Goal: Task Accomplishment & Management: Use online tool/utility

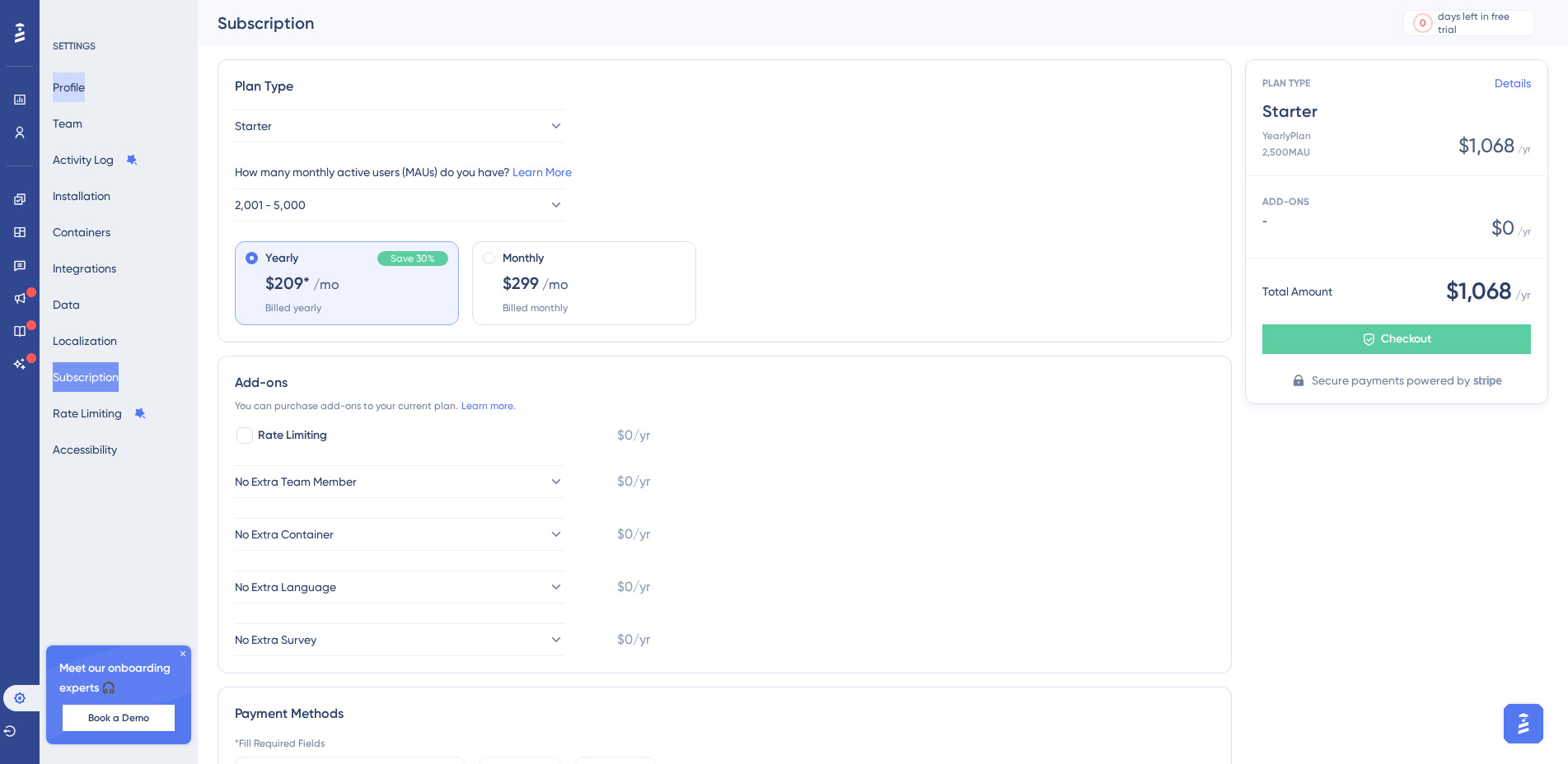
click at [78, 82] on button "Profile" at bounding box center [68, 88] width 32 height 29
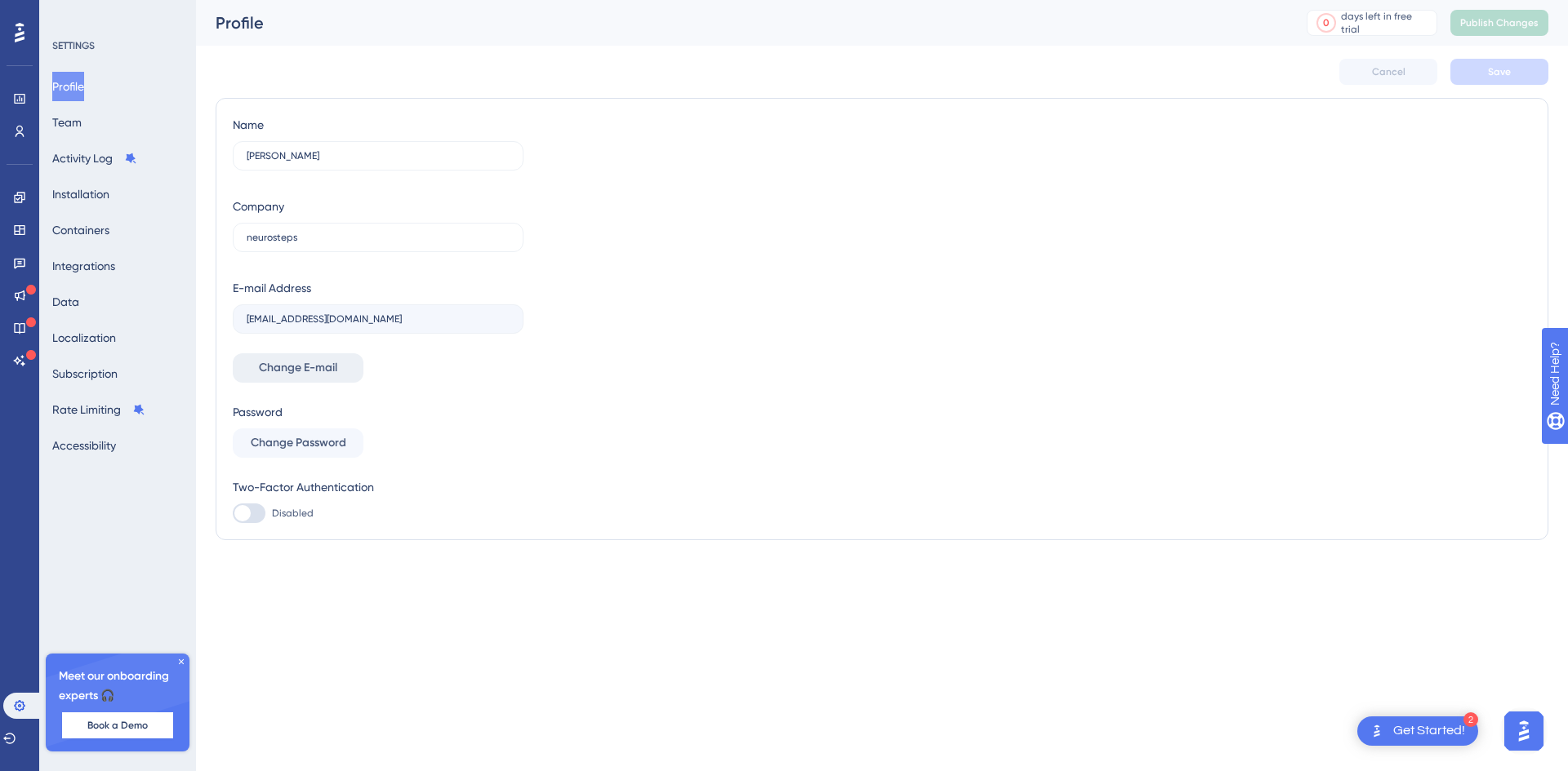
click at [299, 372] on span "Change E-mail" at bounding box center [298, 367] width 79 height 19
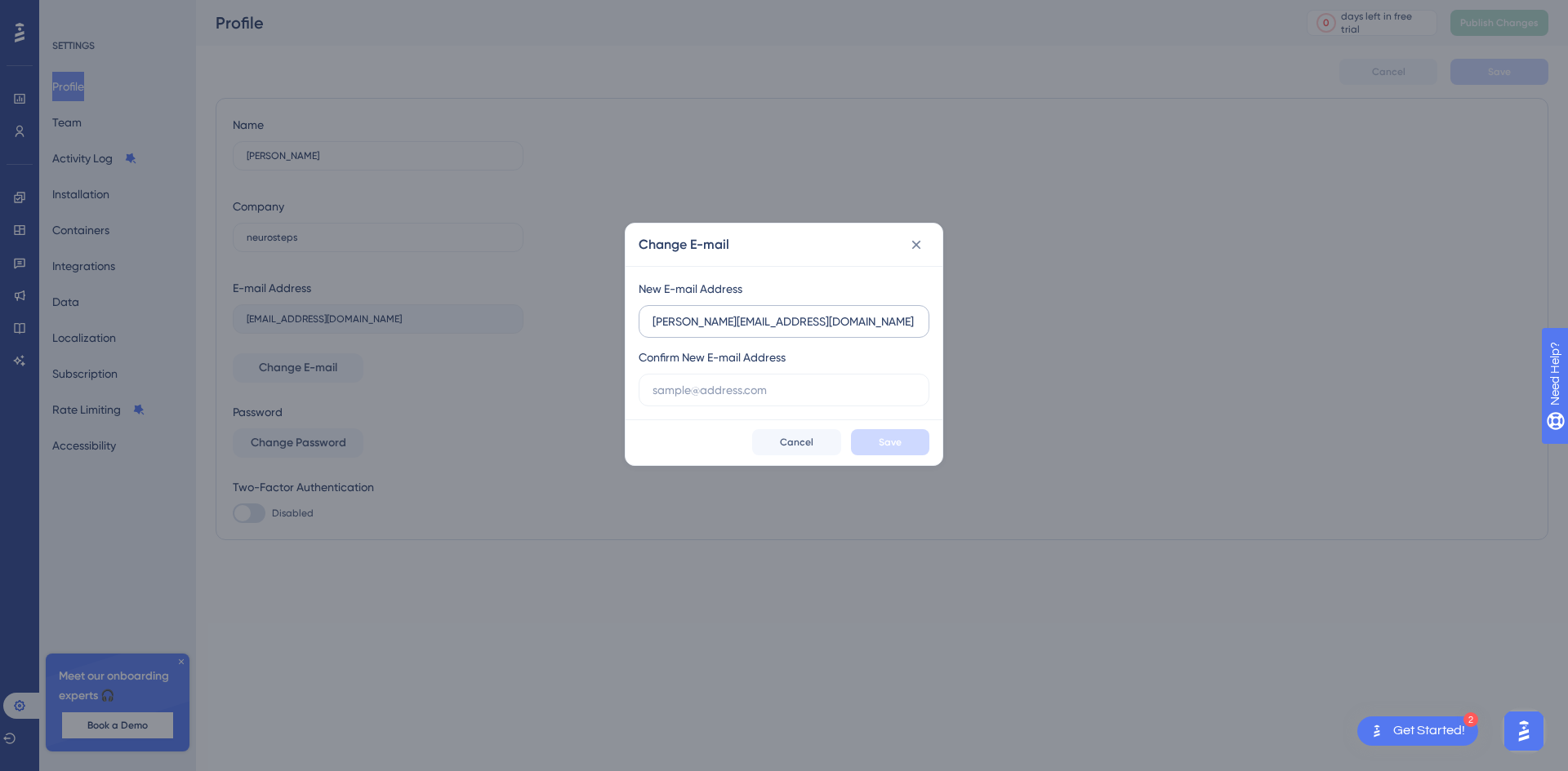
click at [767, 322] on input "ivan@neurosteps.com.br" at bounding box center [784, 322] width 263 height 18
type input "ivan@neurosteps.com.br"
click at [705, 396] on input "text" at bounding box center [784, 390] width 263 height 18
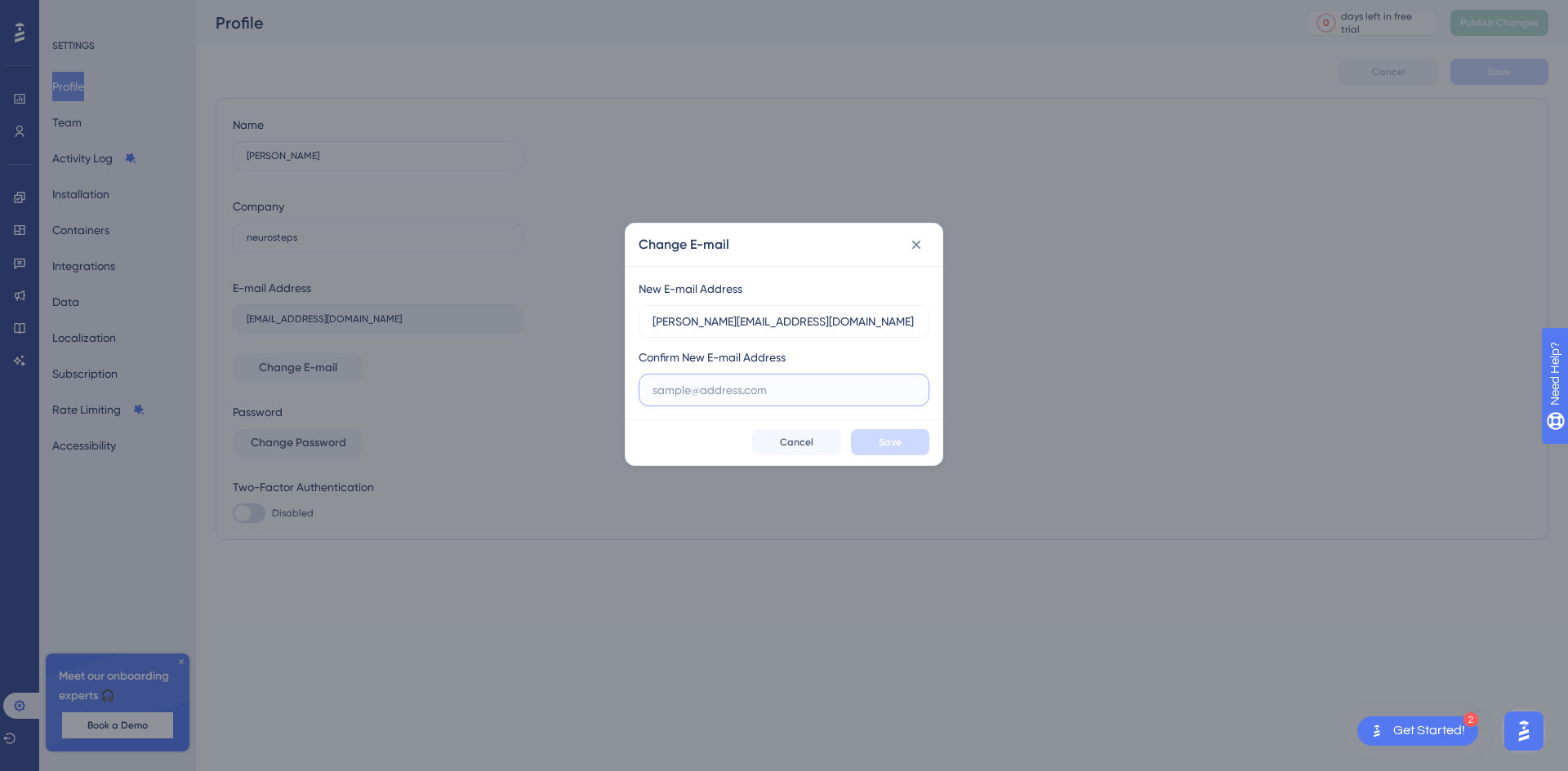
paste input "ivan@neurosteps.com.br"
type input "ivan@neurosteps.com.br"
click at [900, 447] on span "Save" at bounding box center [890, 442] width 23 height 13
click at [918, 244] on icon at bounding box center [916, 245] width 16 height 16
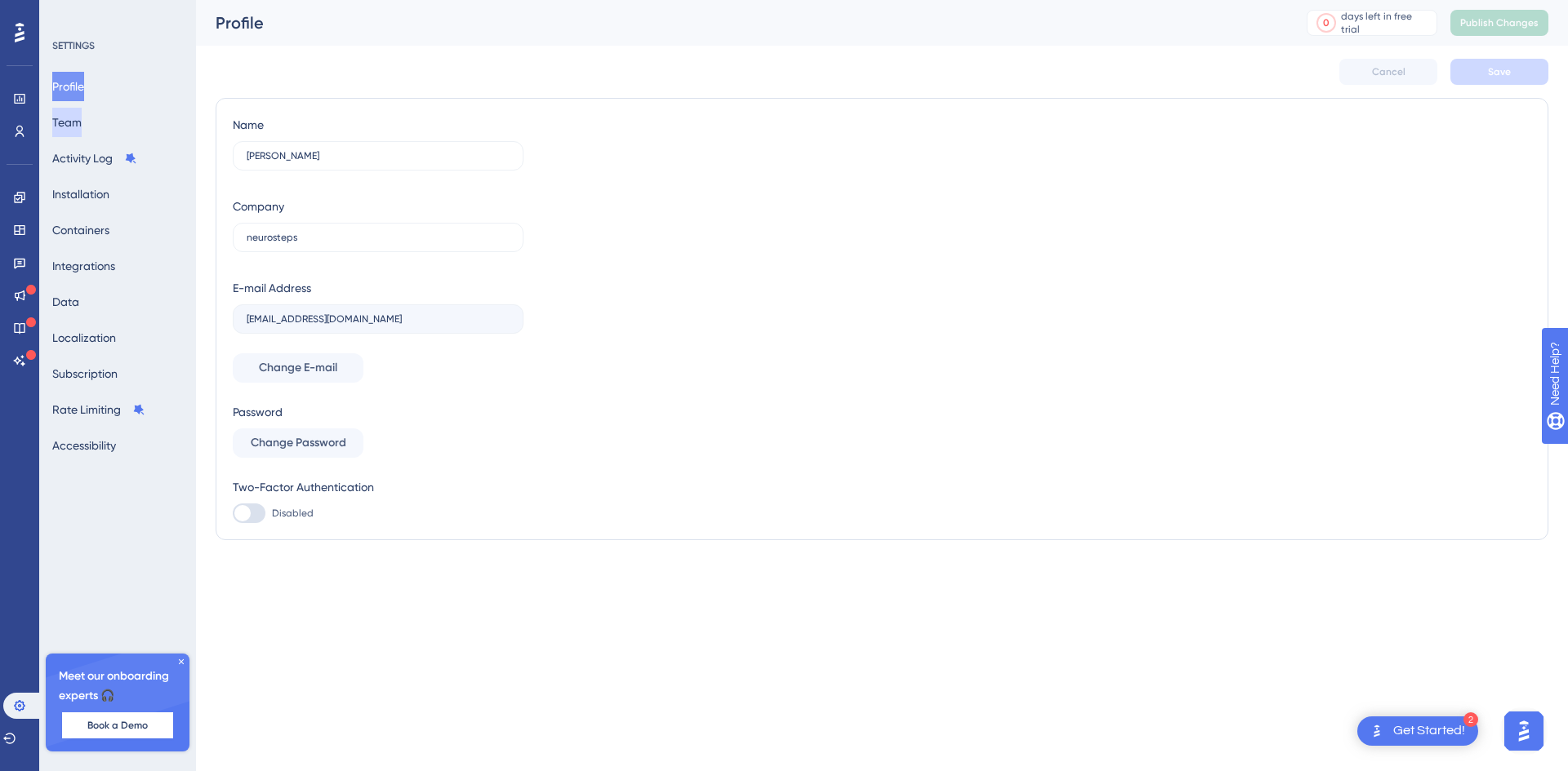
click at [80, 127] on button "Team" at bounding box center [67, 122] width 29 height 29
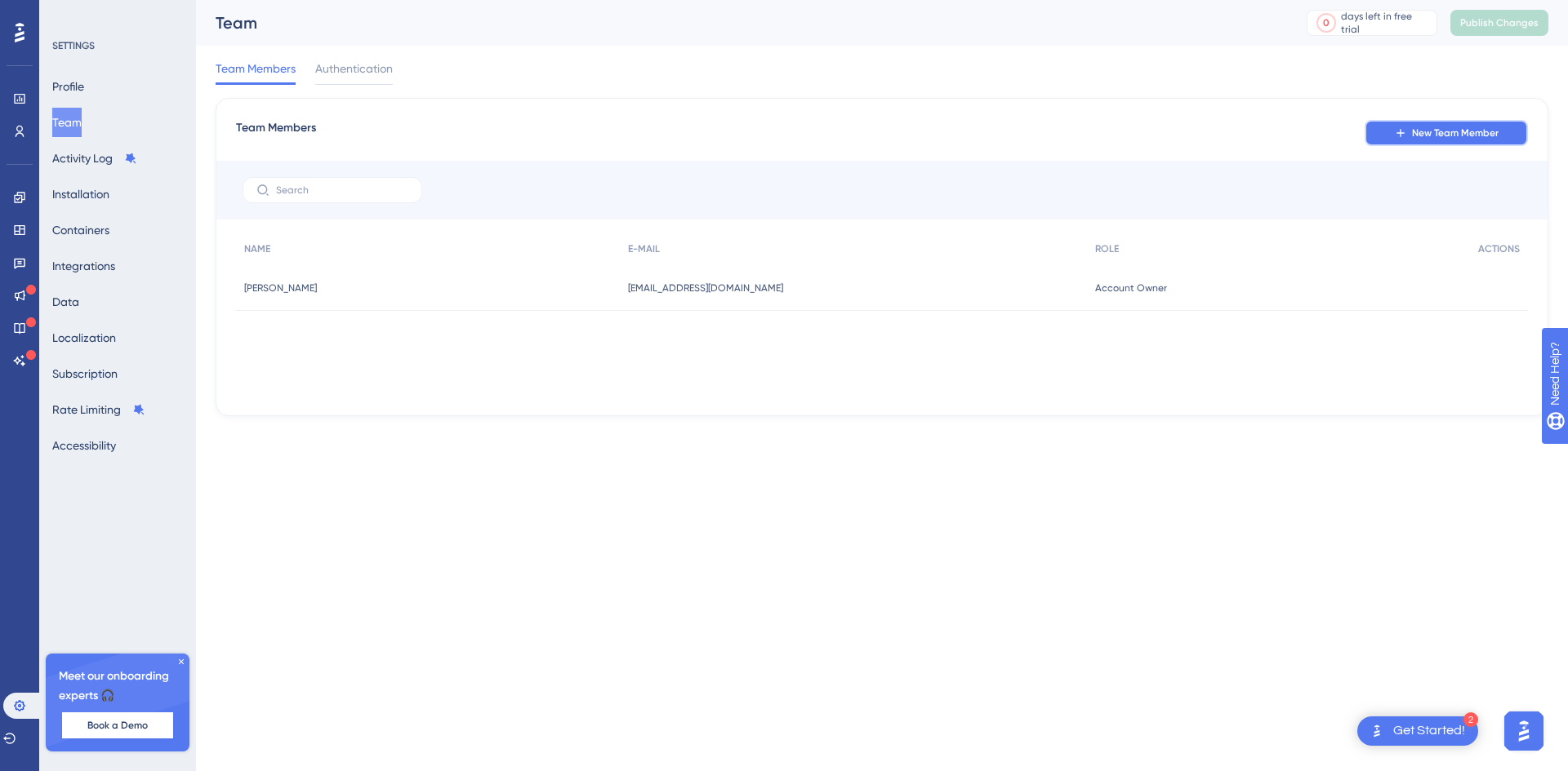
click at [1386, 145] on button "New Team Member" at bounding box center [1446, 132] width 164 height 26
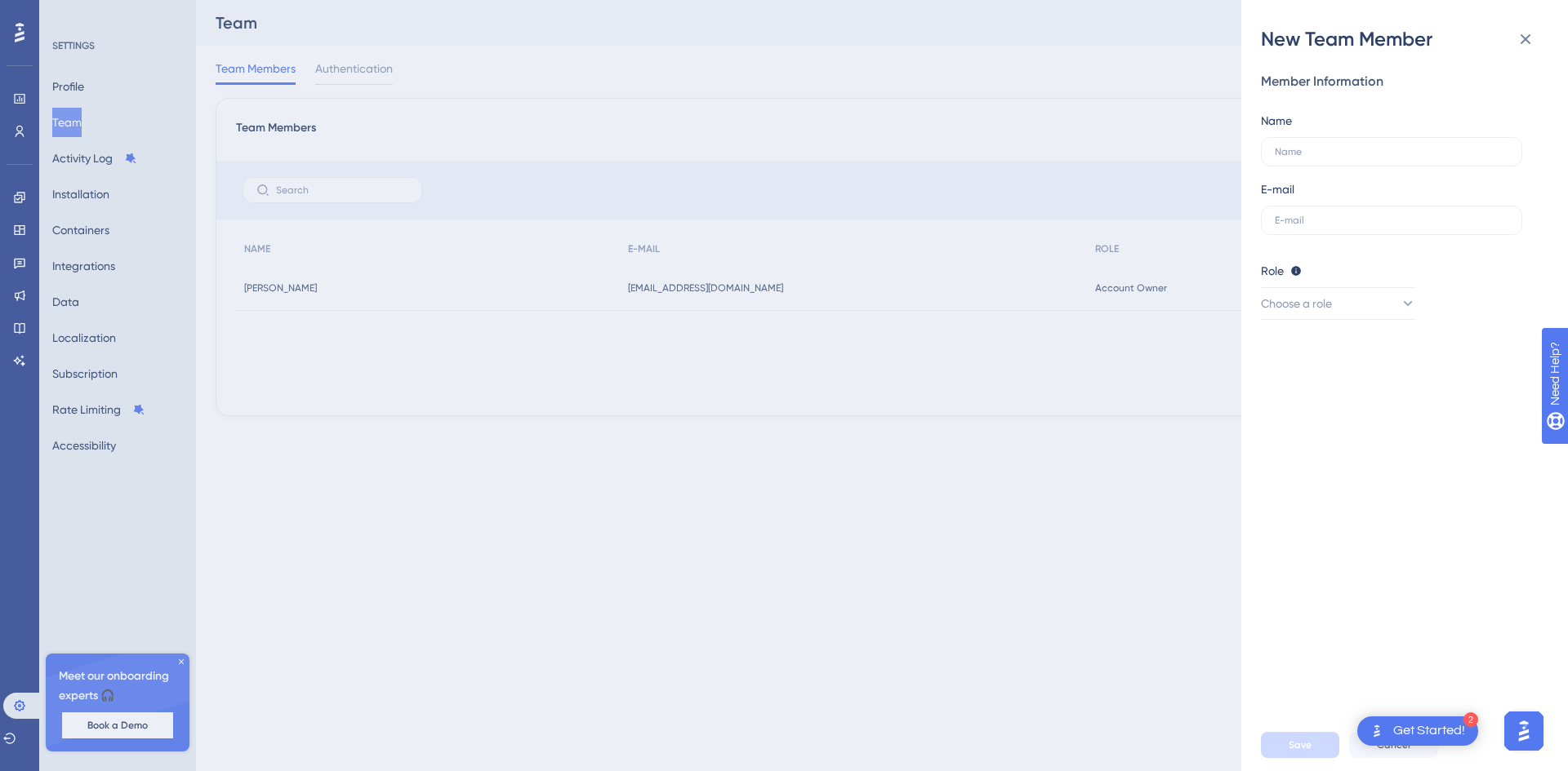
click at [567, 111] on div "New Team Member Member Information Name E-mail Role Editor: Create & edit mater…" at bounding box center [784, 386] width 1568 height 771
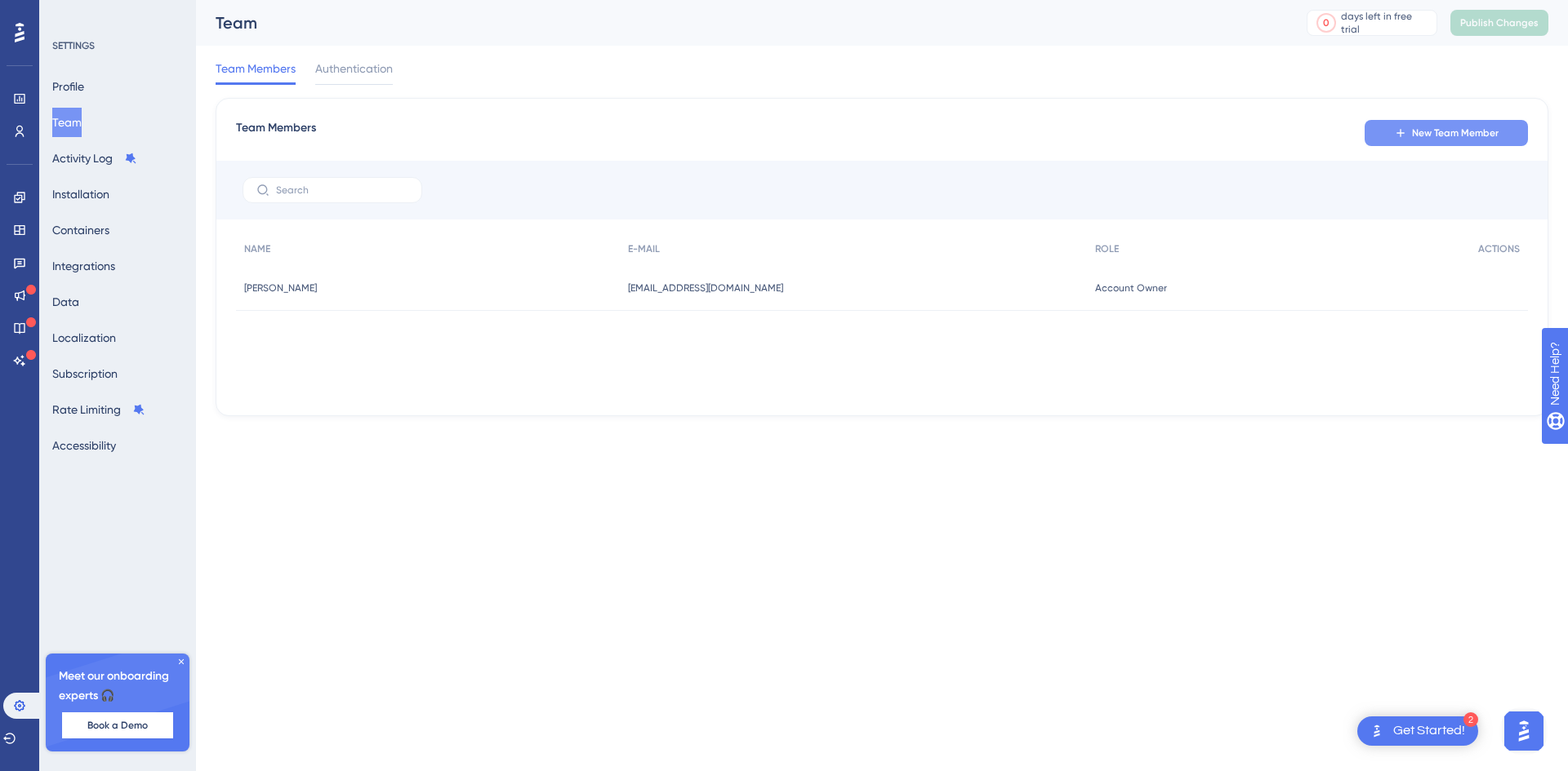
click at [1414, 124] on button "New Team Member" at bounding box center [1446, 132] width 164 height 26
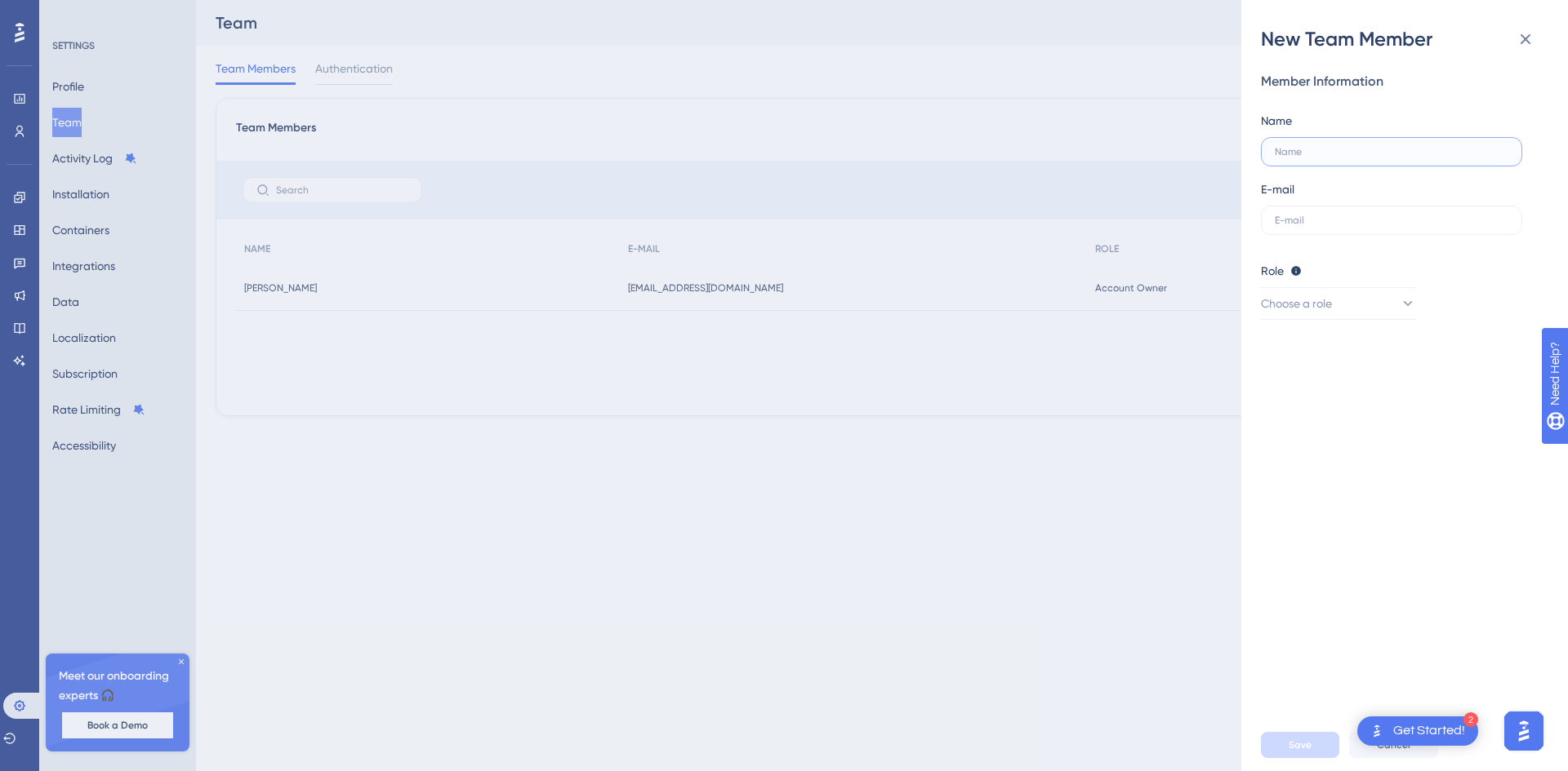
click at [1348, 153] on input "text" at bounding box center [1392, 152] width 234 height 12
type input "Ivan"
click at [1308, 311] on span "Choose a role" at bounding box center [1298, 303] width 71 height 19
click at [1308, 343] on span "Admin" at bounding box center [1301, 353] width 34 height 19
click at [1113, 285] on div "New Team Member Member Information Name Ivan E-mail Role Editor: Create & edit …" at bounding box center [784, 386] width 1568 height 771
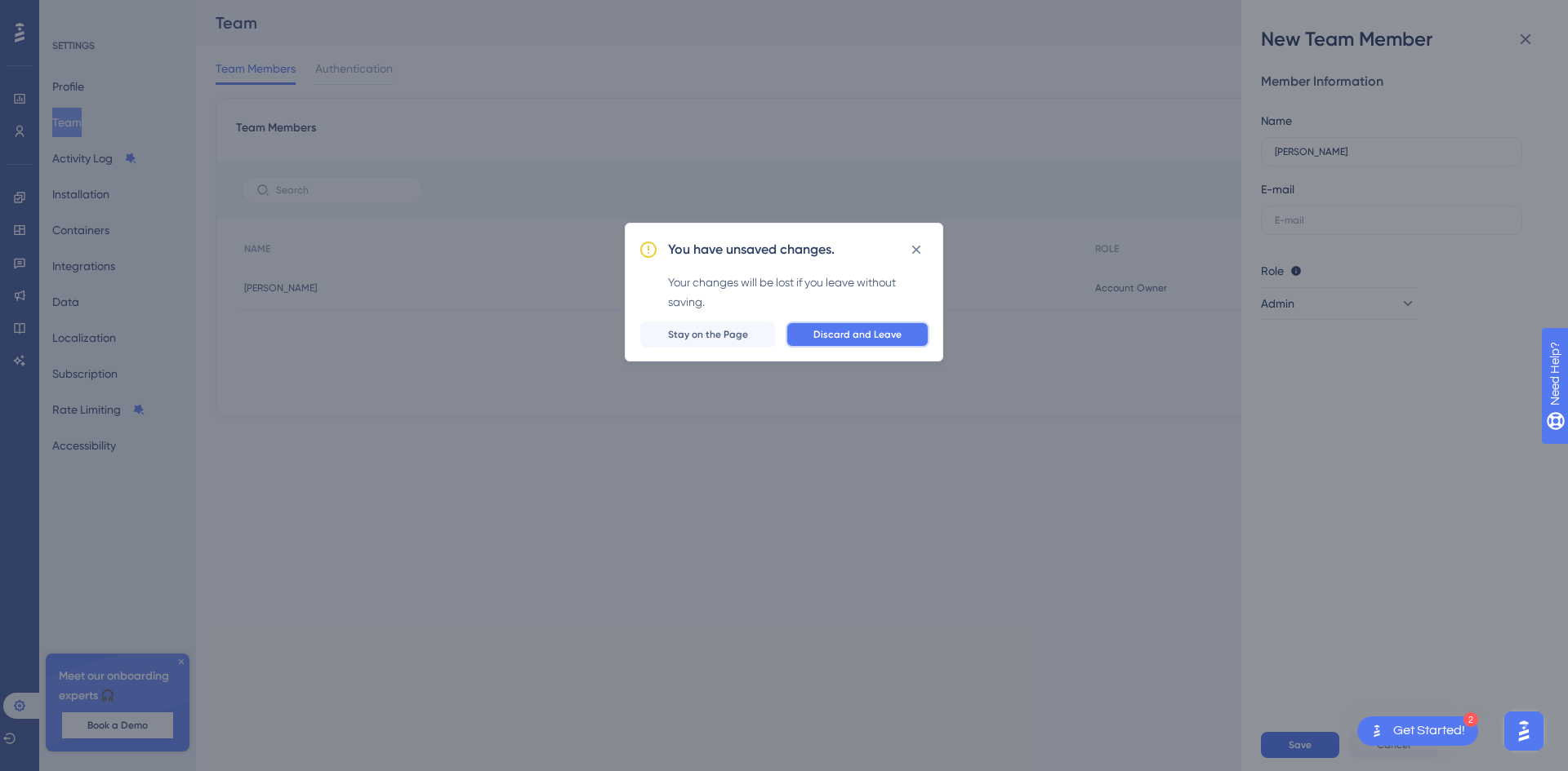
click at [872, 333] on span "Discard and Leave" at bounding box center [857, 334] width 89 height 13
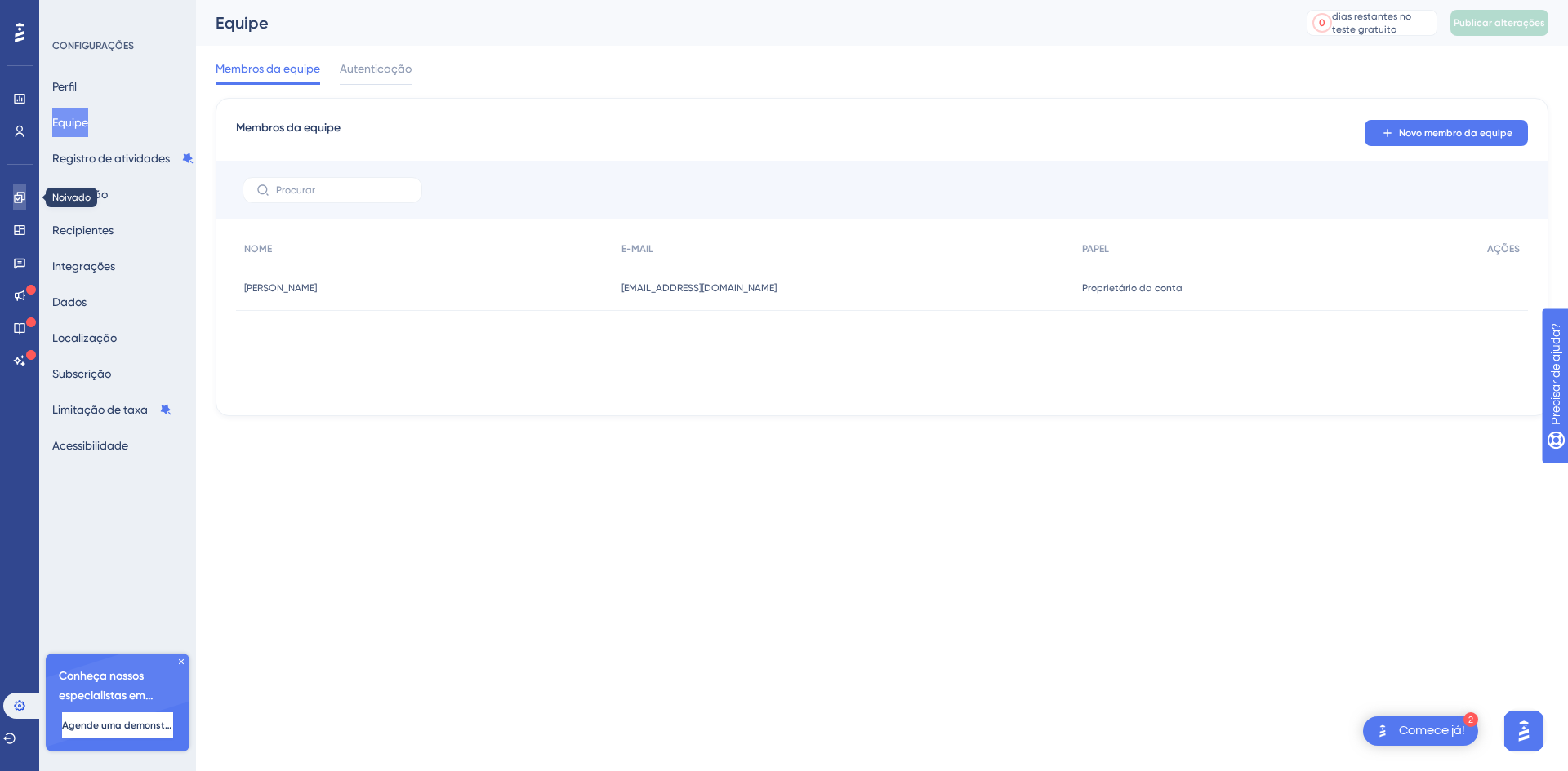
click at [26, 204] on link at bounding box center [19, 197] width 13 height 26
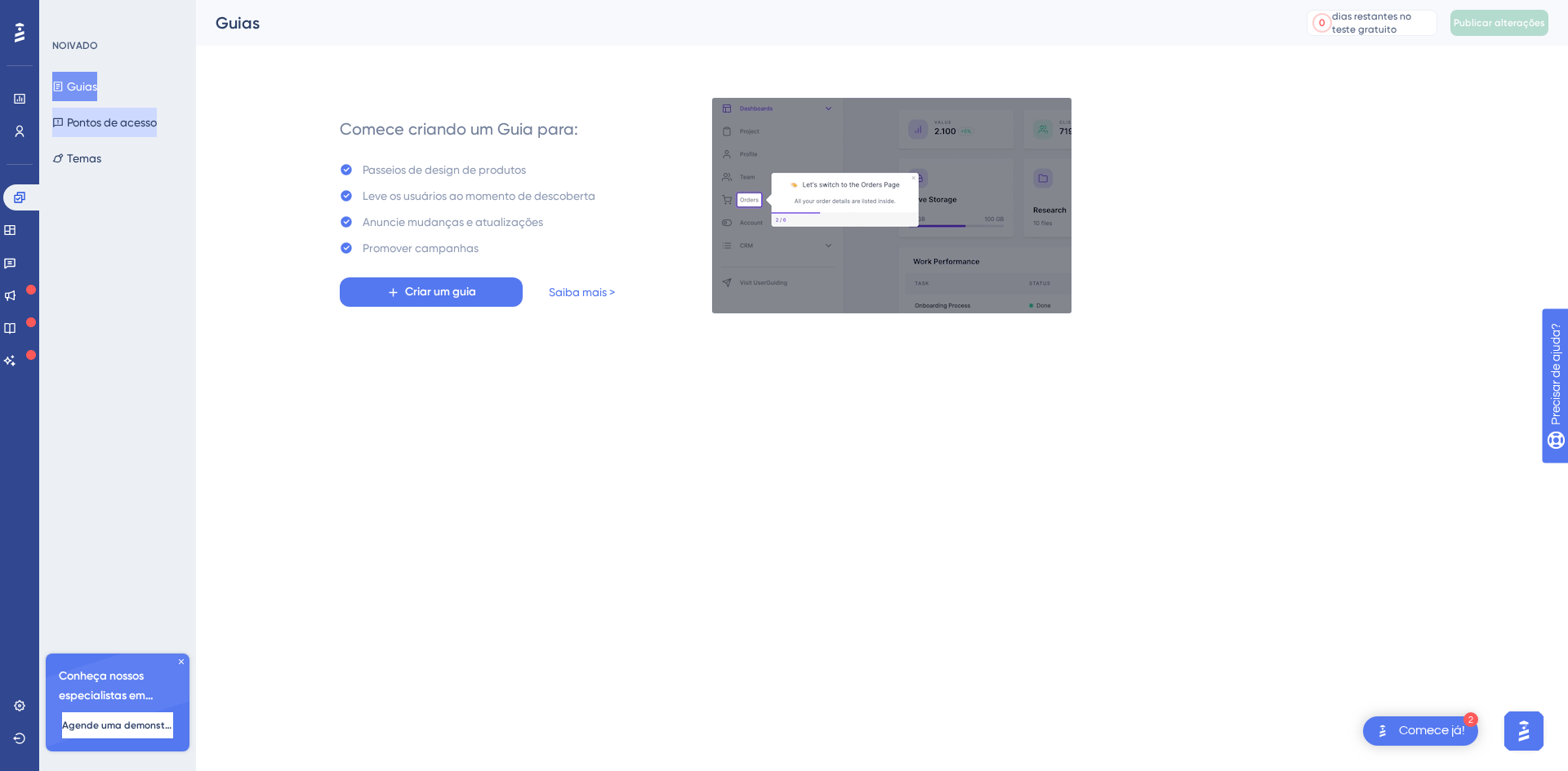
click at [157, 119] on font "Pontos de acesso" at bounding box center [111, 122] width 90 height 13
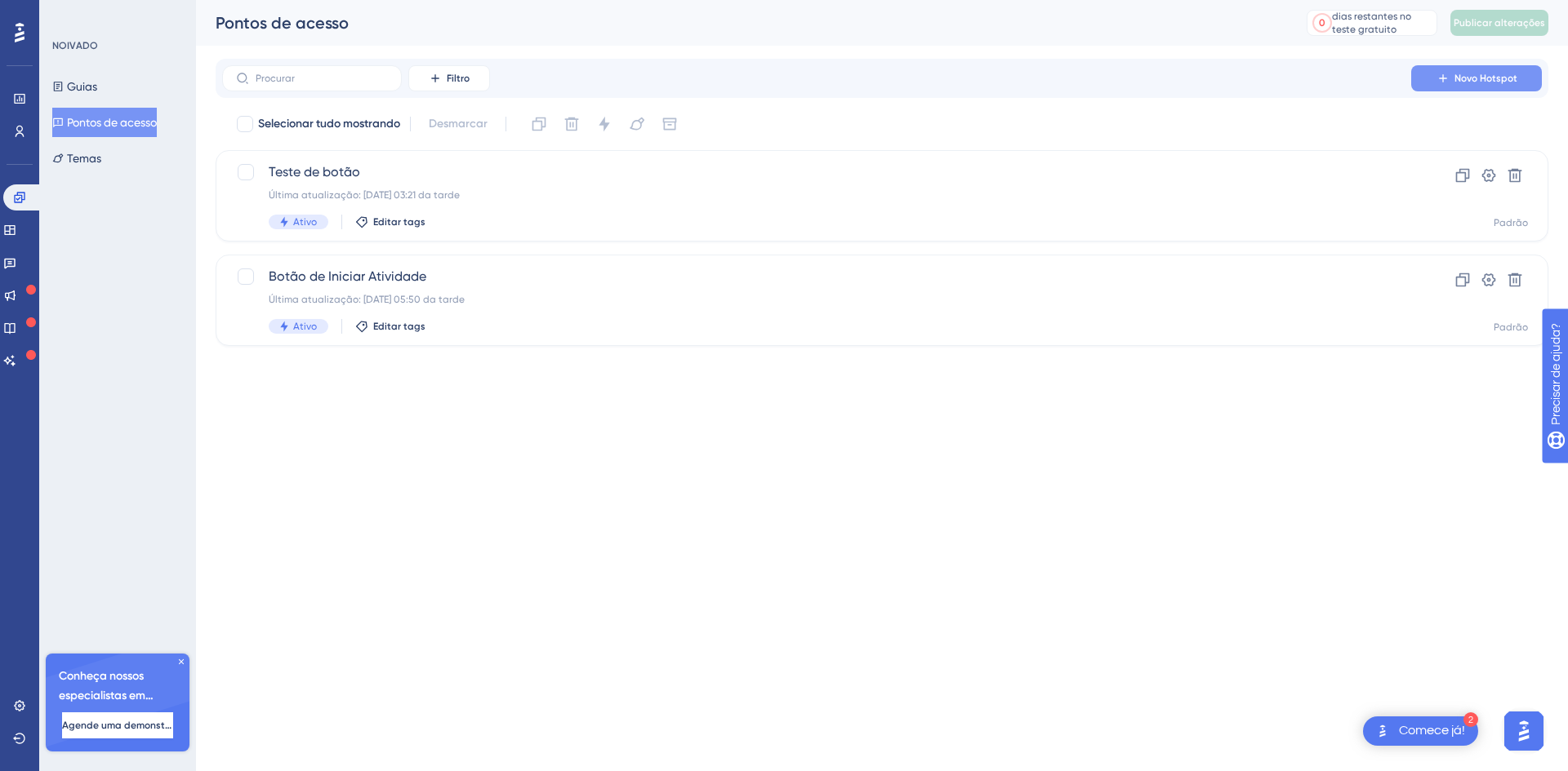
click at [1468, 83] on font "Novo Hotspot" at bounding box center [1486, 79] width 63 height 12
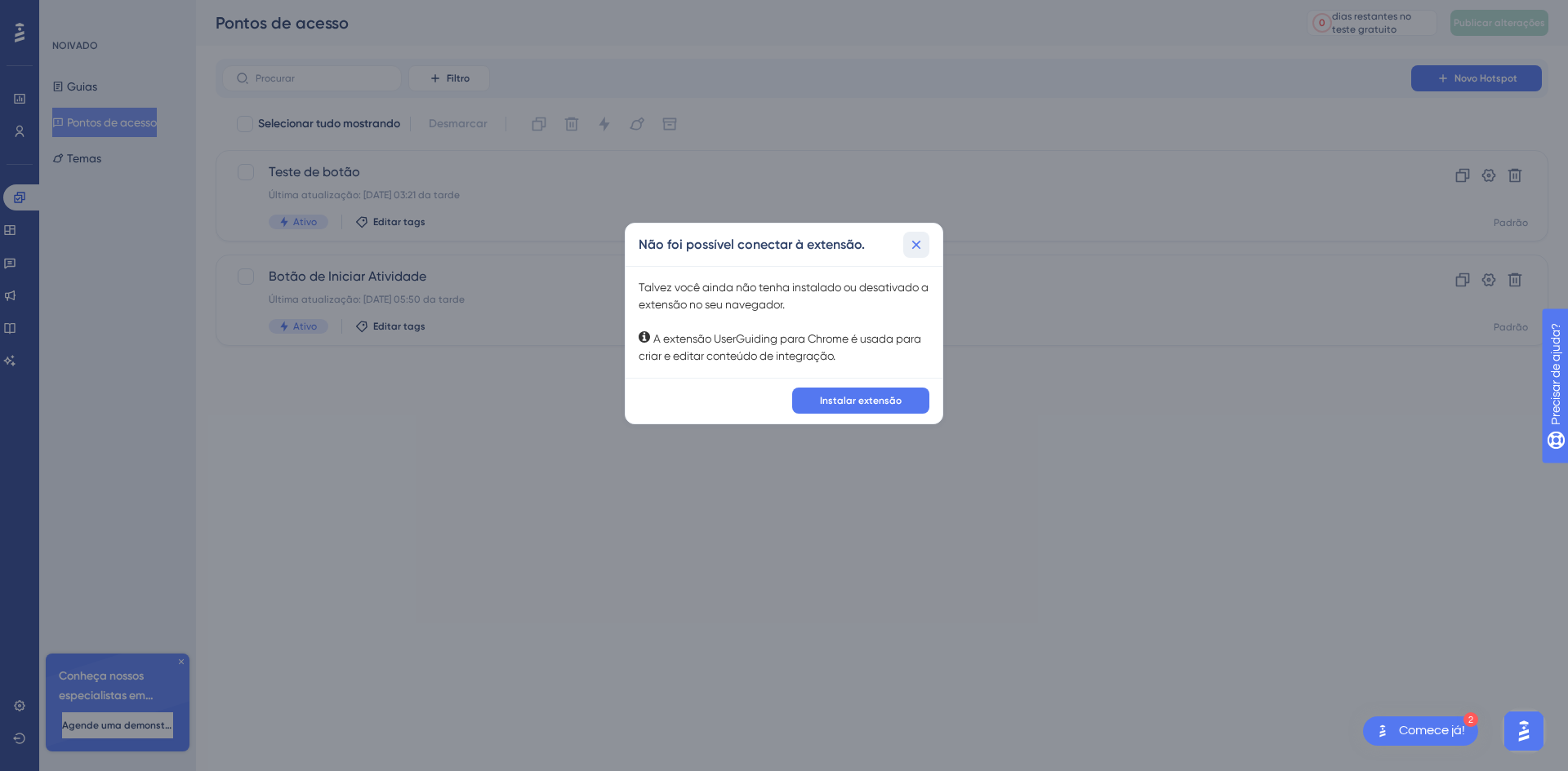
click at [914, 242] on icon at bounding box center [916, 245] width 9 height 9
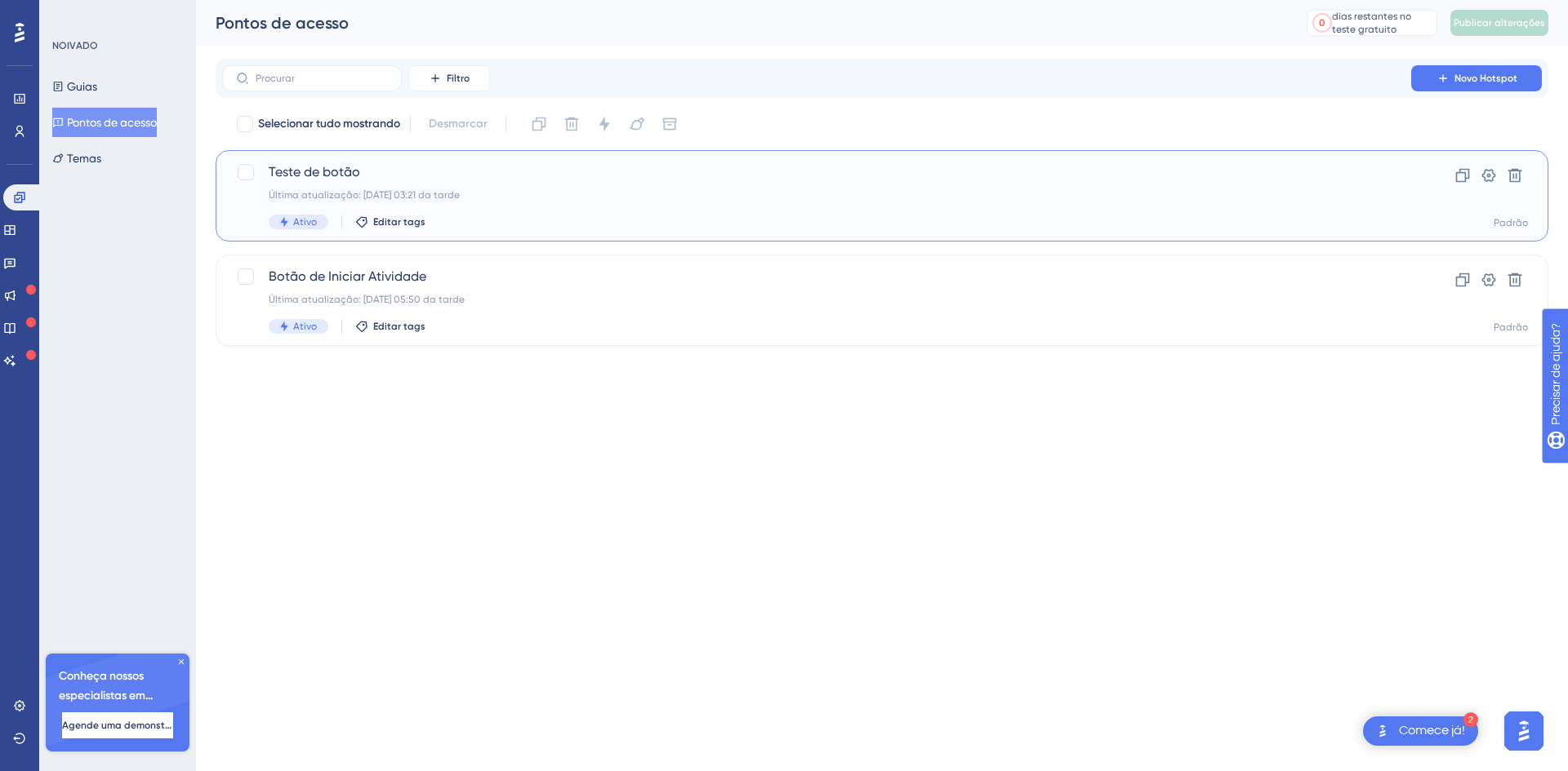
click at [336, 173] on span "Teste de botão" at bounding box center [816, 172] width 1096 height 19
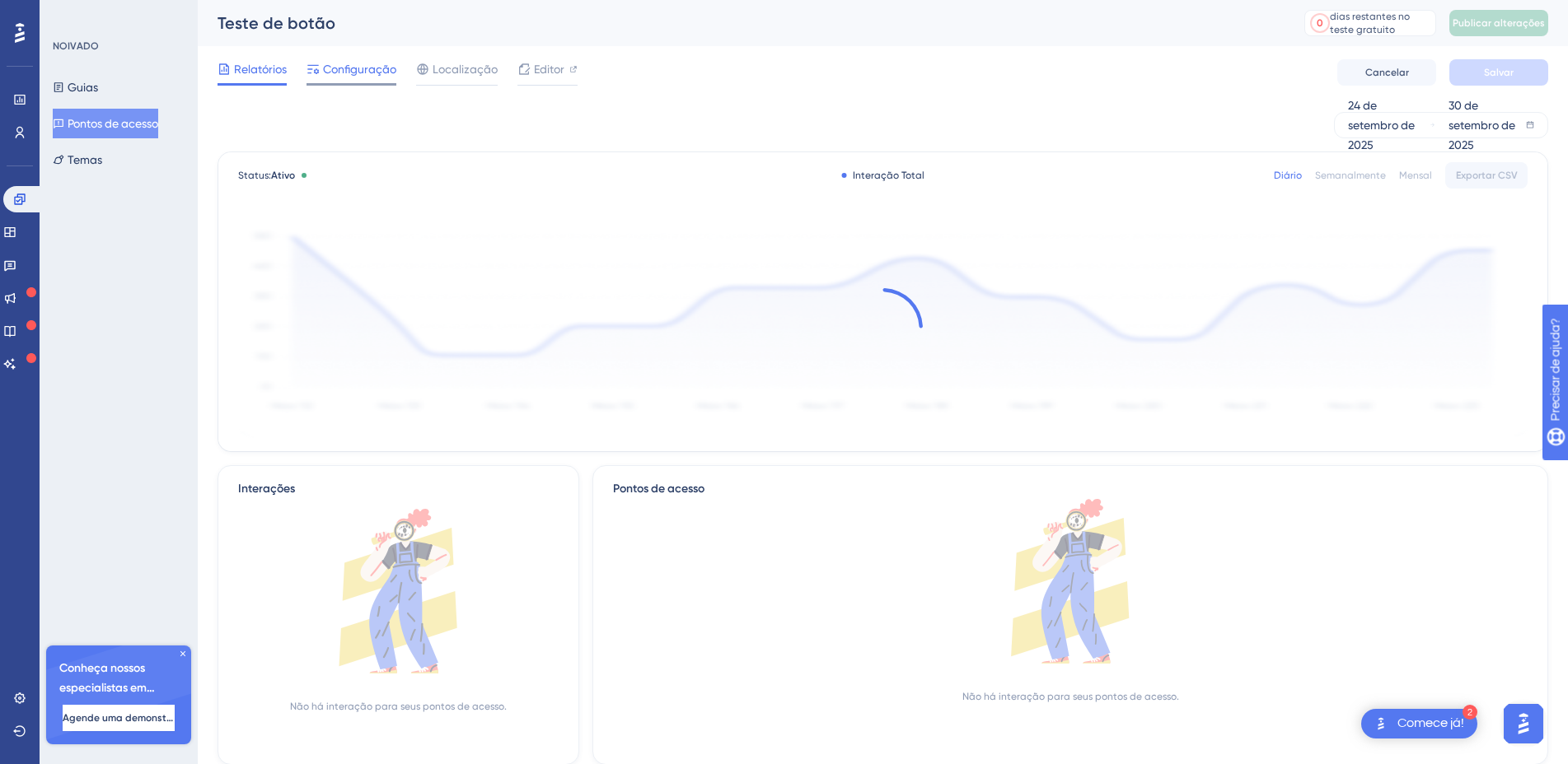
click at [347, 76] on span "Configuração" at bounding box center [360, 68] width 74 height 19
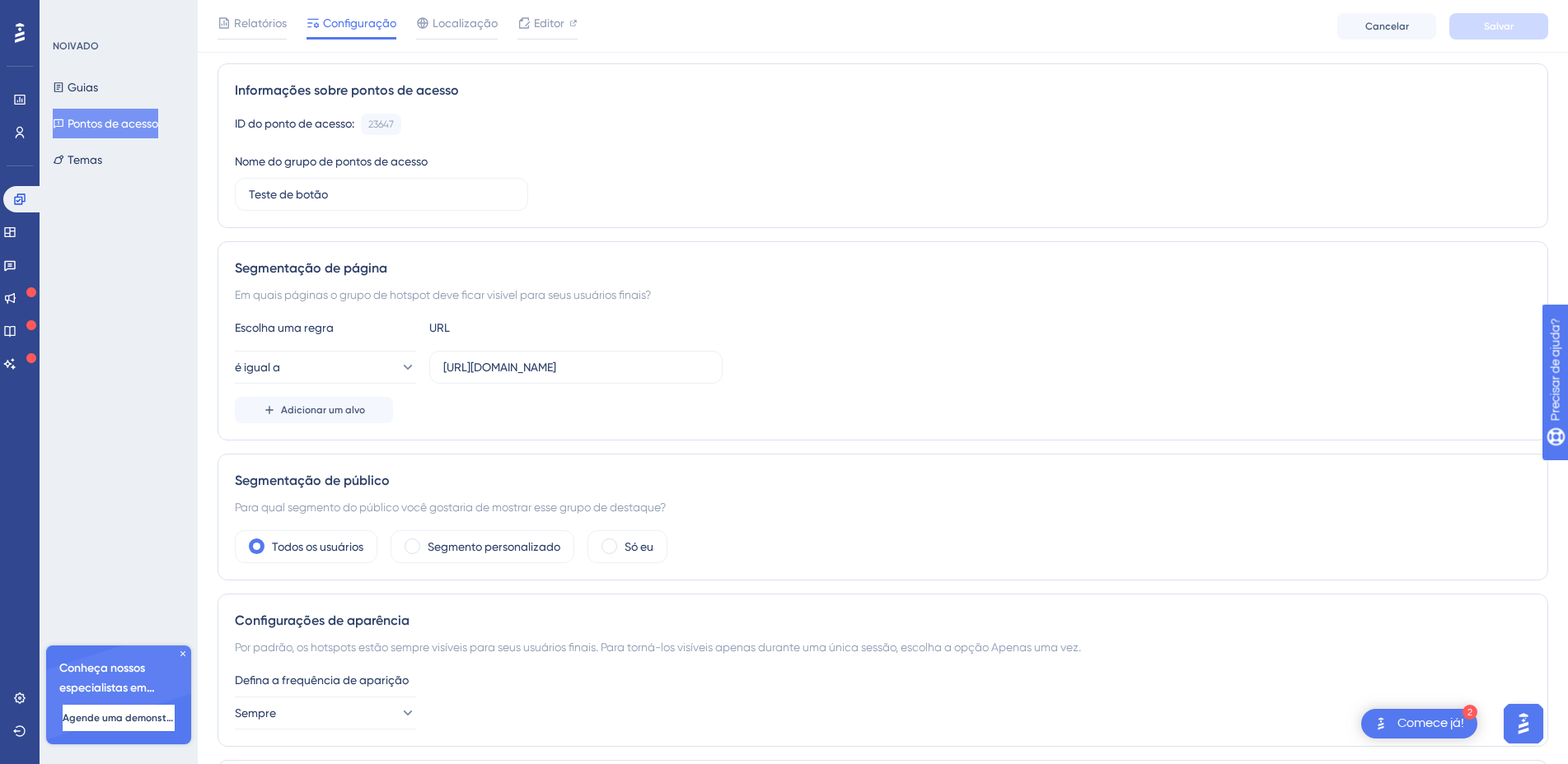
scroll to position [500, 0]
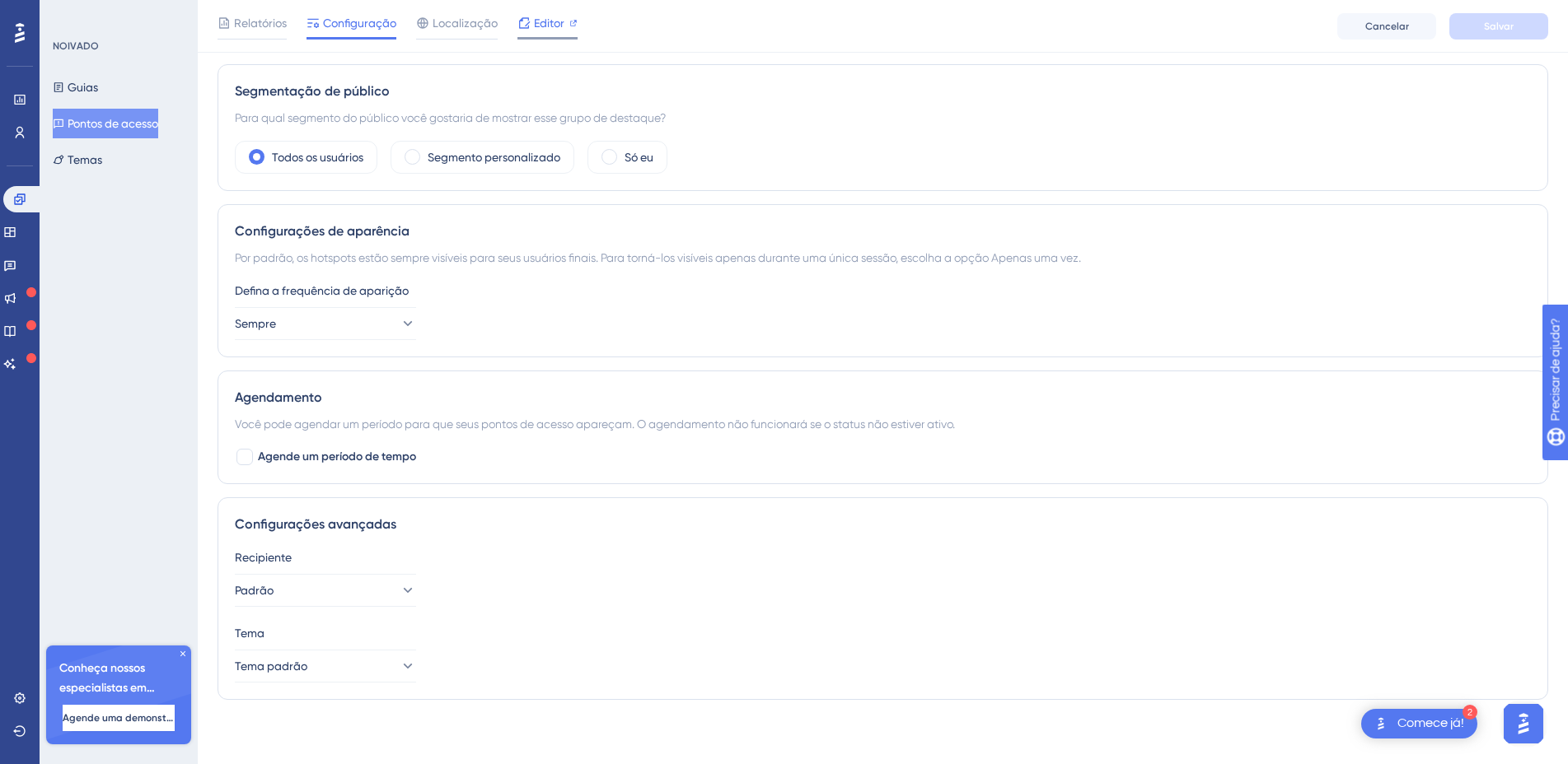
click at [559, 25] on font "Editor" at bounding box center [548, 23] width 30 height 13
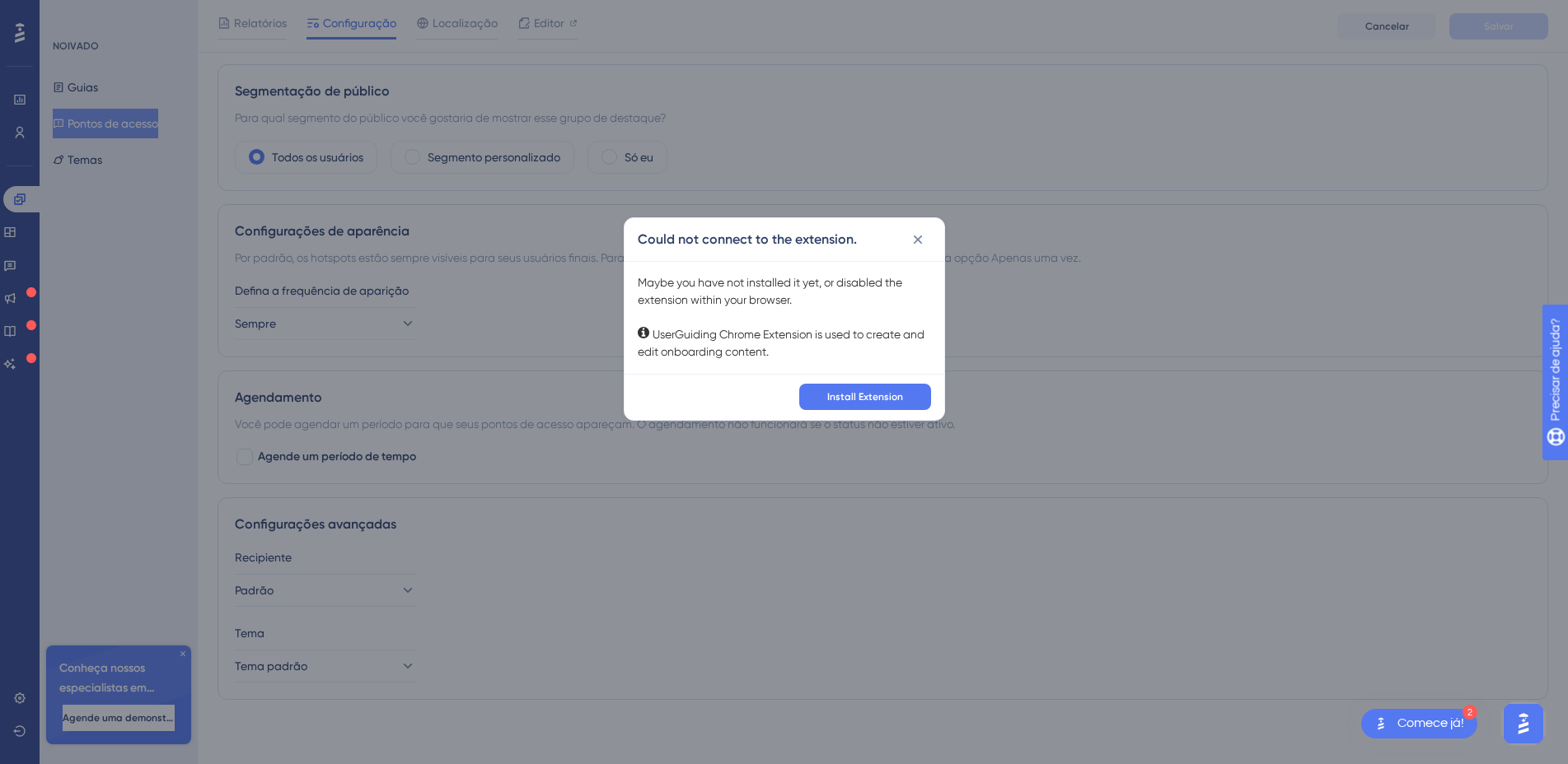
scroll to position [0, 0]
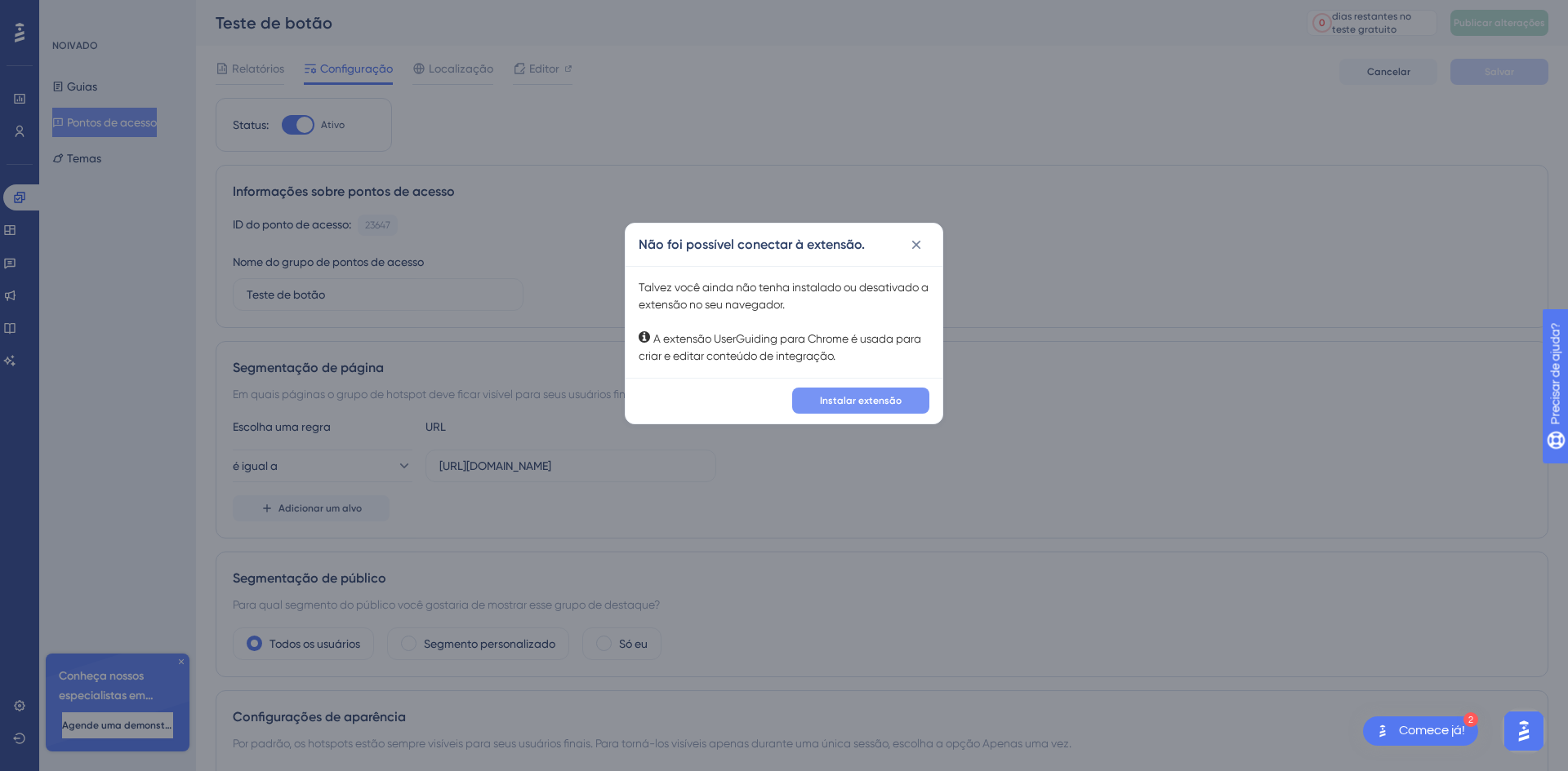
click at [883, 413] on button "Instalar extensão" at bounding box center [861, 400] width 137 height 26
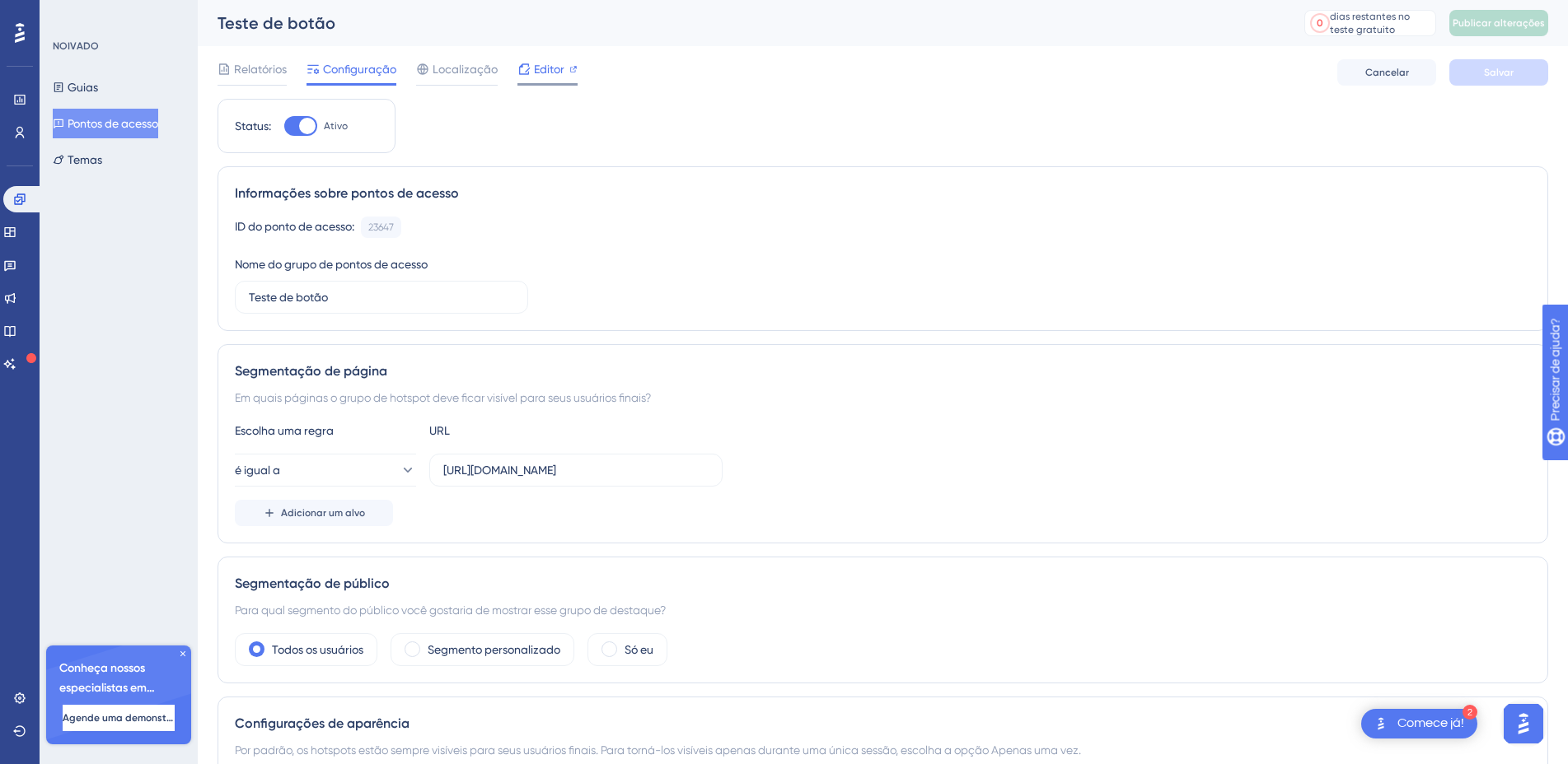
click at [543, 65] on font "Editor" at bounding box center [548, 69] width 30 height 13
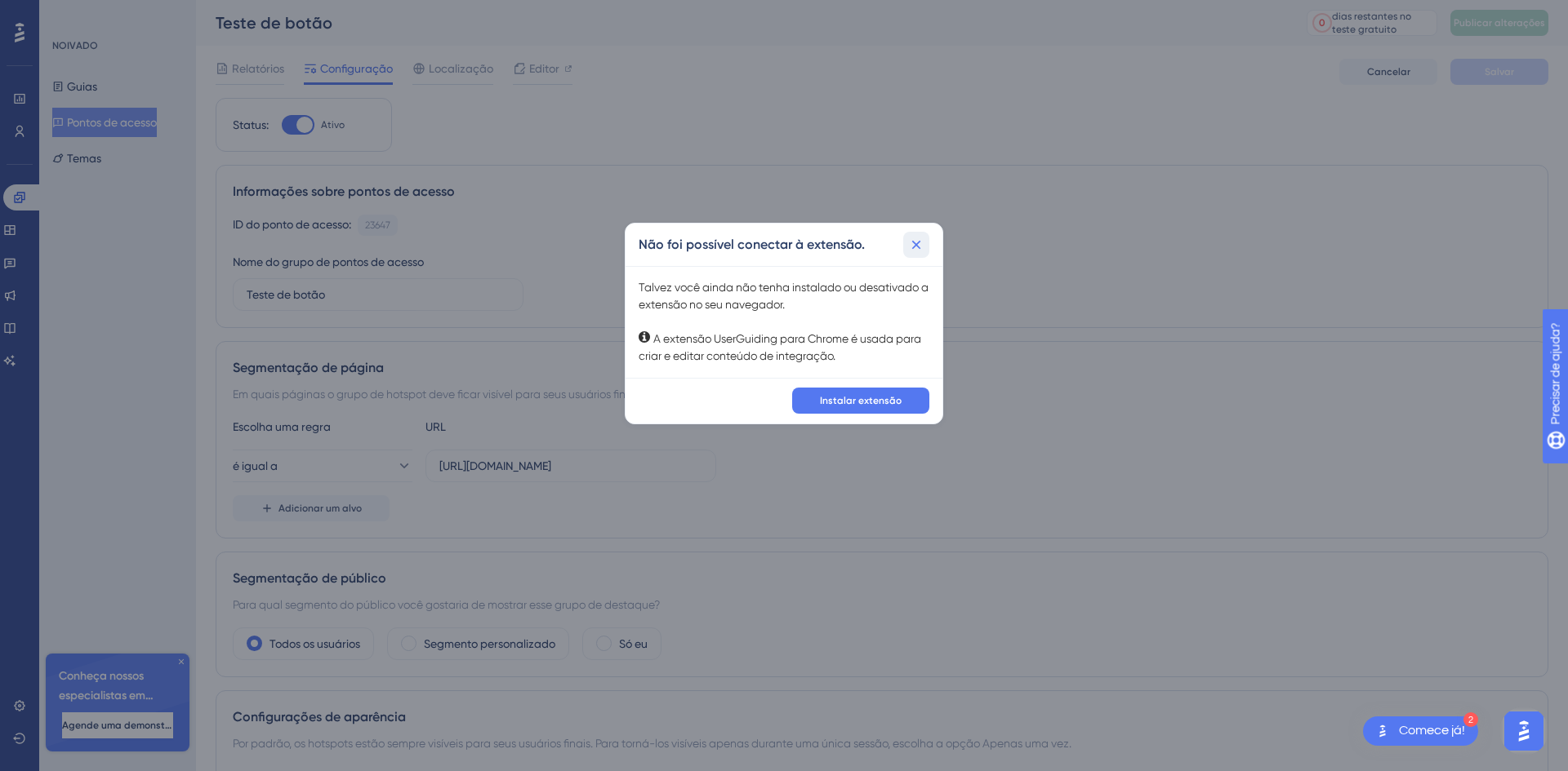
click at [919, 247] on icon at bounding box center [916, 245] width 16 height 16
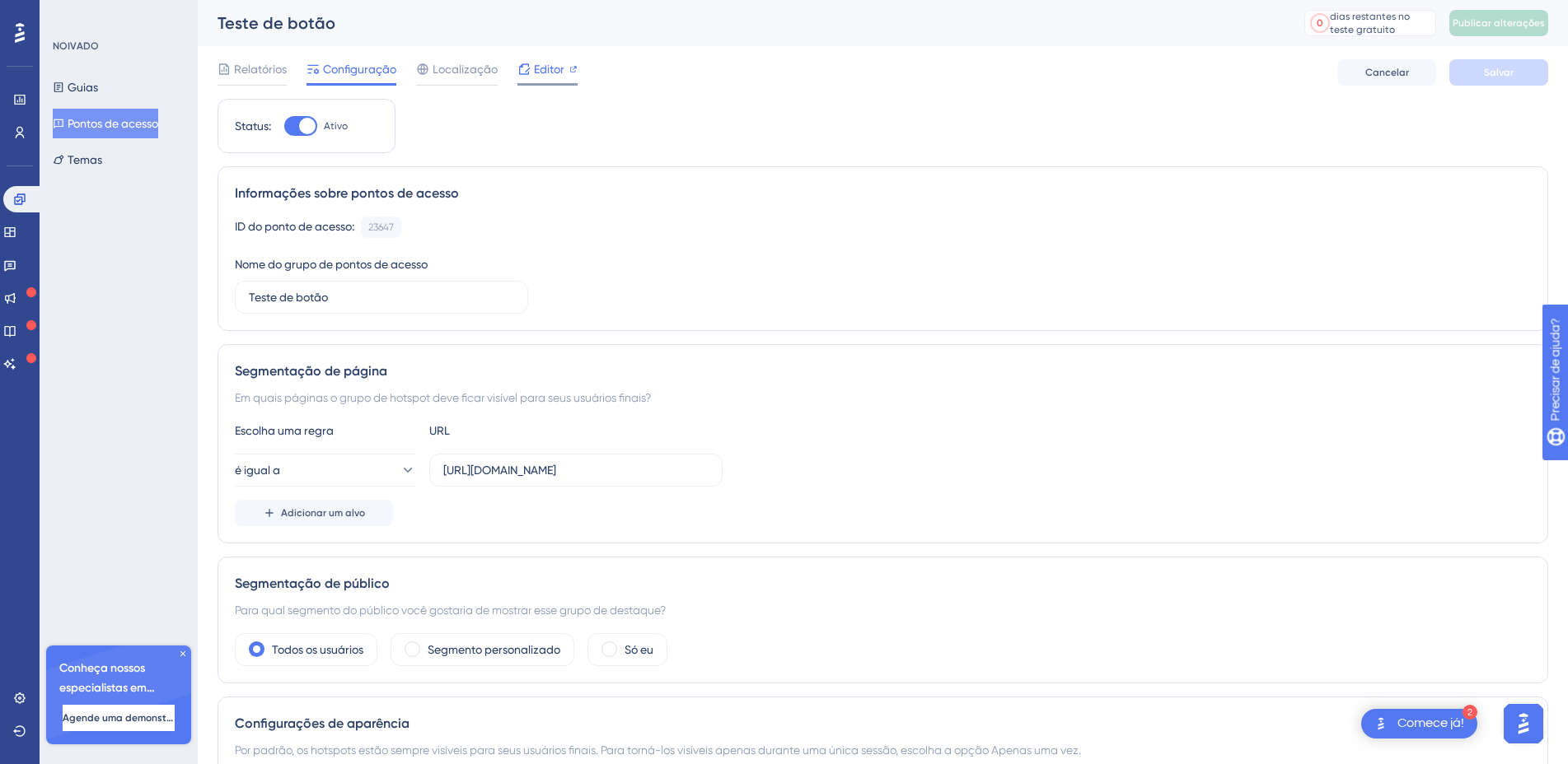
click at [548, 74] on font "Editor" at bounding box center [548, 69] width 30 height 13
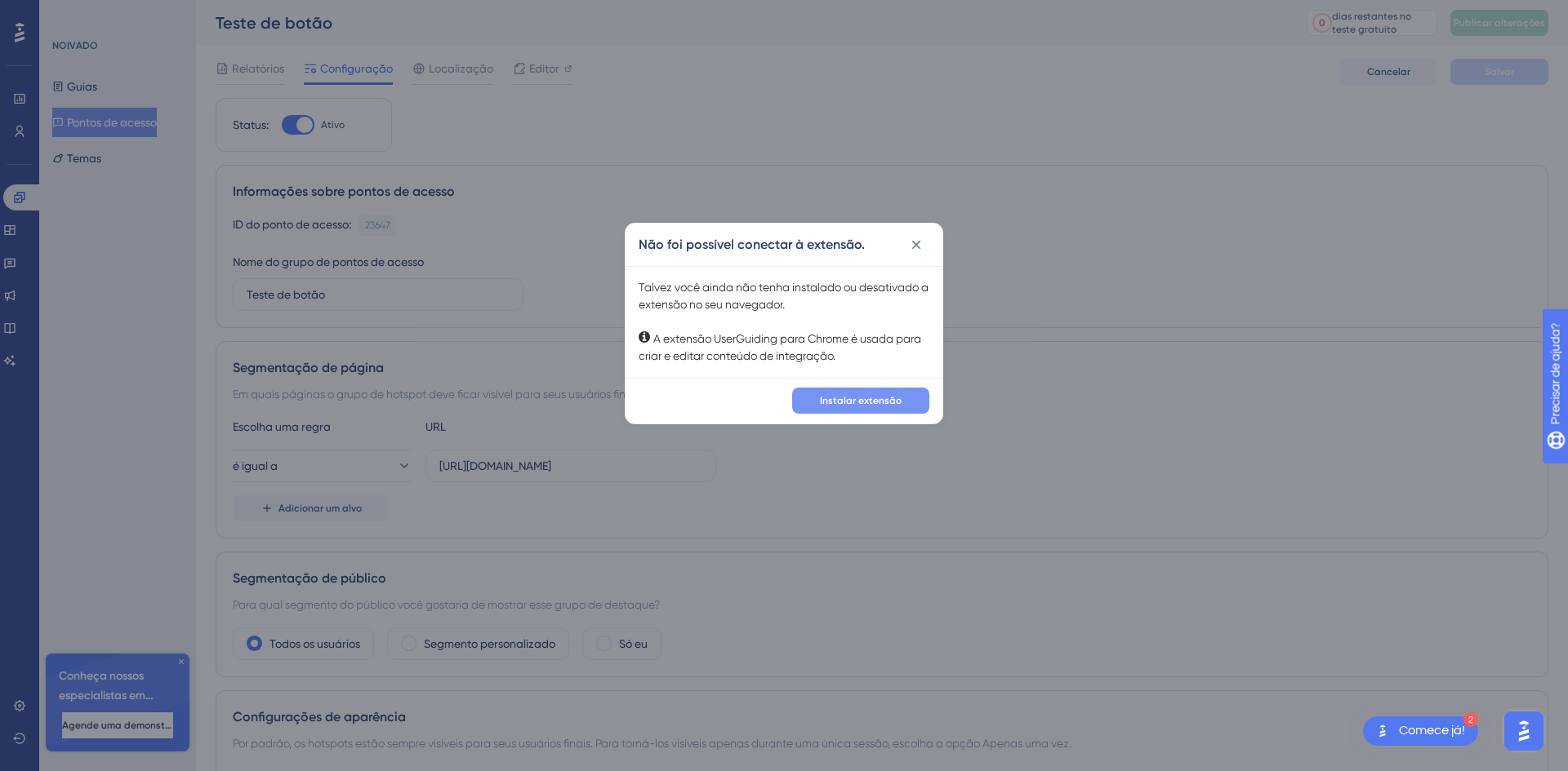
click at [893, 408] on button "Instalar extensão" at bounding box center [861, 400] width 137 height 26
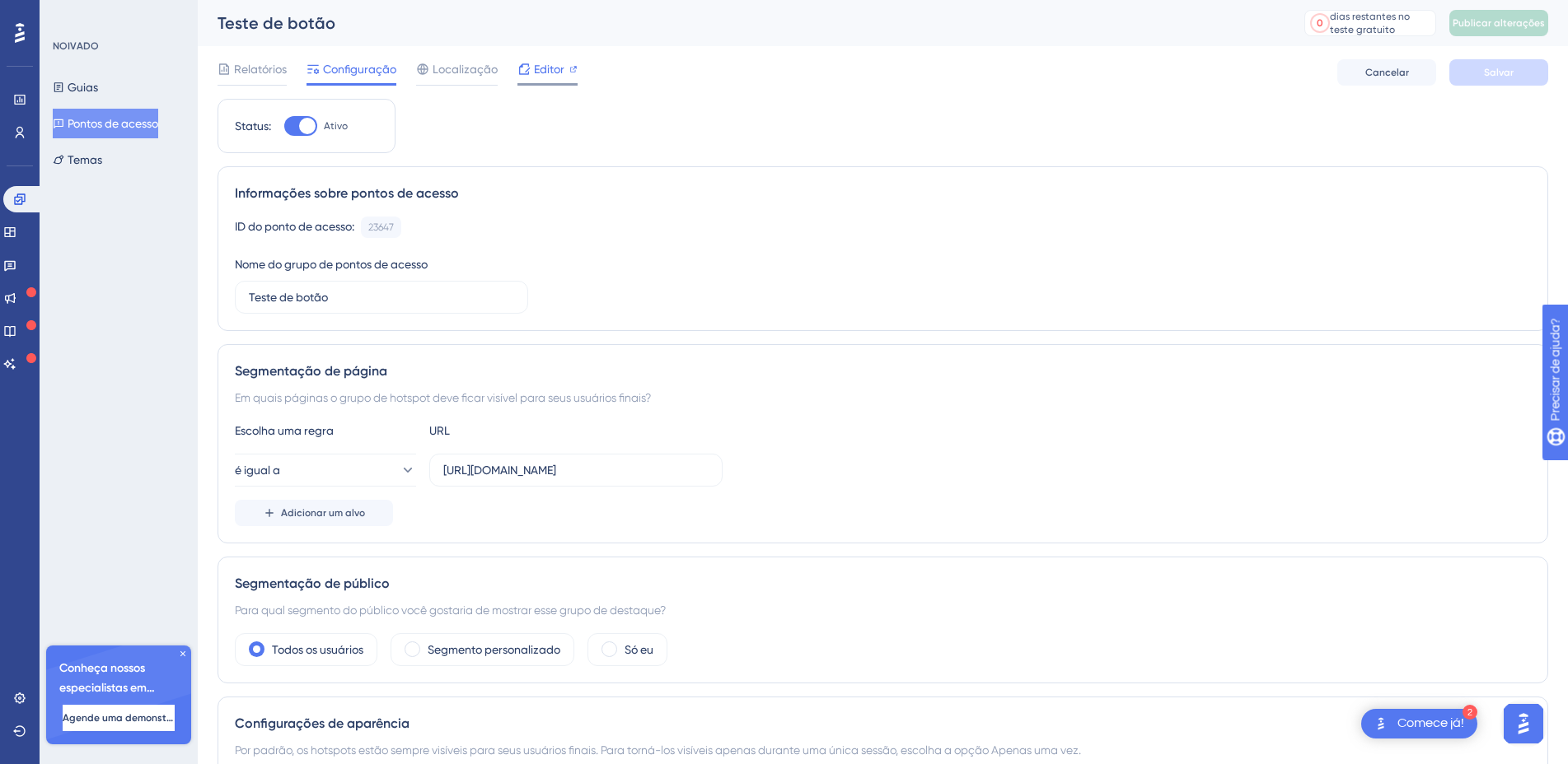
click at [550, 69] on font "Editor" at bounding box center [548, 69] width 30 height 13
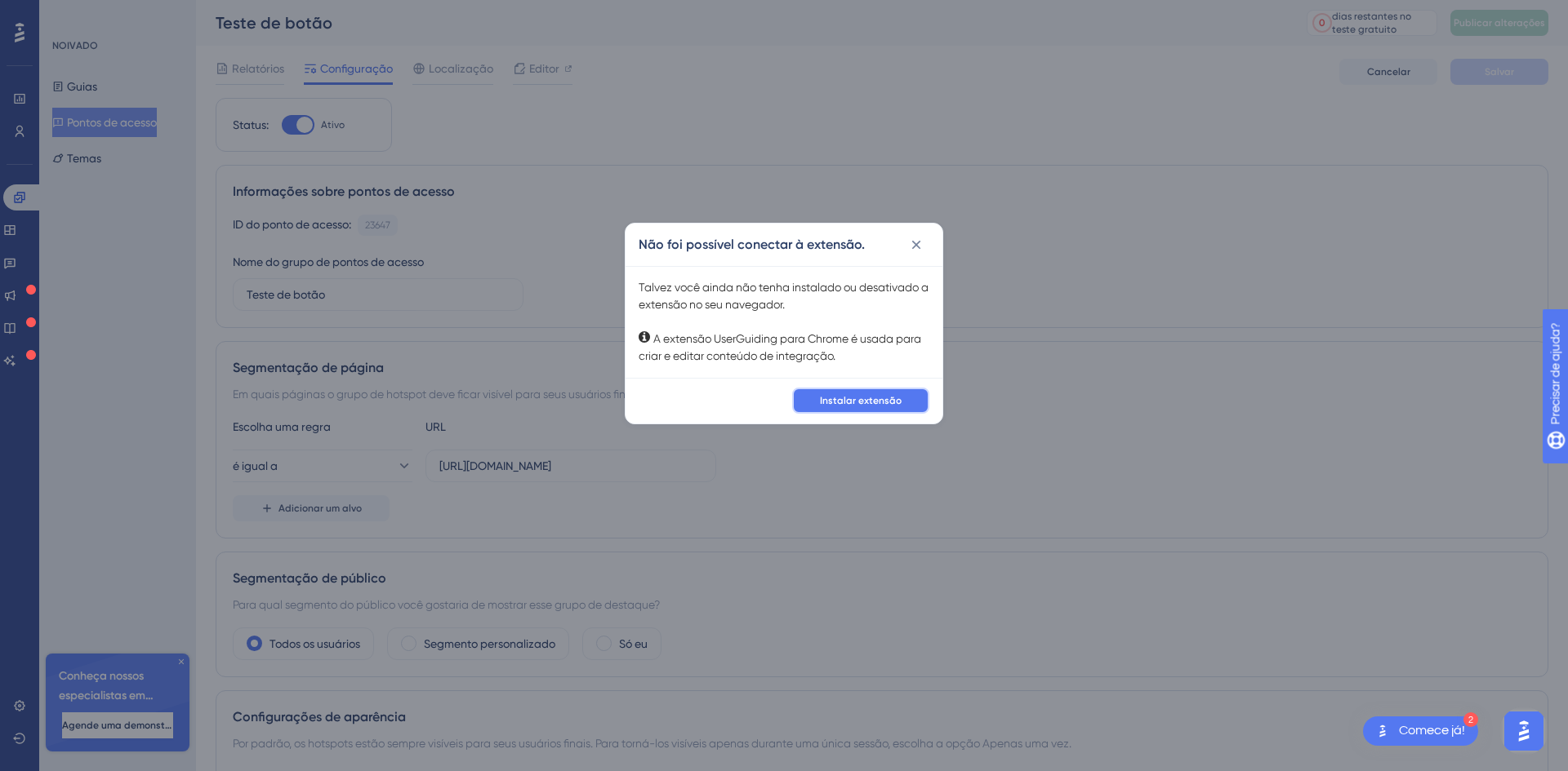
click at [861, 403] on font "Instalar extensão" at bounding box center [860, 401] width 81 height 12
click at [1054, 228] on div "Não foi possível conectar à extensão. Talvez você ainda não tenha instalado ou …" at bounding box center [784, 386] width 1568 height 771
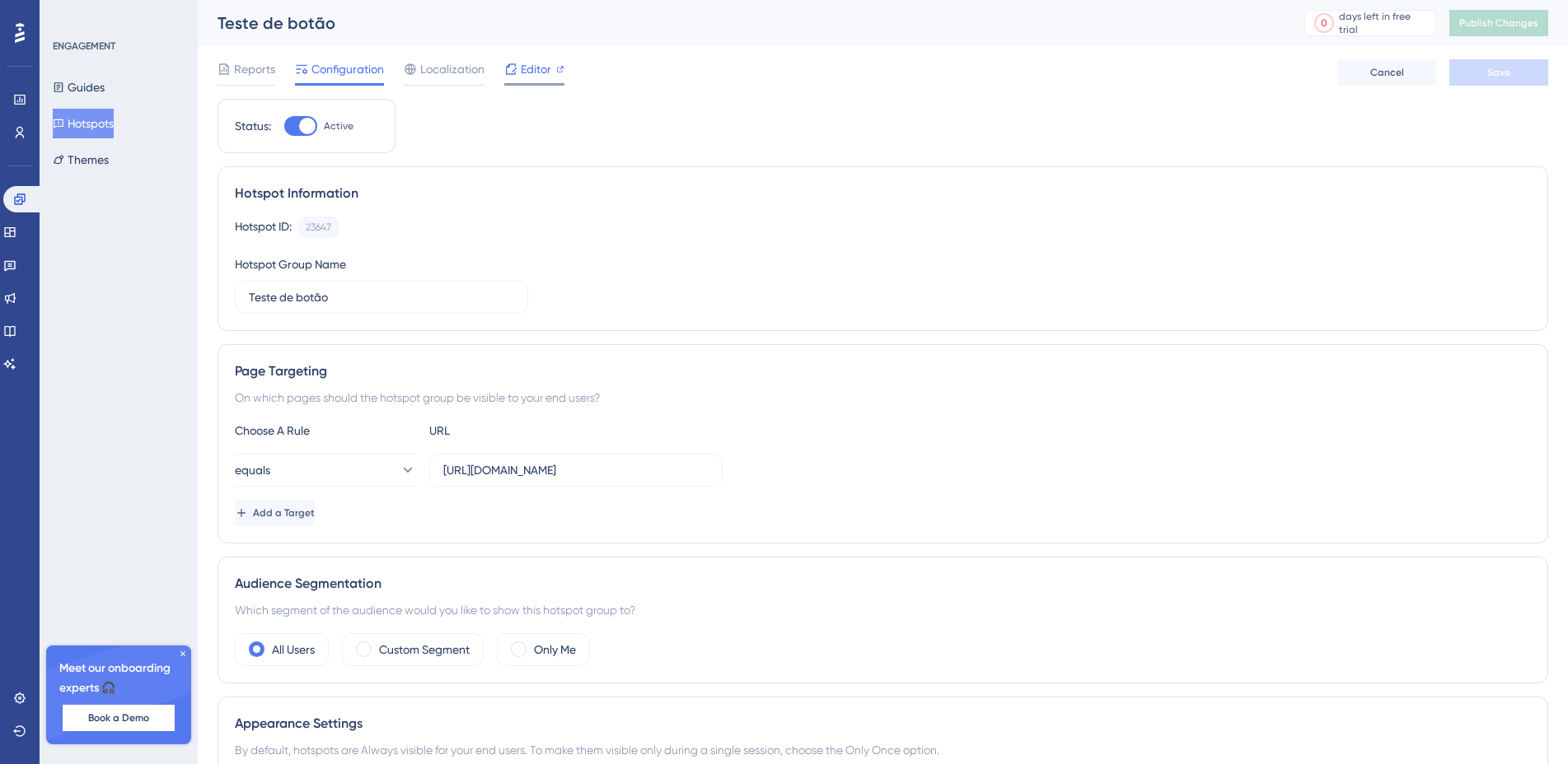
click at [523, 81] on div "Editor" at bounding box center [534, 72] width 60 height 27
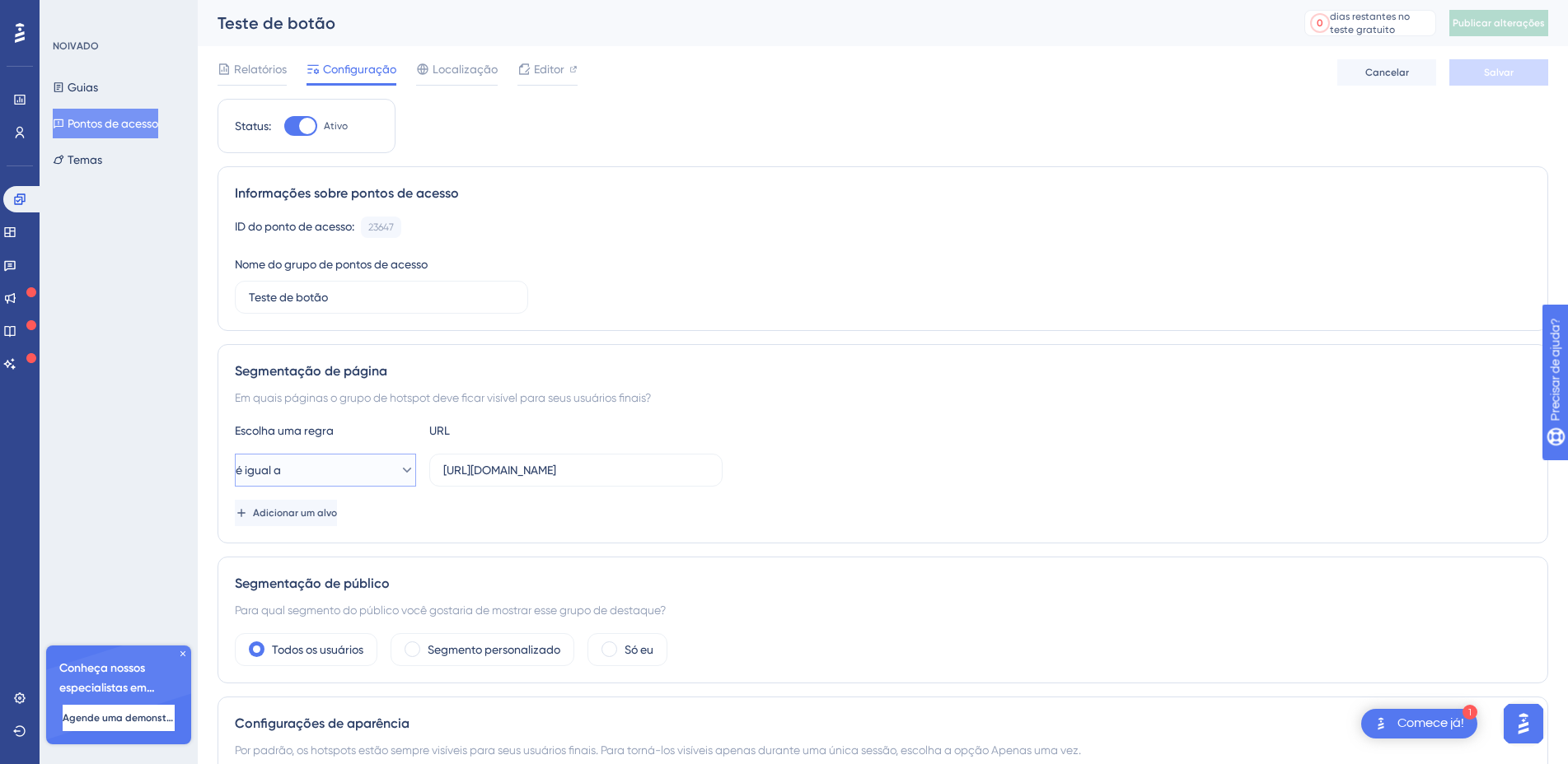
click at [304, 466] on button "é igual a" at bounding box center [325, 470] width 182 height 33
click at [629, 340] on div "Status: Ativo Informações sobre pontos de acesso ID do ponto de acesso: 23647 C…" at bounding box center [882, 652] width 1330 height 1107
click at [120, 117] on font "Pontos de acesso" at bounding box center [112, 123] width 90 height 13
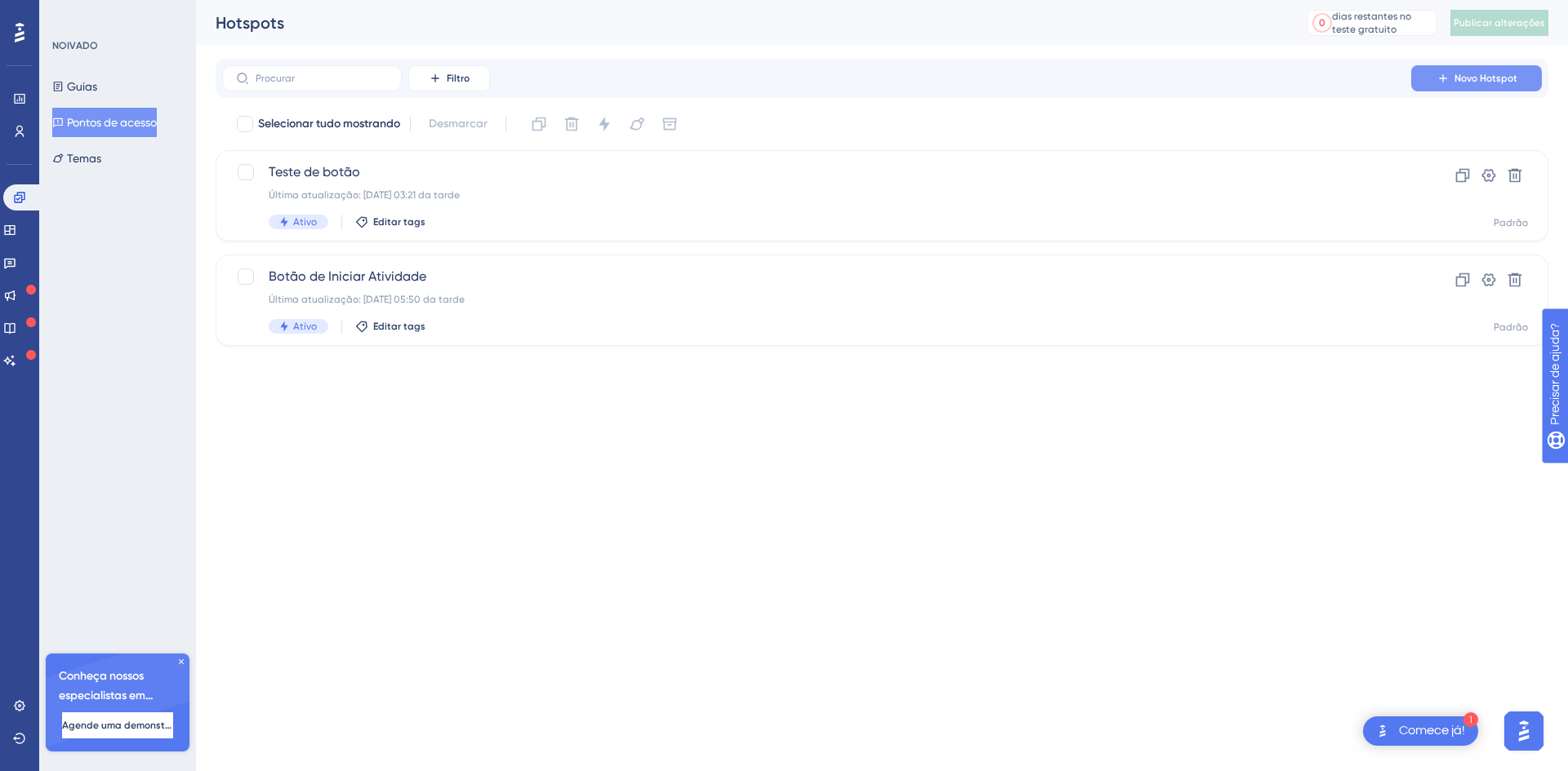
click at [1448, 89] on button "Novo Hotspot" at bounding box center [1476, 78] width 131 height 26
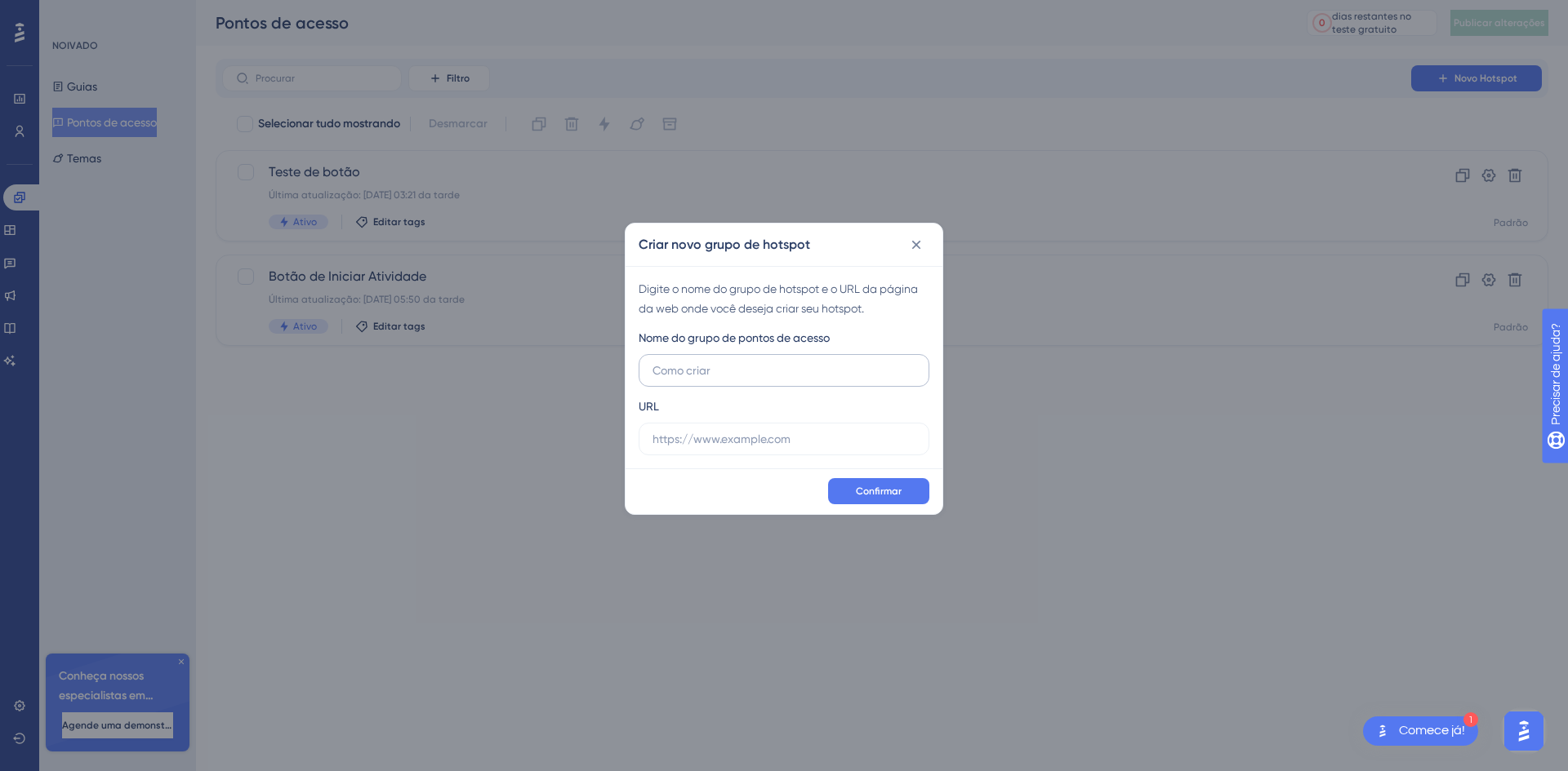
type input "T"
type input "Botão de pacientes"
click at [685, 433] on input "text" at bounding box center [784, 439] width 263 height 18
paste input "[URL][DOMAIN_NAME]"
type input "[URL][DOMAIN_NAME]"
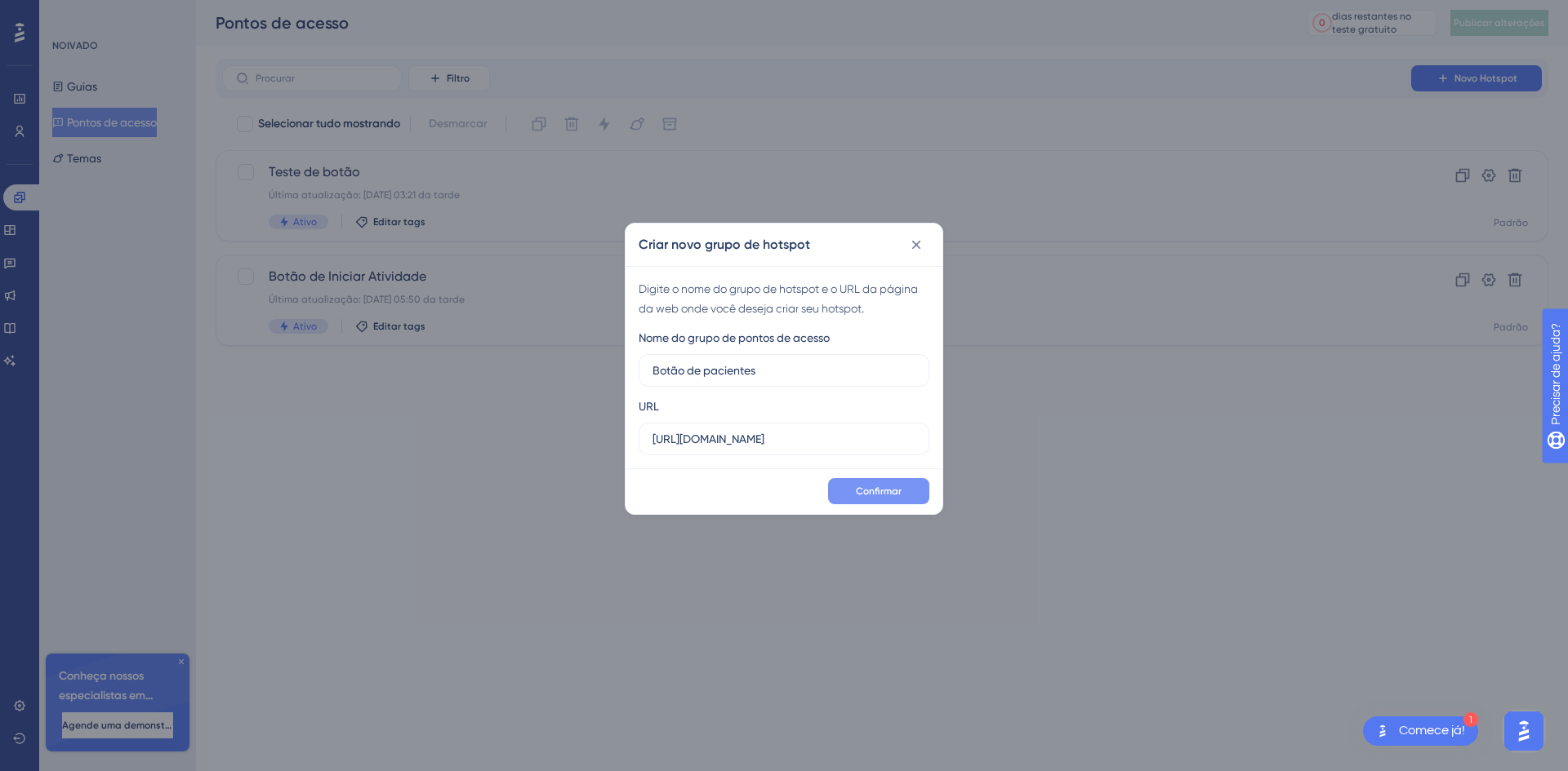
click at [917, 488] on button "Confirmar" at bounding box center [878, 491] width 101 height 26
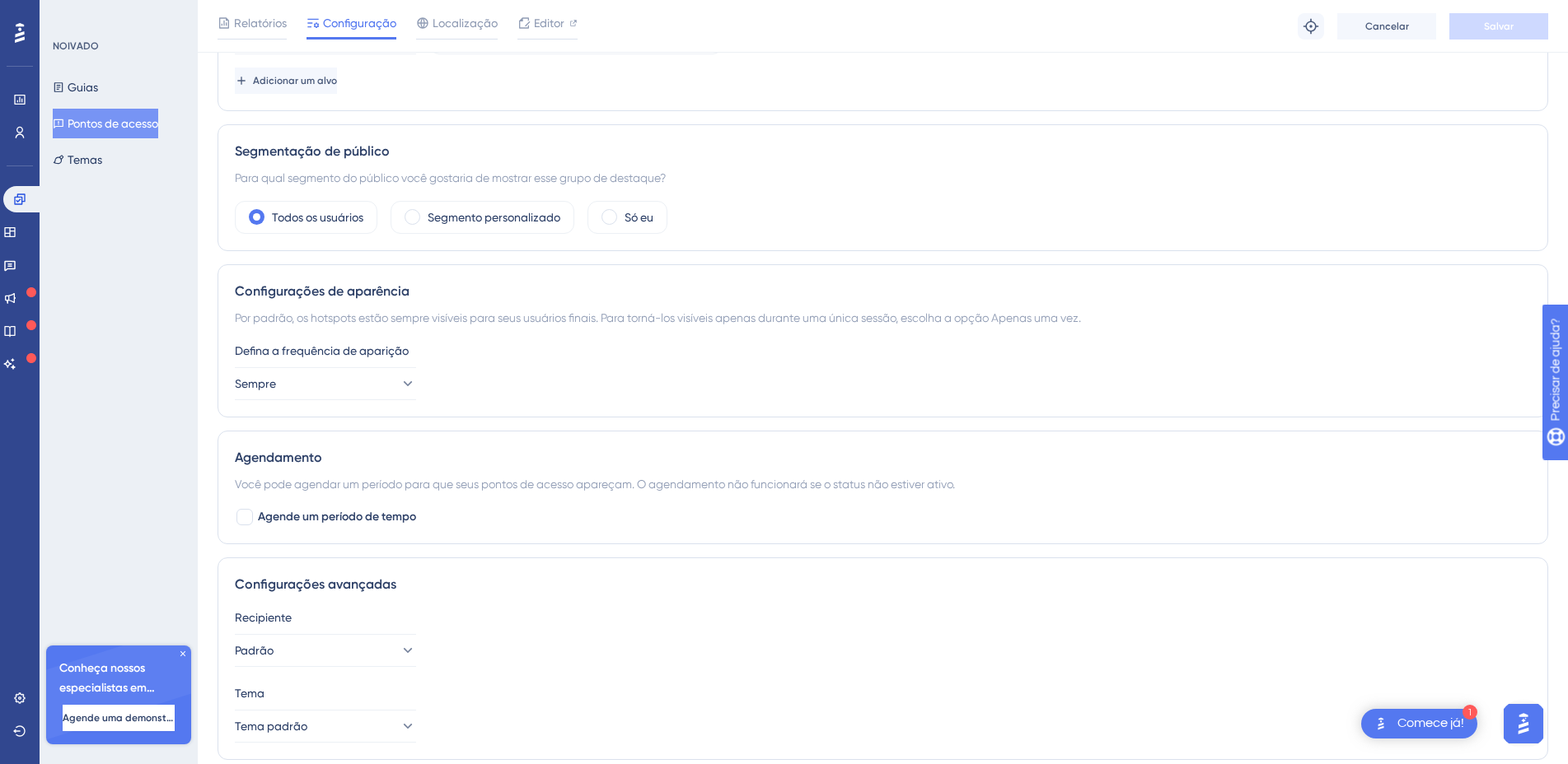
scroll to position [500, 0]
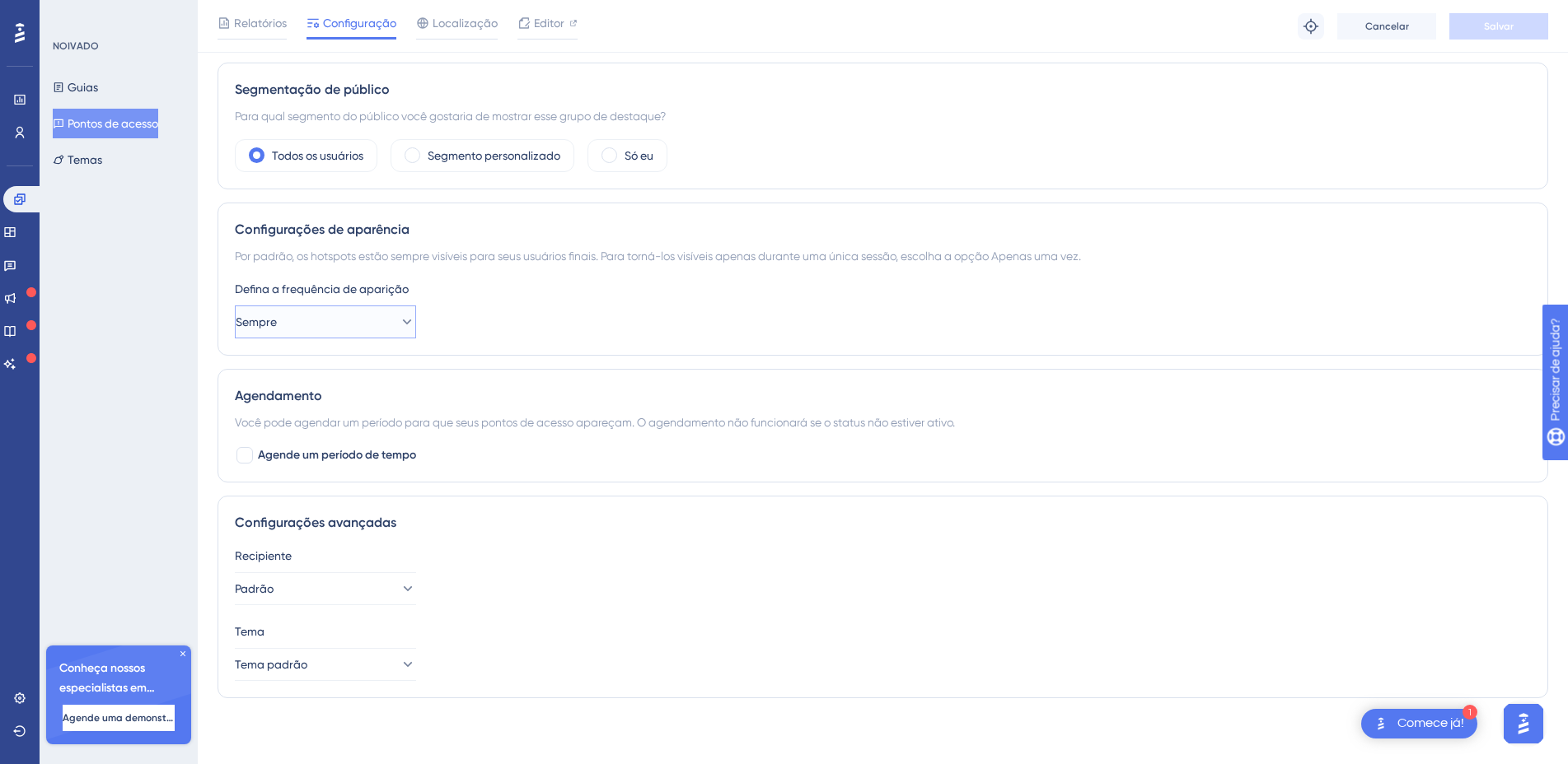
click at [371, 319] on button "Sempre" at bounding box center [325, 323] width 182 height 33
click at [17, 226] on icon at bounding box center [10, 232] width 13 height 13
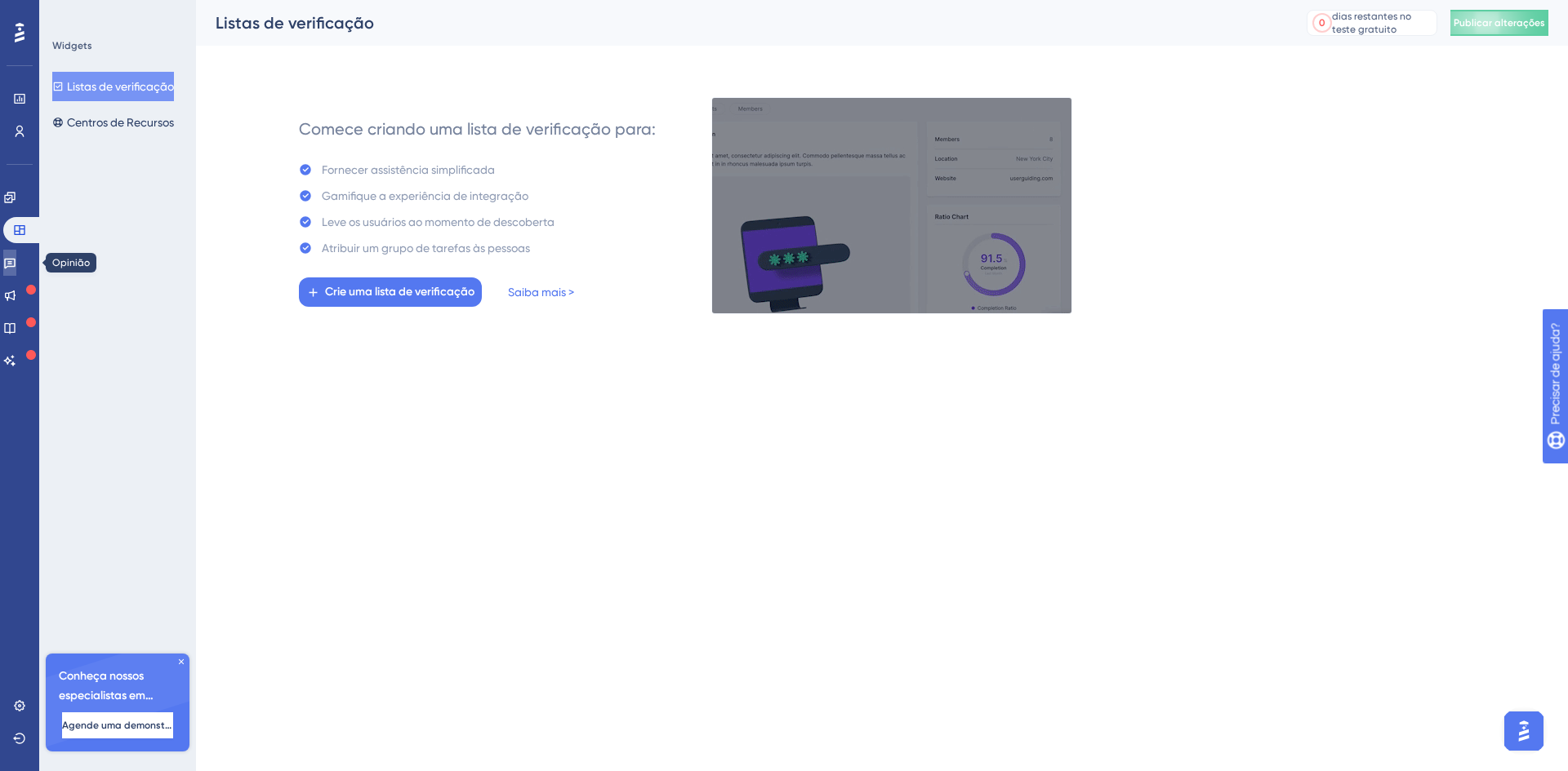
click at [16, 264] on icon at bounding box center [9, 264] width 12 height 11
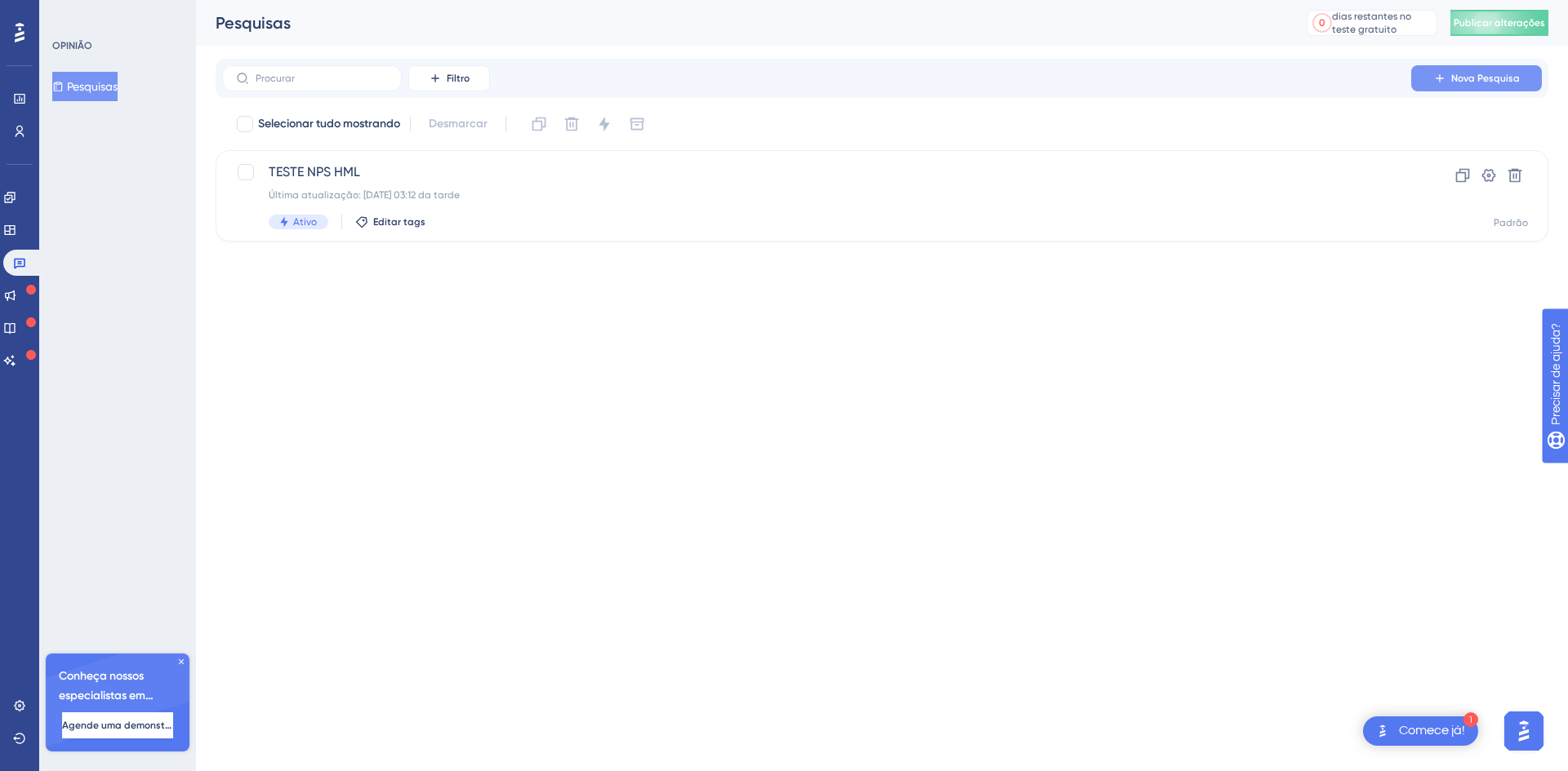
click at [1478, 87] on button "Nova Pesquisa" at bounding box center [1476, 78] width 131 height 26
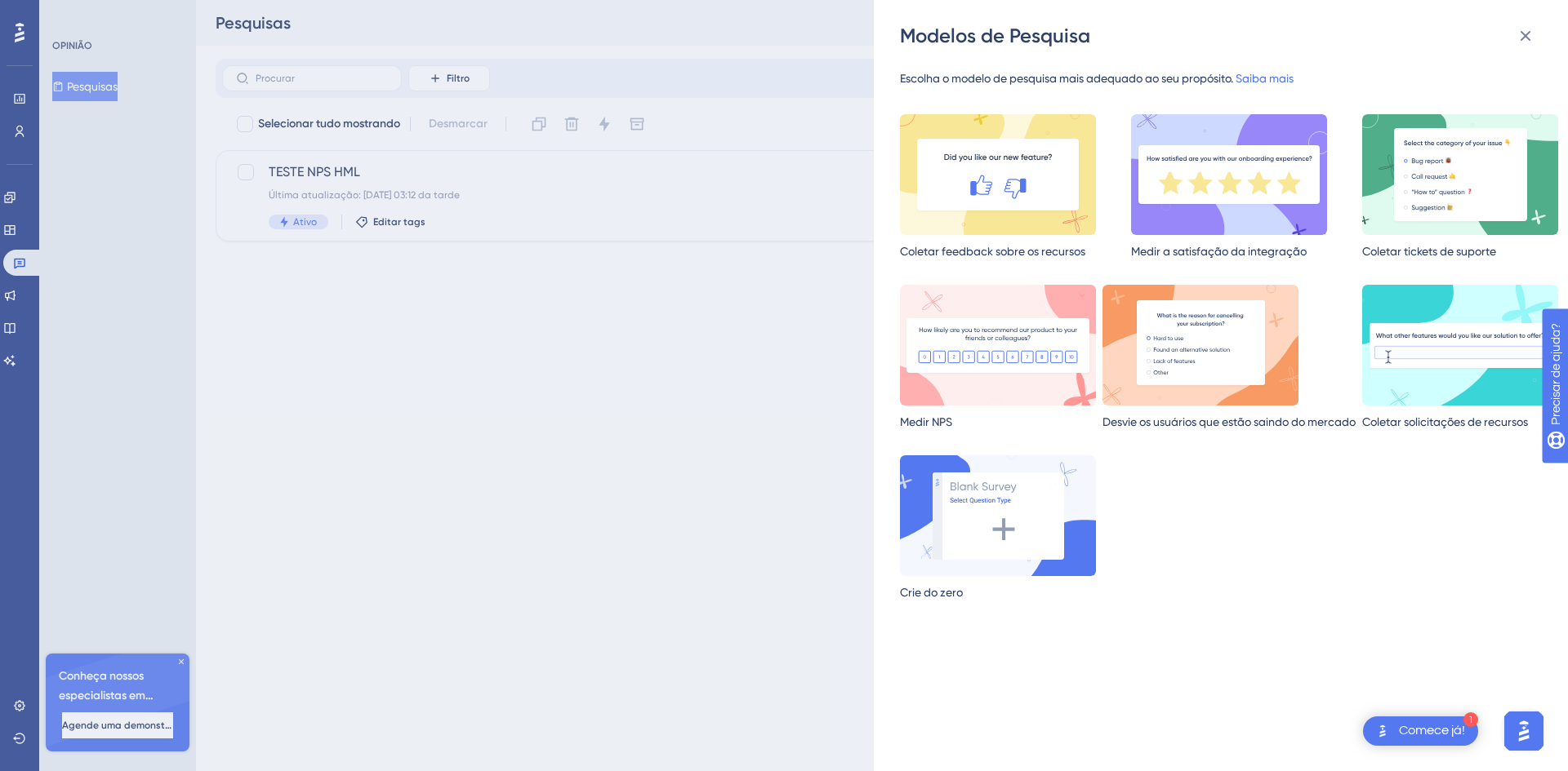
click at [26, 198] on div "Modelos de Pesquisa Escolha o modelo de pesquisa mais adequado ao seu propósito…" at bounding box center [784, 386] width 1568 height 771
click at [21, 198] on div "Modelos de Pesquisa Escolha o modelo de pesquisa mais adequado ao seu propósito…" at bounding box center [784, 386] width 1568 height 771
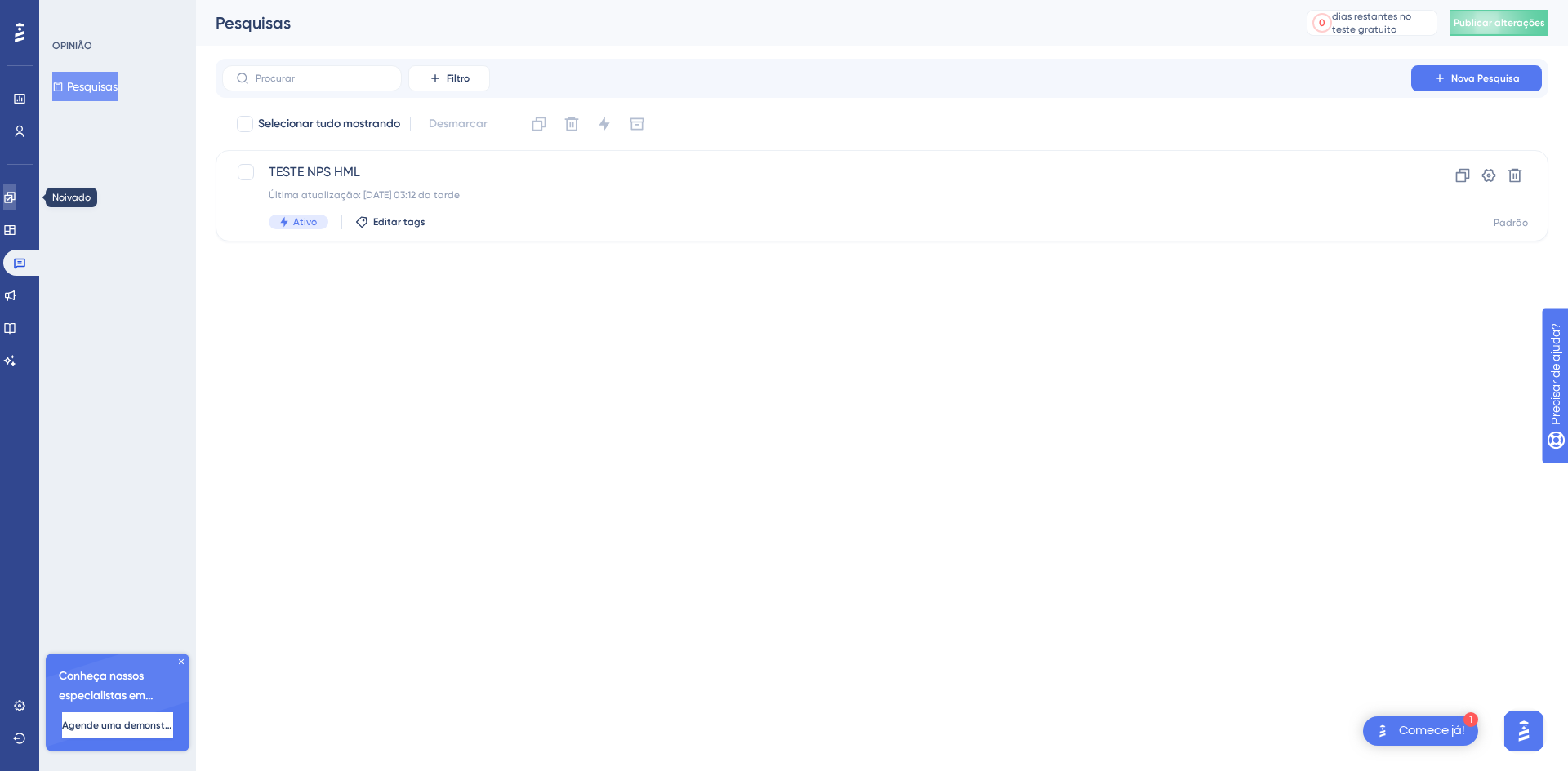
click at [16, 196] on icon at bounding box center [10, 197] width 13 height 13
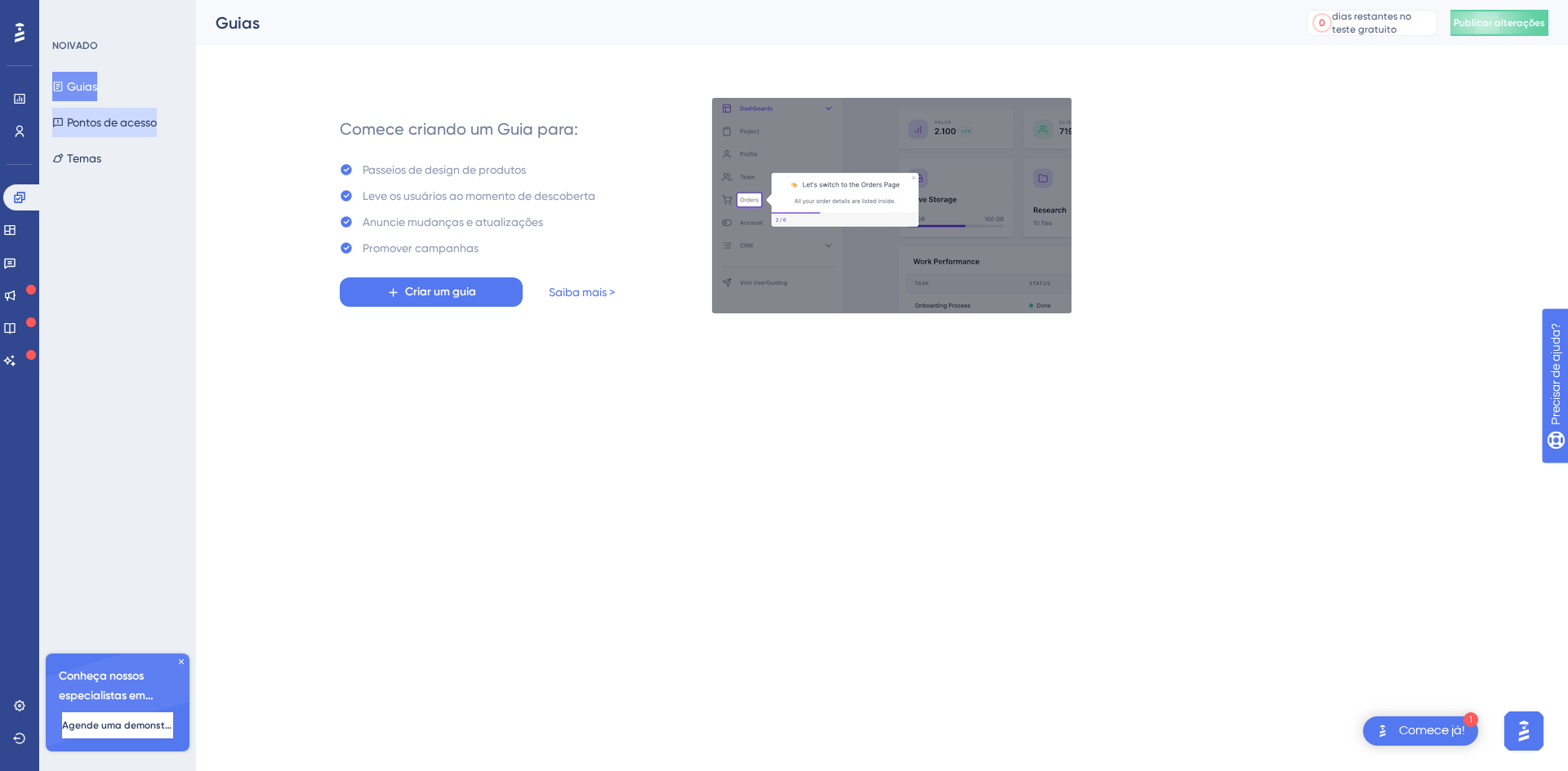
click at [99, 119] on font "Pontos de acesso" at bounding box center [111, 122] width 90 height 13
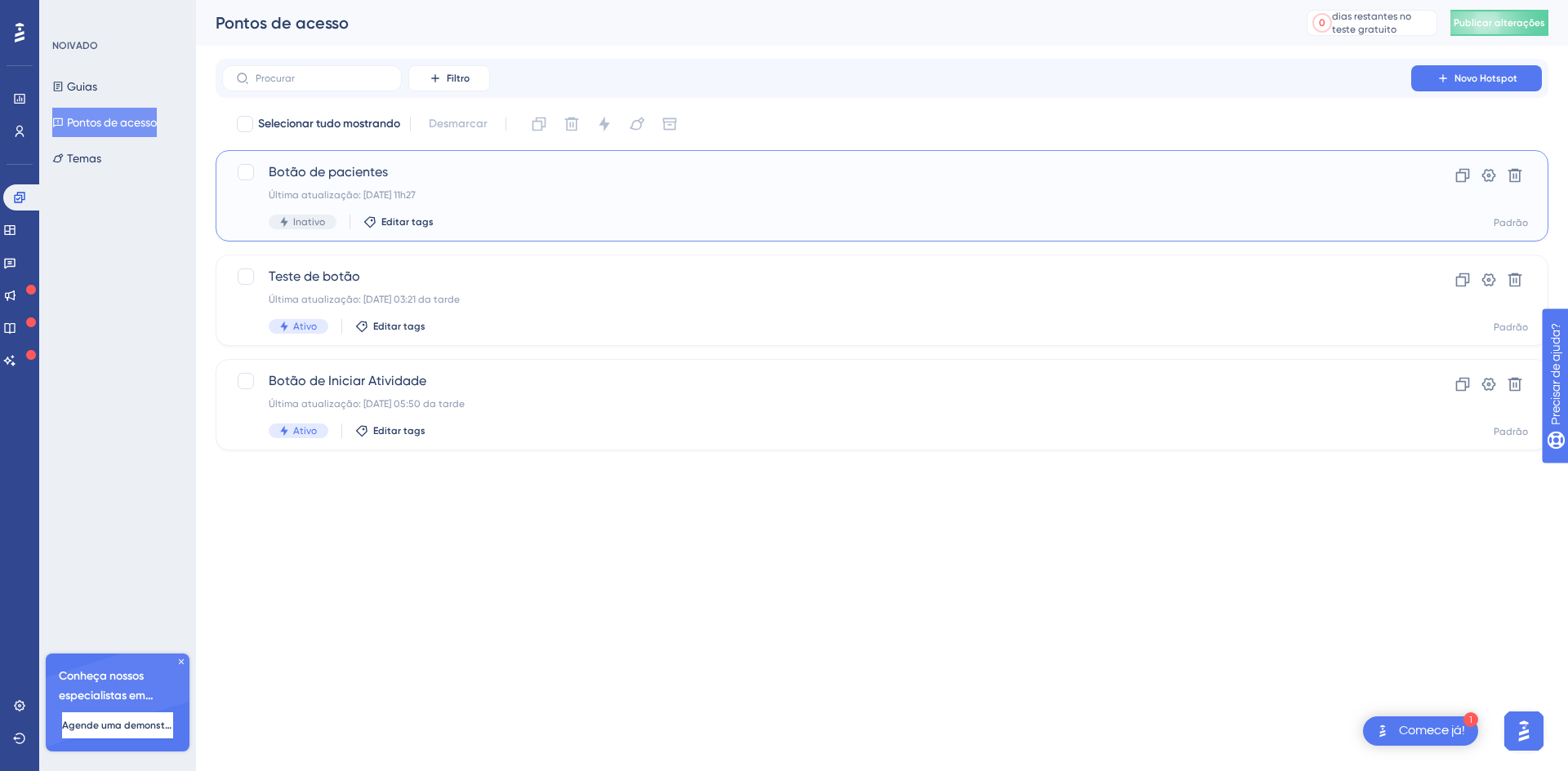
click at [354, 178] on font "Botão de pacientes" at bounding box center [328, 172] width 119 height 16
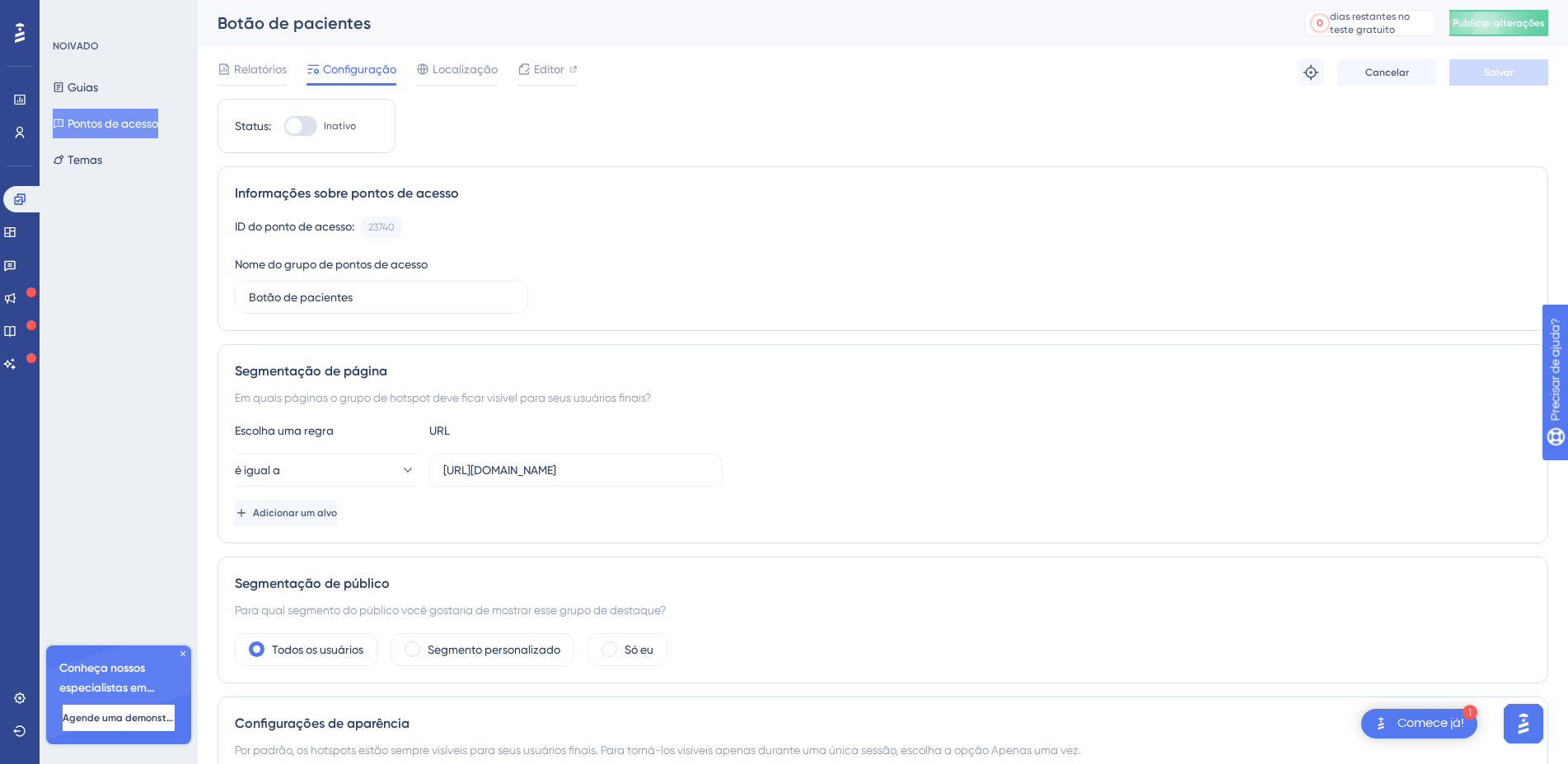
scroll to position [110, 0]
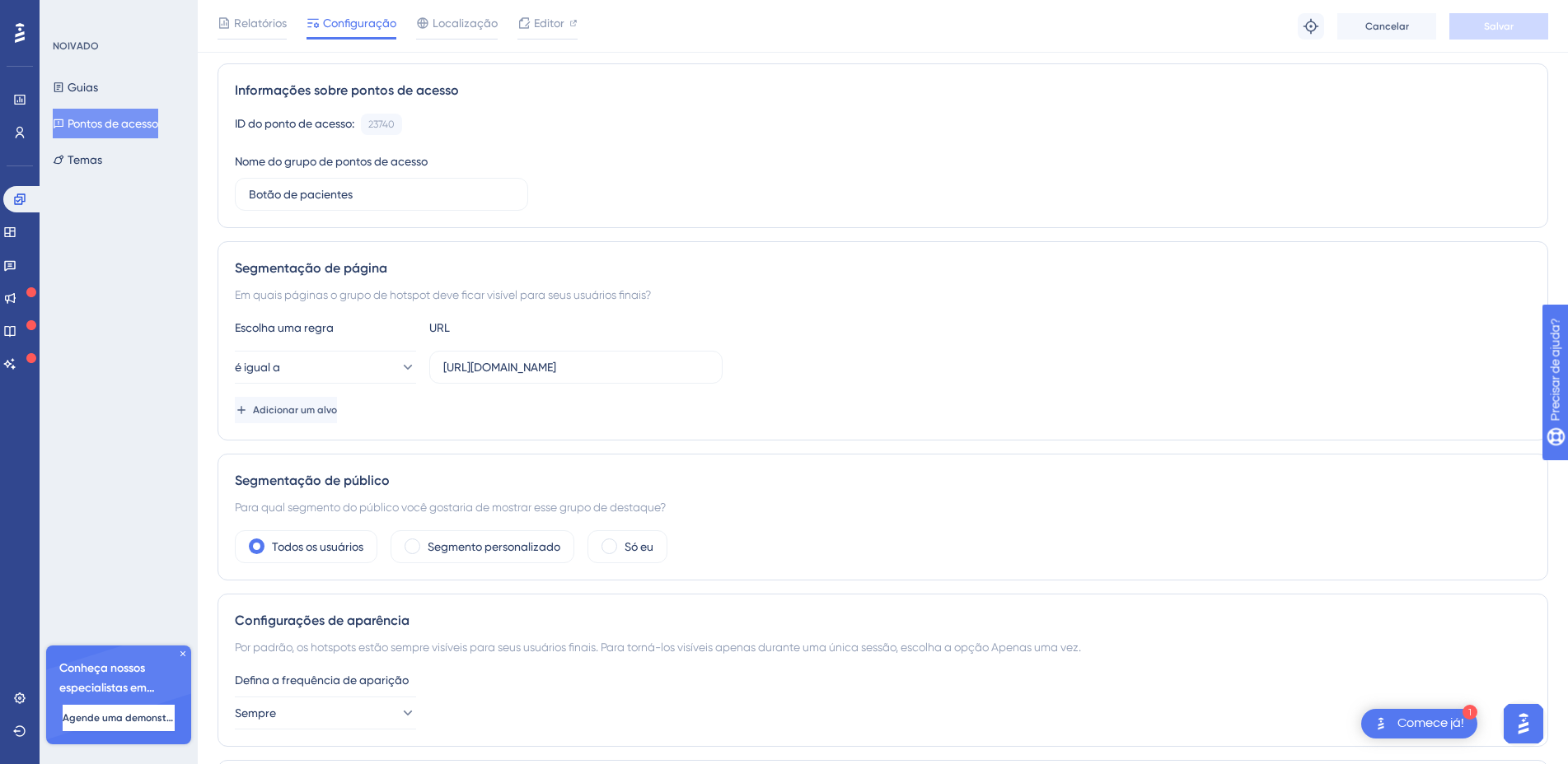
drag, startPoint x: 363, startPoint y: 259, endPoint x: 923, endPoint y: 369, distance: 570.7
click at [923, 369] on div "é igual a [URL][DOMAIN_NAME]" at bounding box center [883, 368] width 1296 height 33
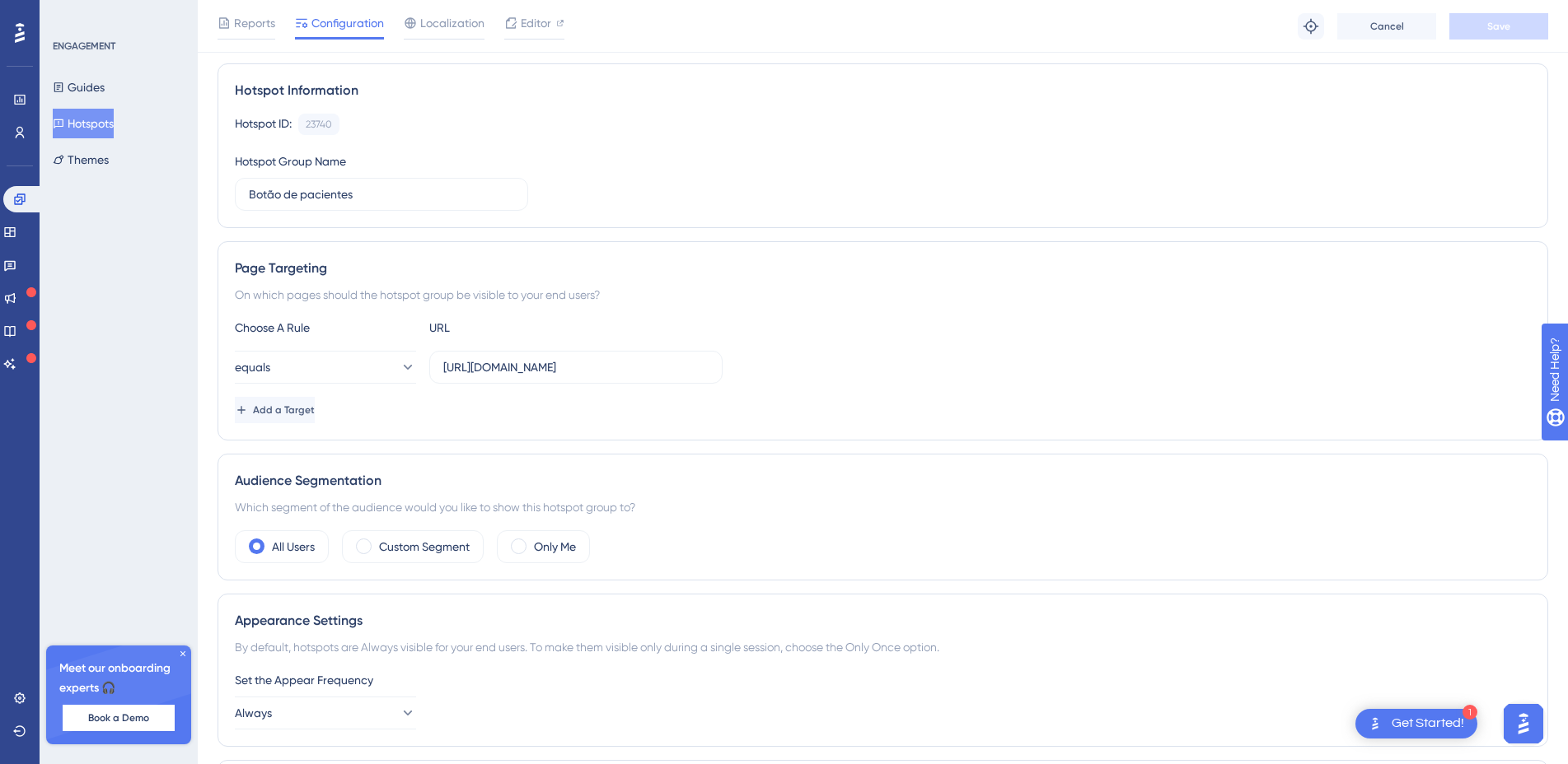
click at [266, 276] on div "Page Targeting" at bounding box center [883, 268] width 1296 height 19
drag, startPoint x: 242, startPoint y: 266, endPoint x: 341, endPoint y: 270, distance: 99.1
click at [341, 270] on div "Page Targeting On which pages should the hotspot group be visible to your end u…" at bounding box center [882, 341] width 1330 height 199
click at [341, 270] on div "Page Targeting" at bounding box center [883, 268] width 1296 height 19
click at [182, 654] on icon at bounding box center [183, 653] width 10 height 10
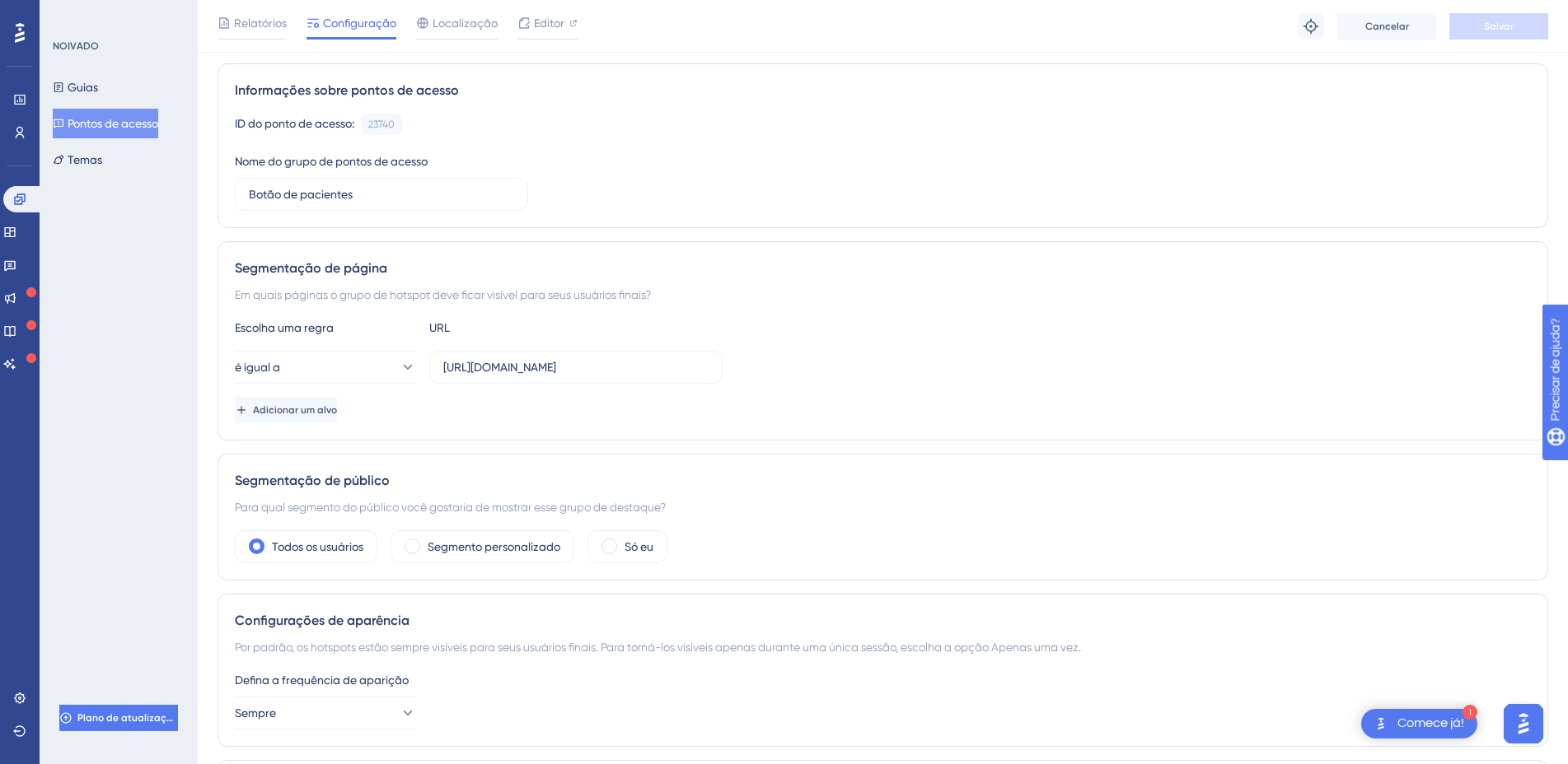
click at [784, 210] on div "ID do ponto de acesso: 23740 Cópia Nome do grupo de pontos de acesso Botão de p…" at bounding box center [883, 161] width 1296 height 97
click at [15, 292] on icon at bounding box center [10, 298] width 13 height 13
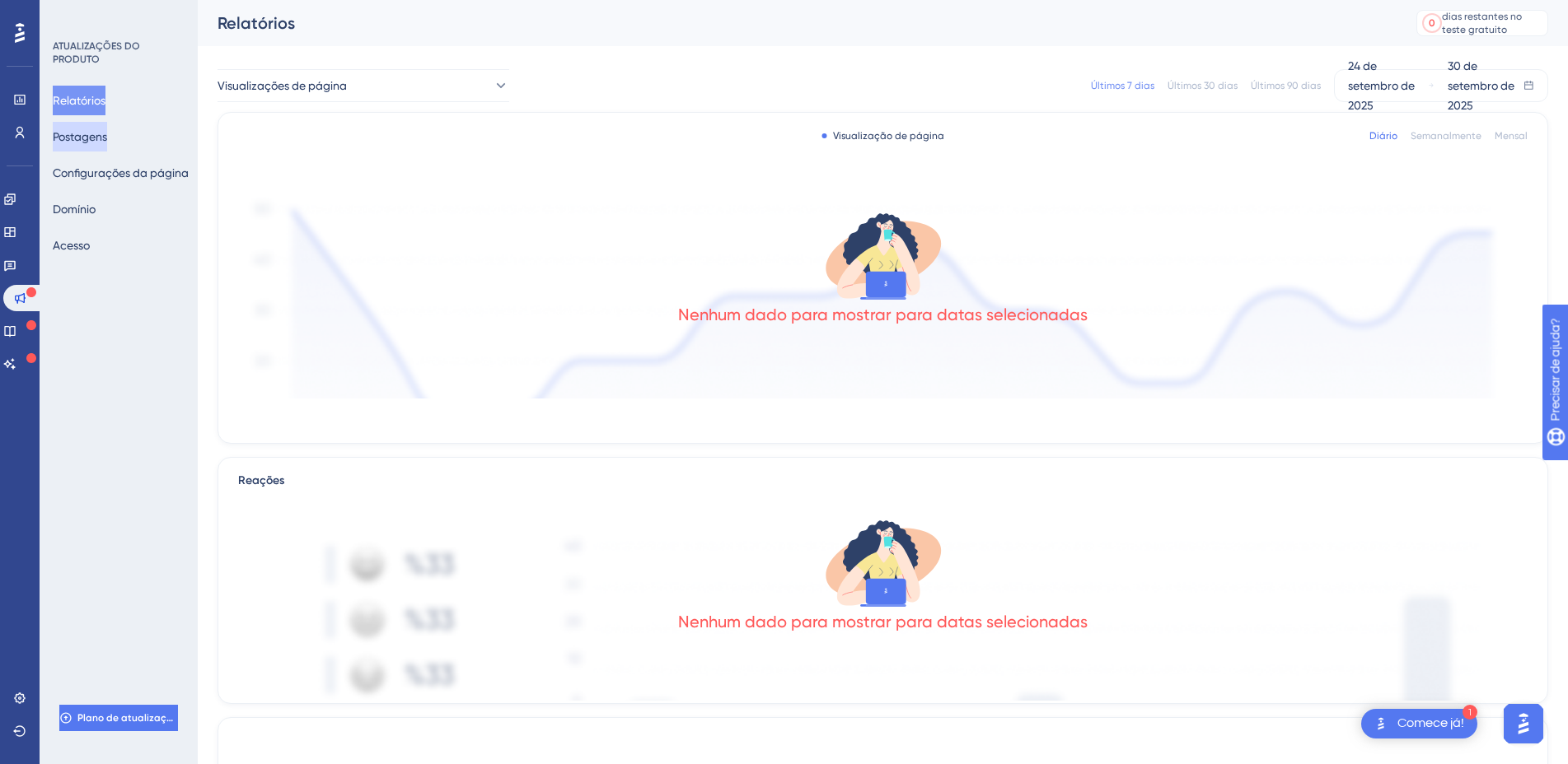
click at [107, 125] on button "Postagens" at bounding box center [79, 136] width 54 height 29
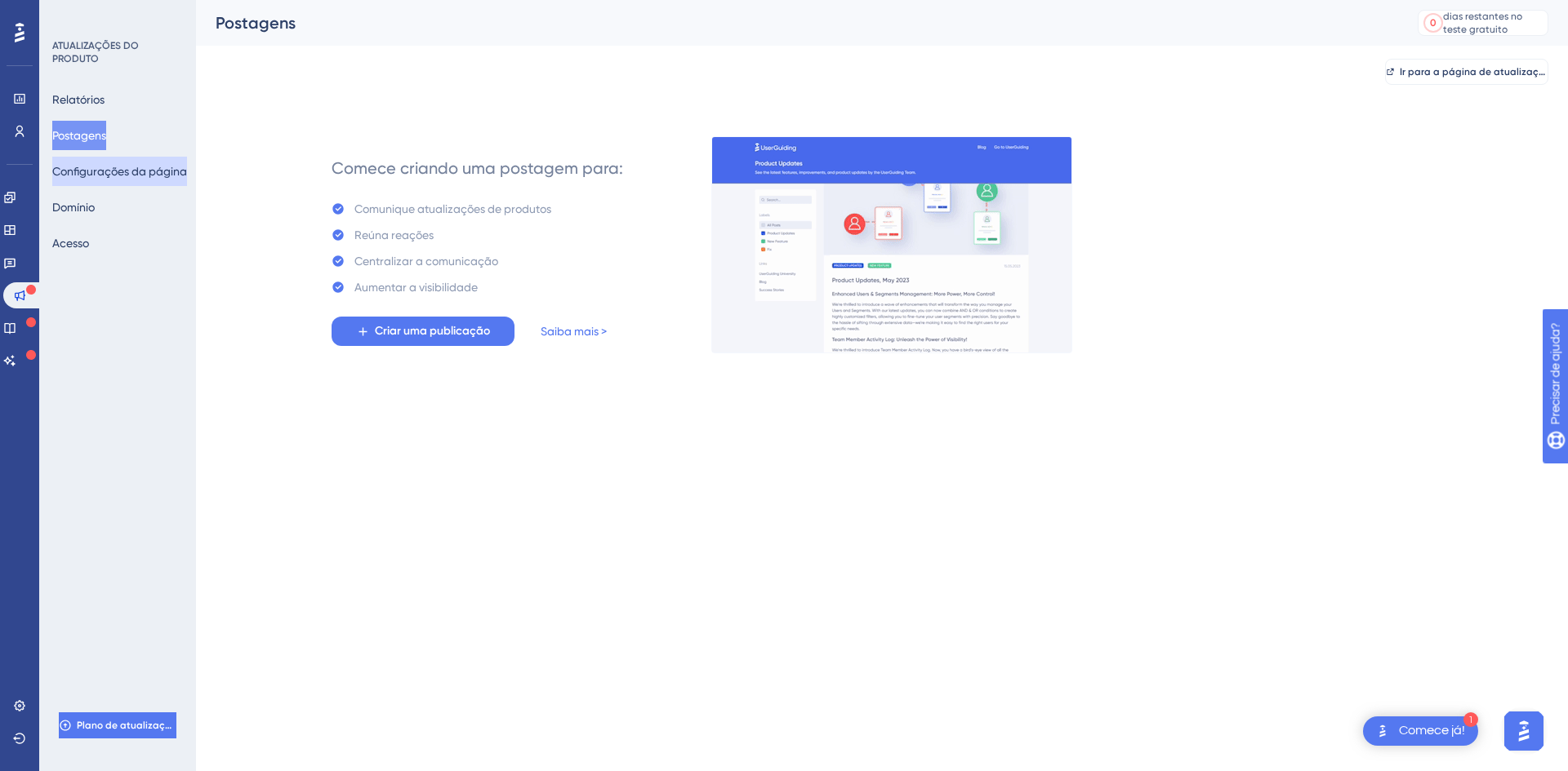
click at [120, 178] on font "Configurações da página" at bounding box center [119, 171] width 134 height 19
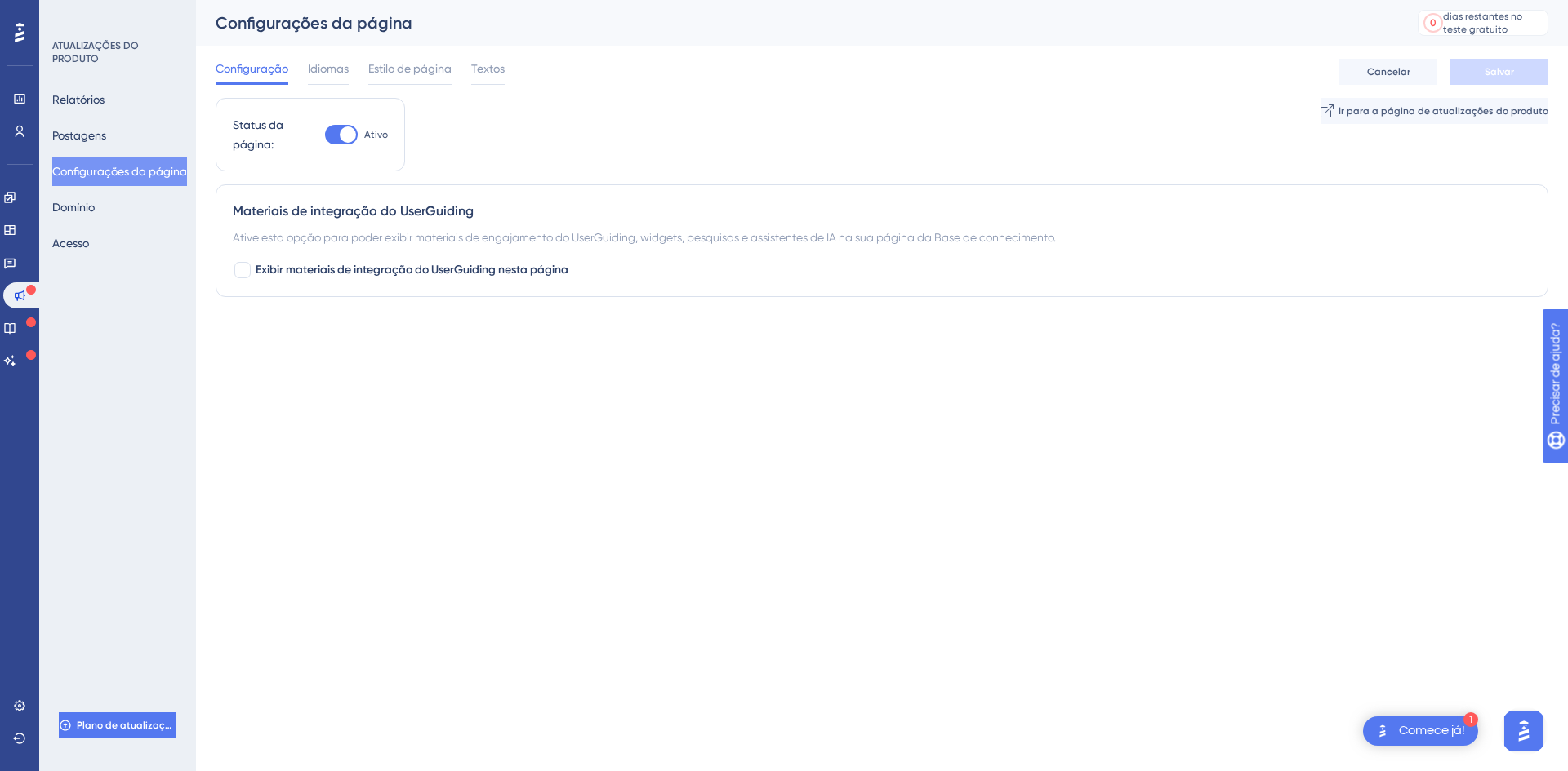
click at [1528, 734] on img "Abra o iniciador do assistente de IA" at bounding box center [1523, 732] width 29 height 29
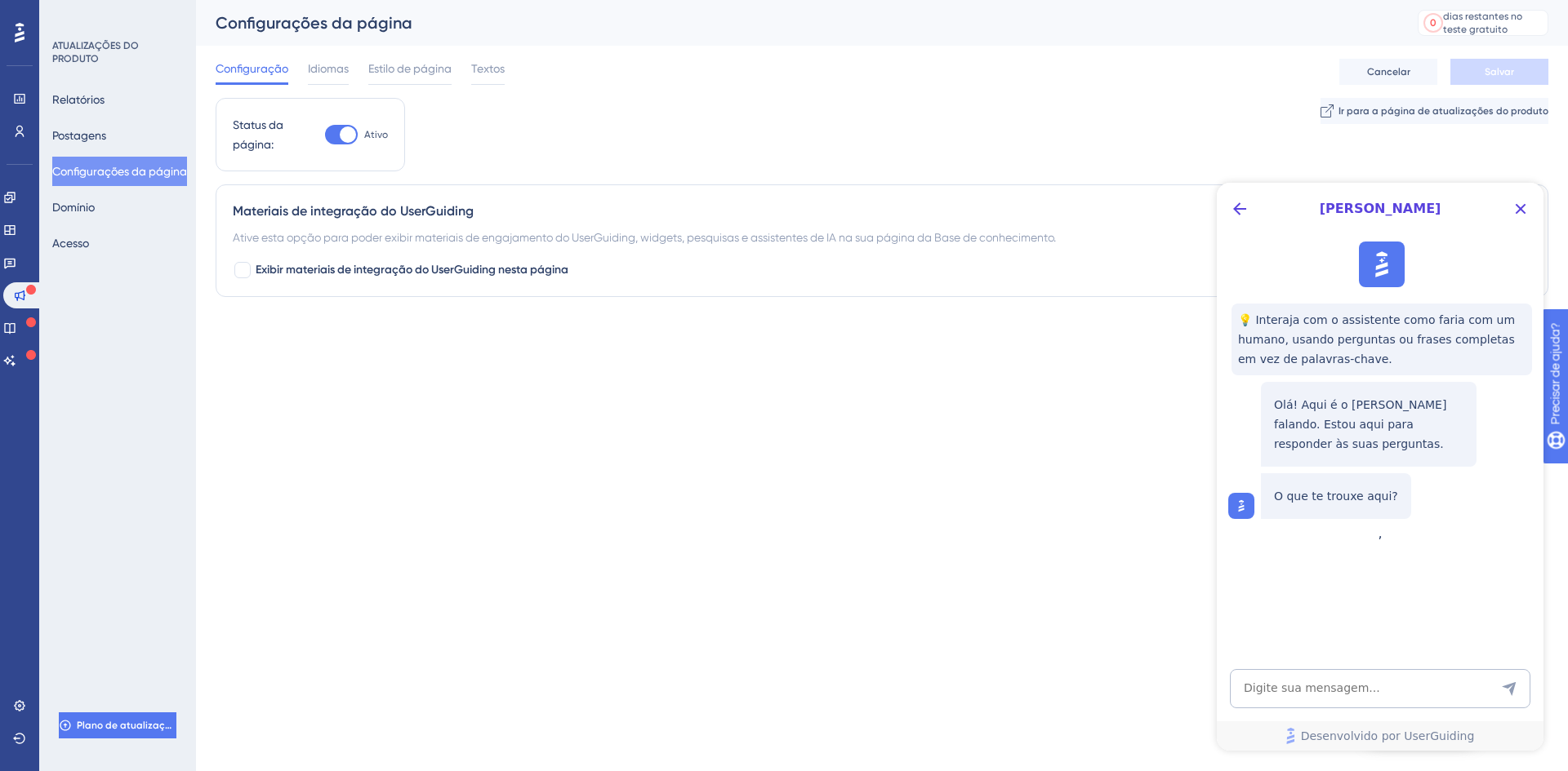
click at [542, 0] on html "1 Comece já! Desempenho Usuários Noivado Widgets Opinião Atualizações de produt…" at bounding box center [784, 0] width 1568 height 0
click at [1232, 217] on icon "Botão Voltar" at bounding box center [1239, 208] width 19 height 19
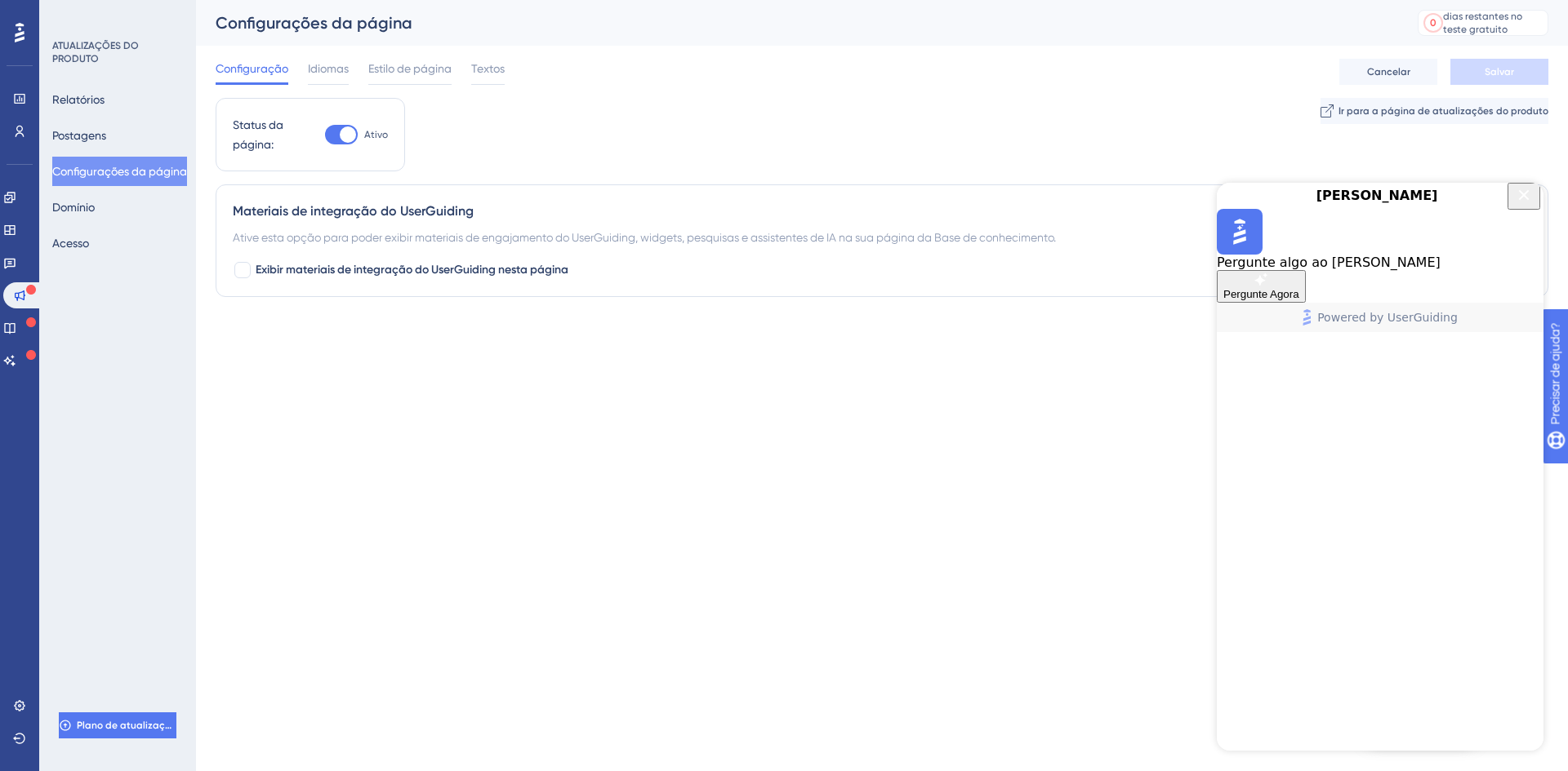
click at [475, 0] on html "1 Comece já! Desempenho Usuários Noivado Widgets Opinião Atualizações de produt…" at bounding box center [784, 0] width 1568 height 0
click at [1519, 204] on icon "Close Button" at bounding box center [1523, 195] width 19 height 19
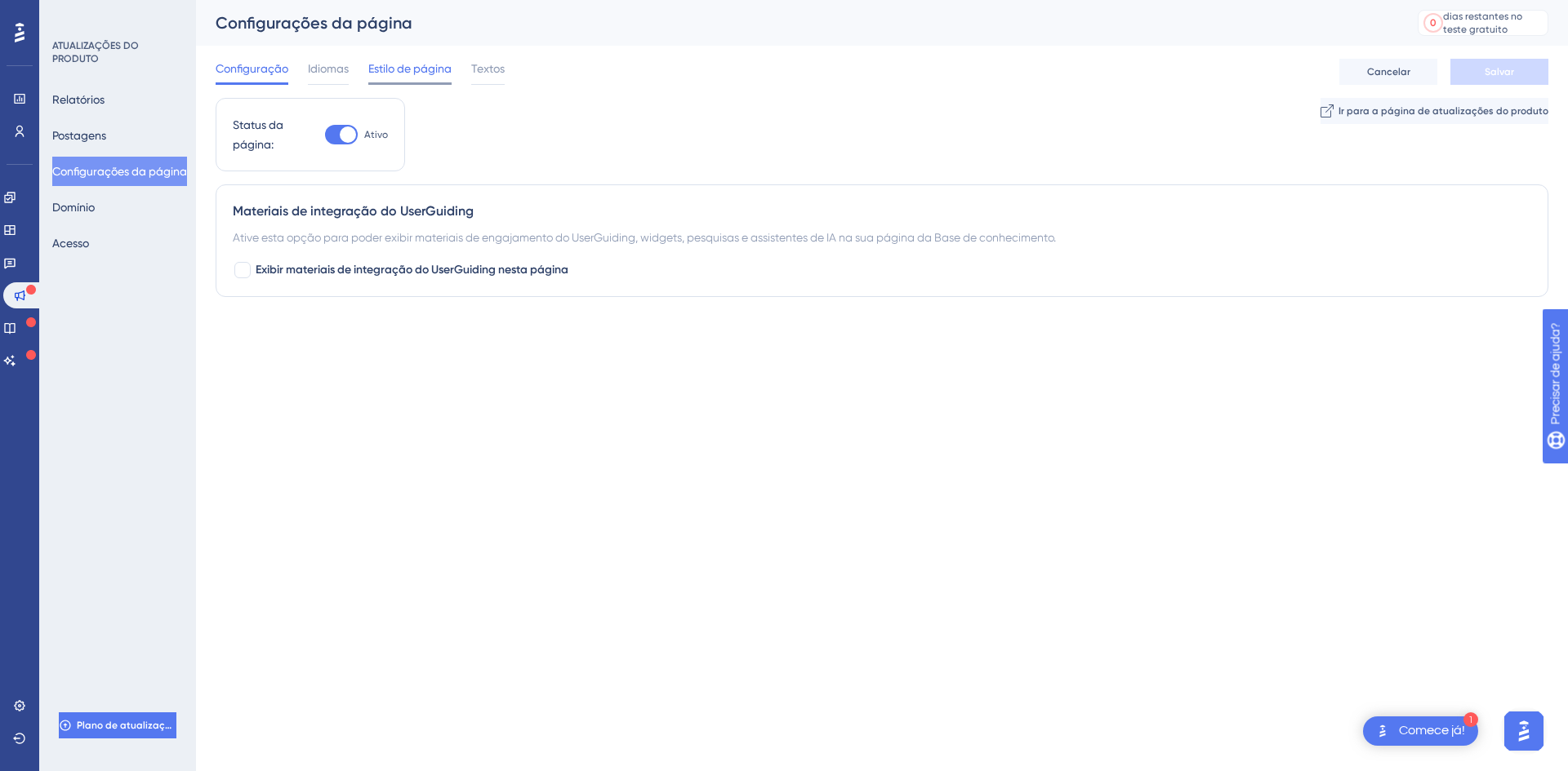
click at [418, 73] on font "Estilo de página" at bounding box center [409, 69] width 83 height 13
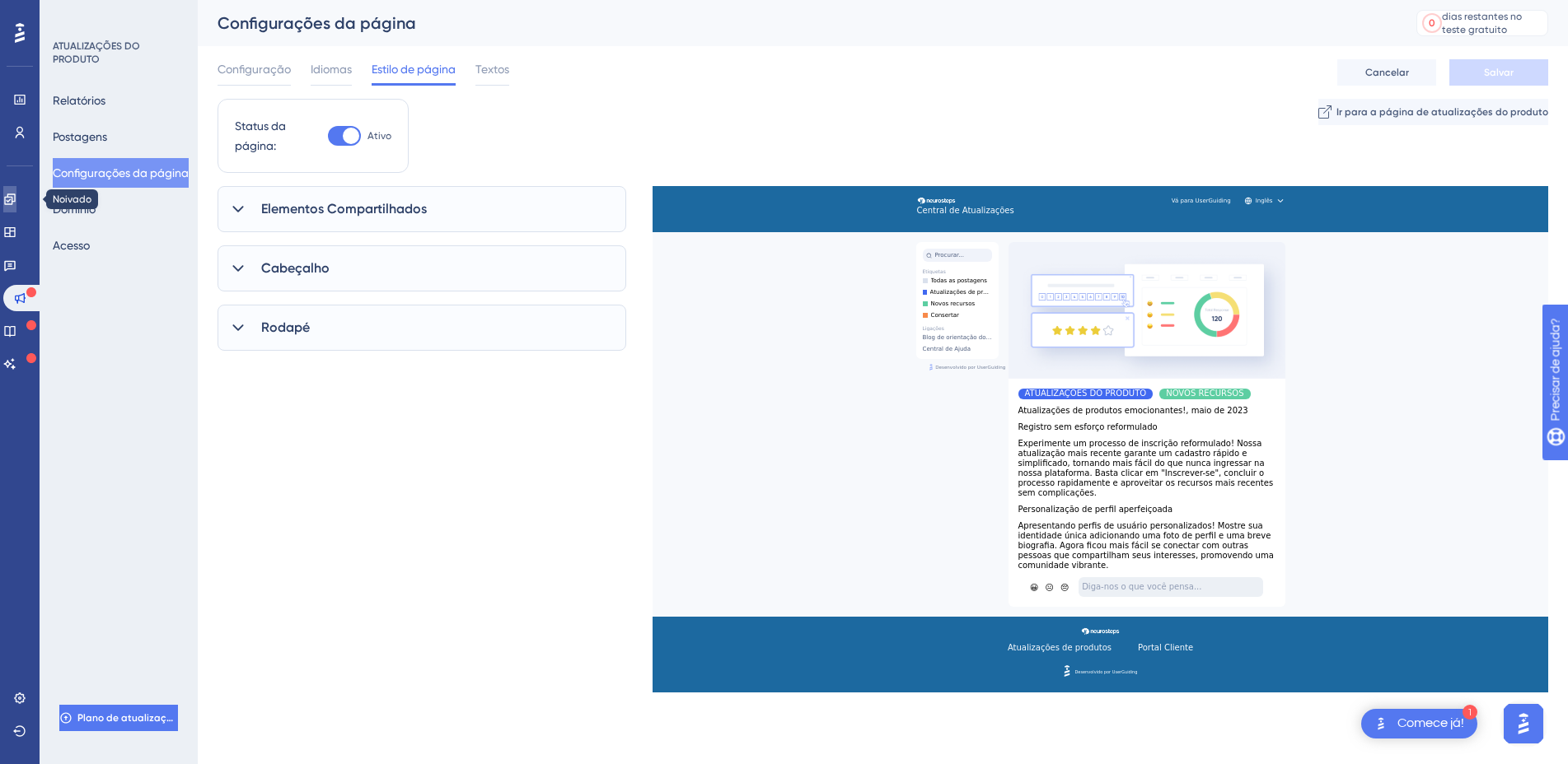
click at [15, 199] on icon at bounding box center [9, 199] width 11 height 11
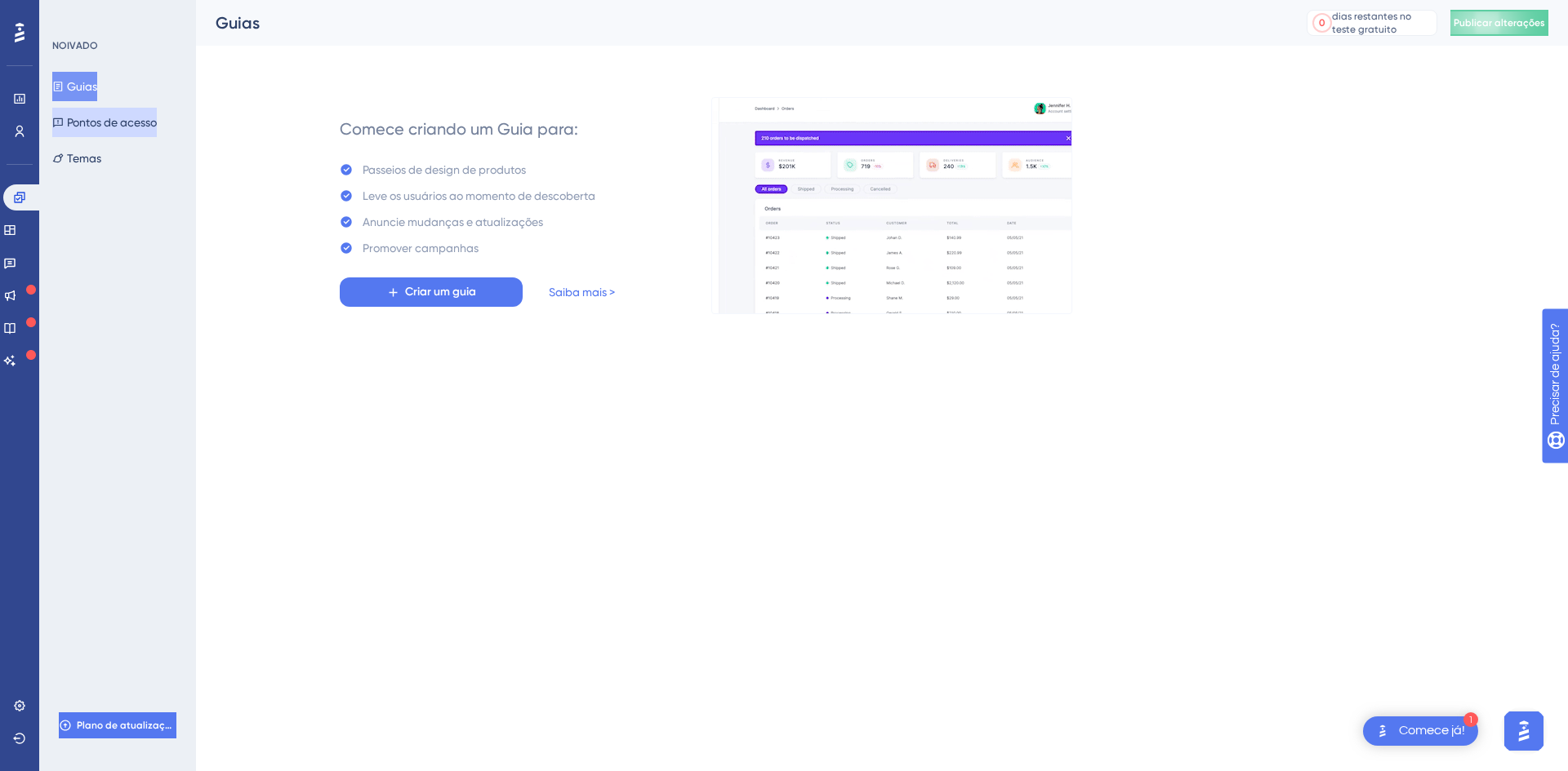
click at [113, 117] on font "Pontos de acesso" at bounding box center [111, 122] width 90 height 13
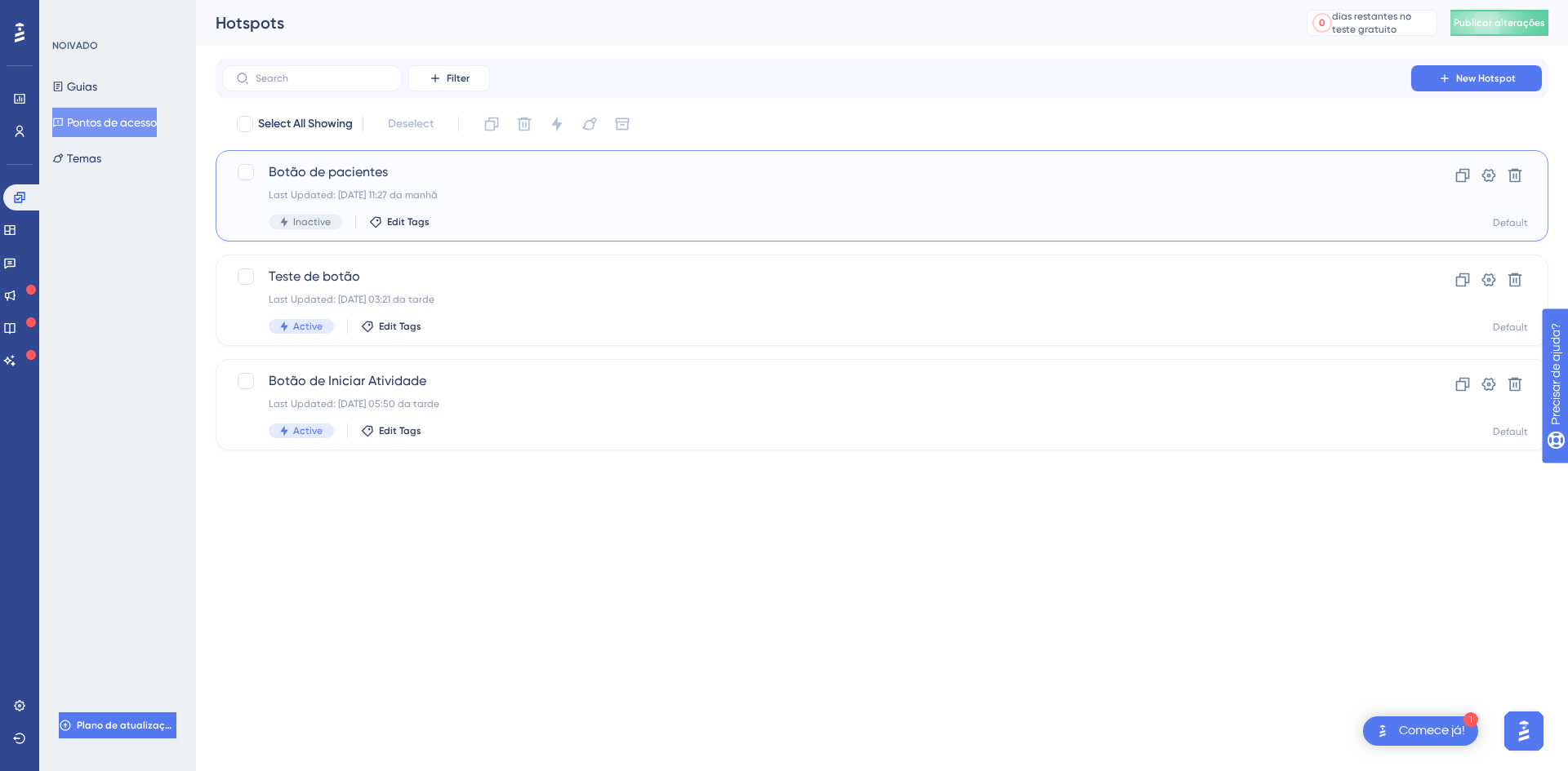
click at [524, 213] on div "Botão de pacientes Last Updated: [DATE] 11:27 da manhã Inactive Edit Tags" at bounding box center [816, 195] width 1096 height 67
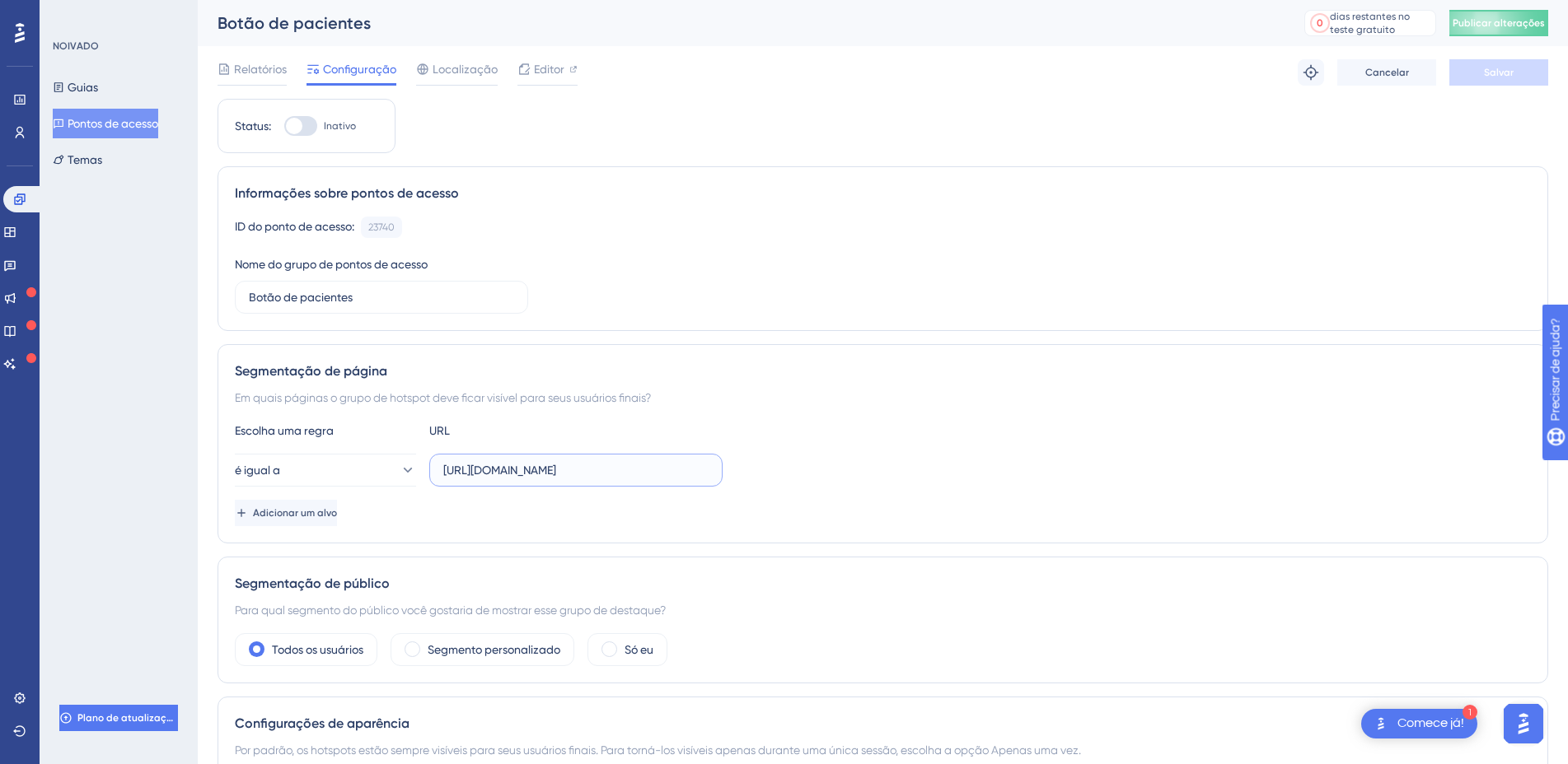
click at [493, 462] on input "[URL][DOMAIN_NAME]" at bounding box center [576, 470] width 265 height 18
paste input "430d7d71-5d5b-49f5-b5e1-12ef58647d63/profile/form"
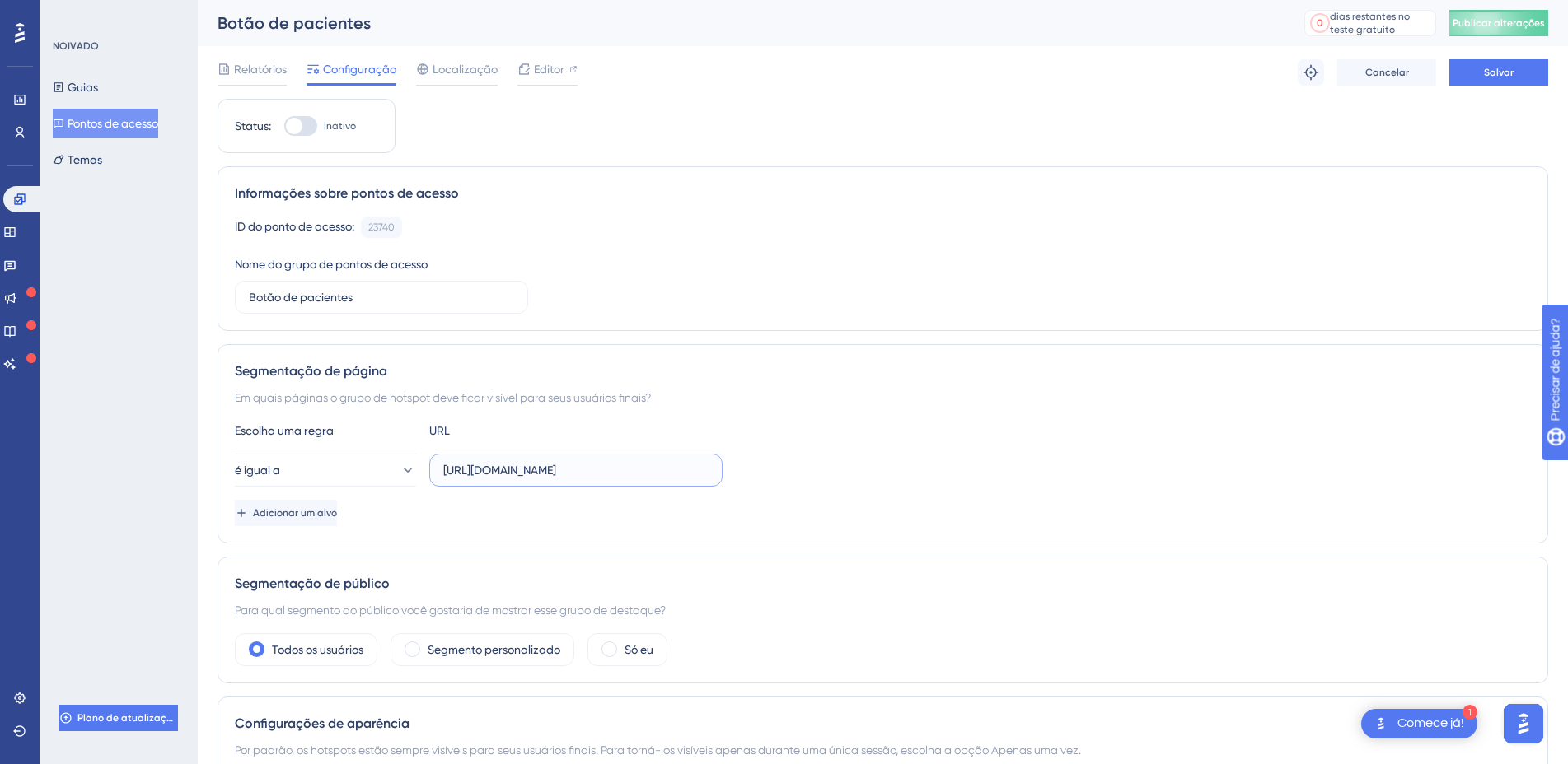
drag, startPoint x: 640, startPoint y: 472, endPoint x: 516, endPoint y: 472, distance: 124.0
click at [516, 472] on input "[URL][DOMAIN_NAME]" at bounding box center [576, 470] width 265 height 18
type input "[URL][DOMAIN_NAME]"
click at [520, 546] on div "Status: Inativo Informações sobre pontos de acesso ID do ponto de acesso: 23740…" at bounding box center [882, 652] width 1330 height 1107
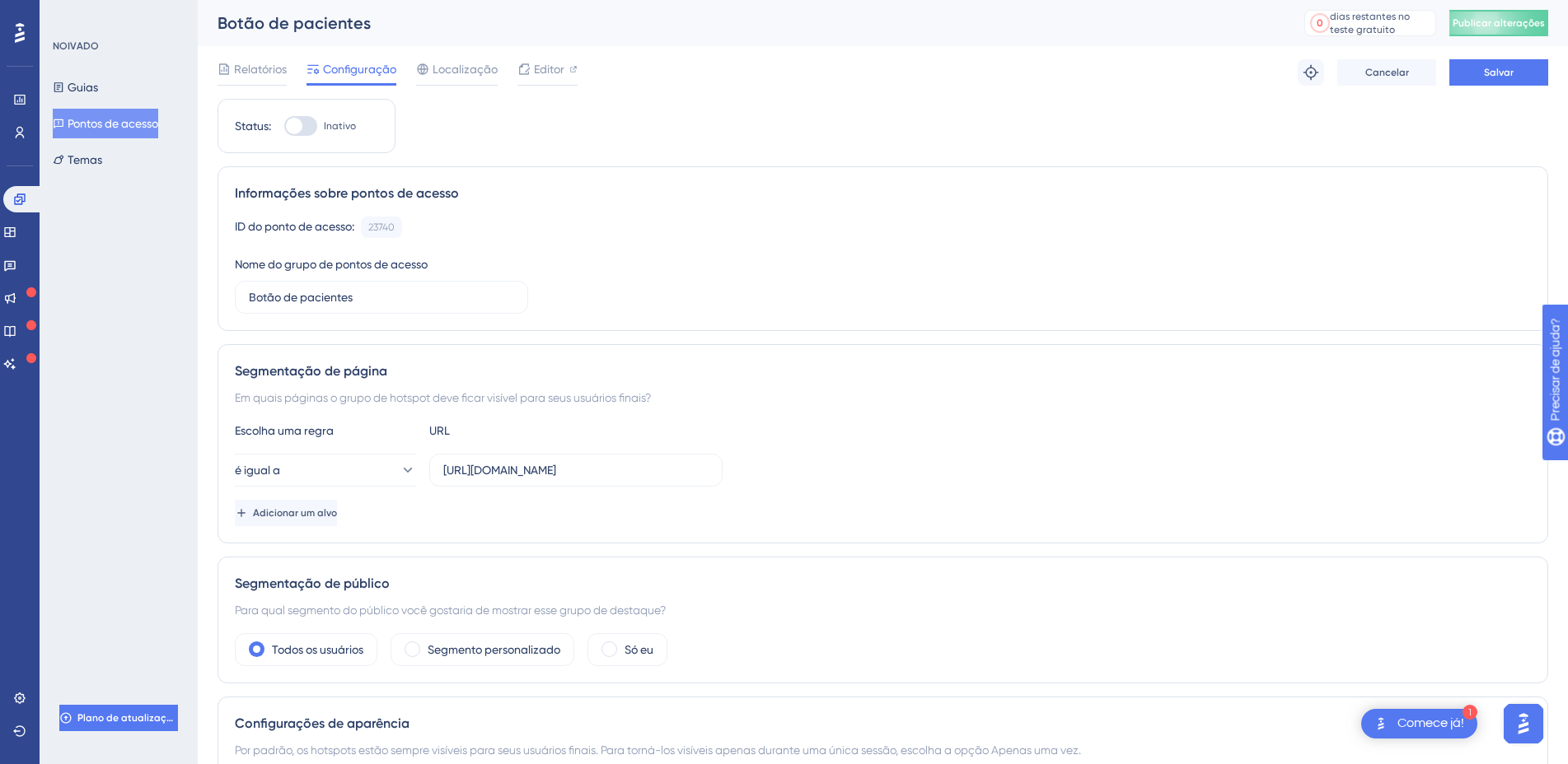
scroll to position [0, 0]
click at [318, 472] on button "é igual a" at bounding box center [325, 470] width 182 height 33
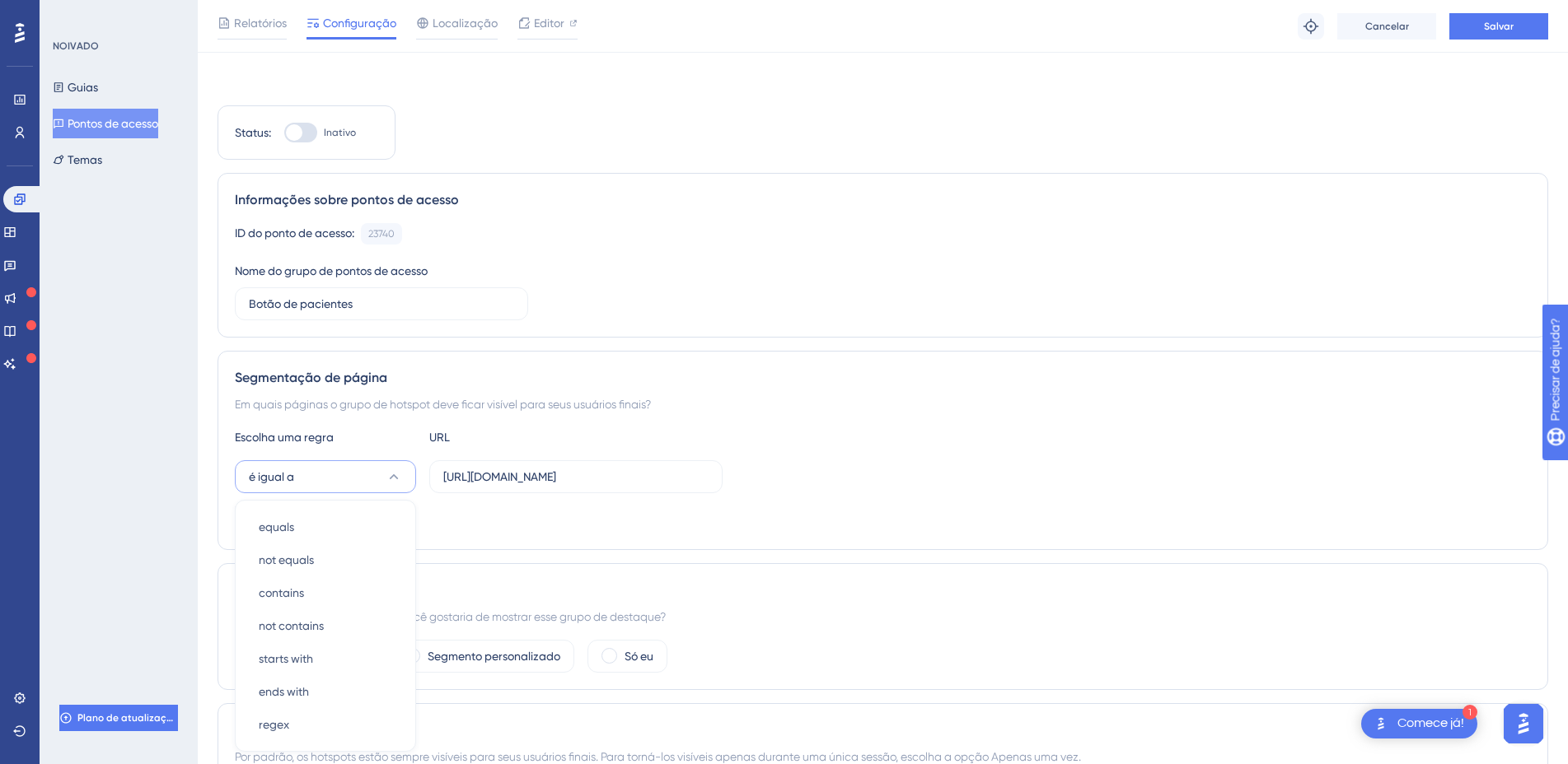
scroll to position [228, 0]
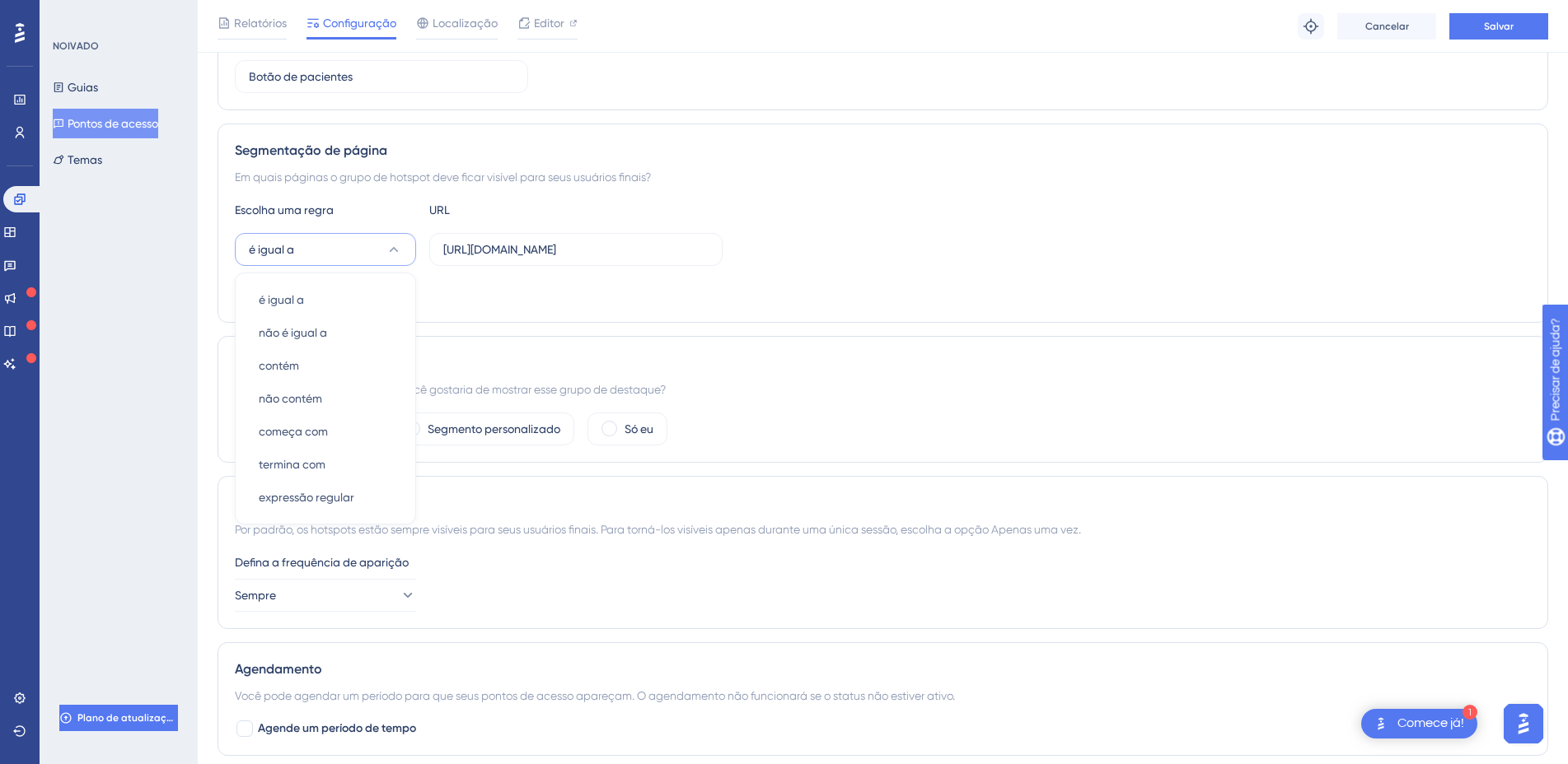
click at [902, 330] on div "Status: Inativo Informações sobre pontos de acesso ID do ponto de acesso: 23740…" at bounding box center [882, 431] width 1330 height 1107
click at [22, 135] on icon at bounding box center [20, 133] width 9 height 12
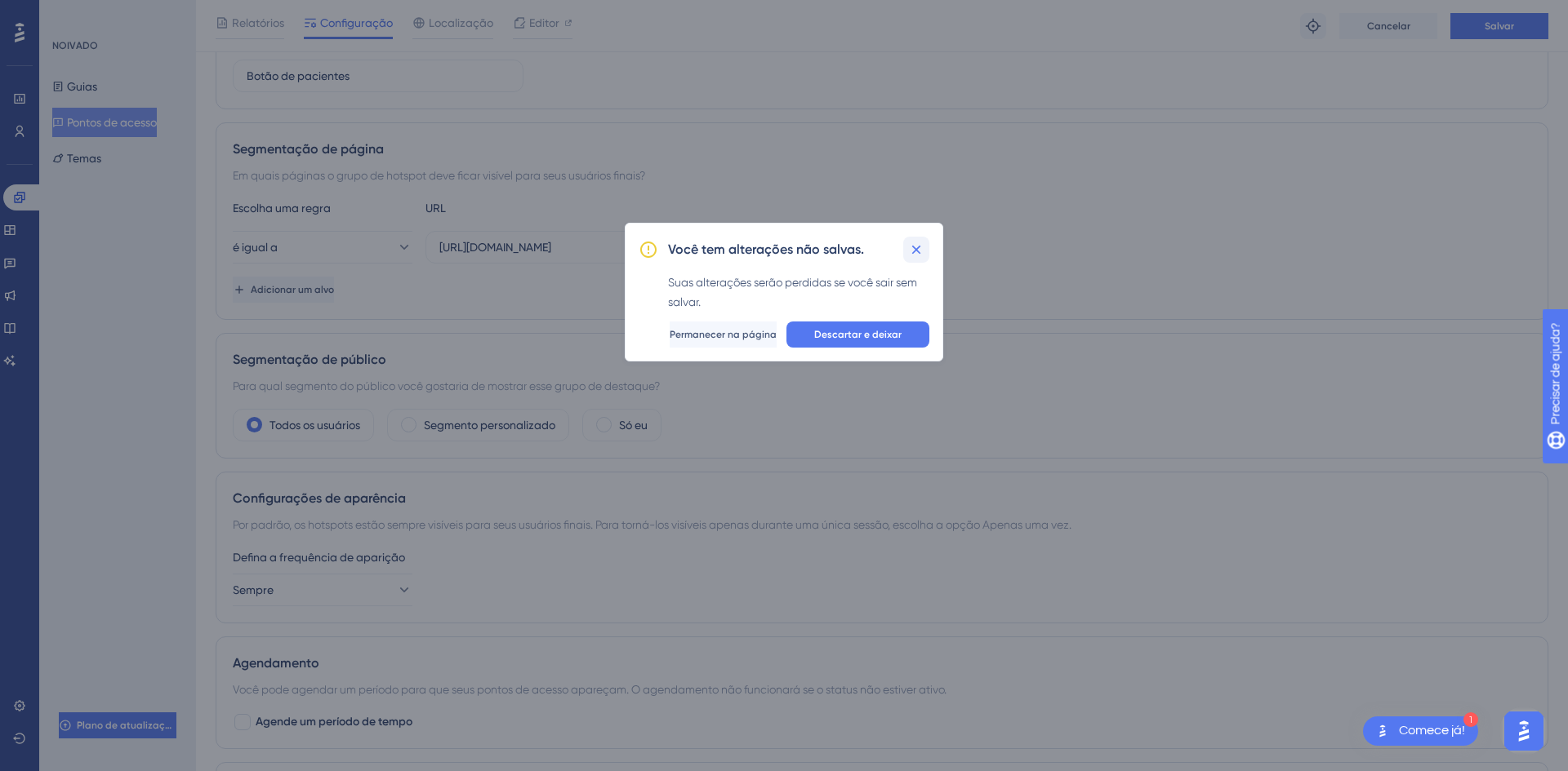
click at [918, 254] on icon at bounding box center [916, 250] width 16 height 16
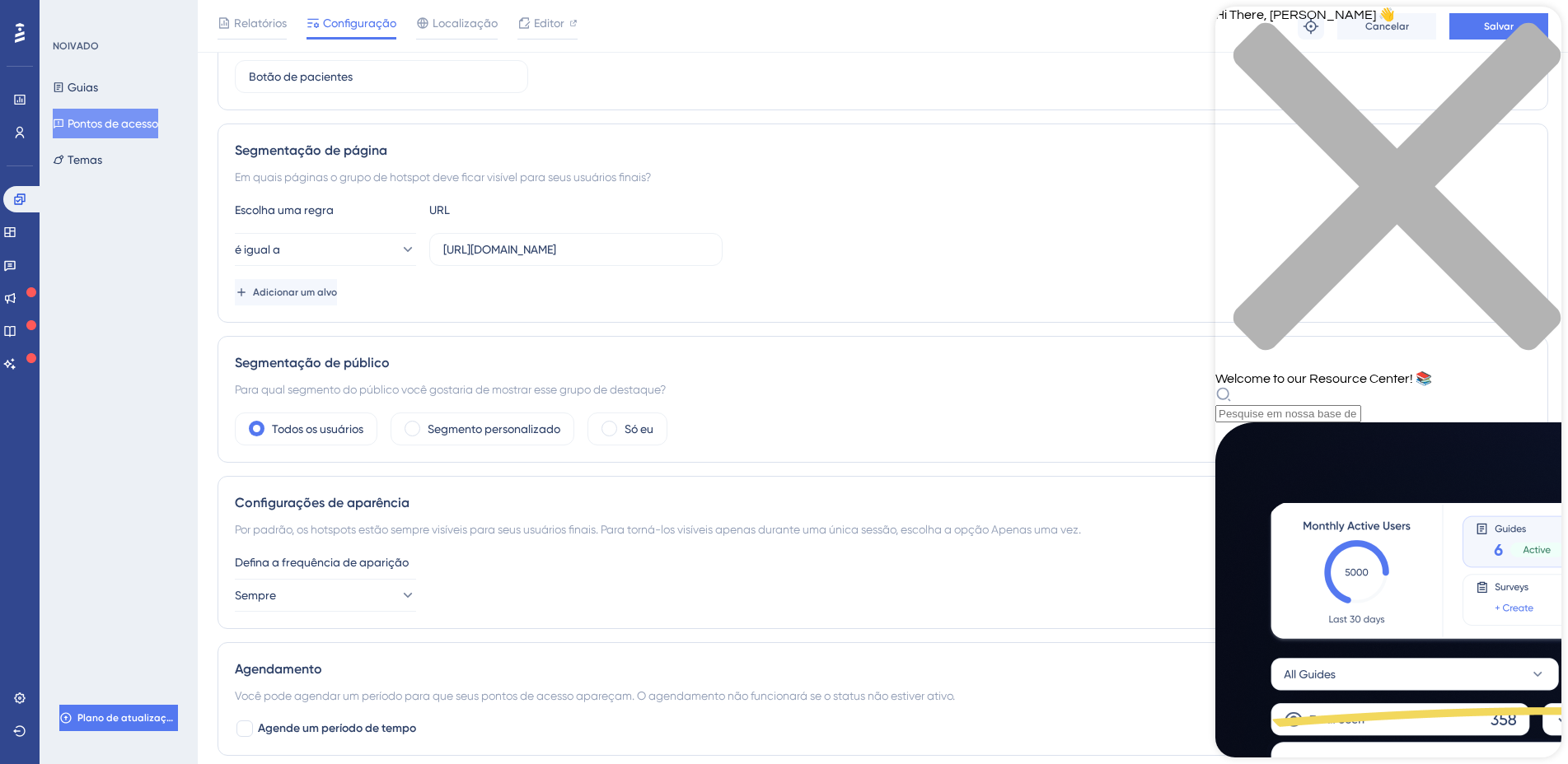
scroll to position [650, 0]
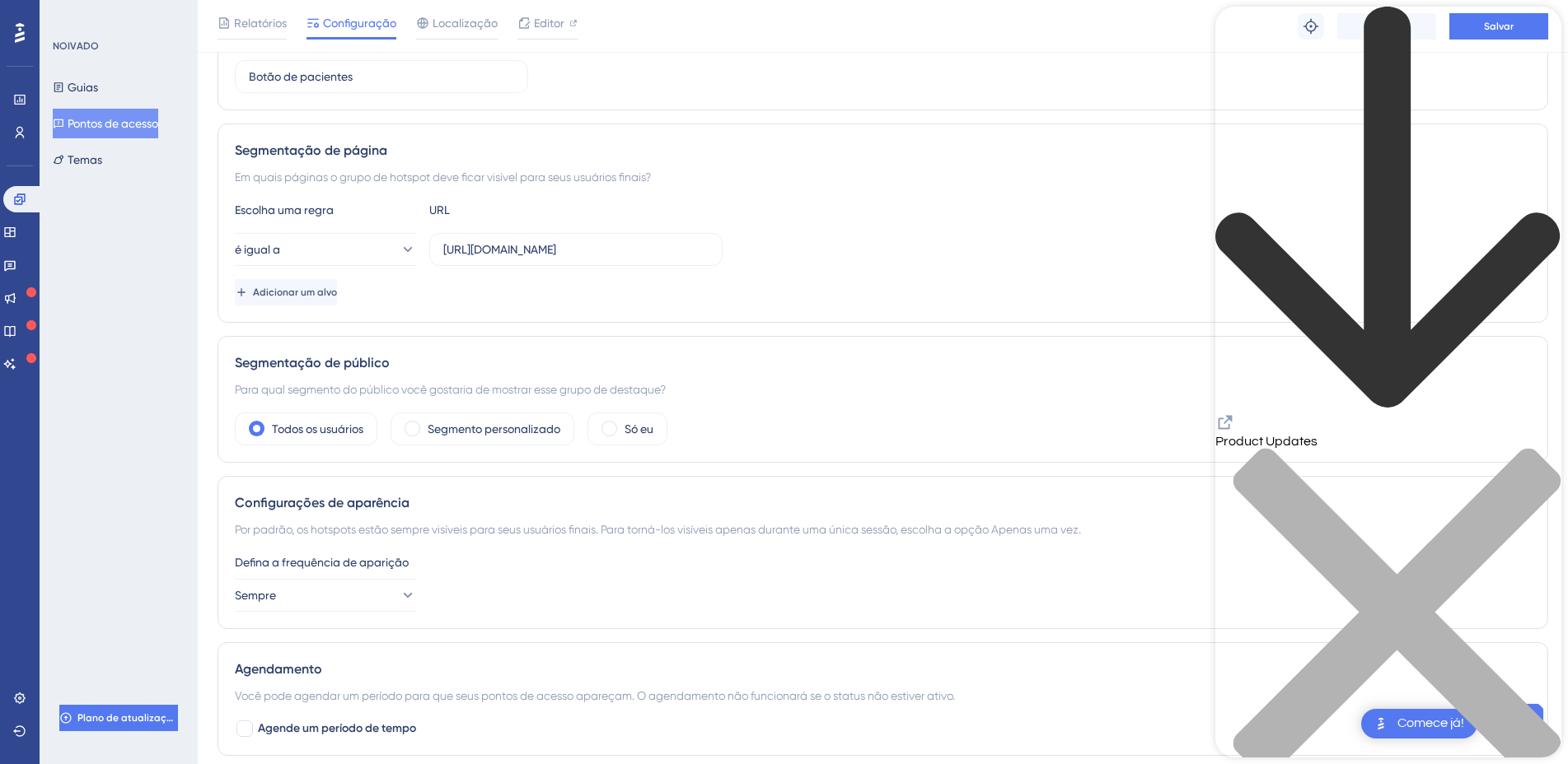
scroll to position [447, 0]
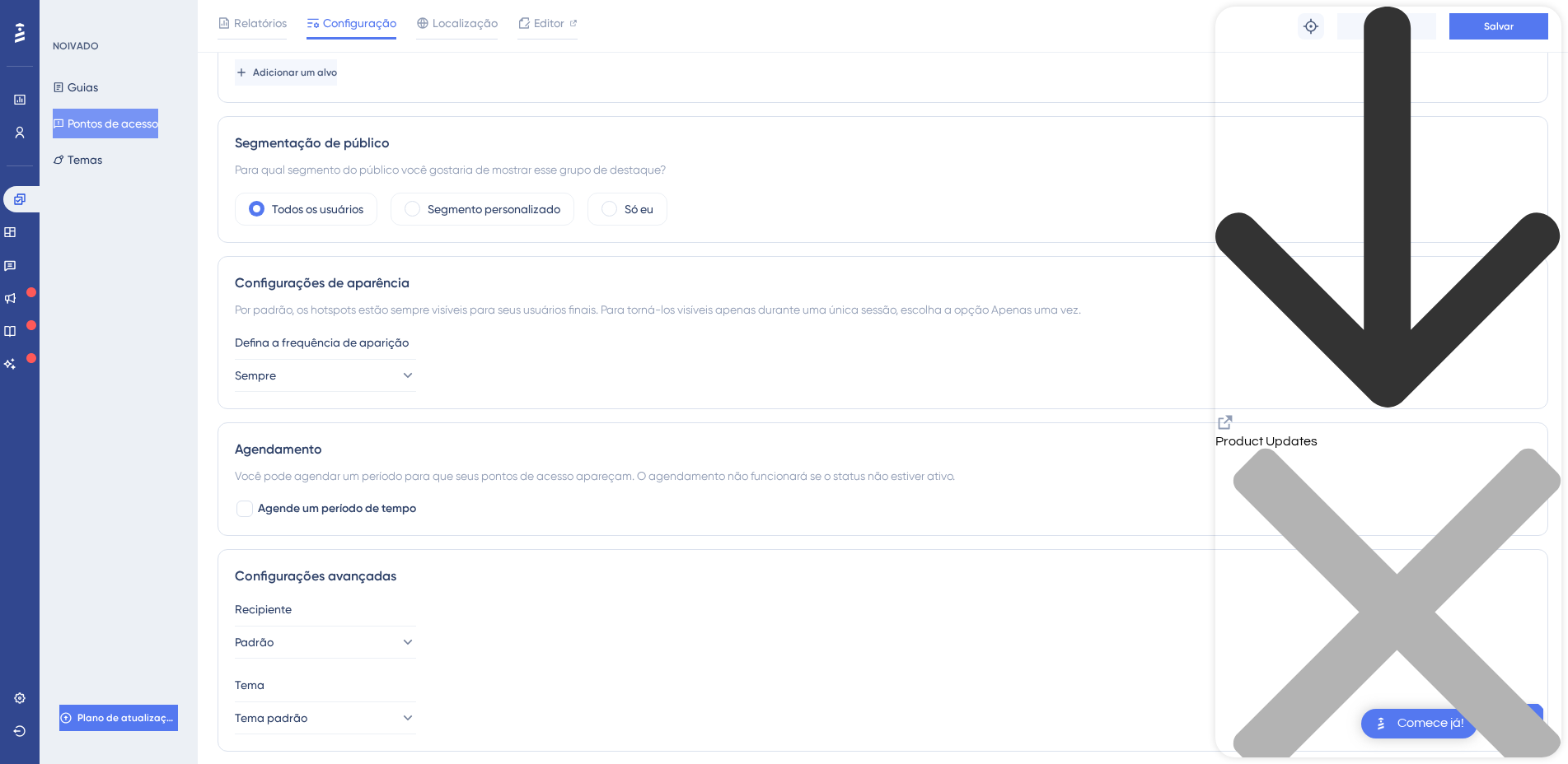
click at [1533, 449] on icon "close resource center" at bounding box center [1397, 612] width 327 height 327
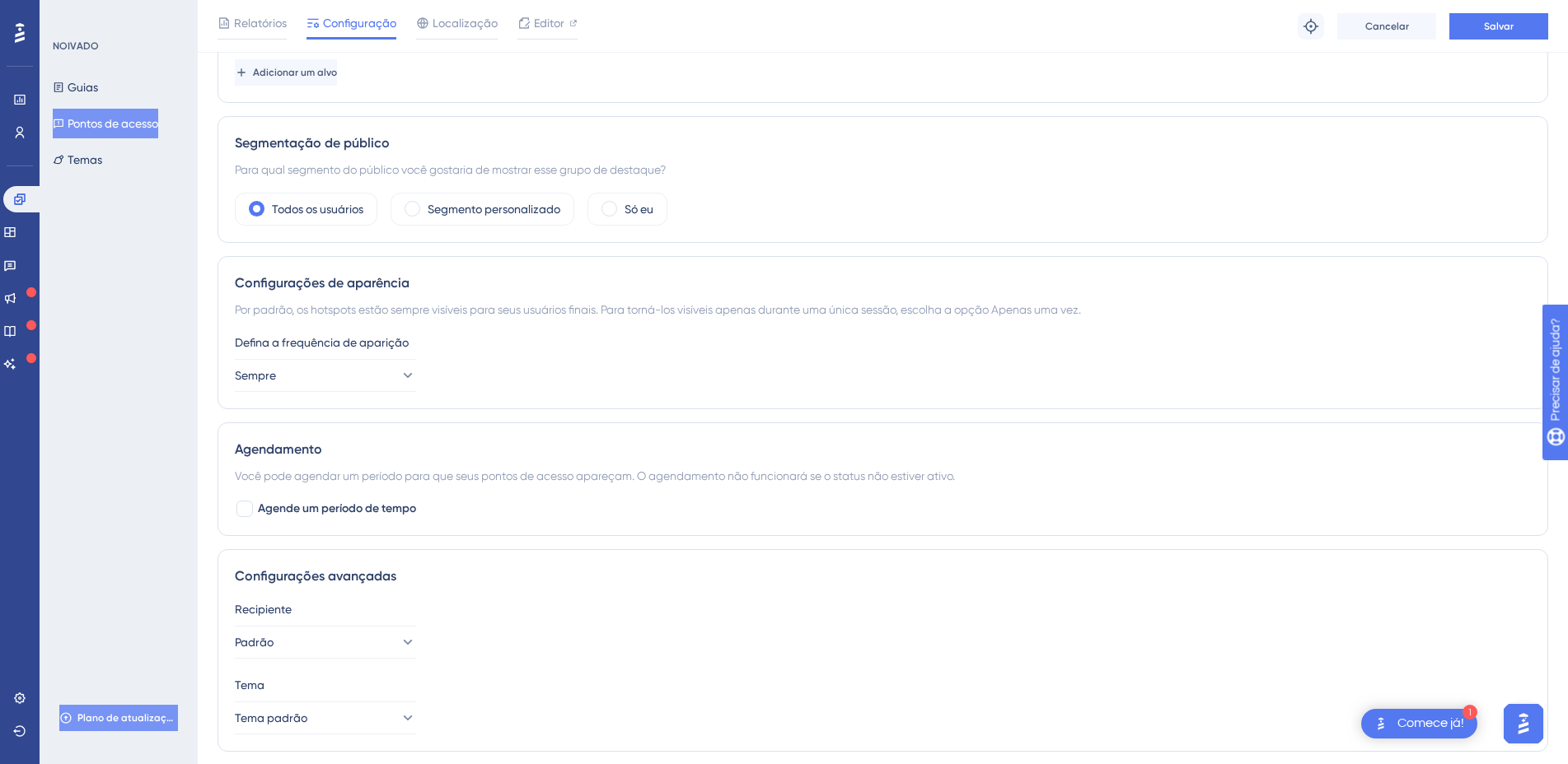
click at [140, 726] on button "Plano de atualização" at bounding box center [118, 718] width 119 height 27
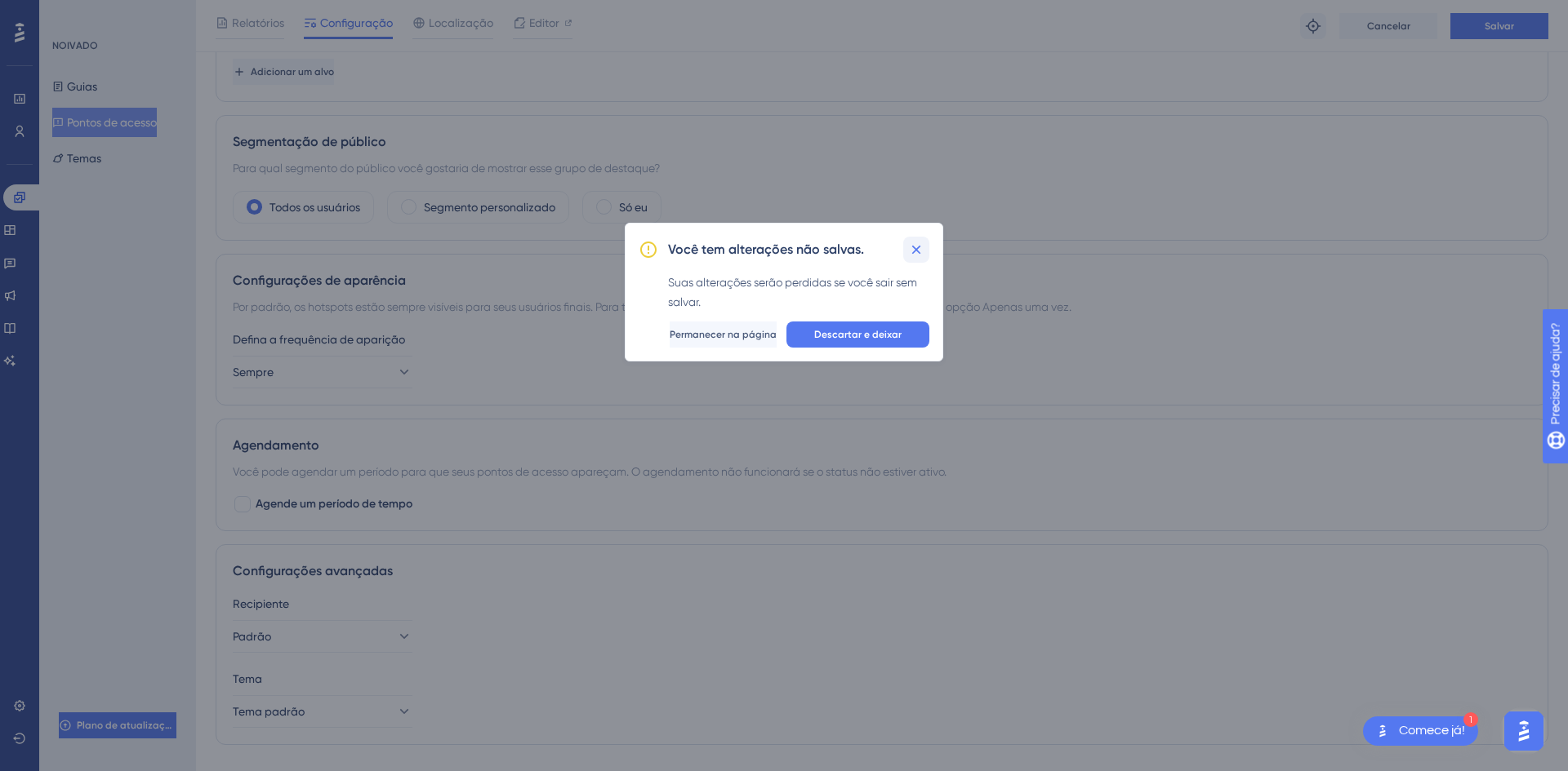
click at [914, 250] on icon at bounding box center [916, 250] width 16 height 16
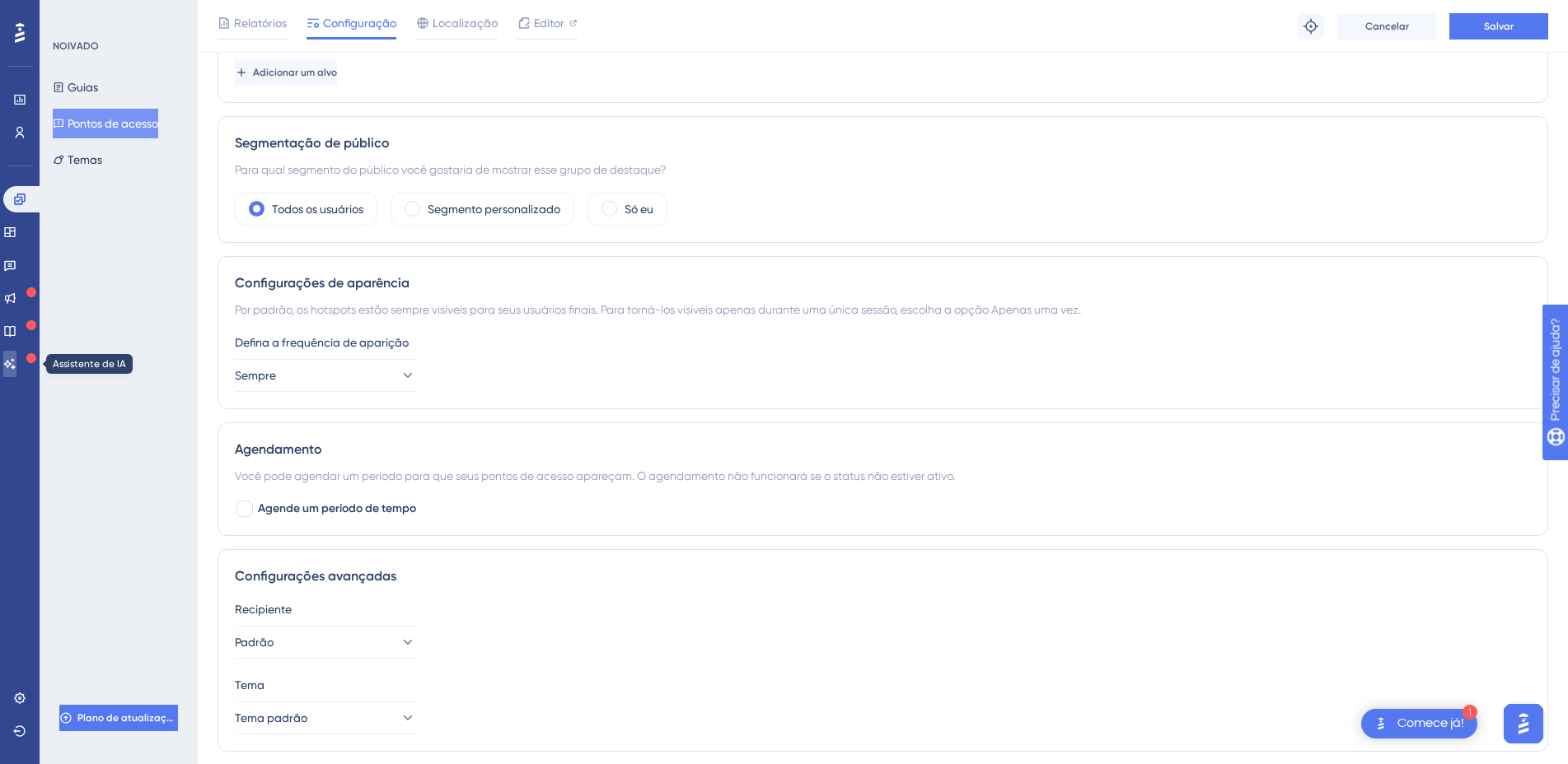
click at [17, 371] on link at bounding box center [10, 364] width 13 height 27
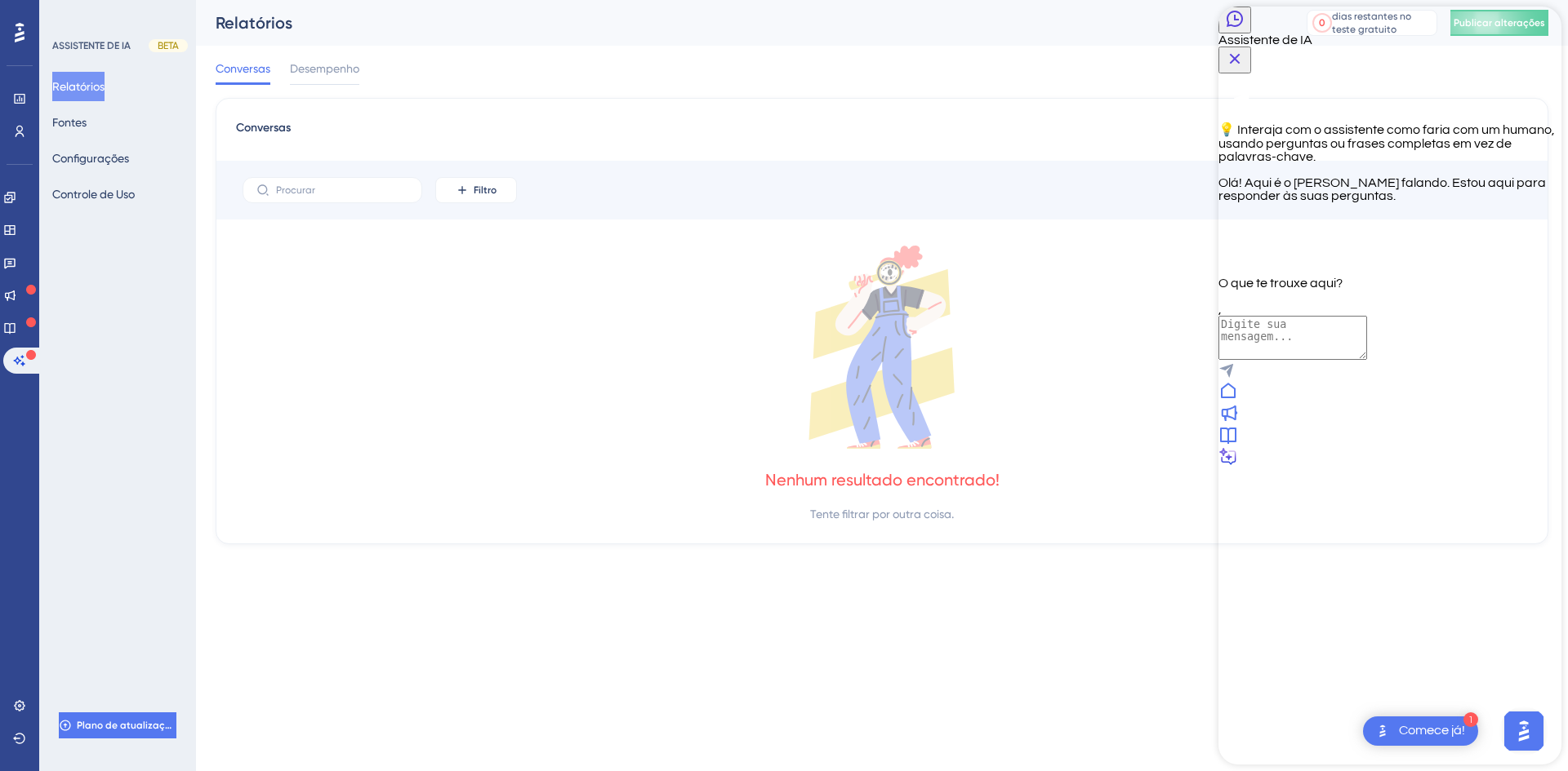
click at [1236, 444] on icon at bounding box center [1228, 436] width 16 height 16
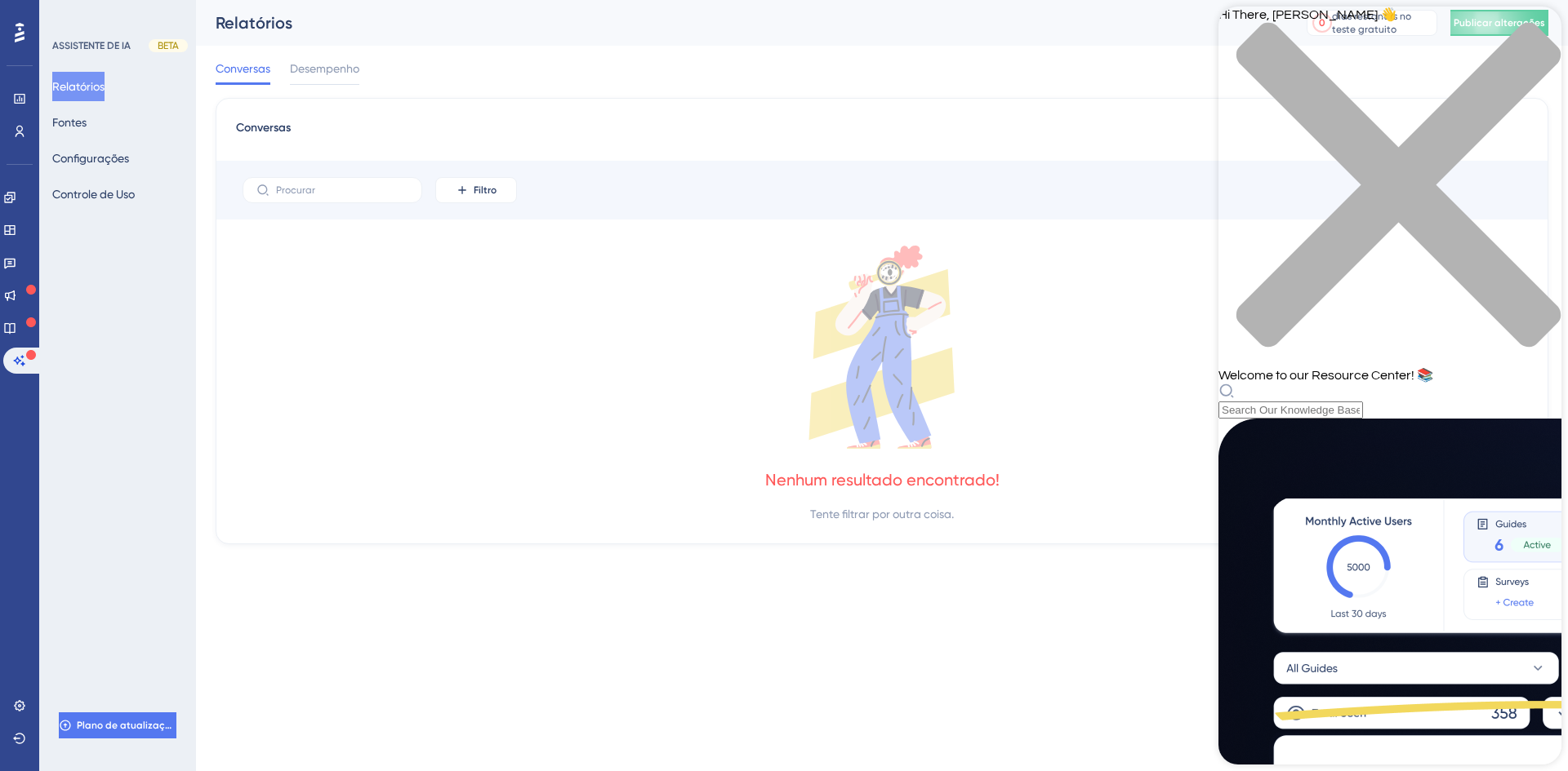
click at [1150, 373] on icon at bounding box center [882, 347] width 1292 height 204
click at [1534, 30] on icon "close resource center" at bounding box center [1389, 193] width 343 height 343
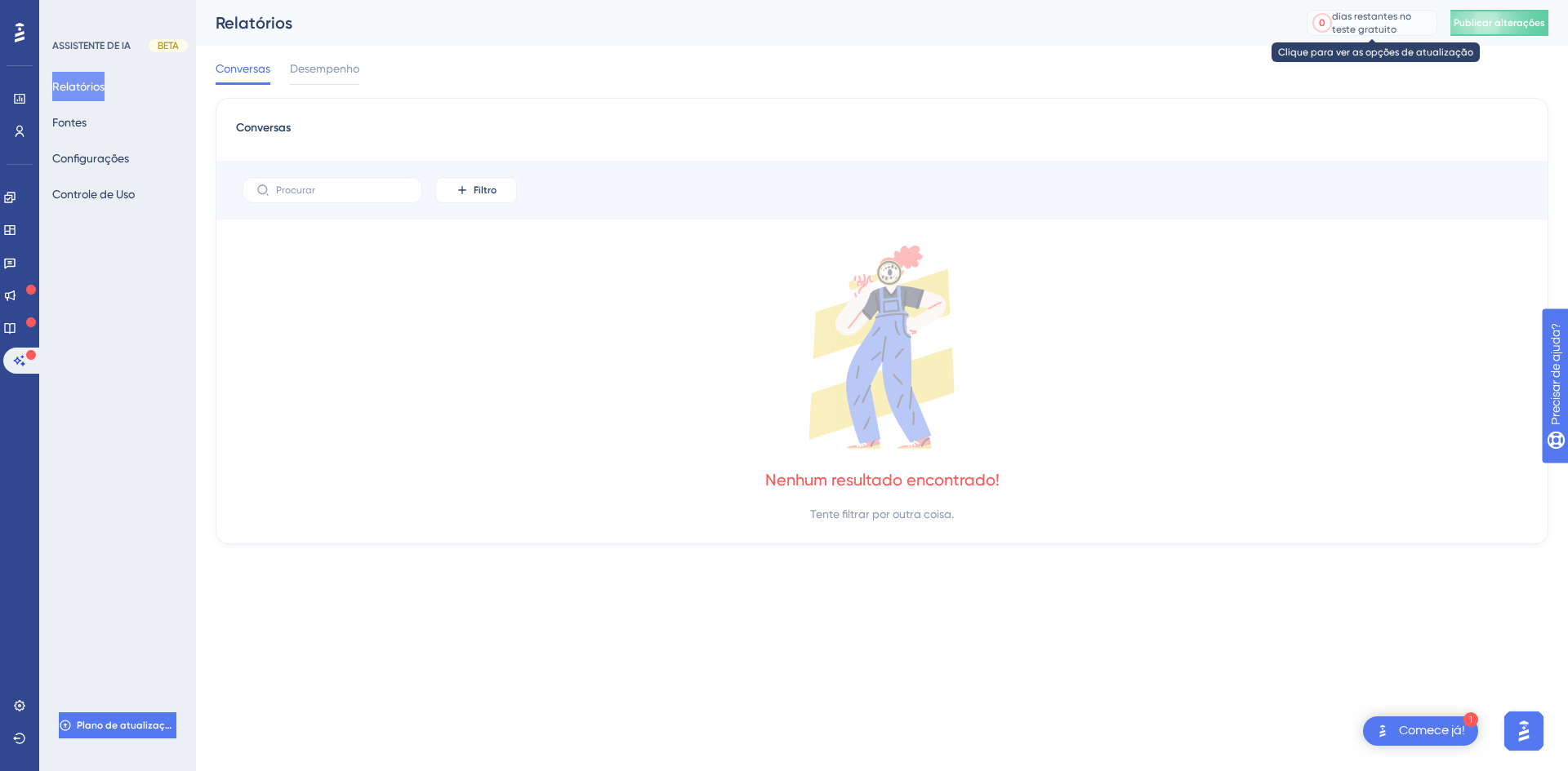
click at [1323, 24] on font "0" at bounding box center [1321, 23] width 6 height 12
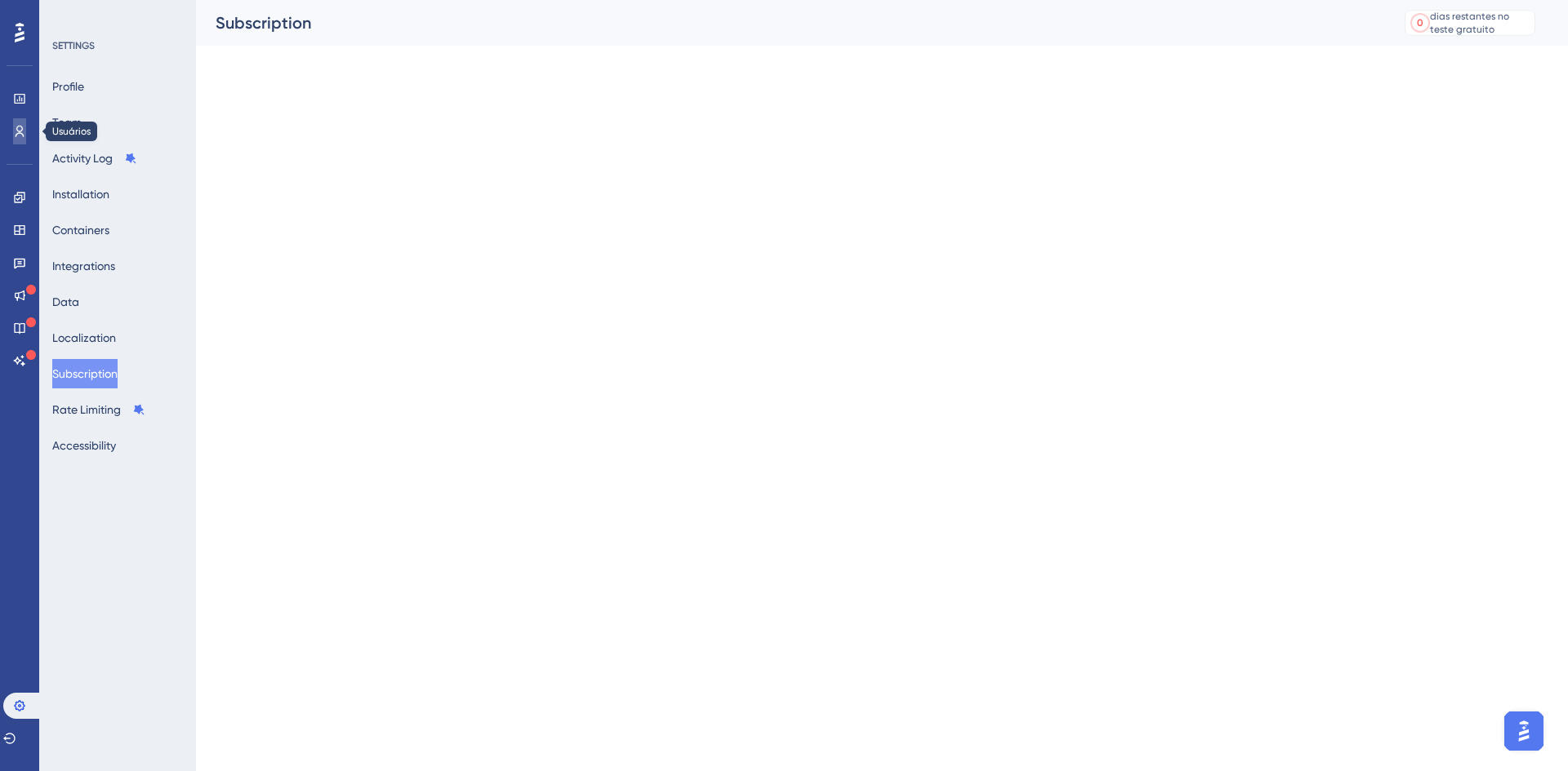
click at [22, 139] on link at bounding box center [19, 132] width 13 height 26
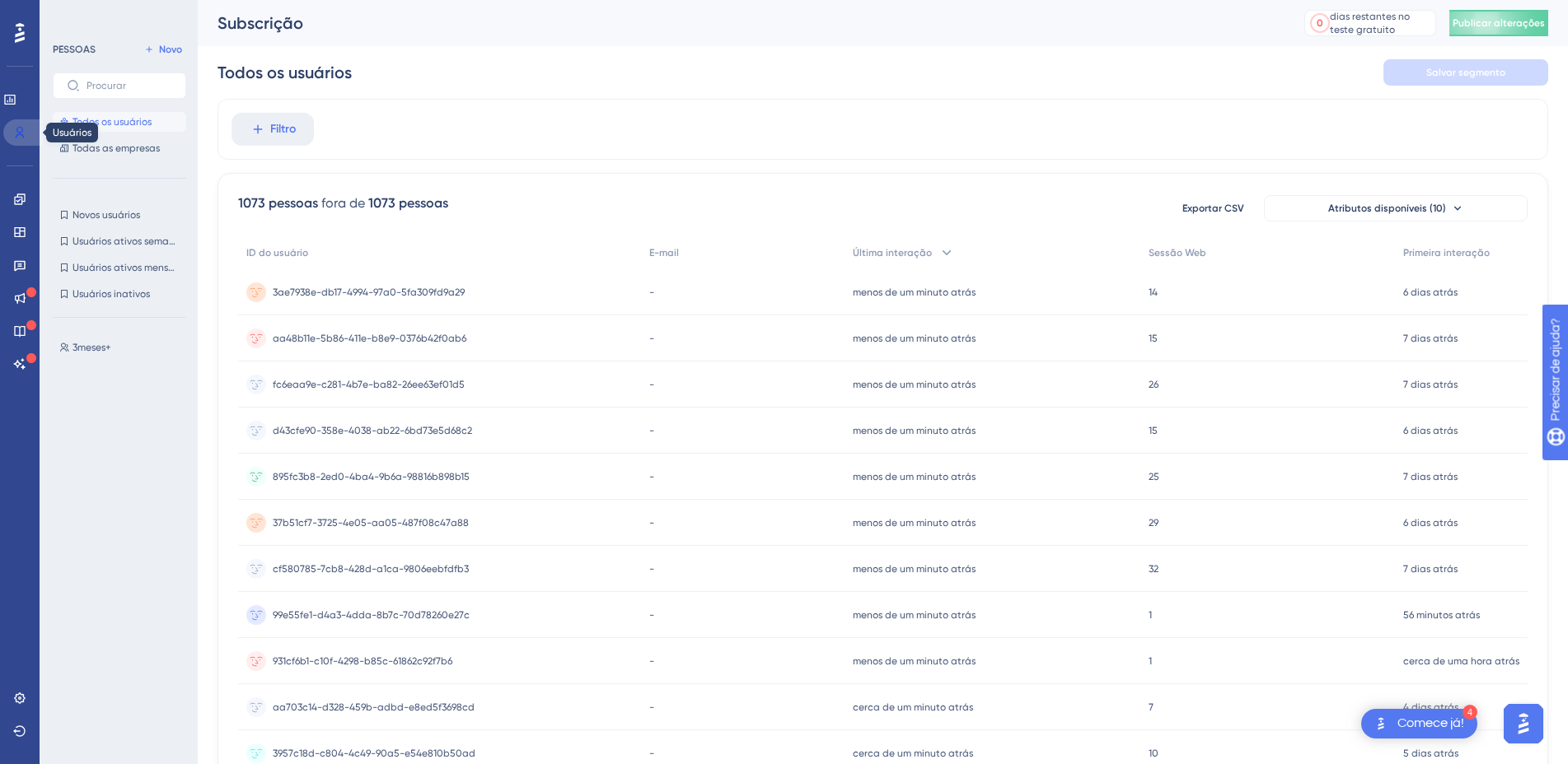
click at [18, 128] on icon at bounding box center [19, 133] width 13 height 13
click at [19, 696] on icon at bounding box center [19, 699] width 13 height 13
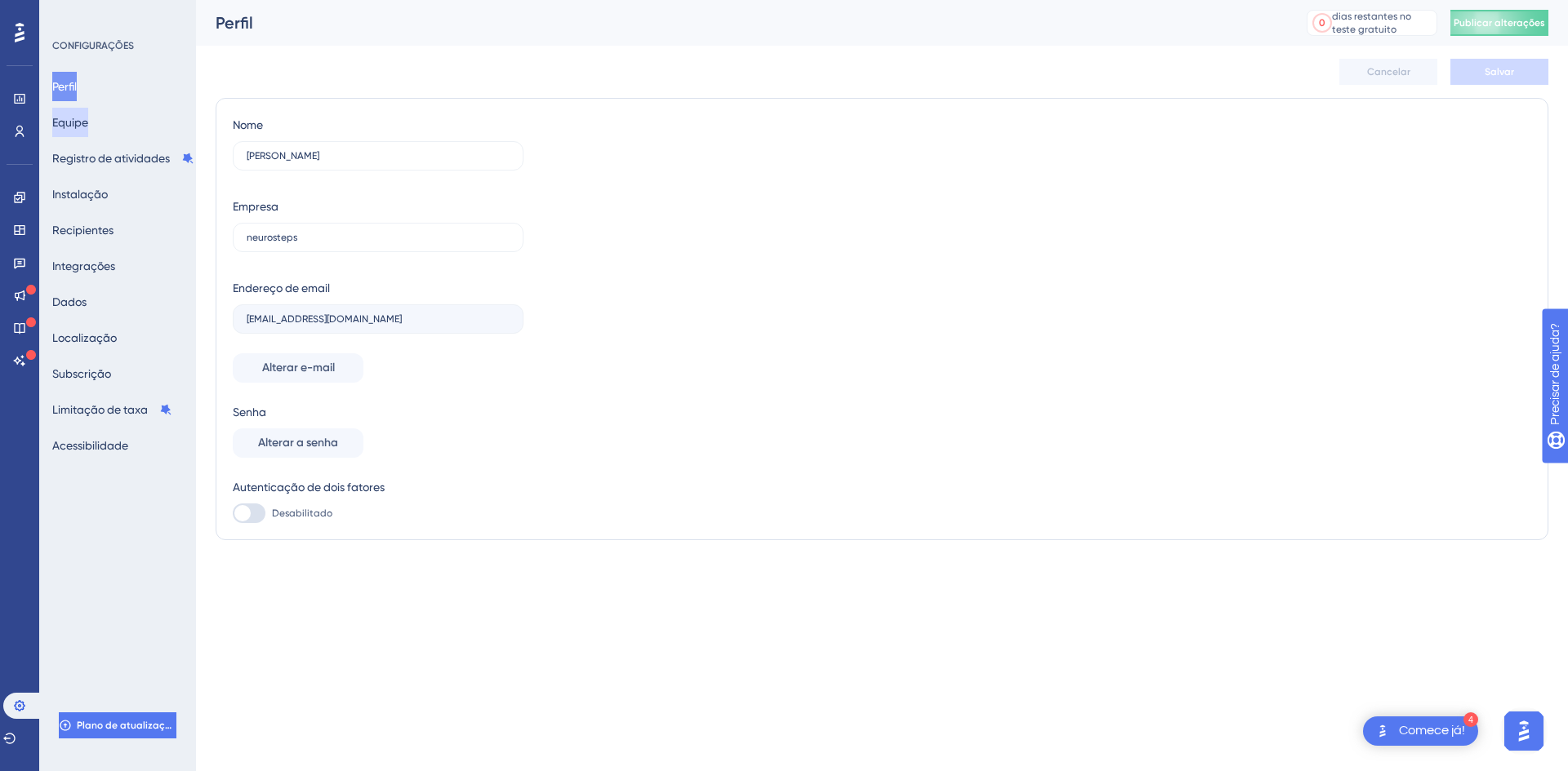
click at [89, 134] on button "Equipe" at bounding box center [69, 122] width 36 height 29
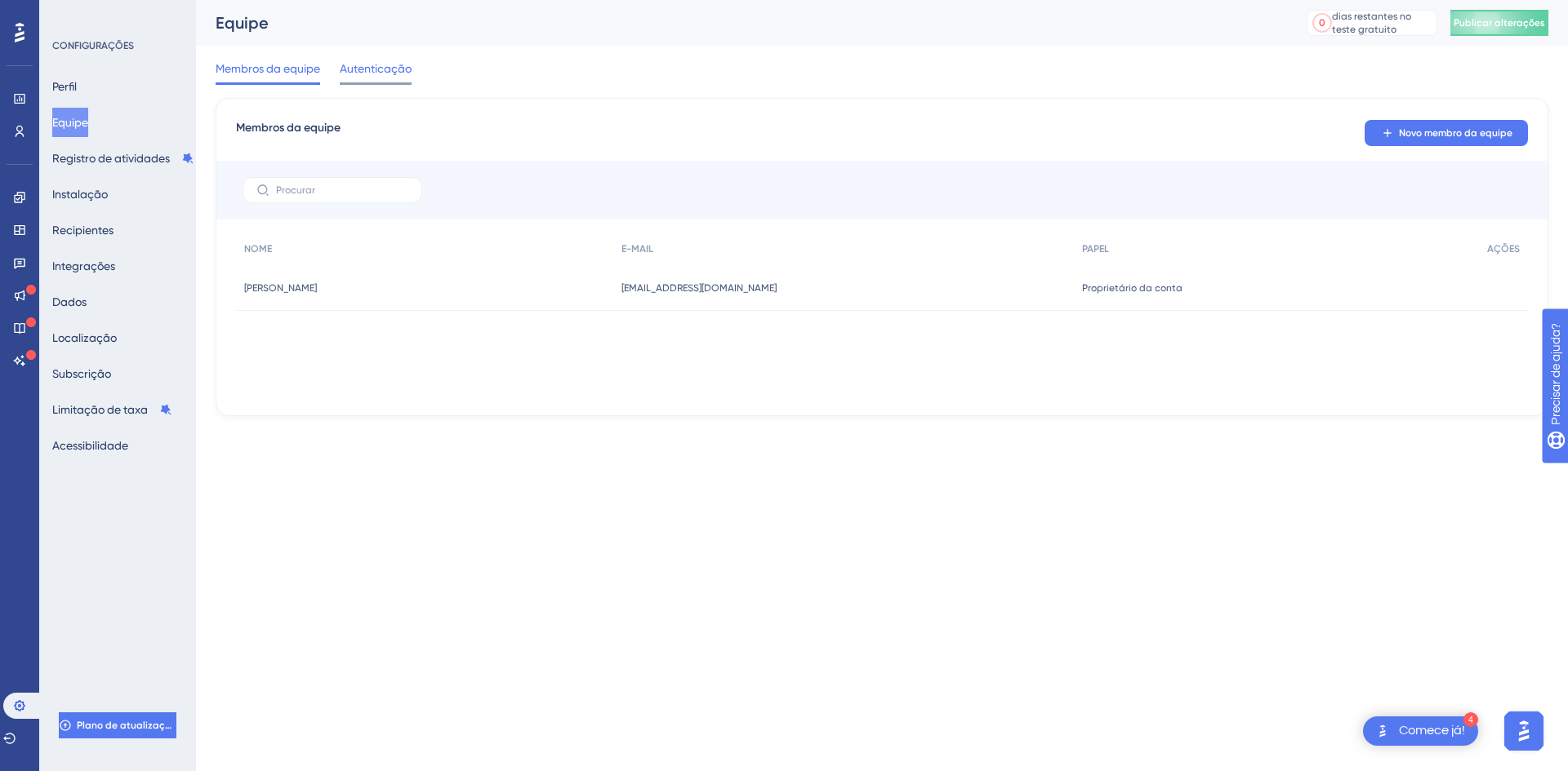
click at [410, 65] on font "Autenticação" at bounding box center [376, 69] width 72 height 13
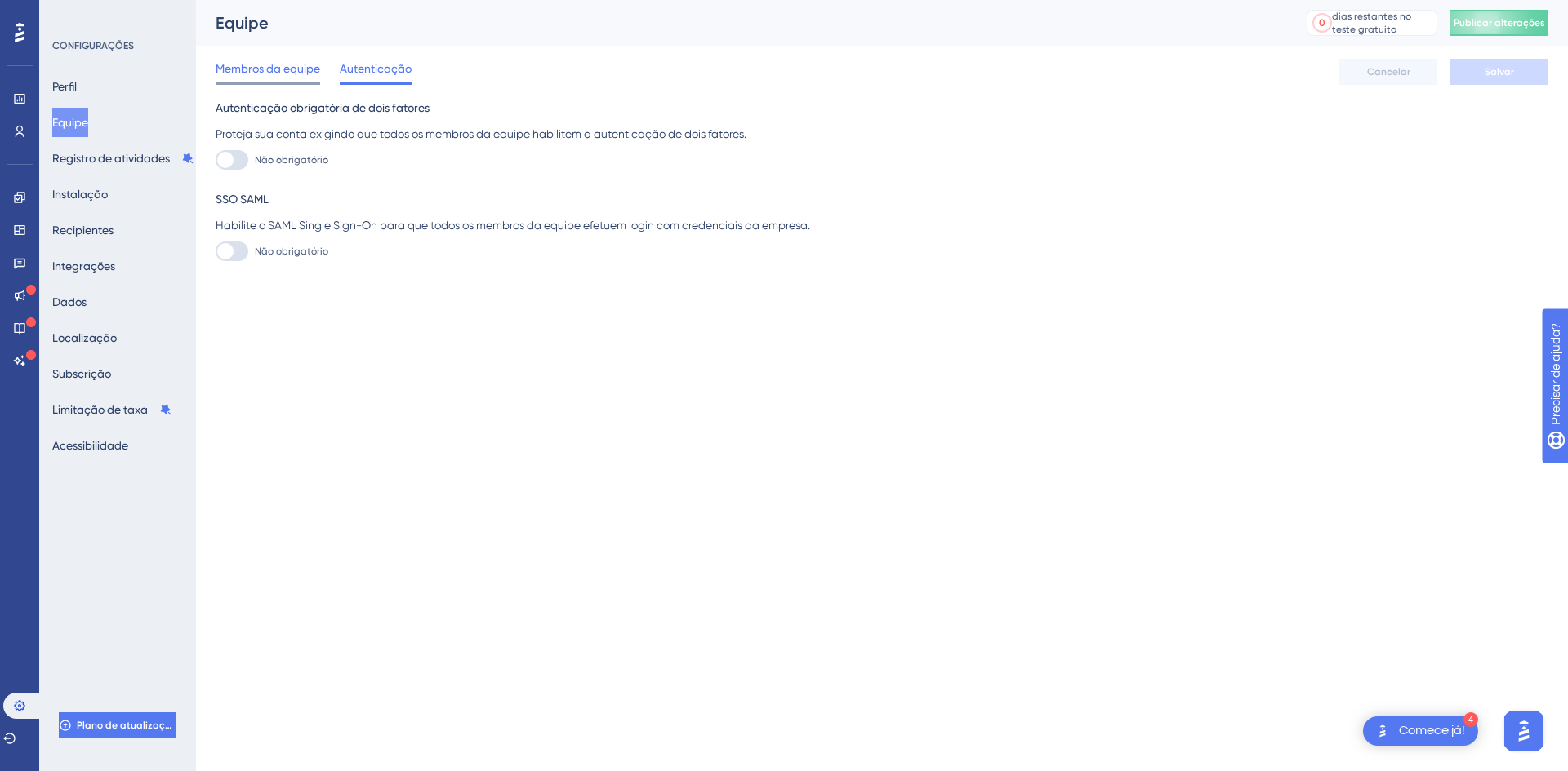
click at [277, 70] on font "Membros da equipe" at bounding box center [268, 69] width 104 height 13
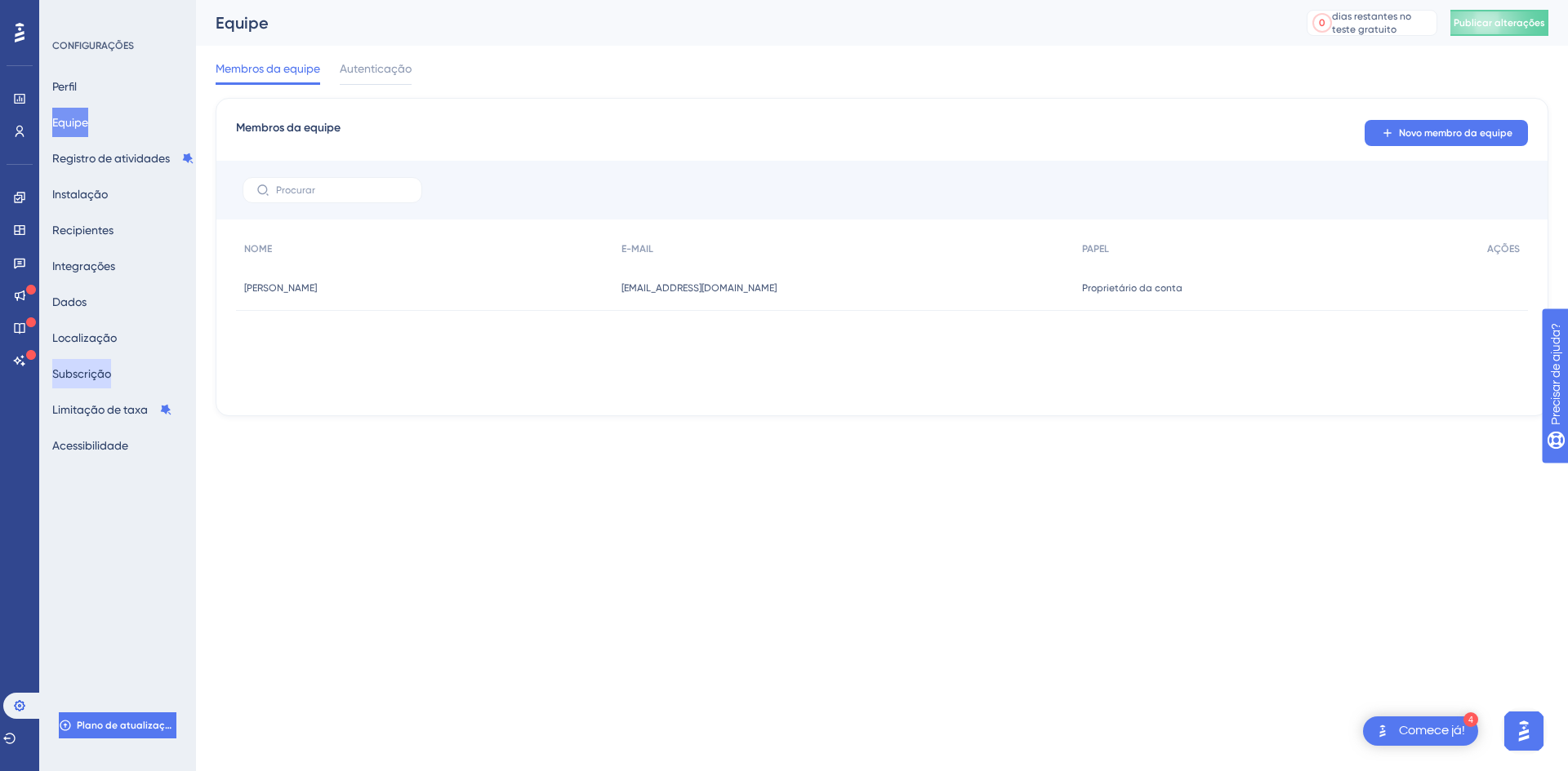
click at [105, 380] on font "Subscrição" at bounding box center [81, 374] width 58 height 13
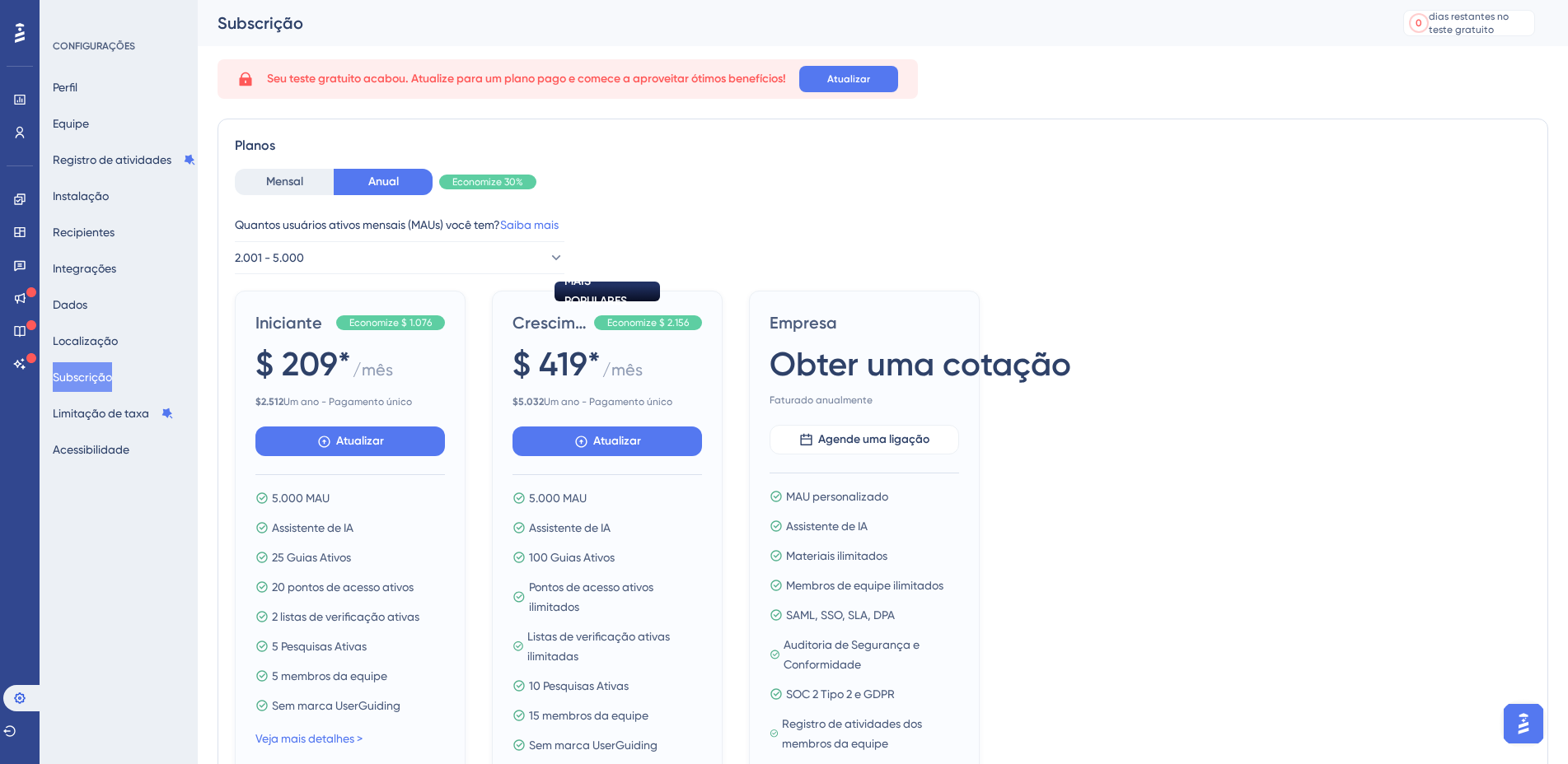
click at [1522, 715] on img "Abra o iniciador do assistente de IA" at bounding box center [1523, 723] width 29 height 29
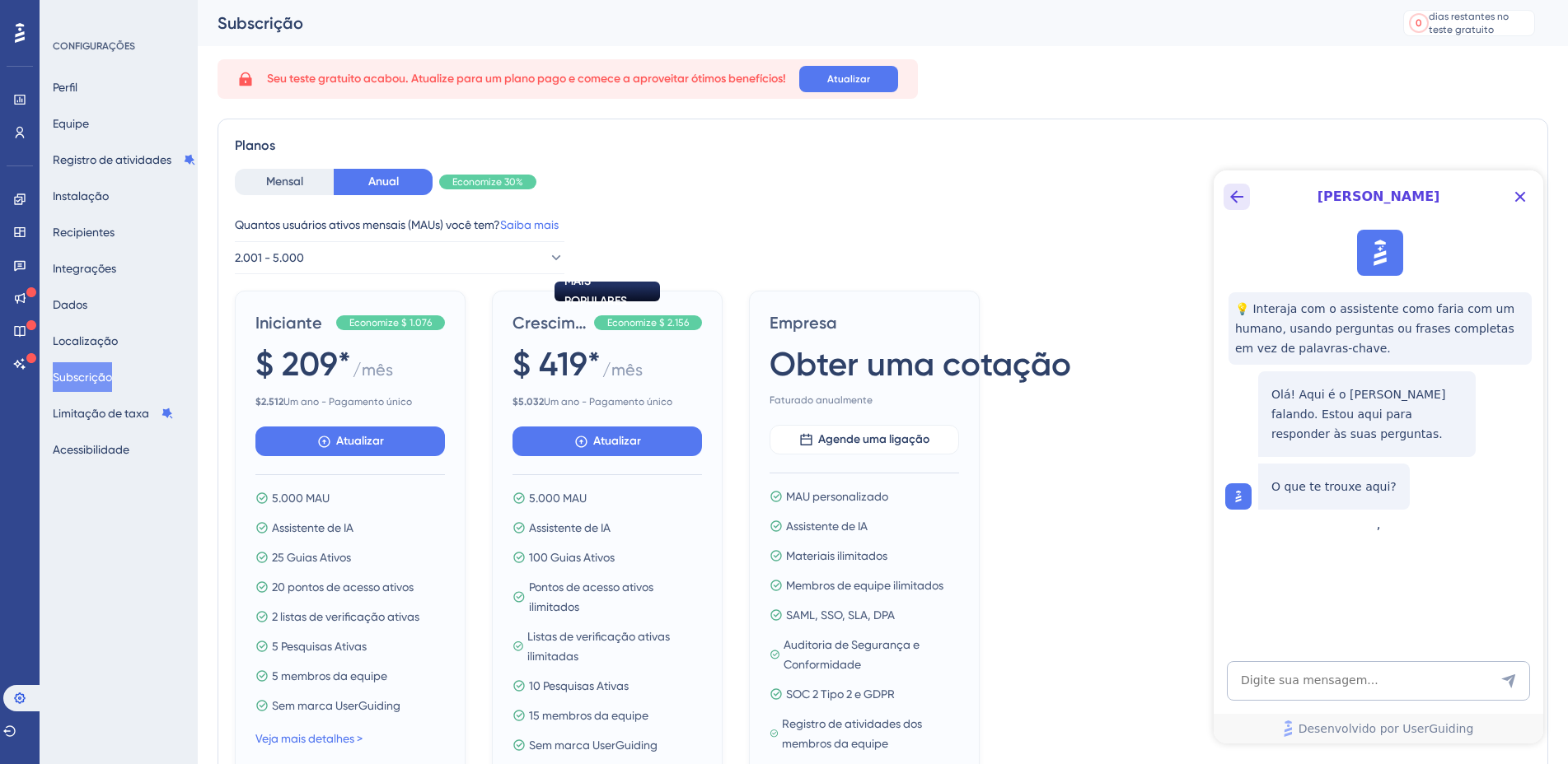
click at [1232, 203] on icon "Botão Voltar" at bounding box center [1236, 196] width 19 height 19
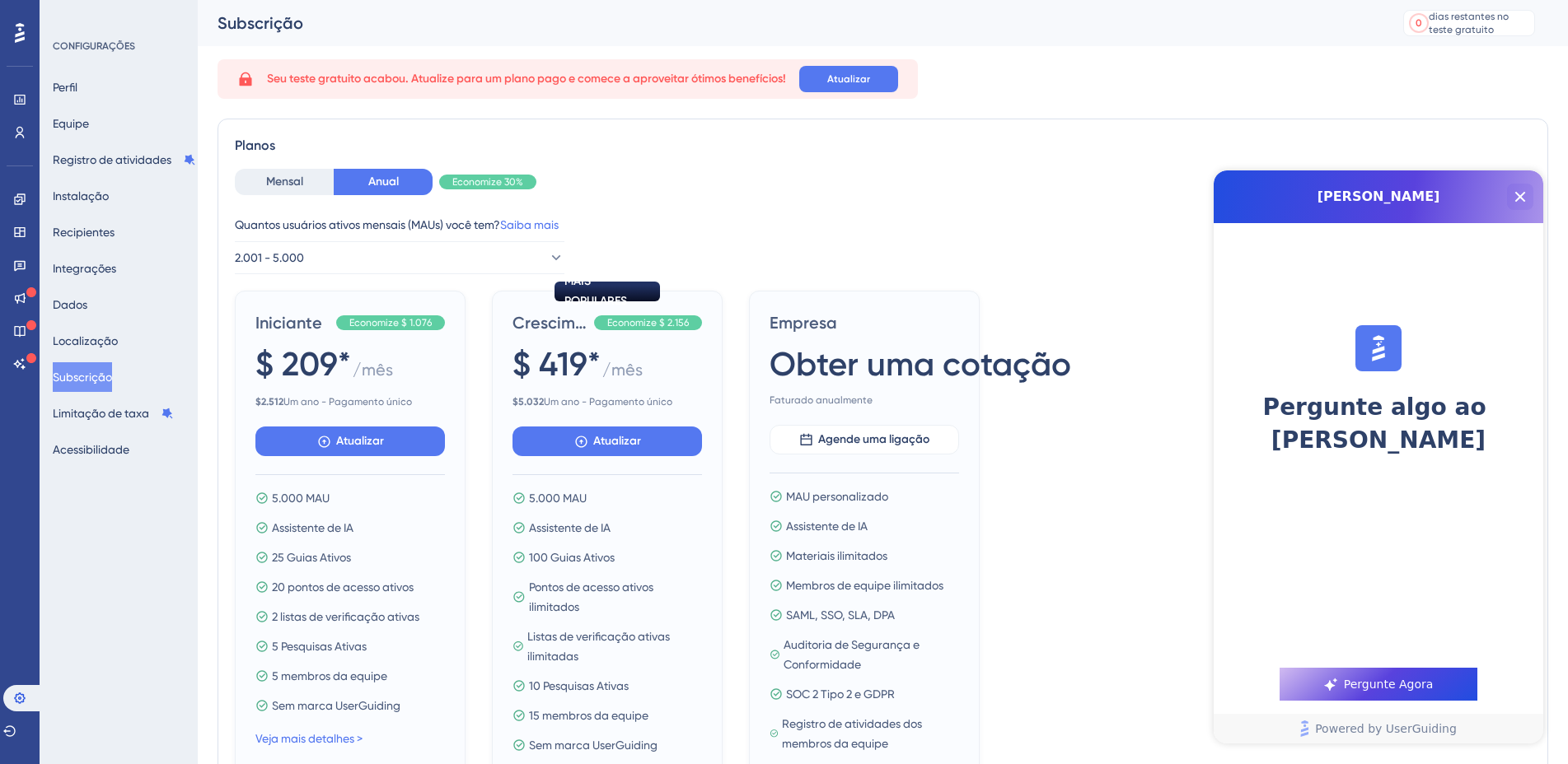
click at [1521, 199] on icon "Close Button" at bounding box center [1519, 196] width 19 height 19
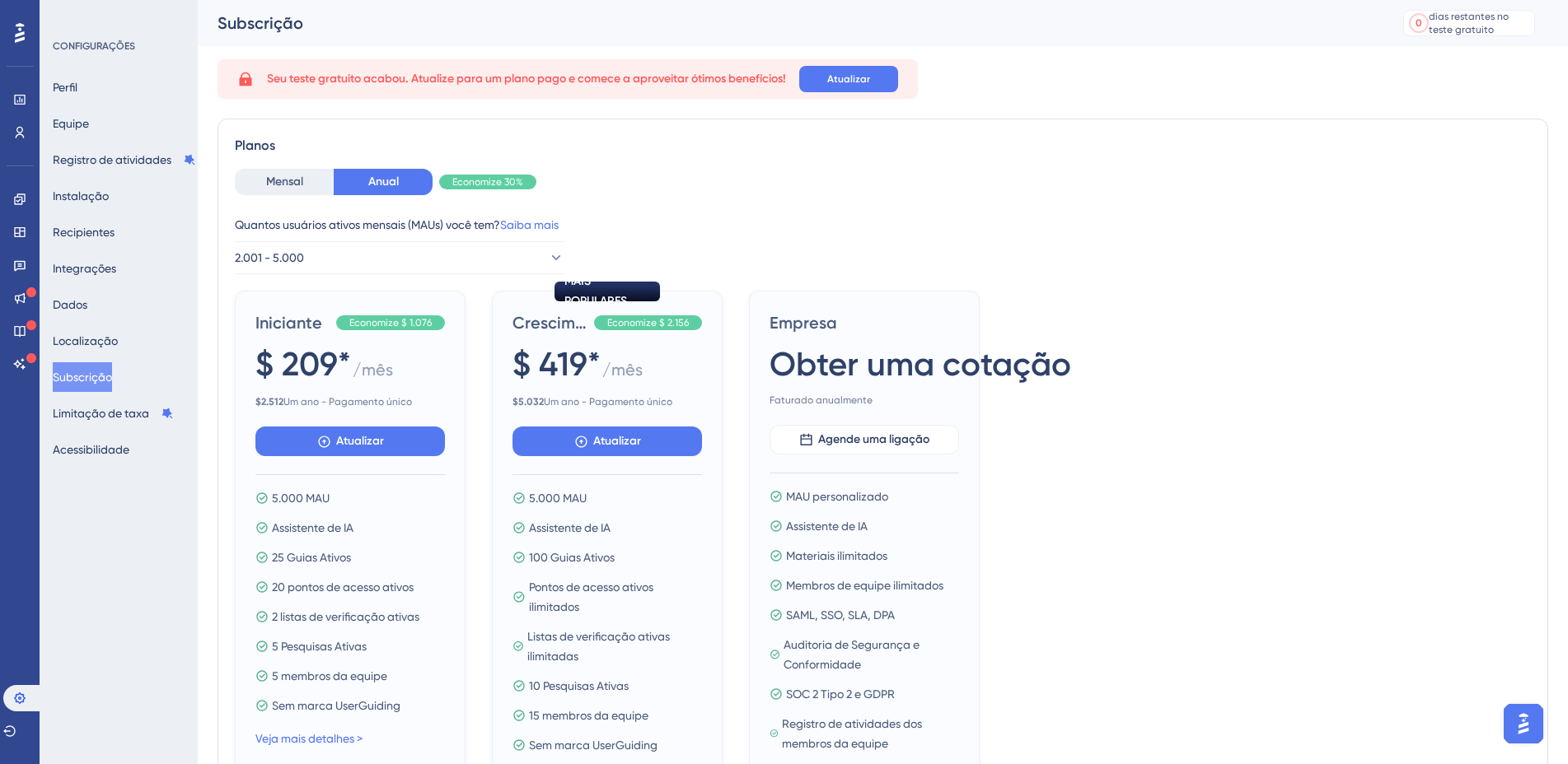
click at [24, 34] on icon at bounding box center [19, 32] width 10 height 19
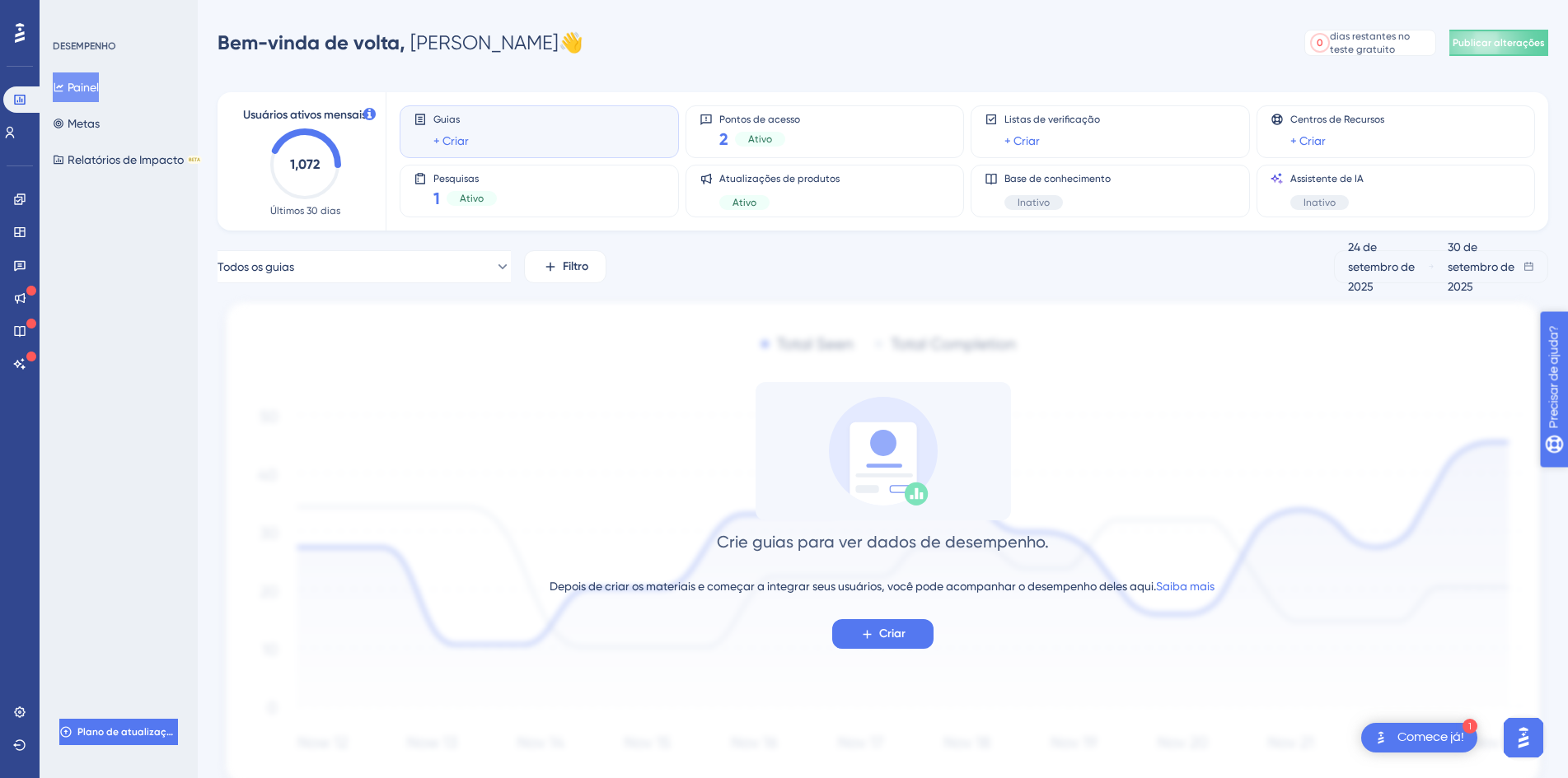
click at [1567, 484] on icon "centro de recursos abertos" at bounding box center [1562, 480] width 18 height 18
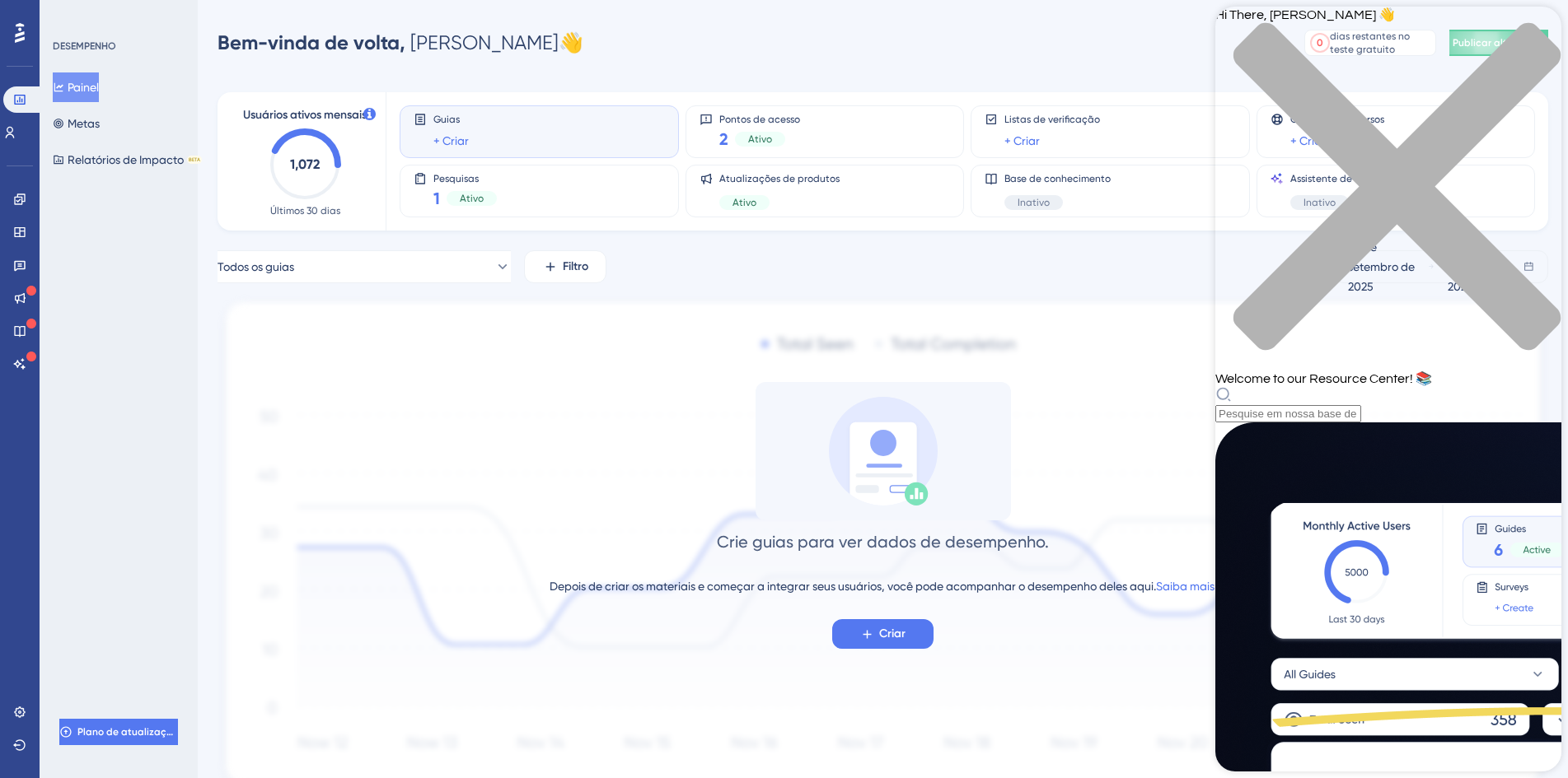
click at [743, 253] on div "Todos os guias Filtro [DATE] [DATE]" at bounding box center [882, 267] width 1330 height 33
click at [1520, 34] on div "Hi There, [PERSON_NAME] 👋" at bounding box center [1387, 188] width 346 height 364
click at [1529, 34] on icon "close resource center" at bounding box center [1387, 194] width 346 height 346
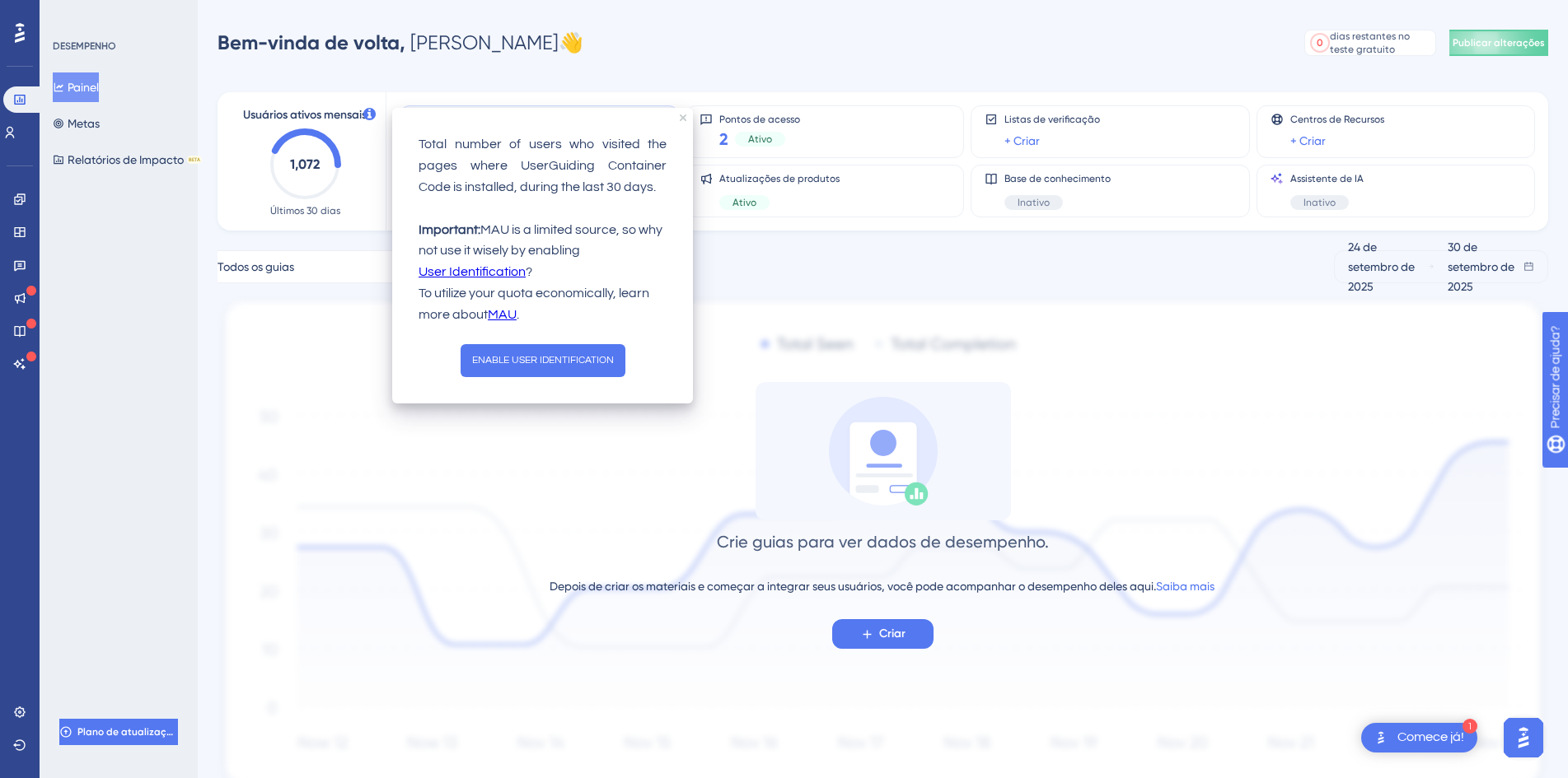
click at [371, 117] on icon at bounding box center [369, 113] width 12 height 12
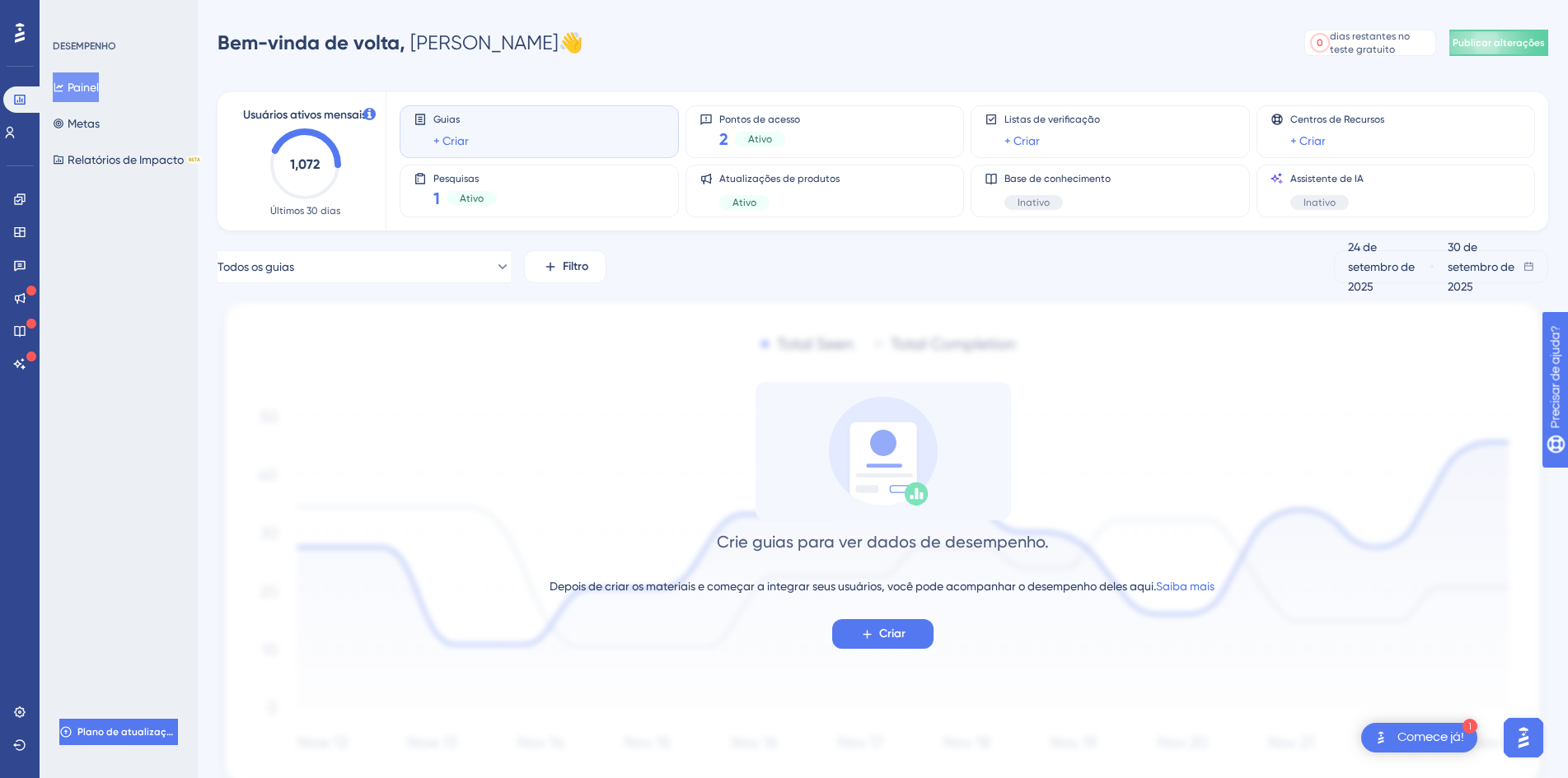
click at [315, 236] on div "Usuários ativos mensais 1,072 Últimos 30 dias Guias + Criar Pontos de acesso 2 …" at bounding box center [882, 434] width 1330 height 724
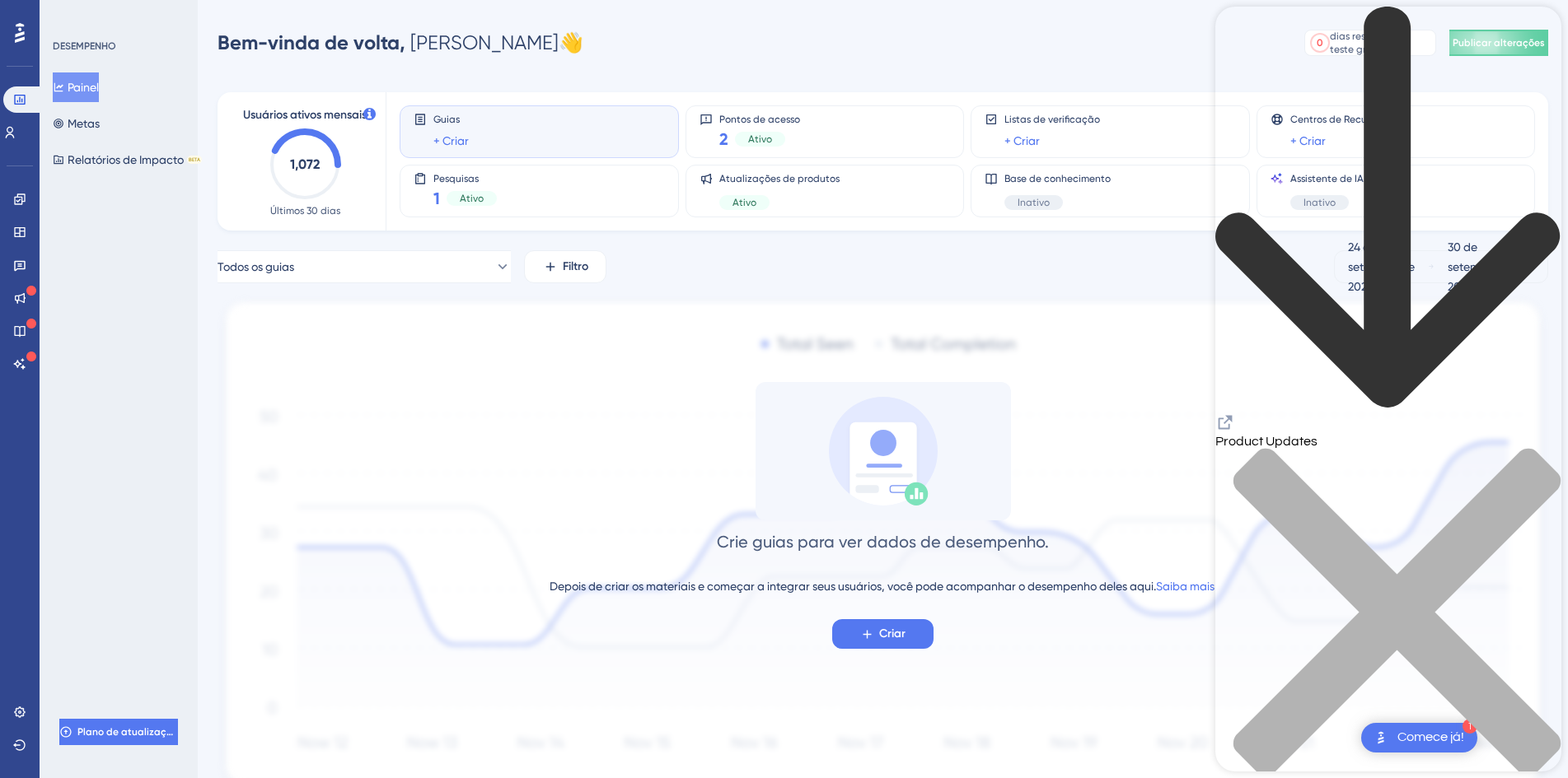
click at [1165, 423] on div "Crie guias para ver dados de desempenho. Depois de criar os materiais e começar…" at bounding box center [882, 516] width 1330 height 267
click at [1538, 448] on div "close resource center" at bounding box center [1387, 622] width 346 height 348
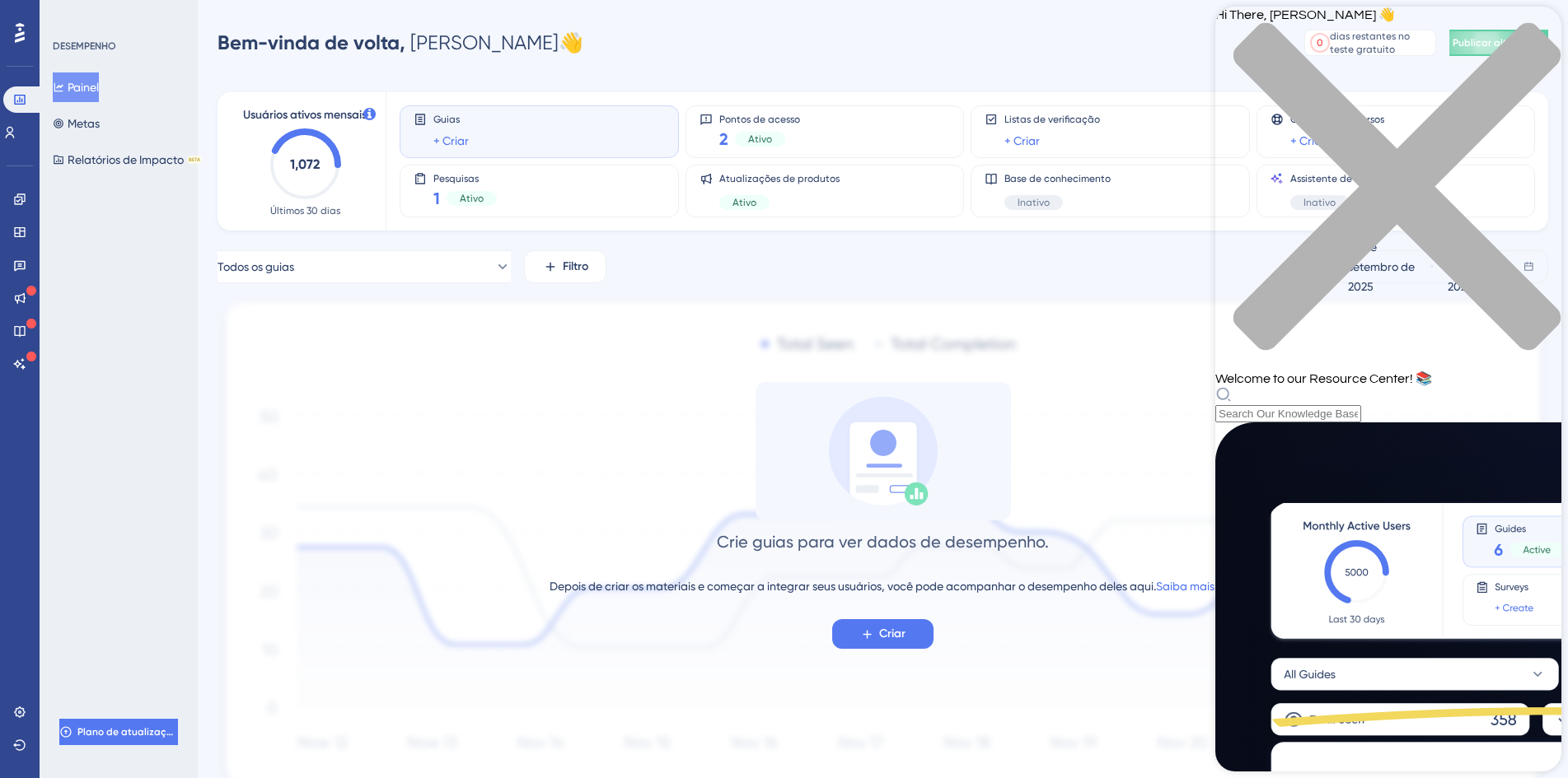
click at [1147, 397] on div "Crie guias para ver dados de desempenho. Depois de criar os materiais e começar…" at bounding box center [882, 516] width 1330 height 267
drag, startPoint x: 1528, startPoint y: 15, endPoint x: 2796, endPoint y: 245, distance: 1288.7
click at [1528, 15] on div "Hi There, [PERSON_NAME] 👋 Welcome to our Resource Center! 📚" at bounding box center [1387, 214] width 346 height 416
click at [1539, 30] on div "close resource center" at bounding box center [1387, 196] width 346 height 348
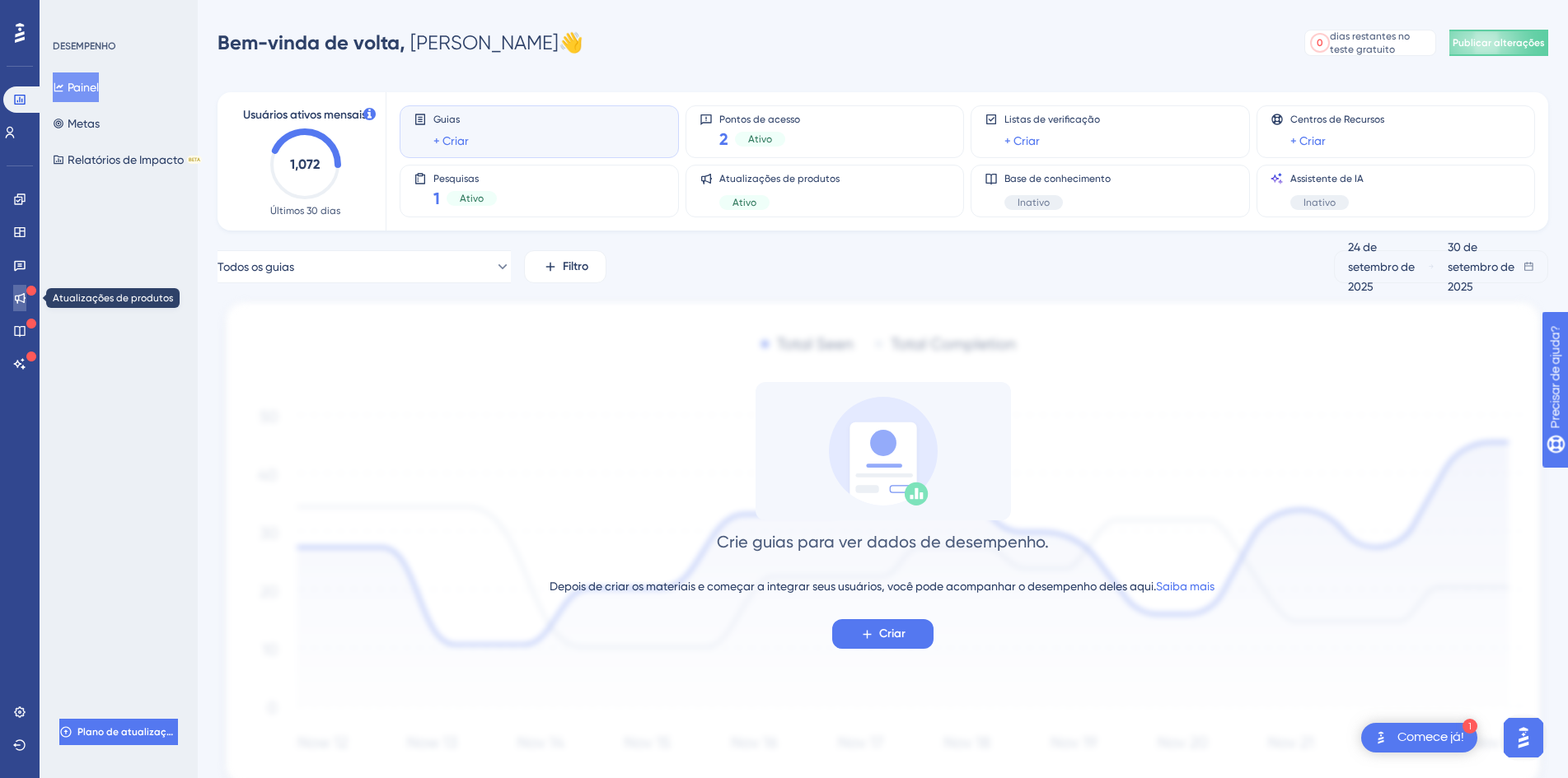
click at [24, 300] on icon at bounding box center [20, 299] width 11 height 11
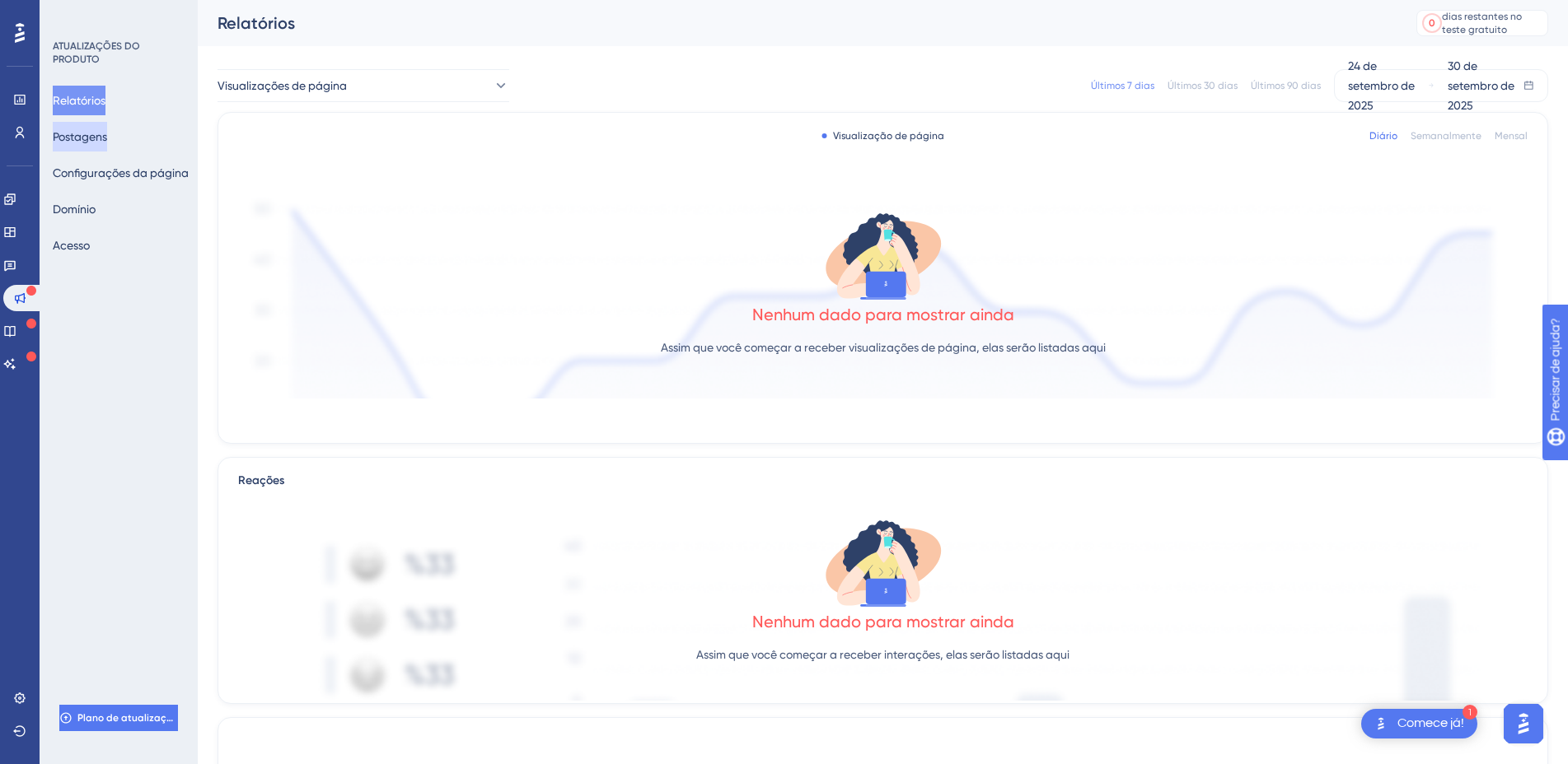
click at [97, 135] on font "Postagens" at bounding box center [79, 136] width 54 height 13
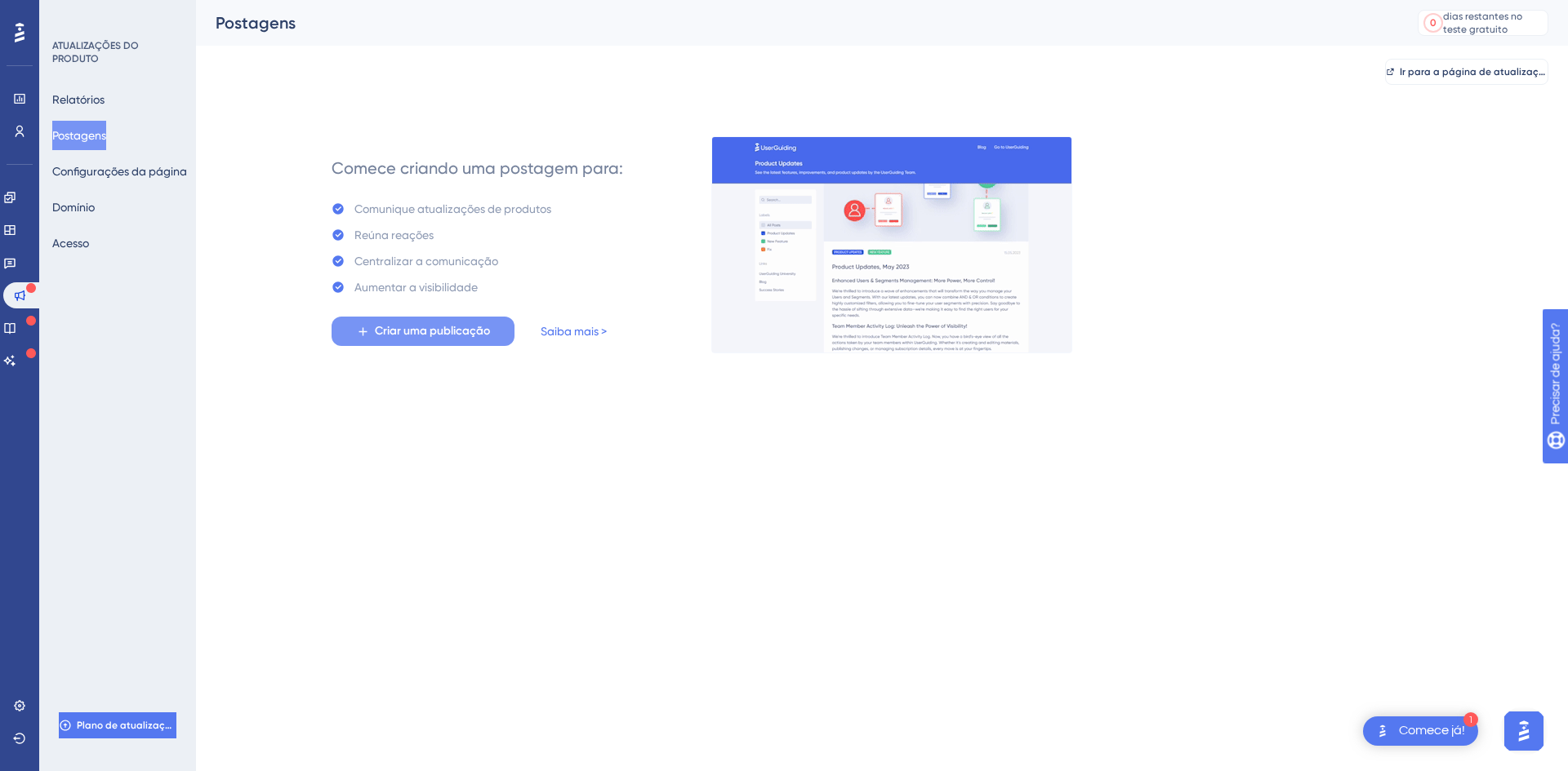
click at [445, 337] on font "Criar uma publicação" at bounding box center [432, 331] width 115 height 14
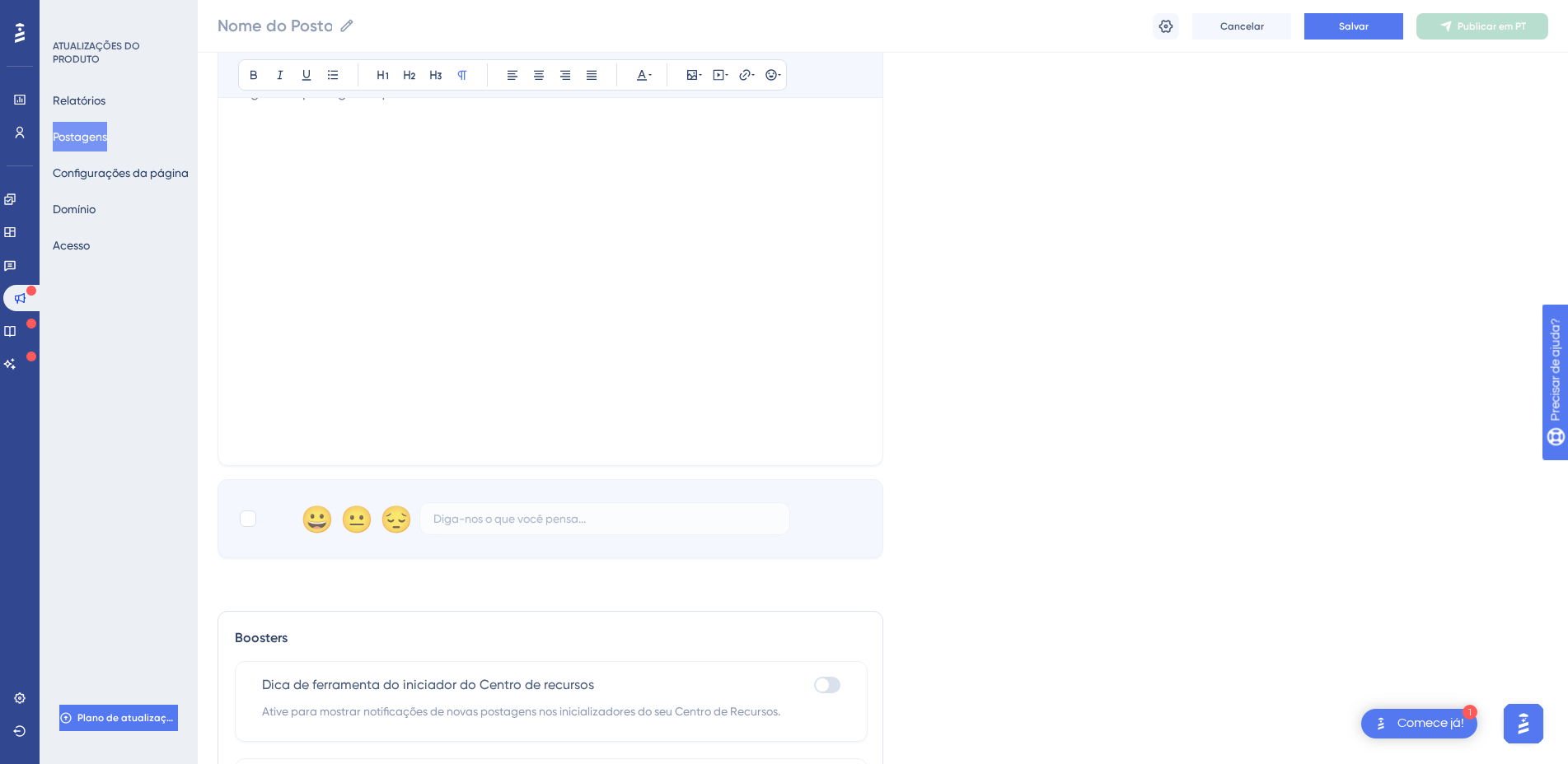
scroll to position [488, 0]
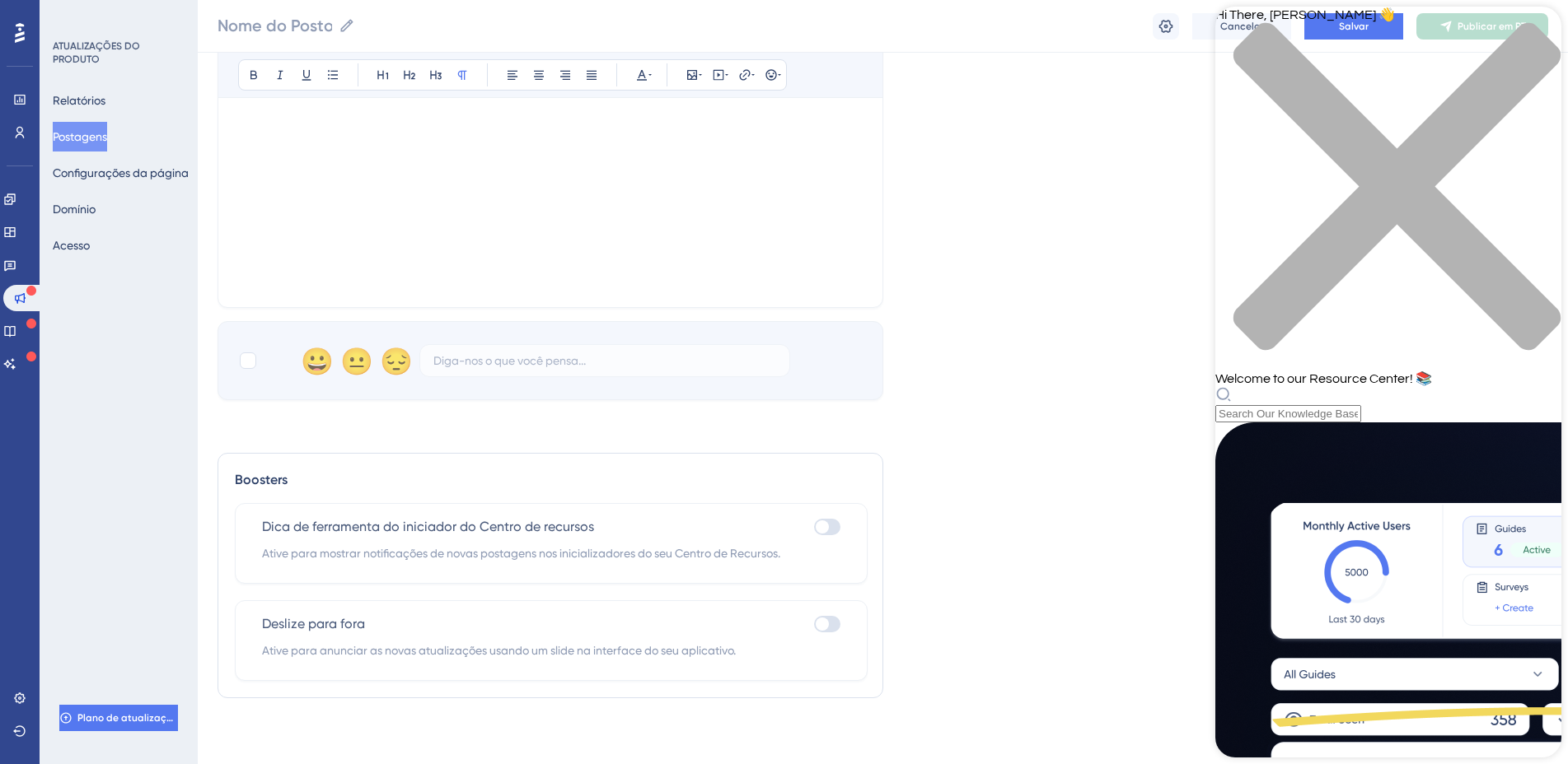
click at [1538, 36] on icon "close resource center" at bounding box center [1397, 186] width 327 height 327
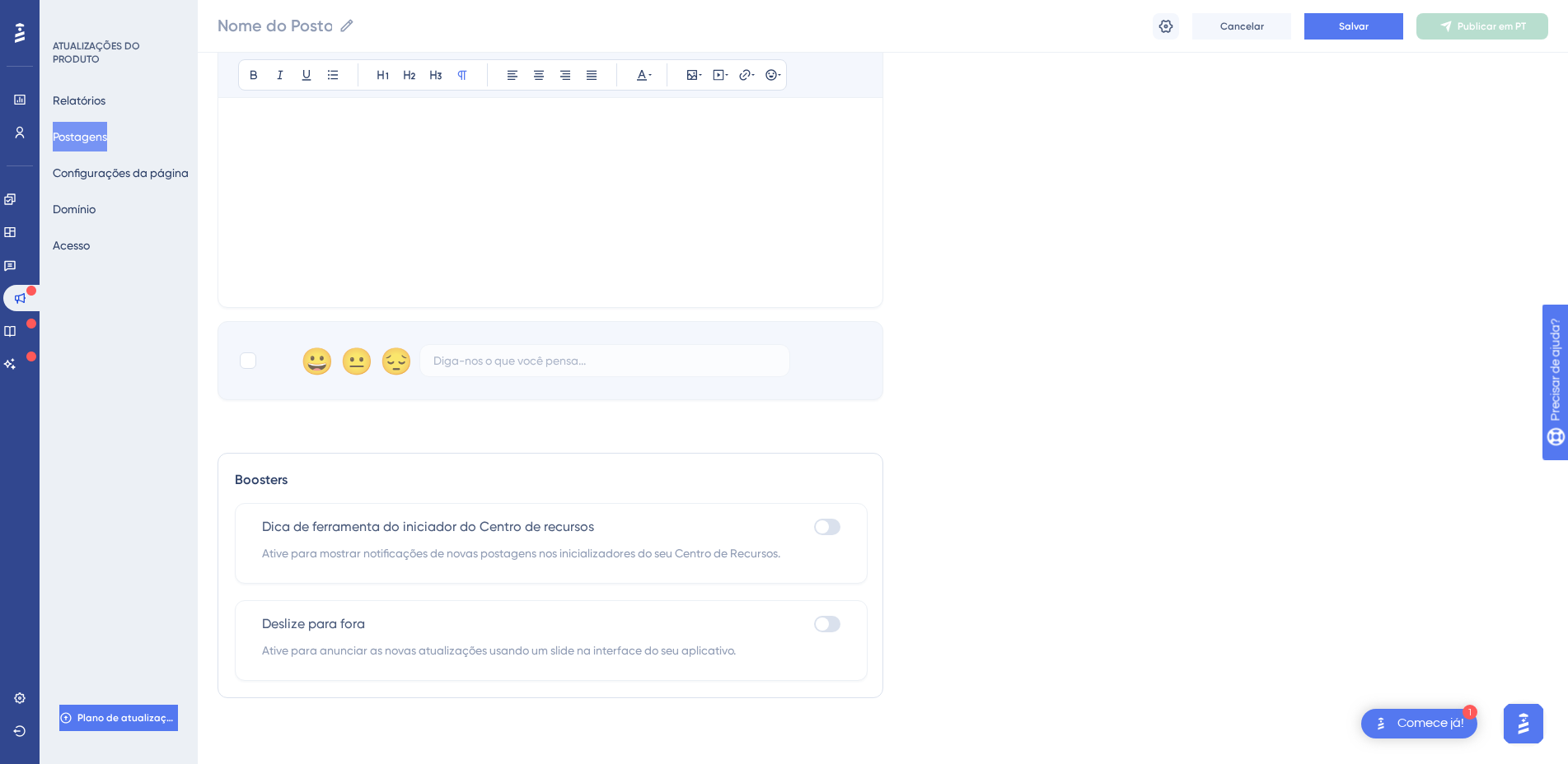
click at [1521, 731] on img "Abra o iniciador do assistente de IA" at bounding box center [1523, 723] width 29 height 29
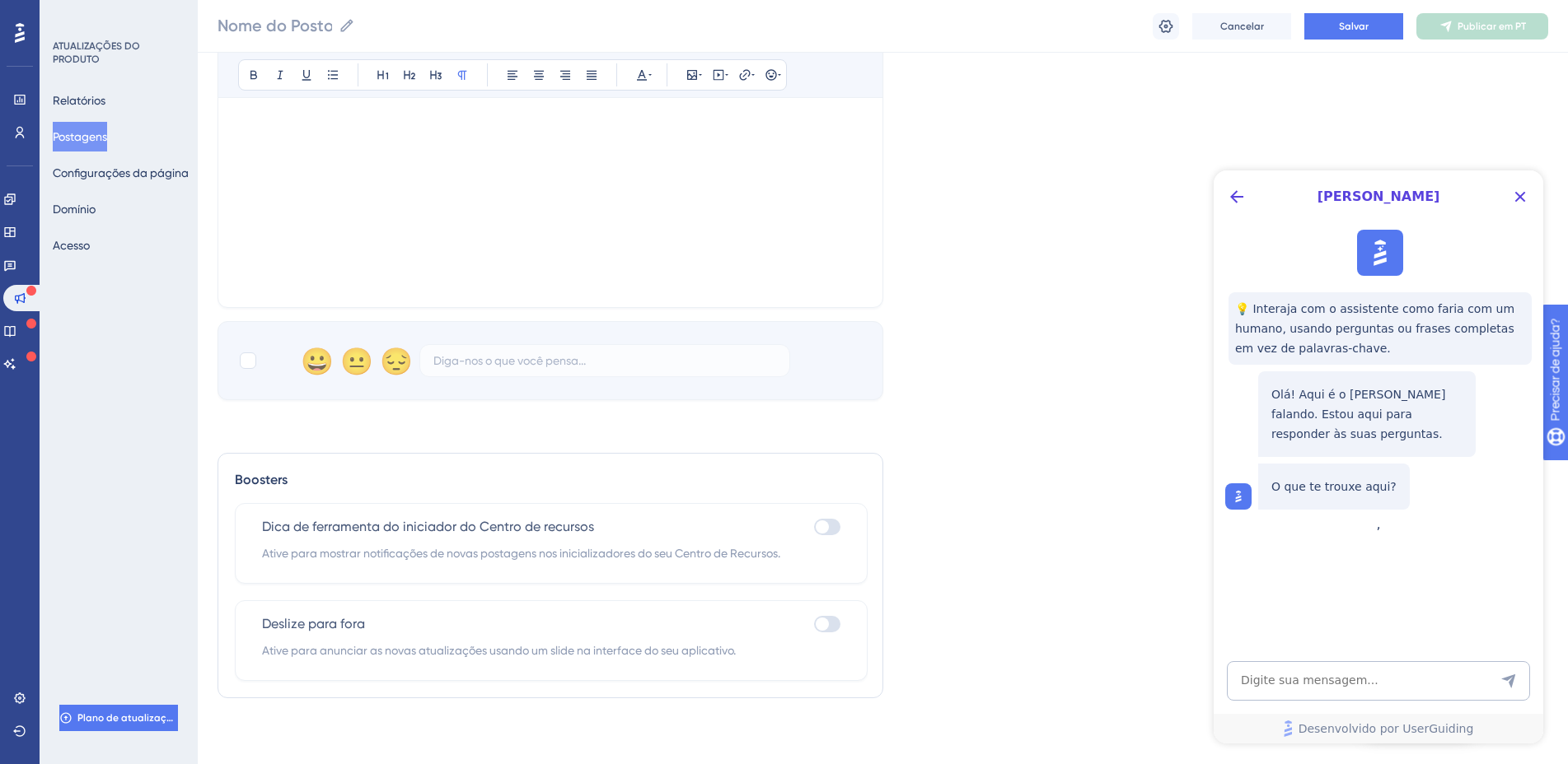
scroll to position [0, 0]
click at [1165, 455] on div "Linguagem Português (Padrão) Carregar imagem de capa Largura de imagem sugerida…" at bounding box center [882, 164] width 1330 height 1094
click at [1521, 197] on icon "Botão Fechar" at bounding box center [1519, 196] width 19 height 19
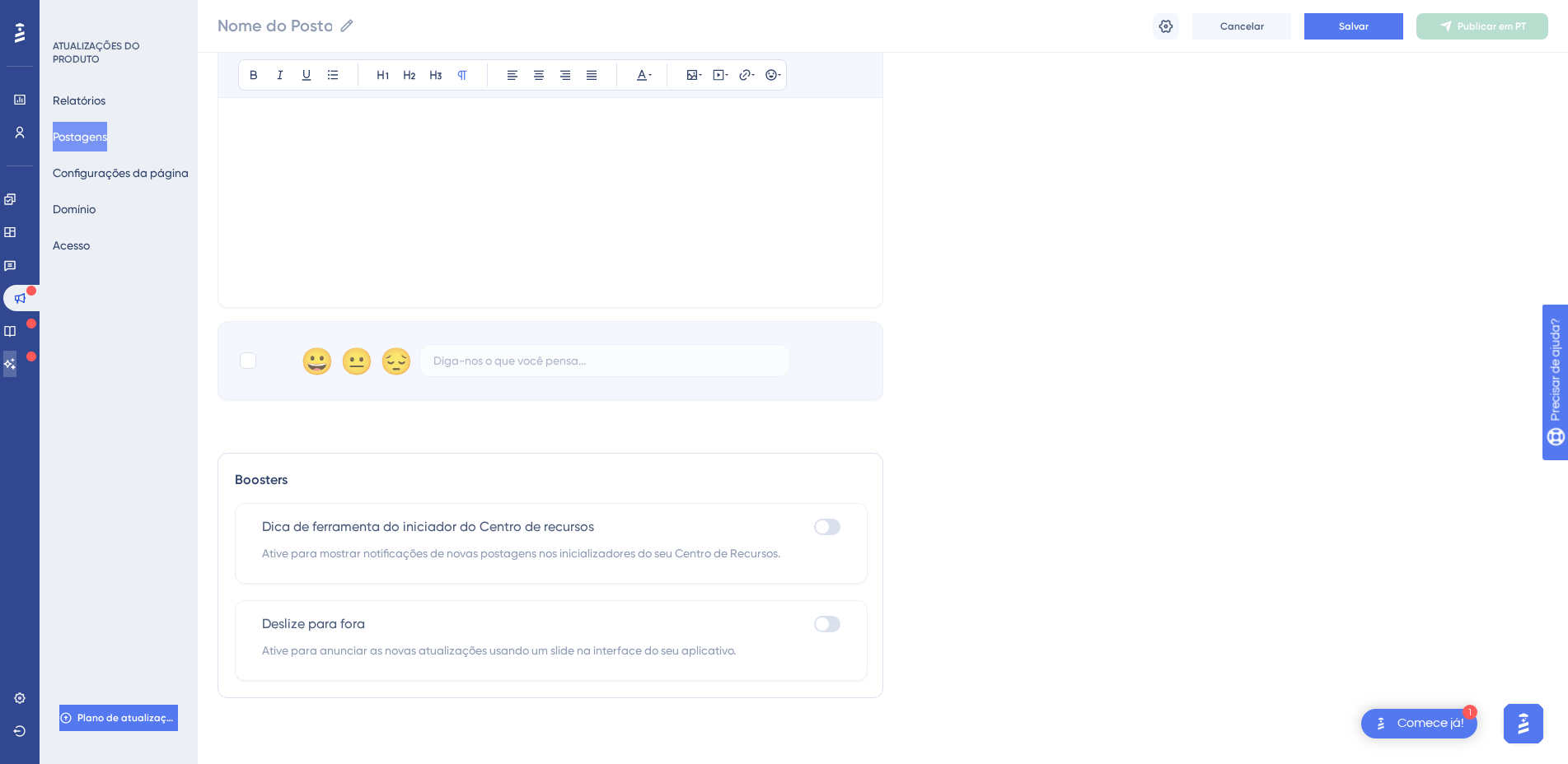
click at [17, 370] on link at bounding box center [10, 364] width 13 height 27
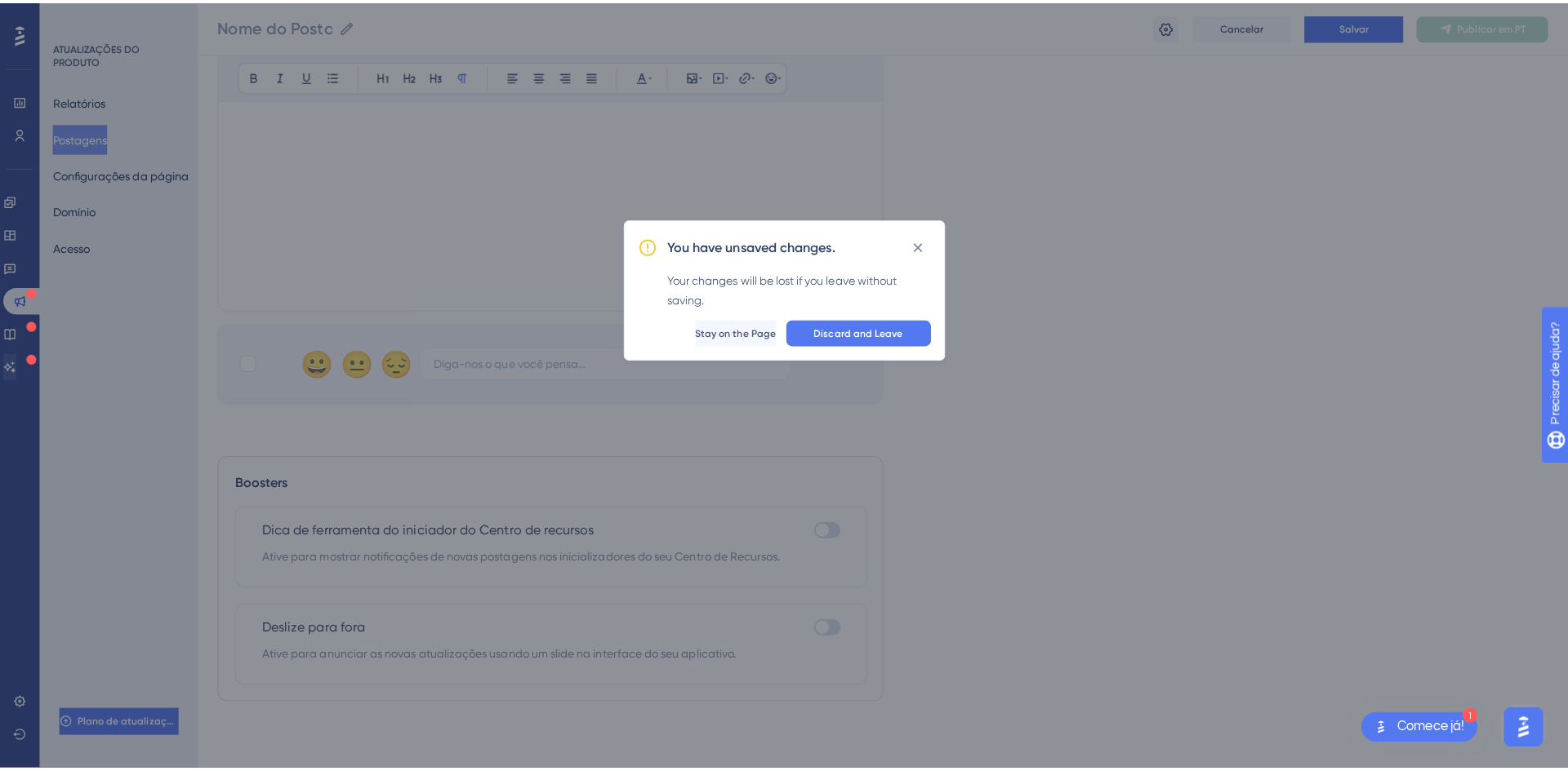
scroll to position [470, 0]
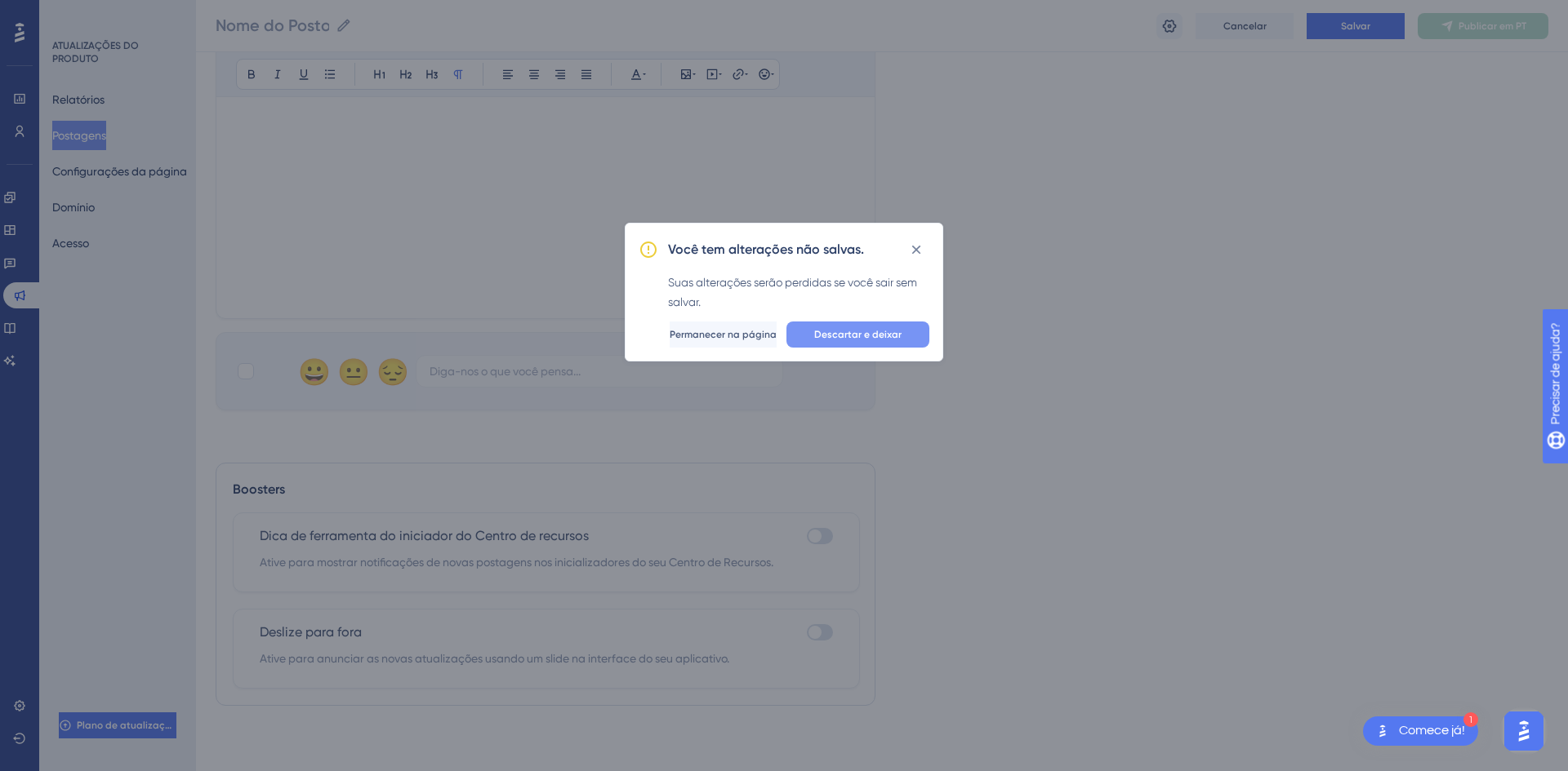
click at [874, 334] on font "Descartar e deixar" at bounding box center [858, 334] width 88 height 12
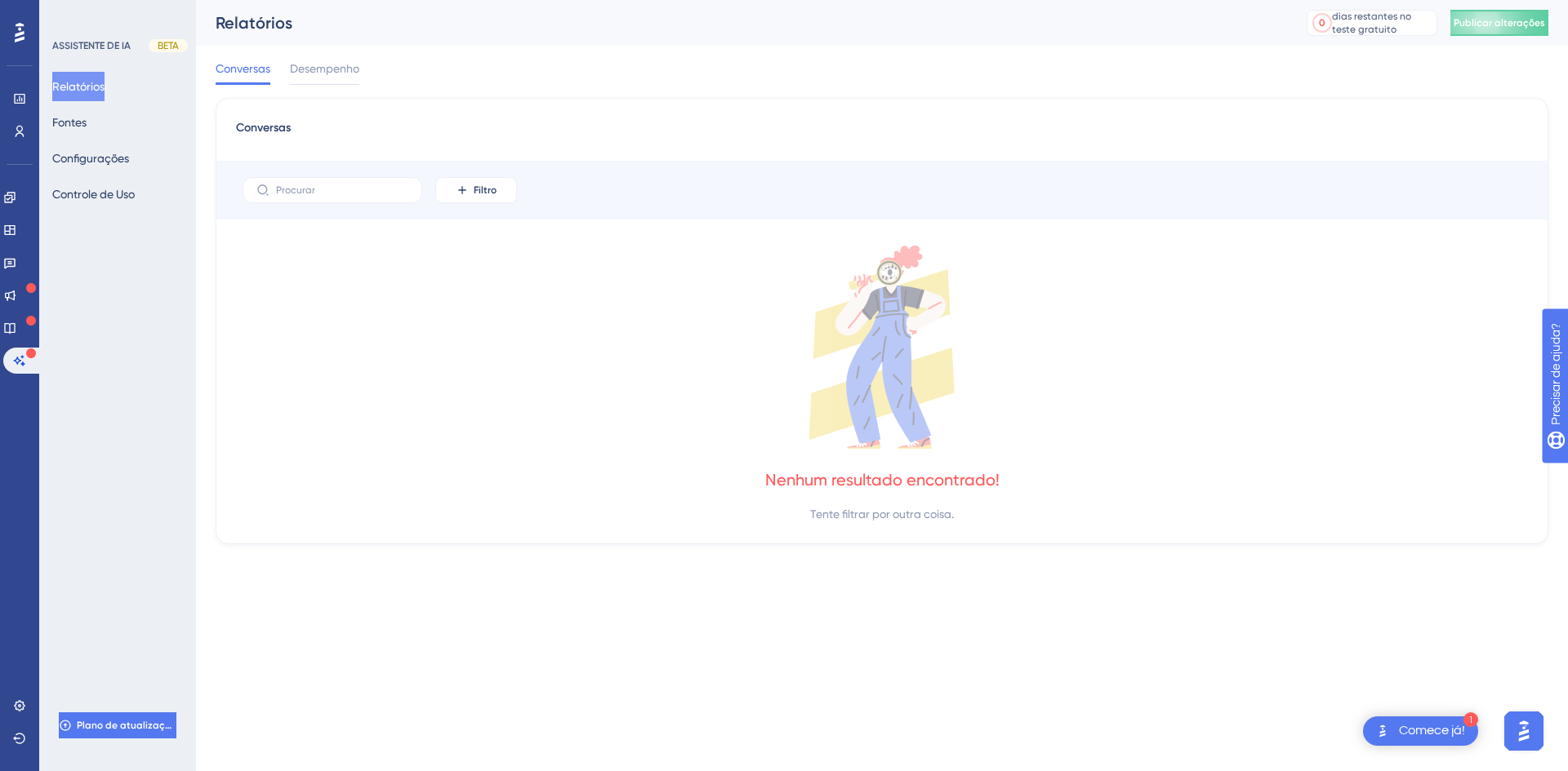
click at [1520, 733] on img "Abra o iniciador do assistente de IA" at bounding box center [1523, 732] width 29 height 29
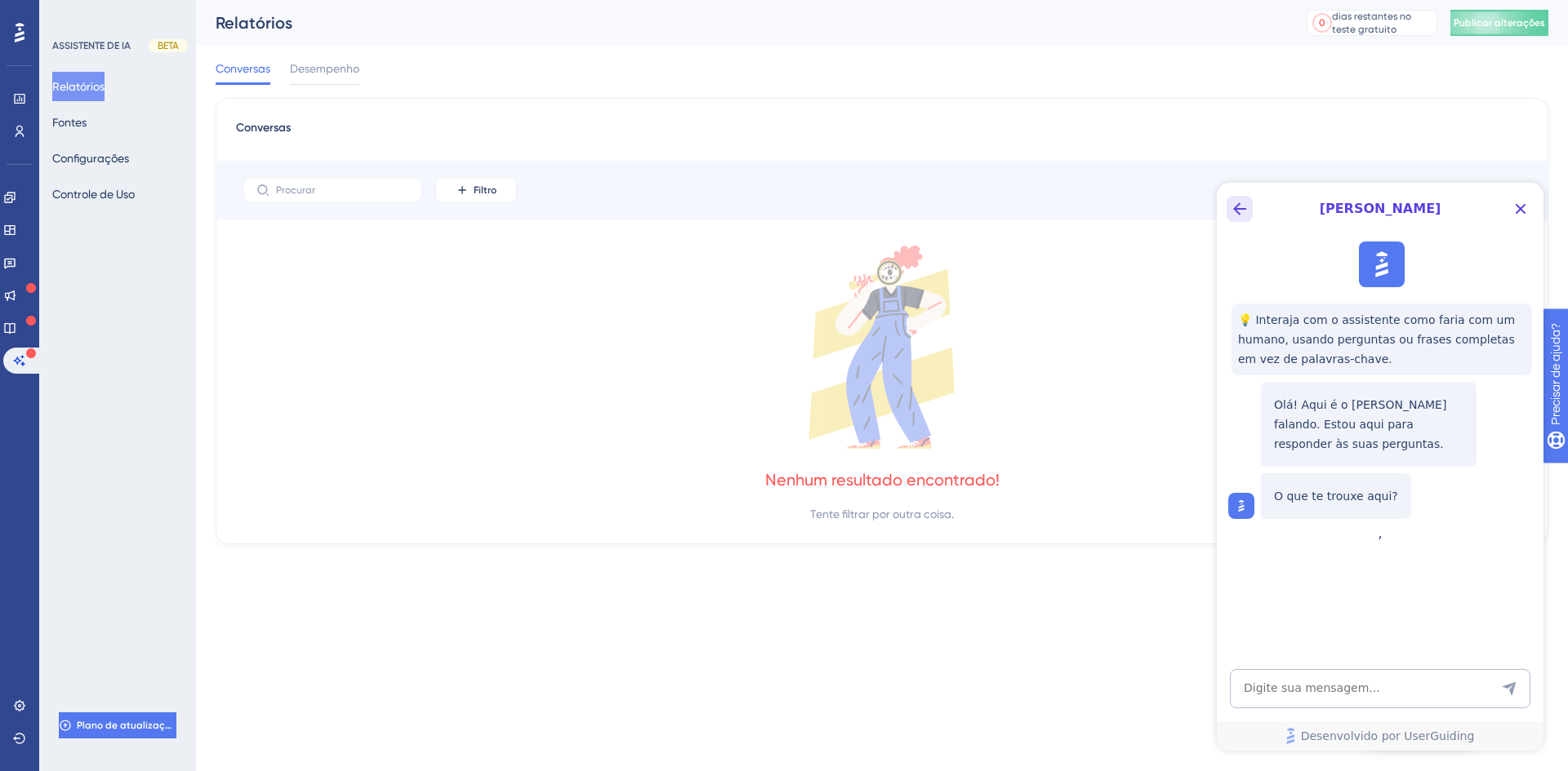
click at [1250, 215] on button "Botão Voltar" at bounding box center [1239, 208] width 26 height 26
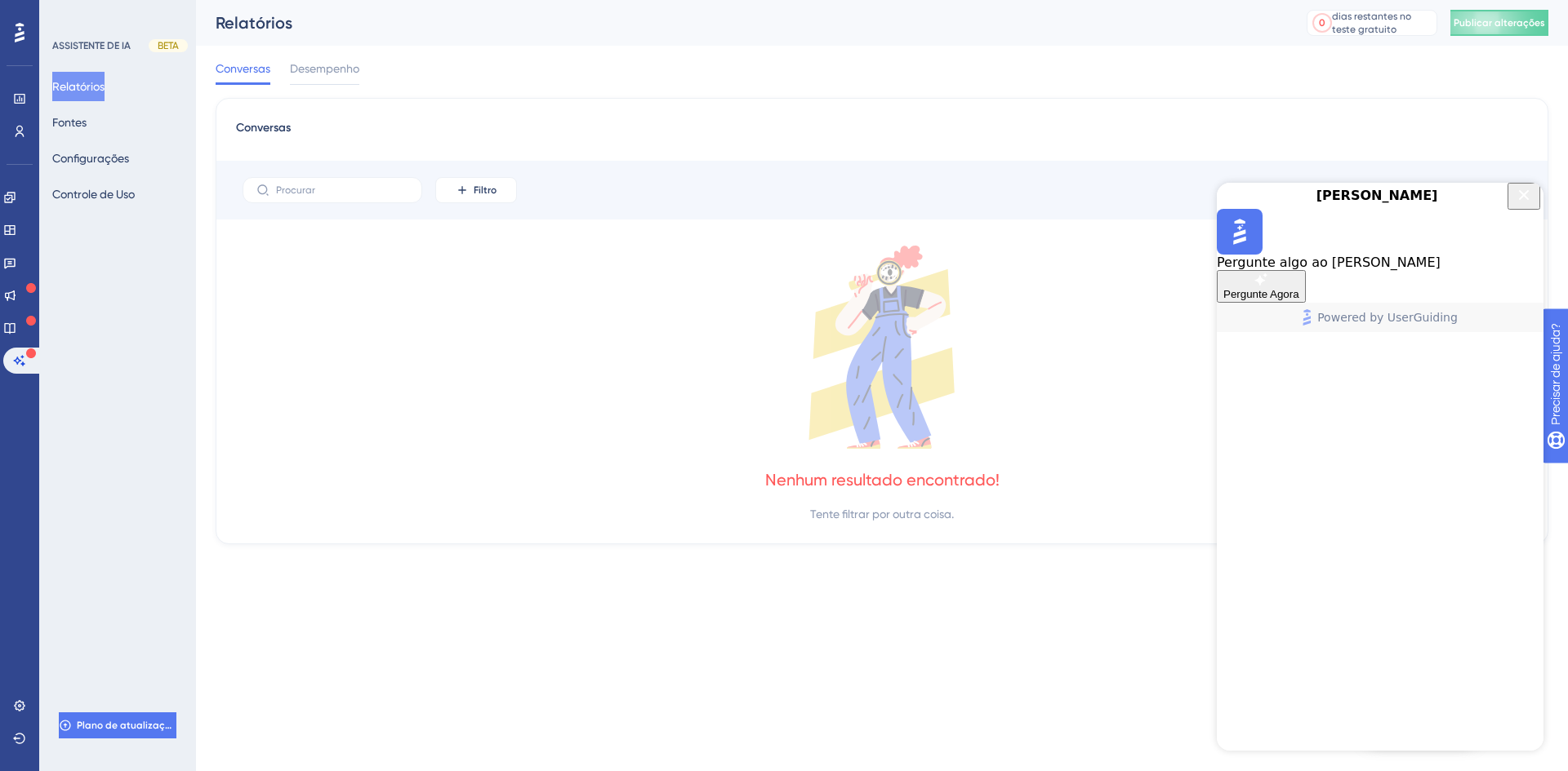
click at [1199, 132] on div "Conversas" at bounding box center [882, 133] width 1292 height 29
click at [1515, 205] on icon "Close Button" at bounding box center [1523, 195] width 19 height 19
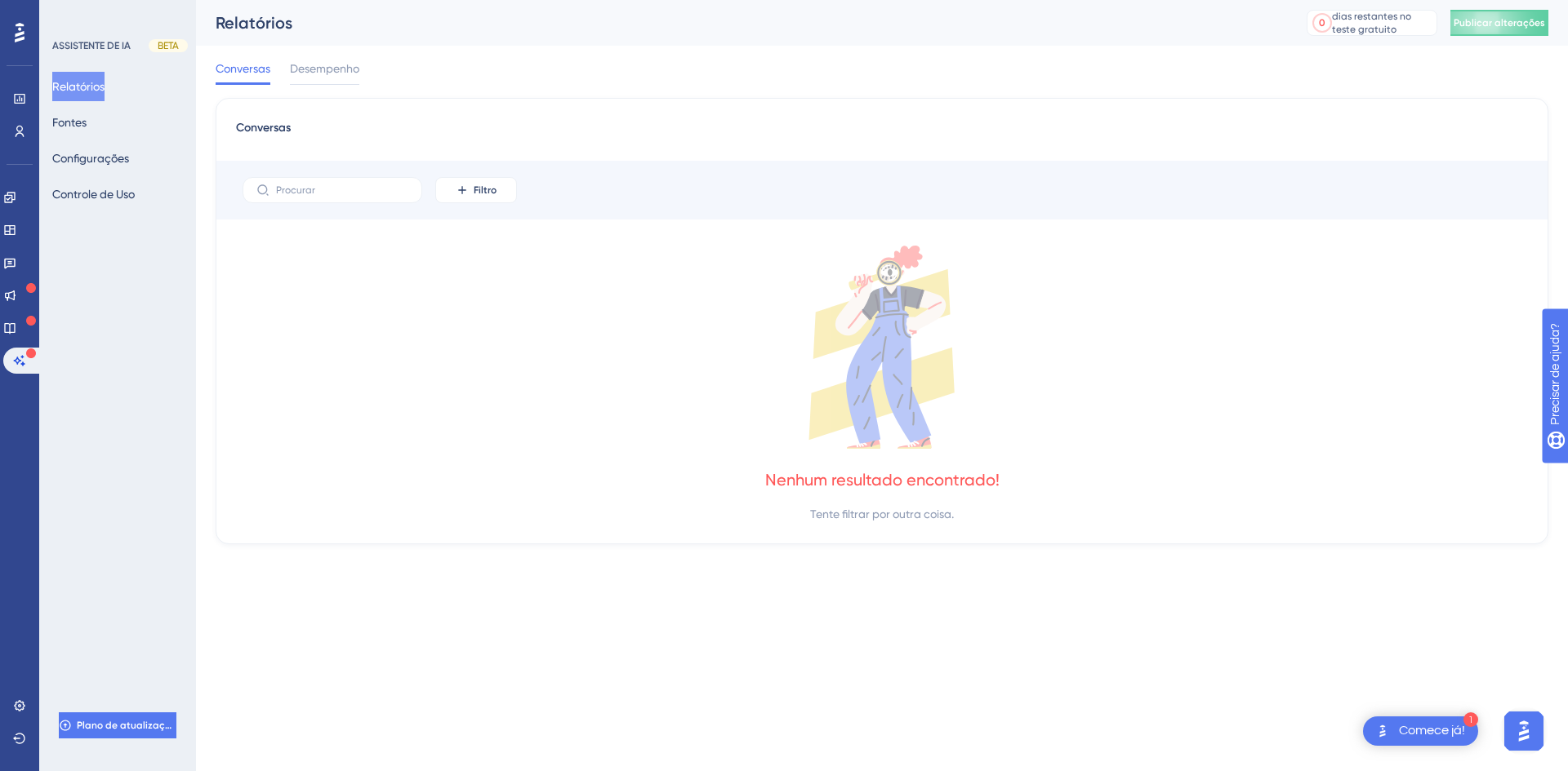
click at [1403, 733] on font "Comece já!" at bounding box center [1432, 731] width 66 height 13
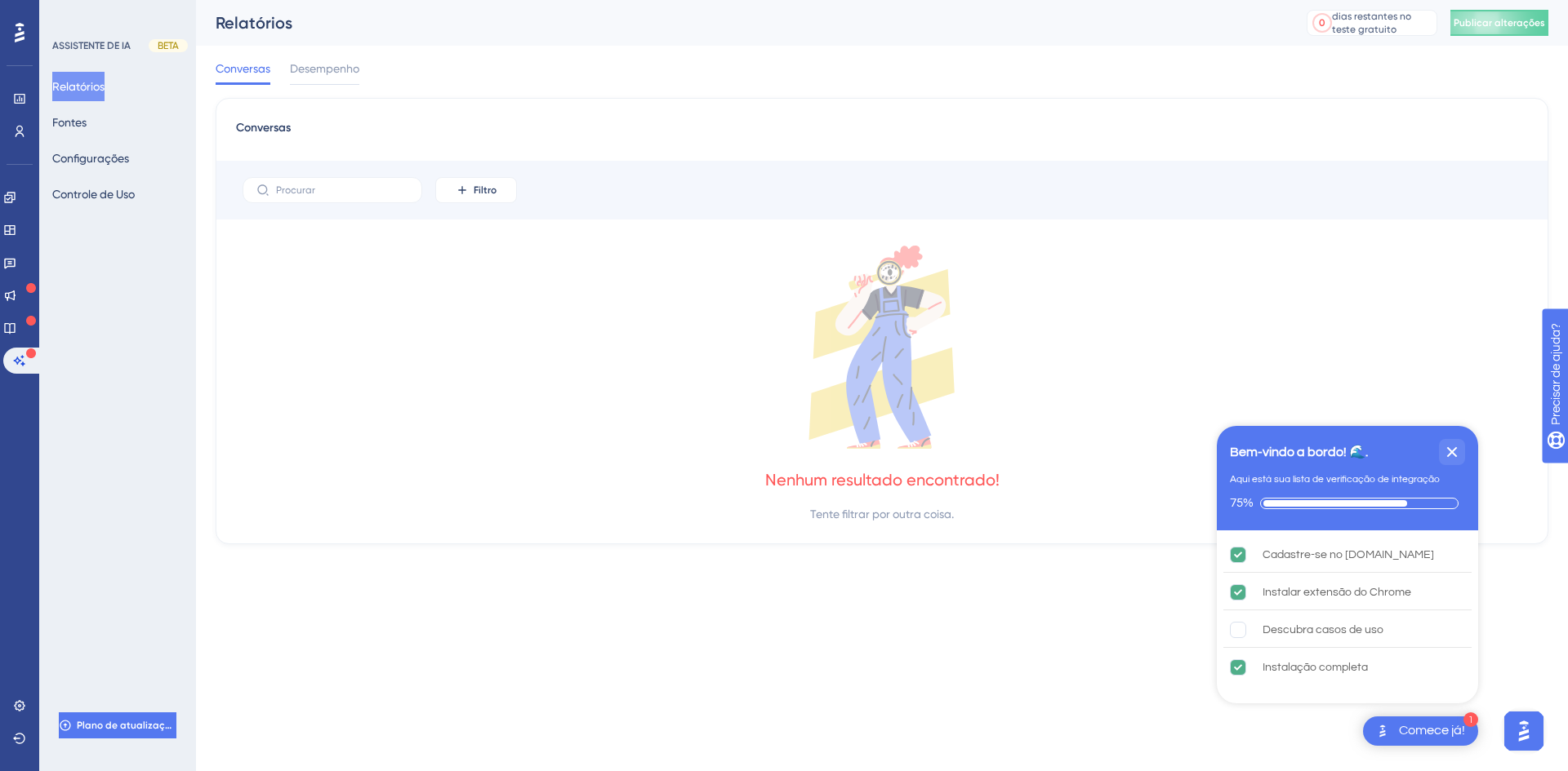
click at [1317, 369] on icon at bounding box center [882, 347] width 1292 height 204
click at [1454, 449] on icon "Fechar lista de verificação" at bounding box center [1452, 453] width 11 height 11
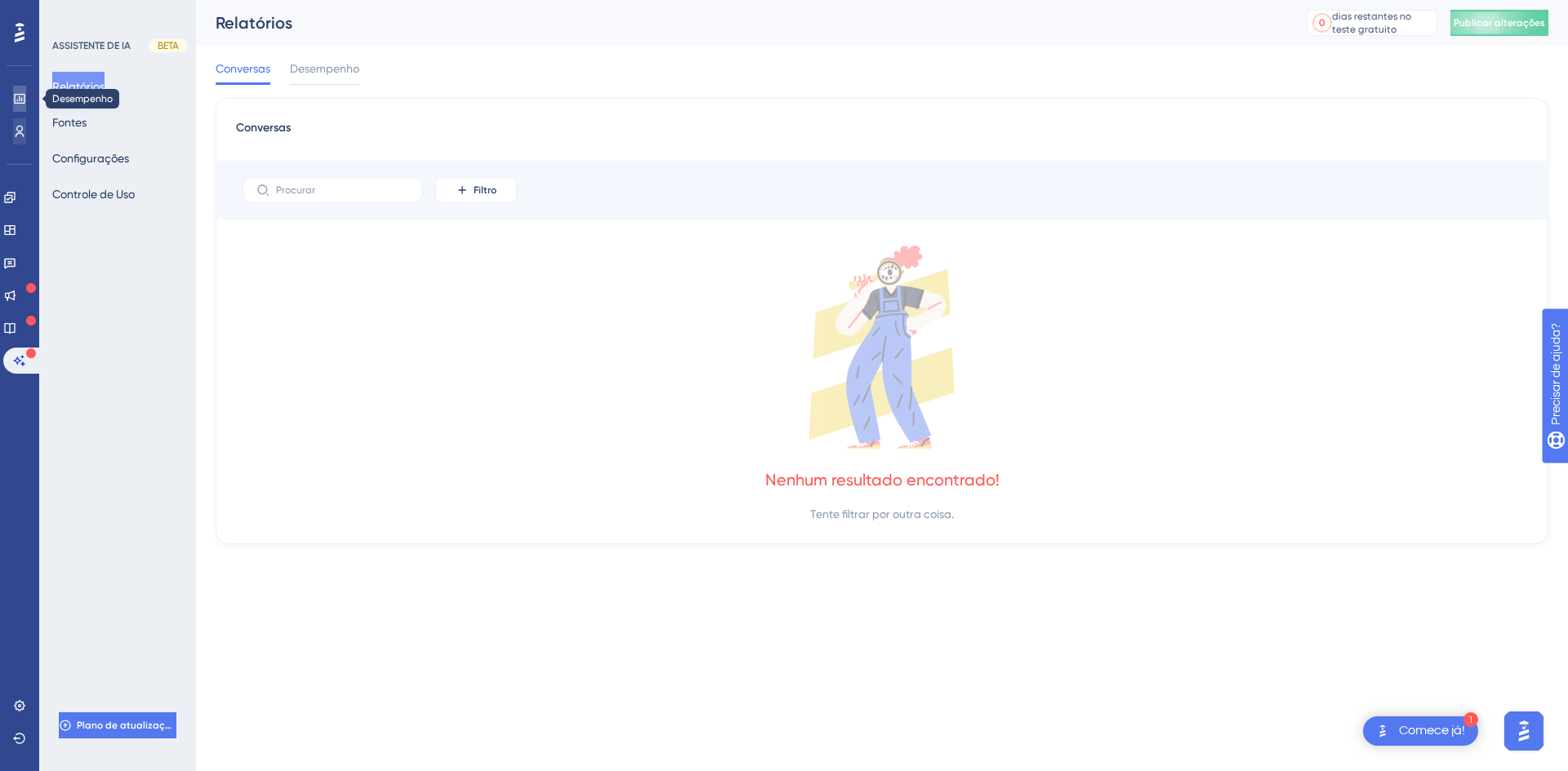
drag, startPoint x: 23, startPoint y: 107, endPoint x: 19, endPoint y: 131, distance: 24.3
click at [24, 106] on link at bounding box center [19, 99] width 13 height 26
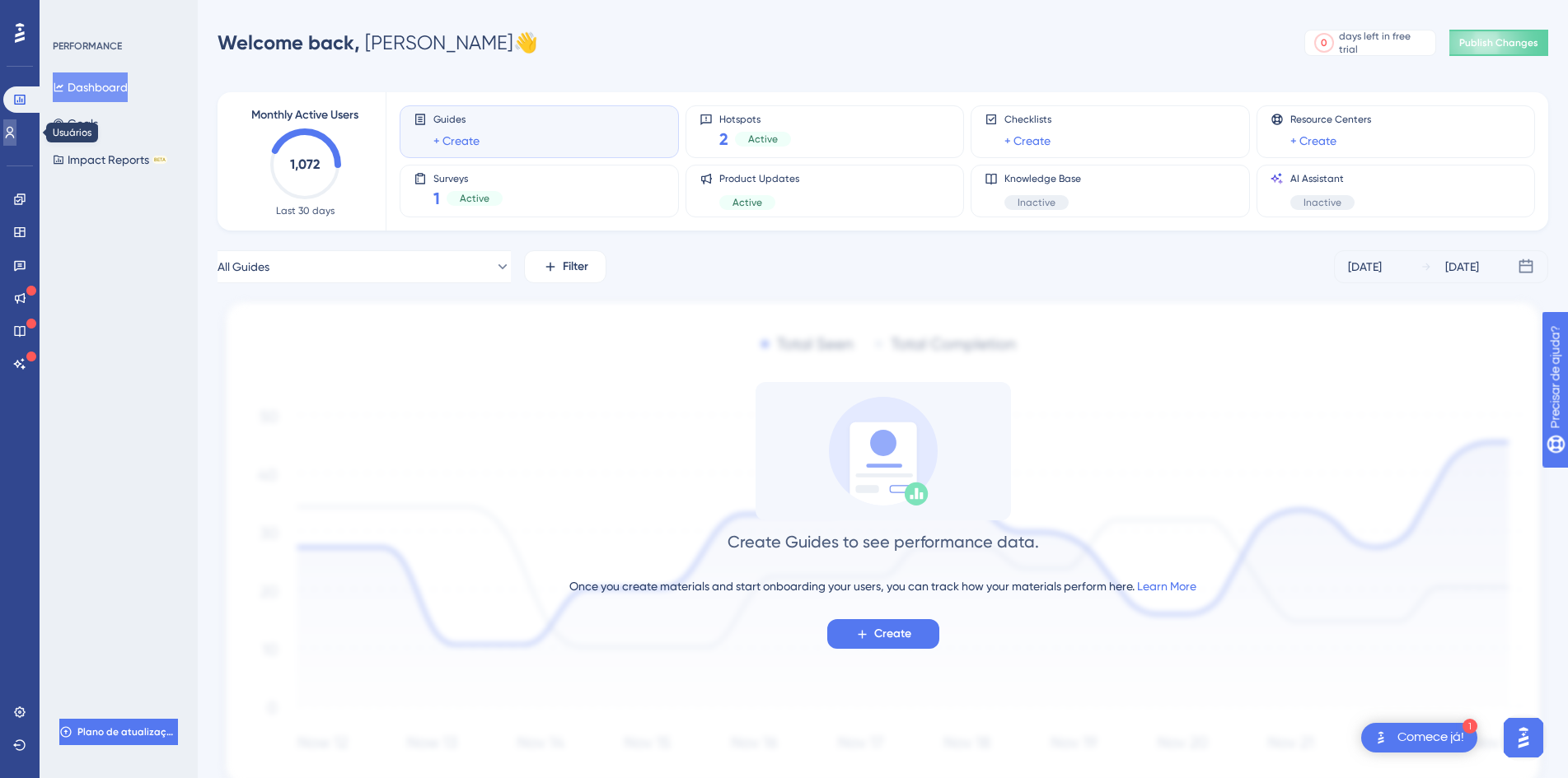
click at [15, 133] on icon at bounding box center [10, 133] width 9 height 12
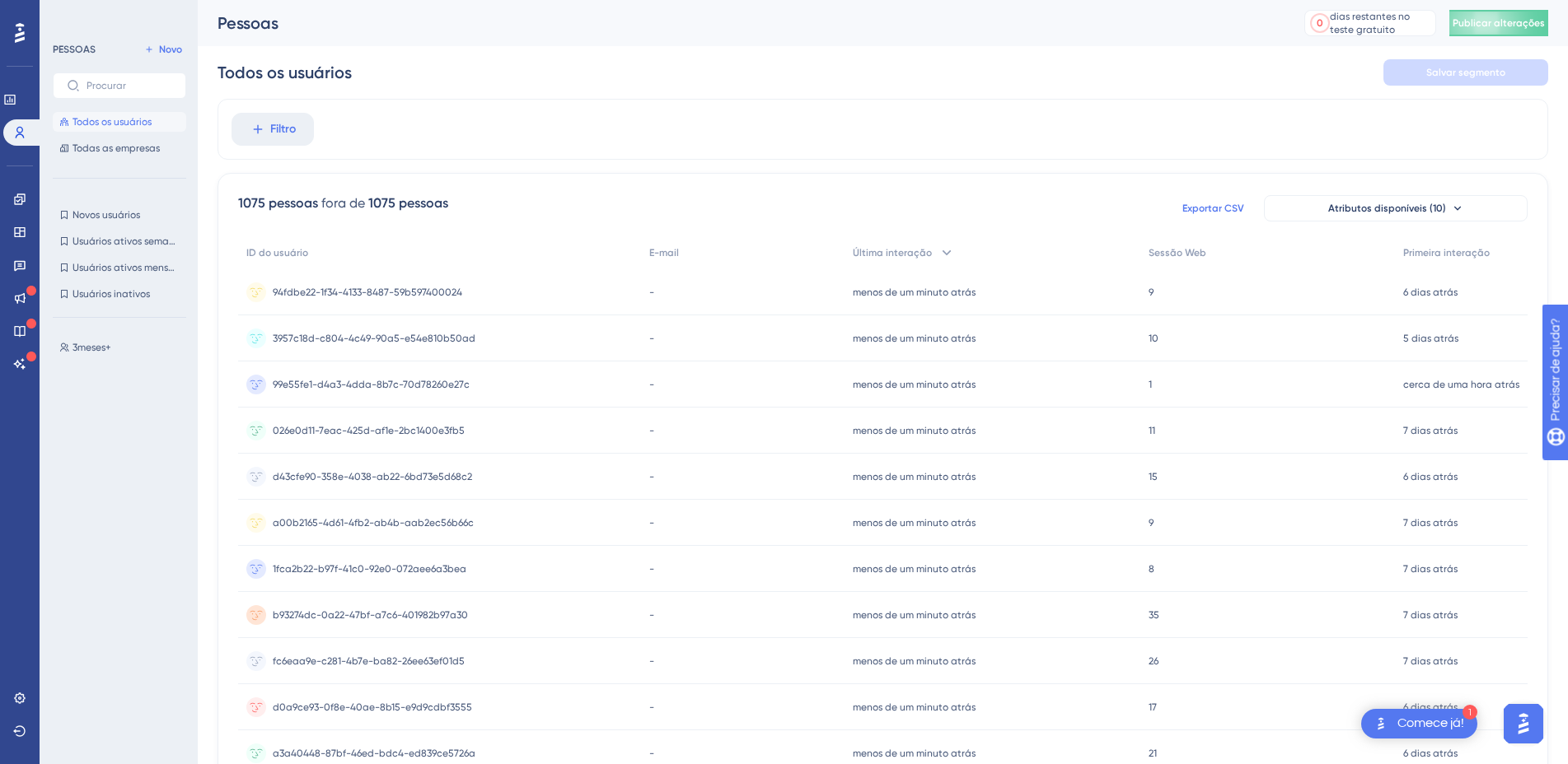
click at [1209, 206] on font "Exportar CSV" at bounding box center [1212, 208] width 62 height 12
click at [848, 81] on div "Todos os usuários Salvar segmento" at bounding box center [882, 72] width 1330 height 53
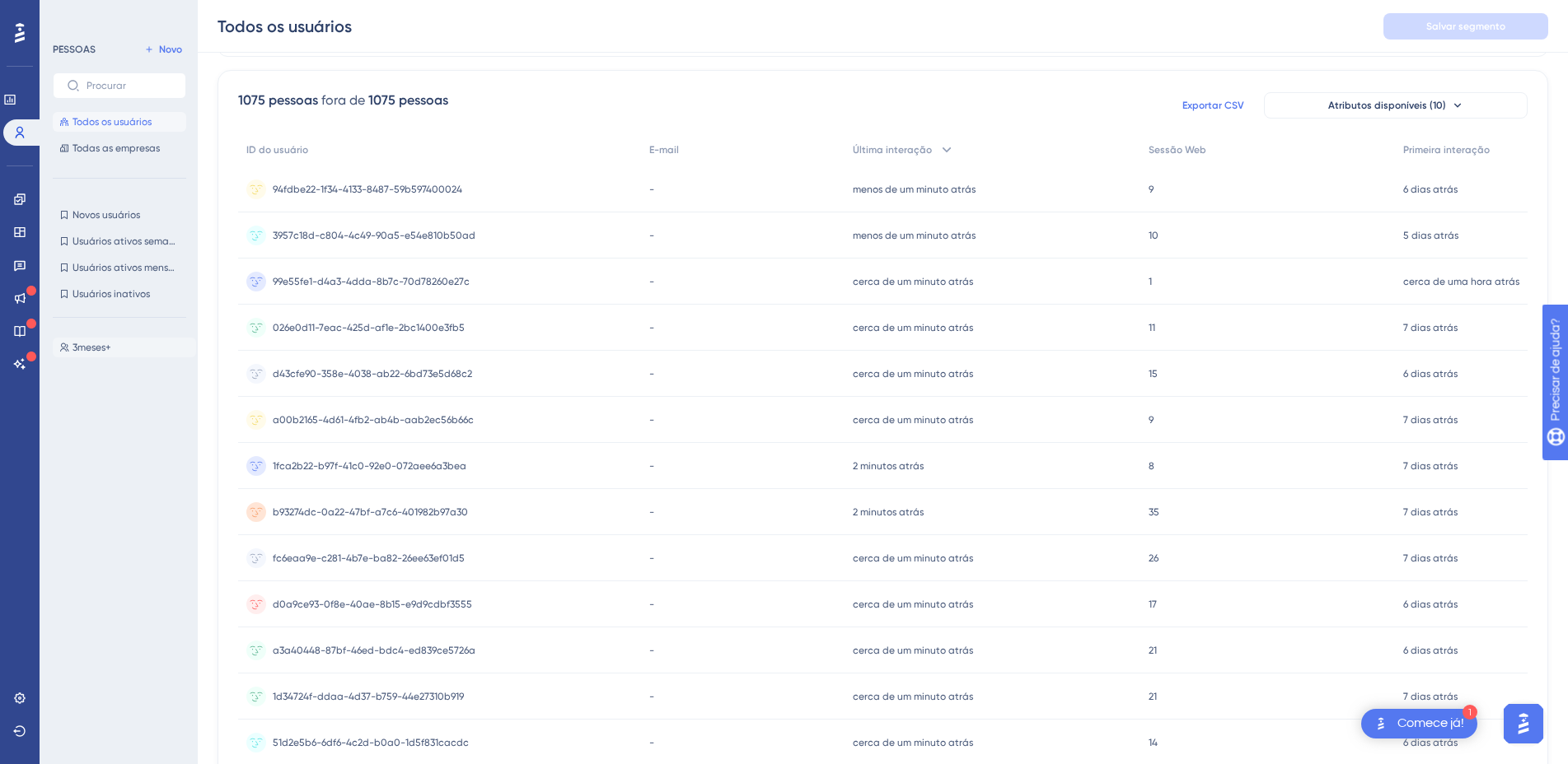
click at [91, 349] on font "3meses+" at bounding box center [92, 347] width 39 height 12
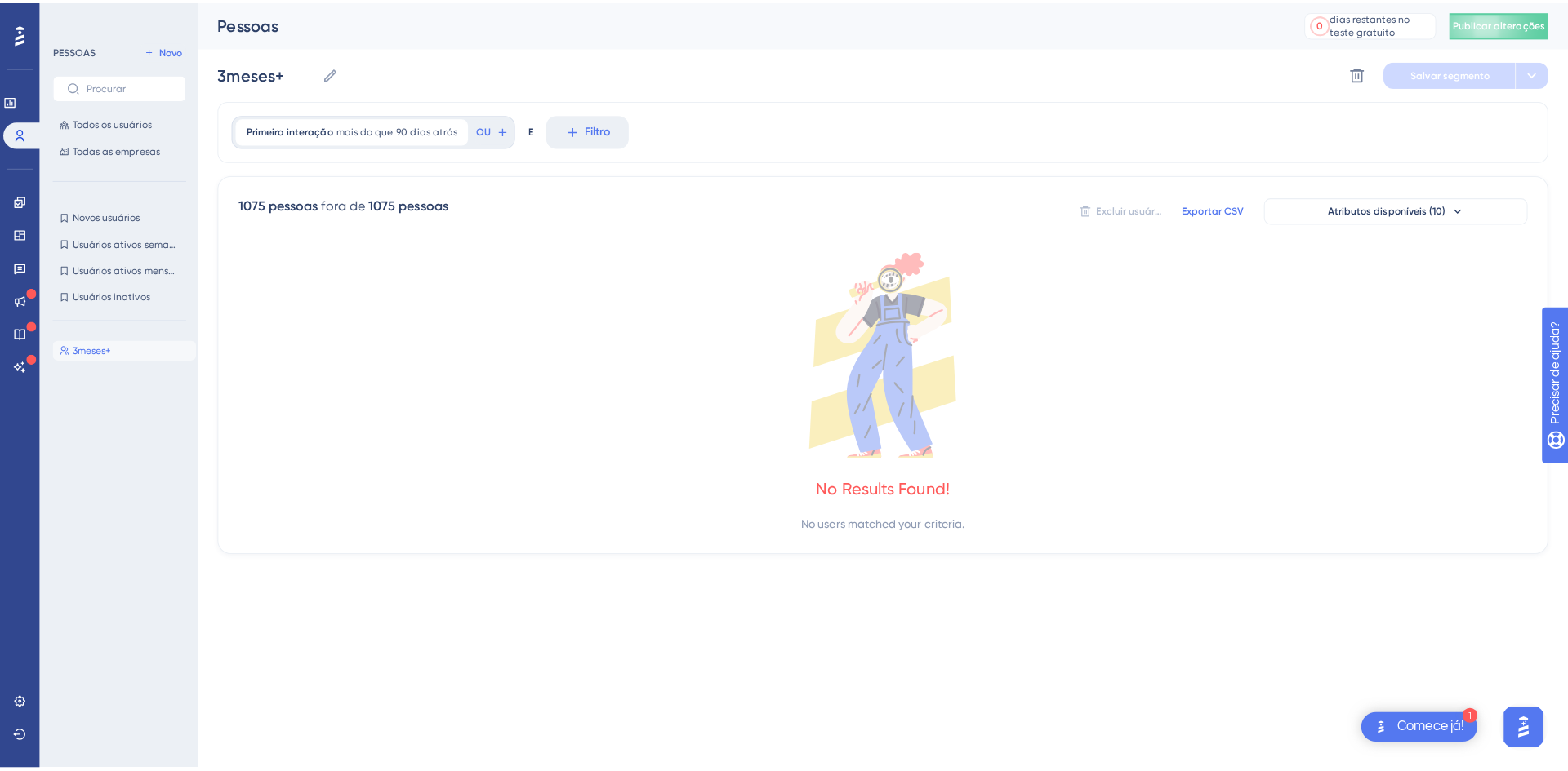
scroll to position [0, 0]
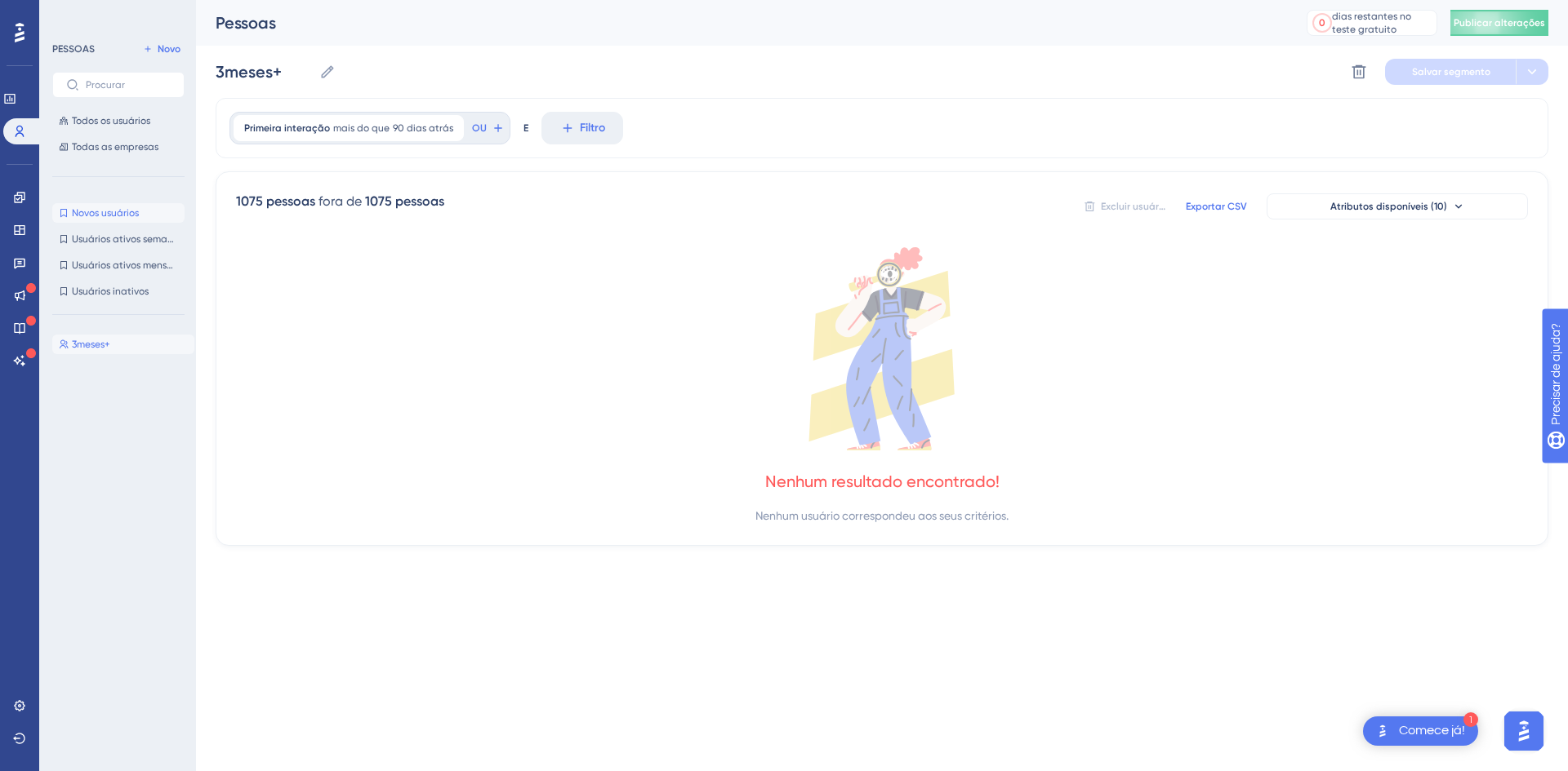
click at [117, 217] on font "Novos usuários" at bounding box center [105, 213] width 67 height 12
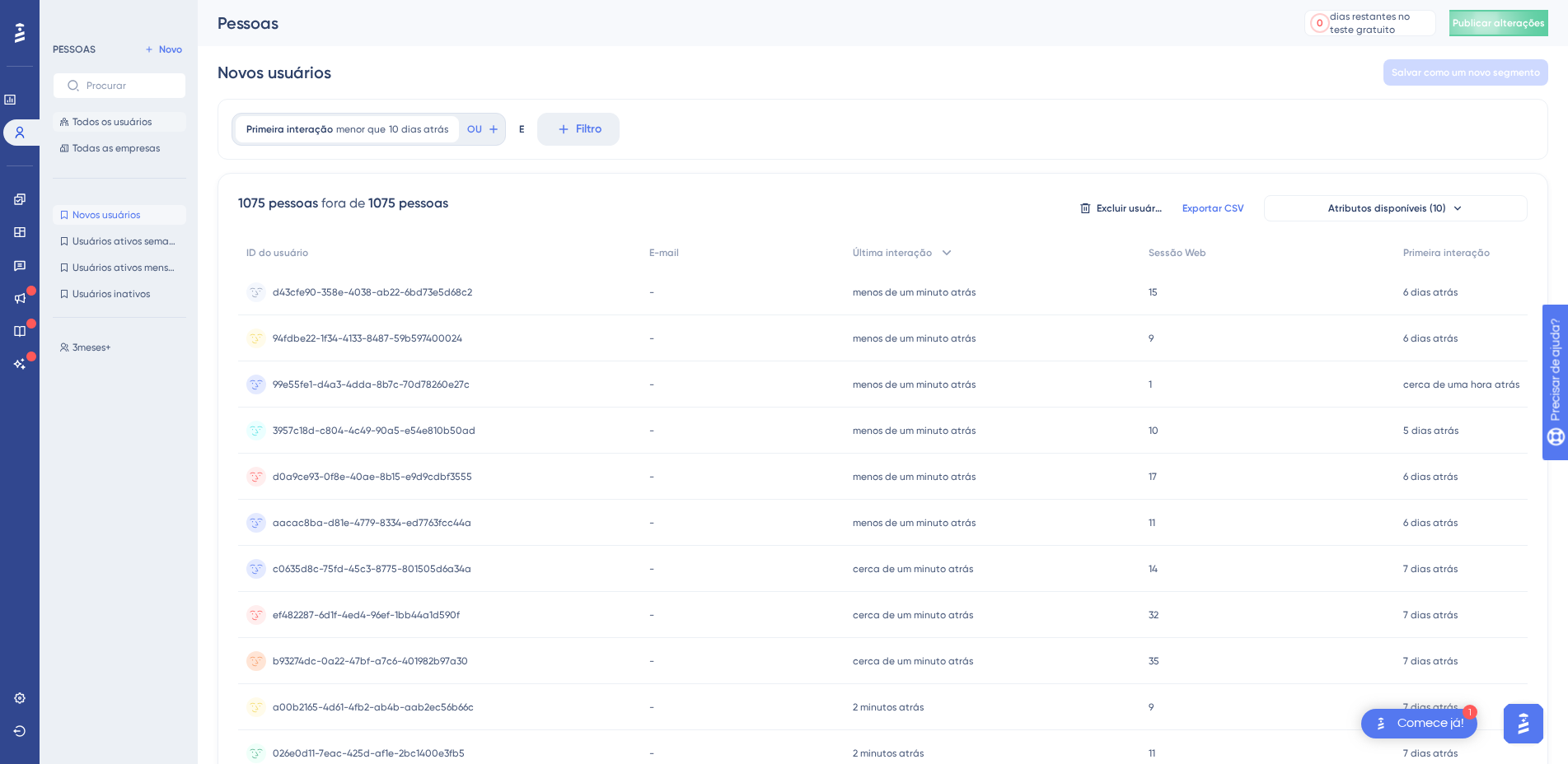
click at [115, 126] on font "Todos os usuários" at bounding box center [112, 122] width 79 height 12
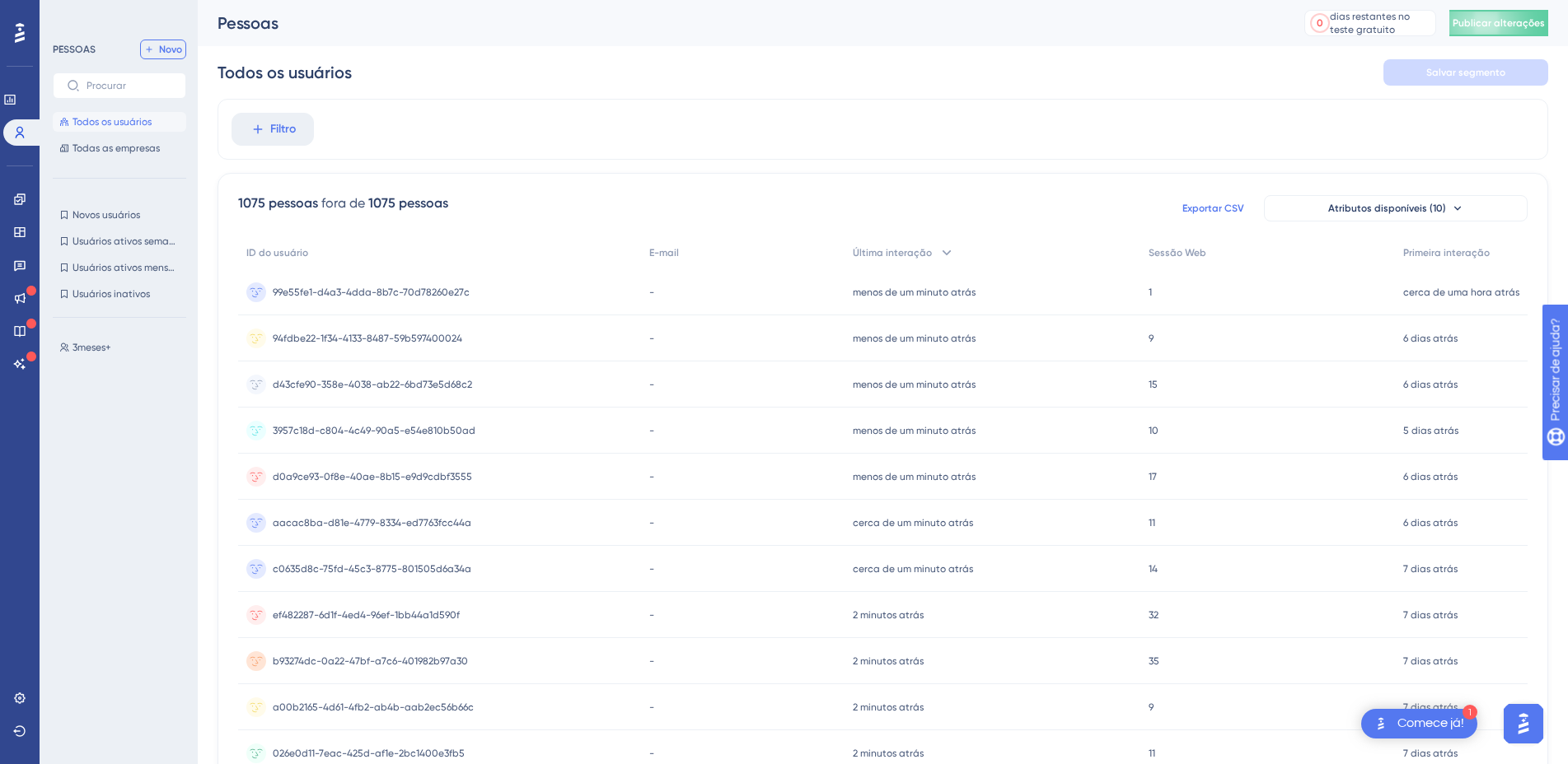
click at [161, 48] on font "Novo" at bounding box center [170, 49] width 23 height 12
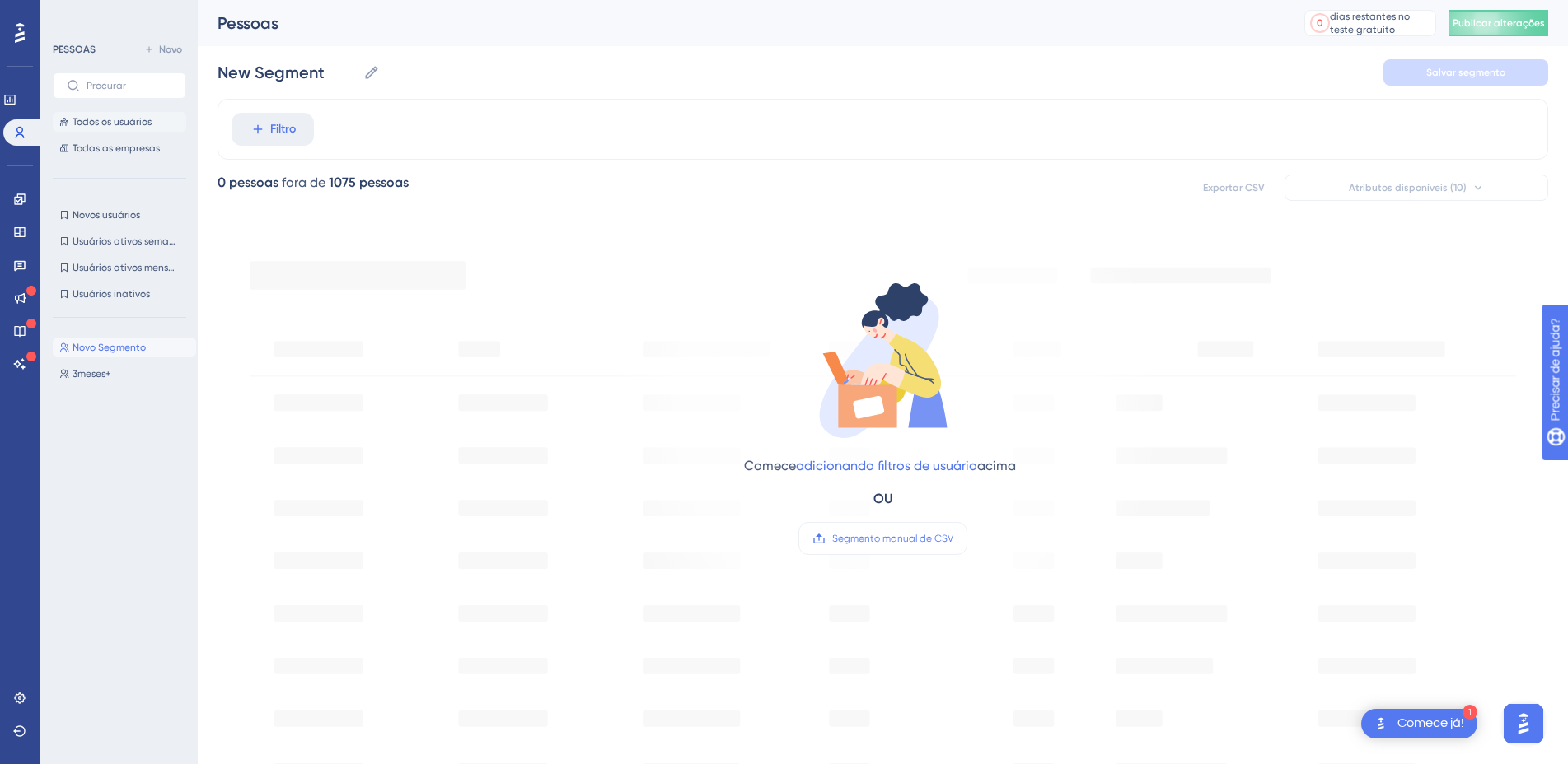
click at [139, 123] on font "Todos os usuários" at bounding box center [112, 122] width 79 height 12
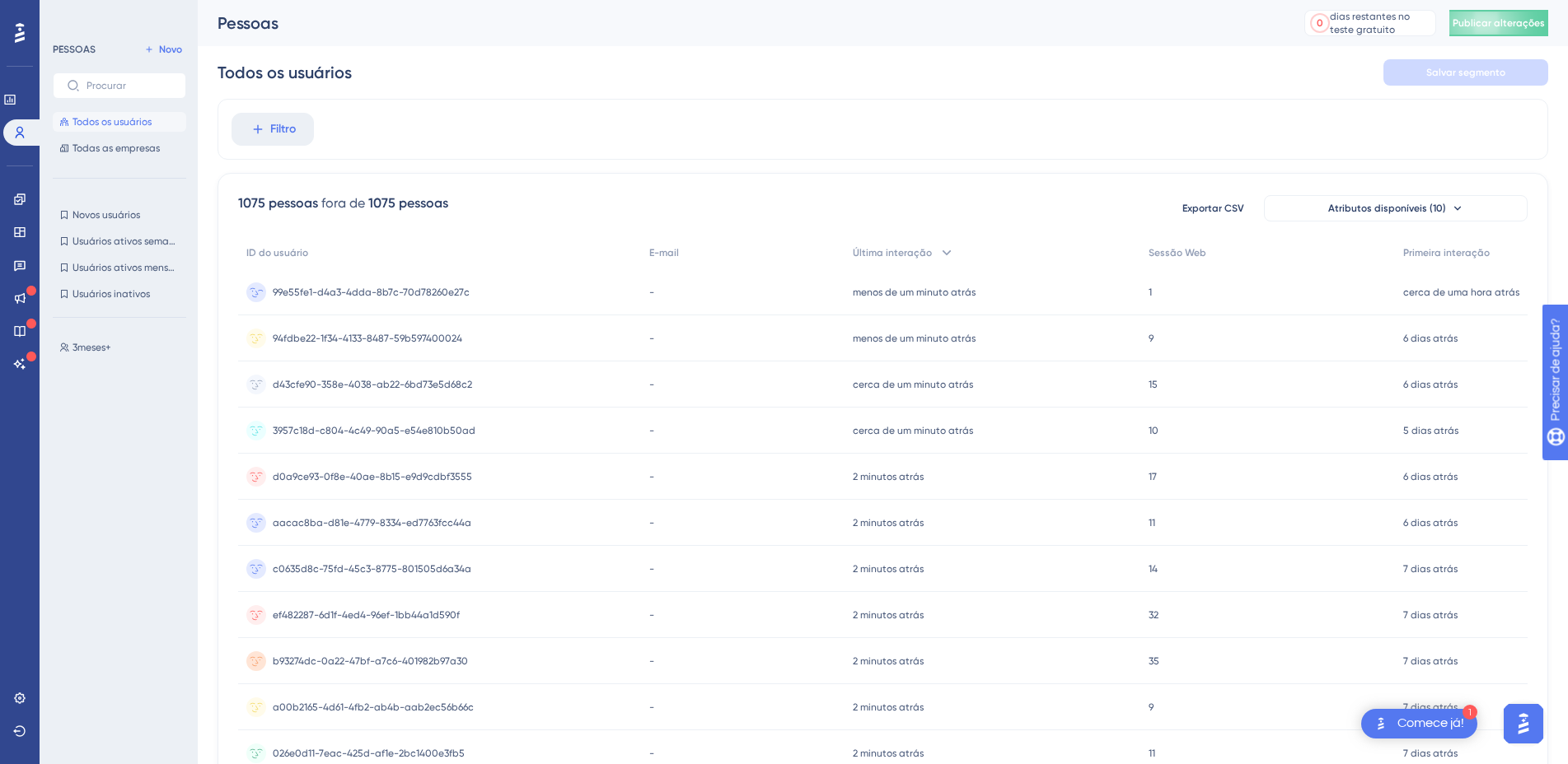
click at [307, 287] on font "99e55fe1-d4a3-4dda-8b7c-70d78260e27c" at bounding box center [371, 292] width 197 height 12
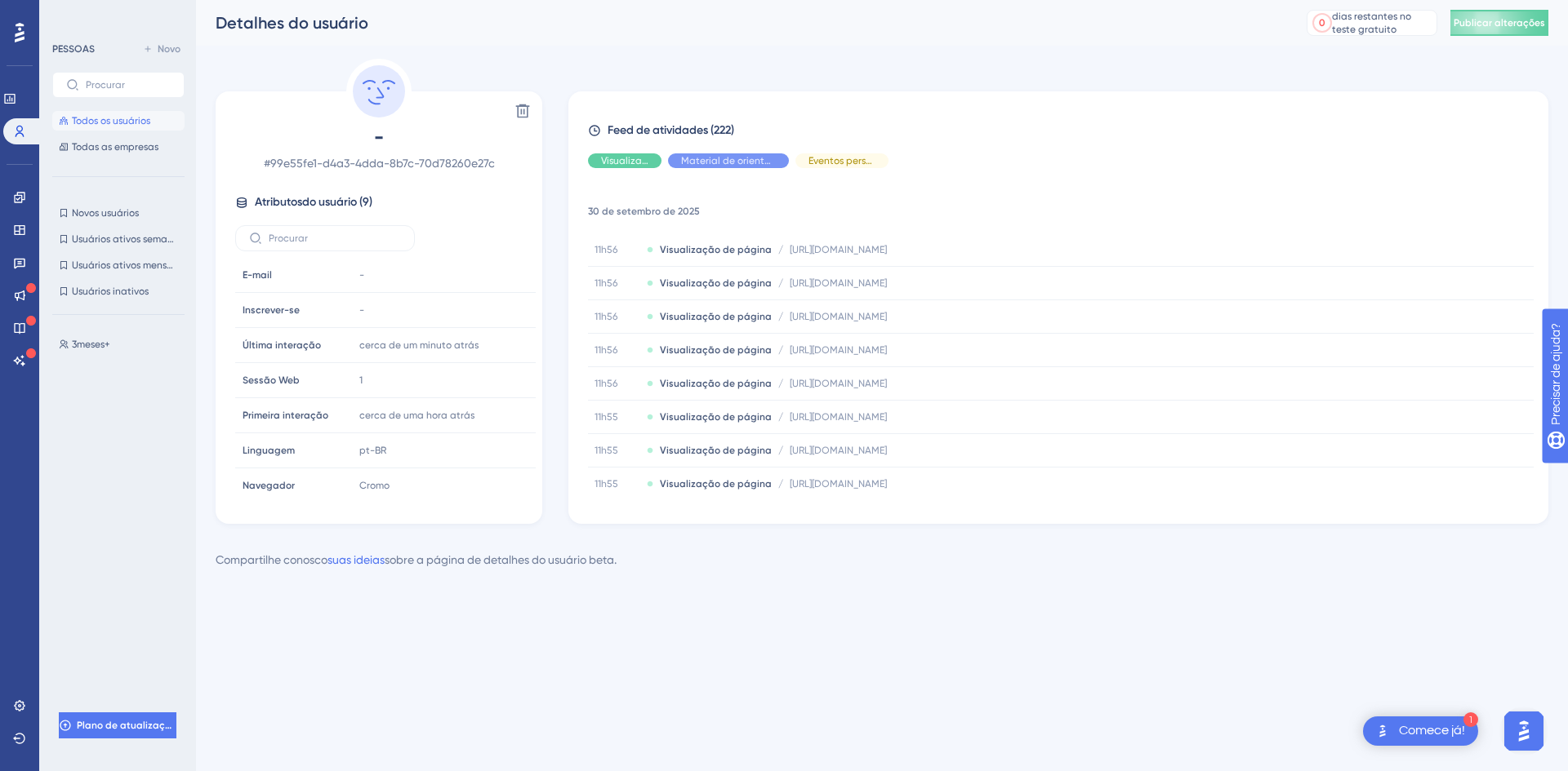
click at [102, 121] on font "Todos os usuários" at bounding box center [111, 121] width 79 height 12
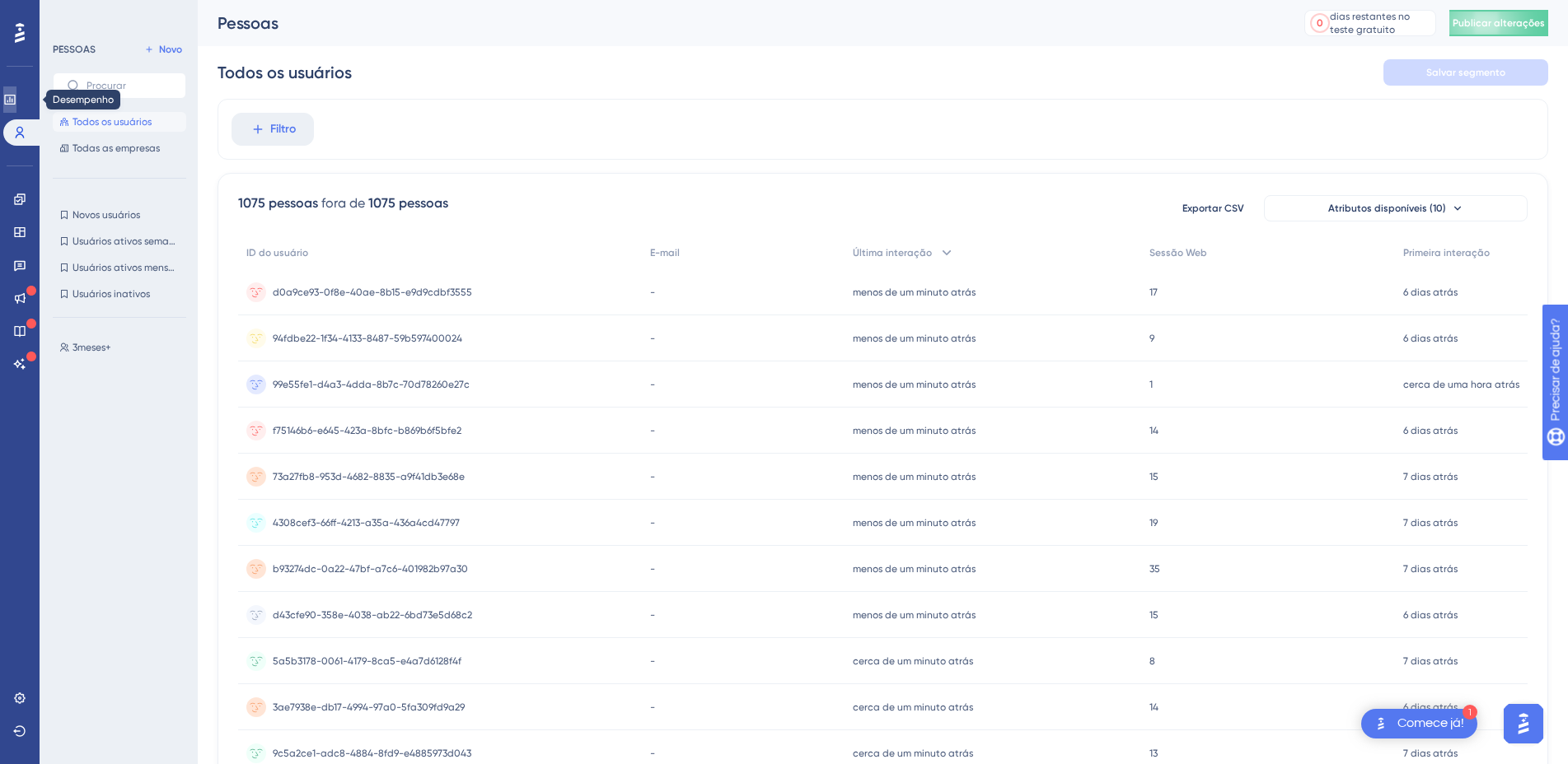
click at [17, 98] on icon at bounding box center [10, 100] width 13 height 13
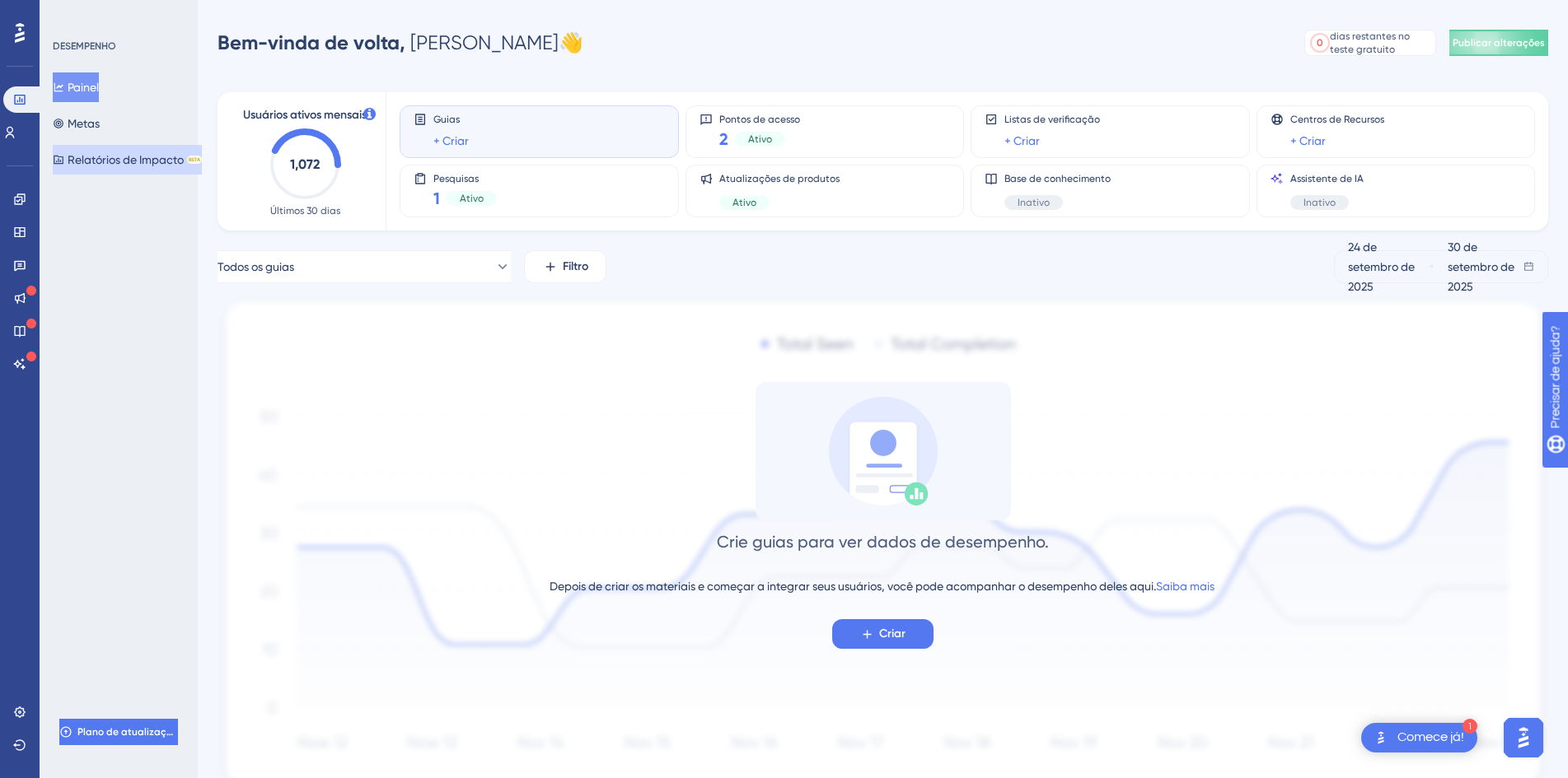
click at [146, 171] on button "Relatórios de Impacto BETA" at bounding box center [127, 159] width 149 height 29
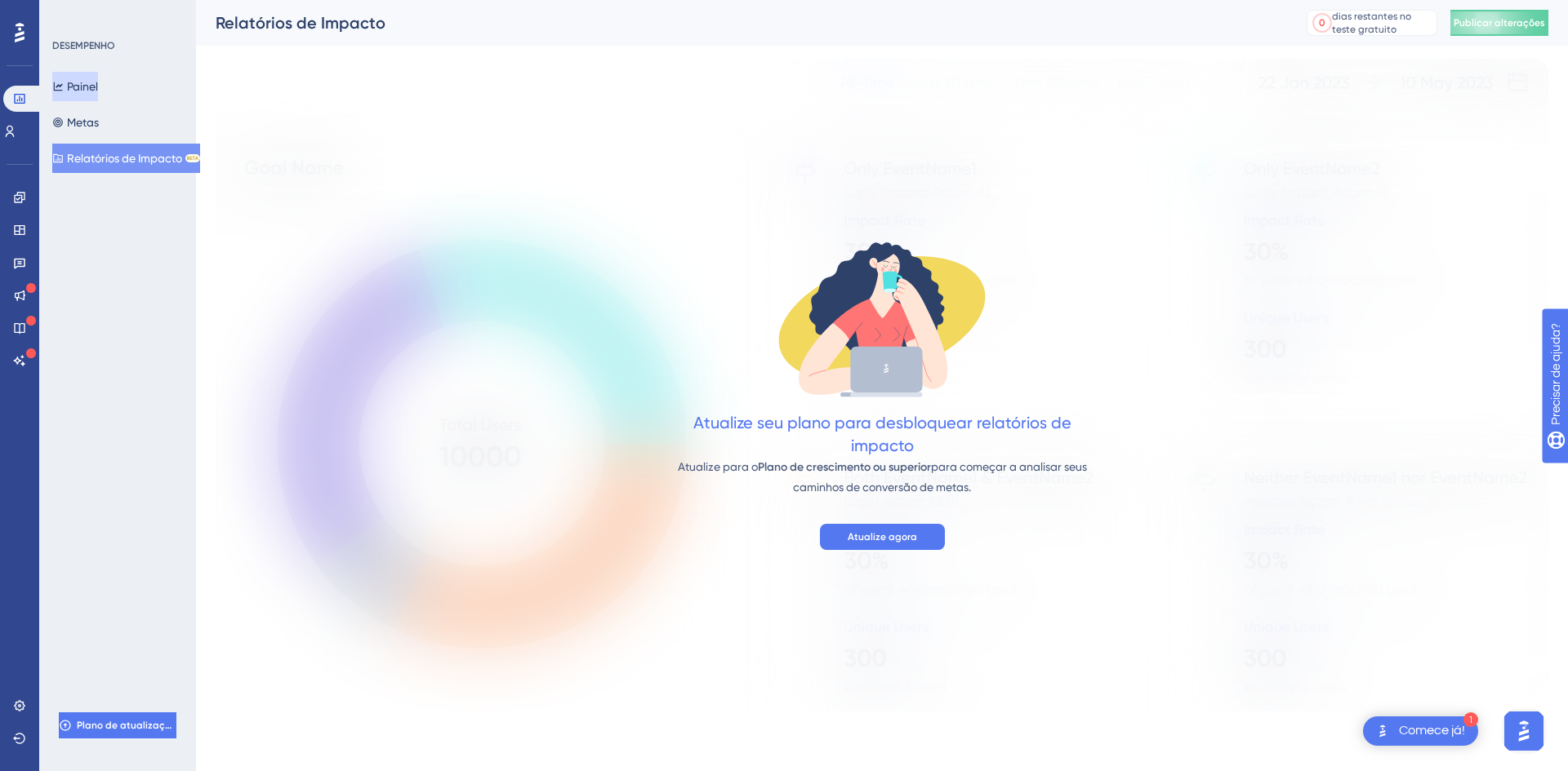
click at [92, 81] on font "Painel" at bounding box center [82, 87] width 31 height 13
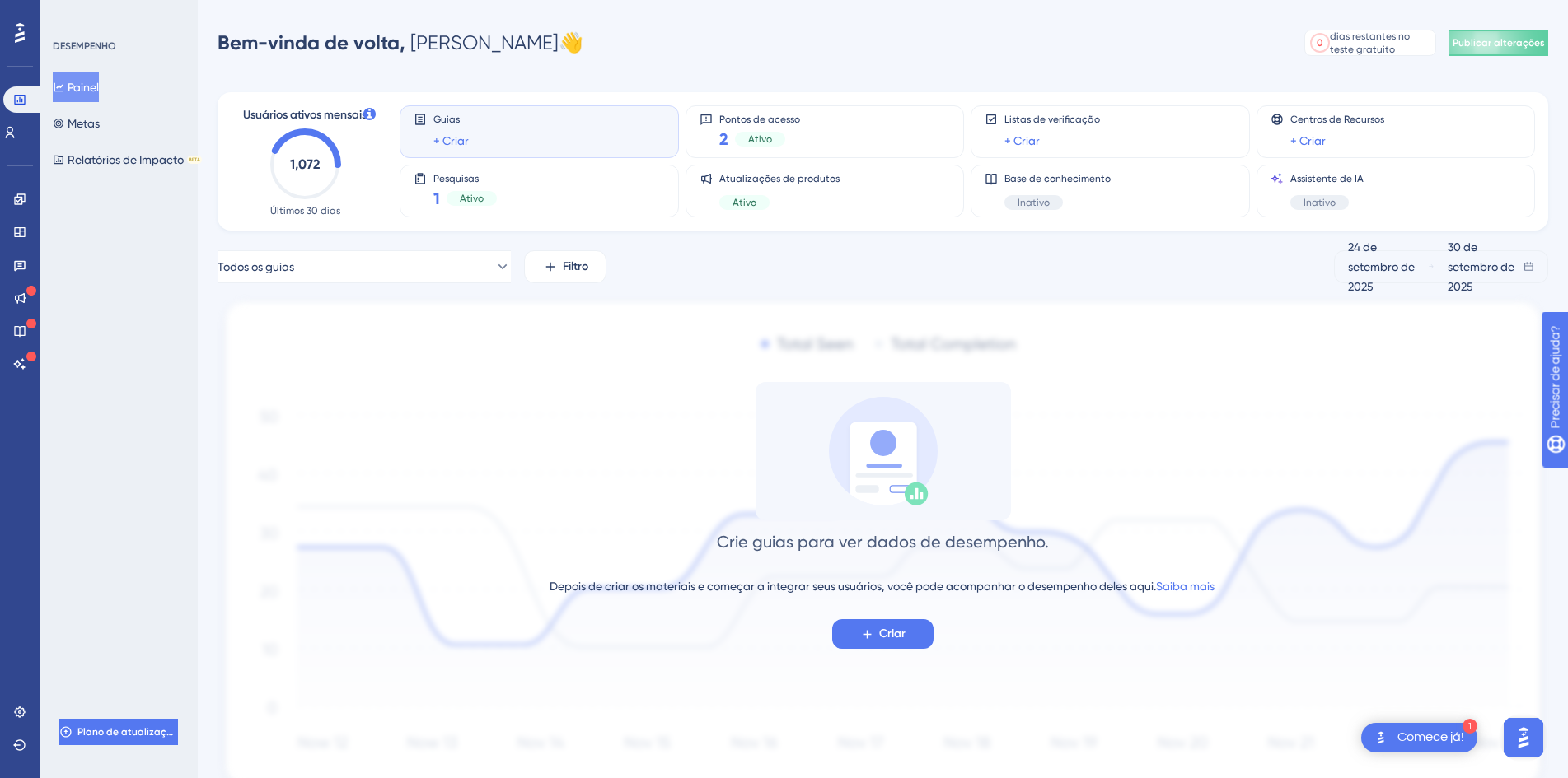
click at [864, 638] on icon at bounding box center [867, 634] width 14 height 14
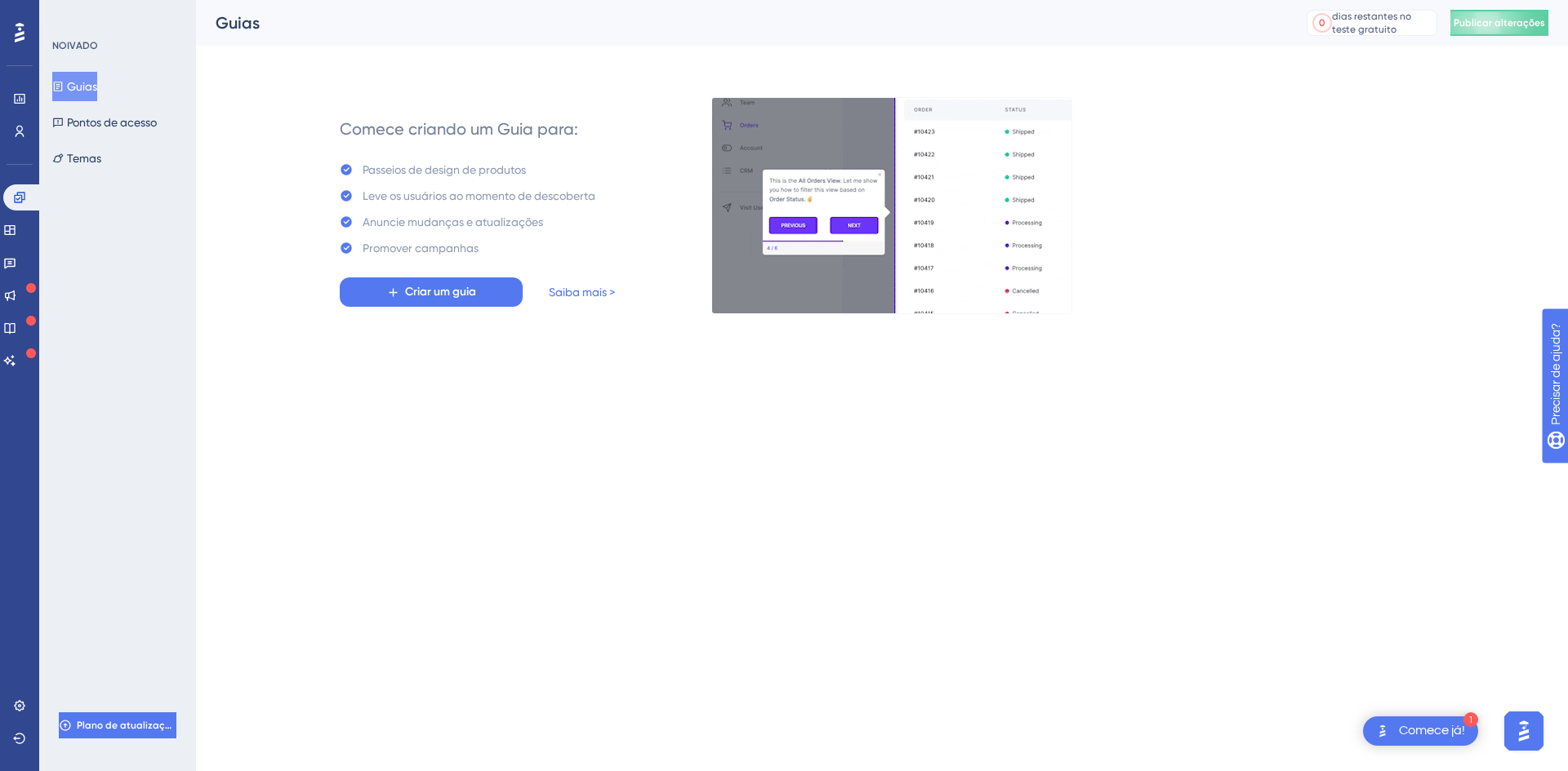
click at [15, 31] on icon at bounding box center [19, 32] width 10 height 21
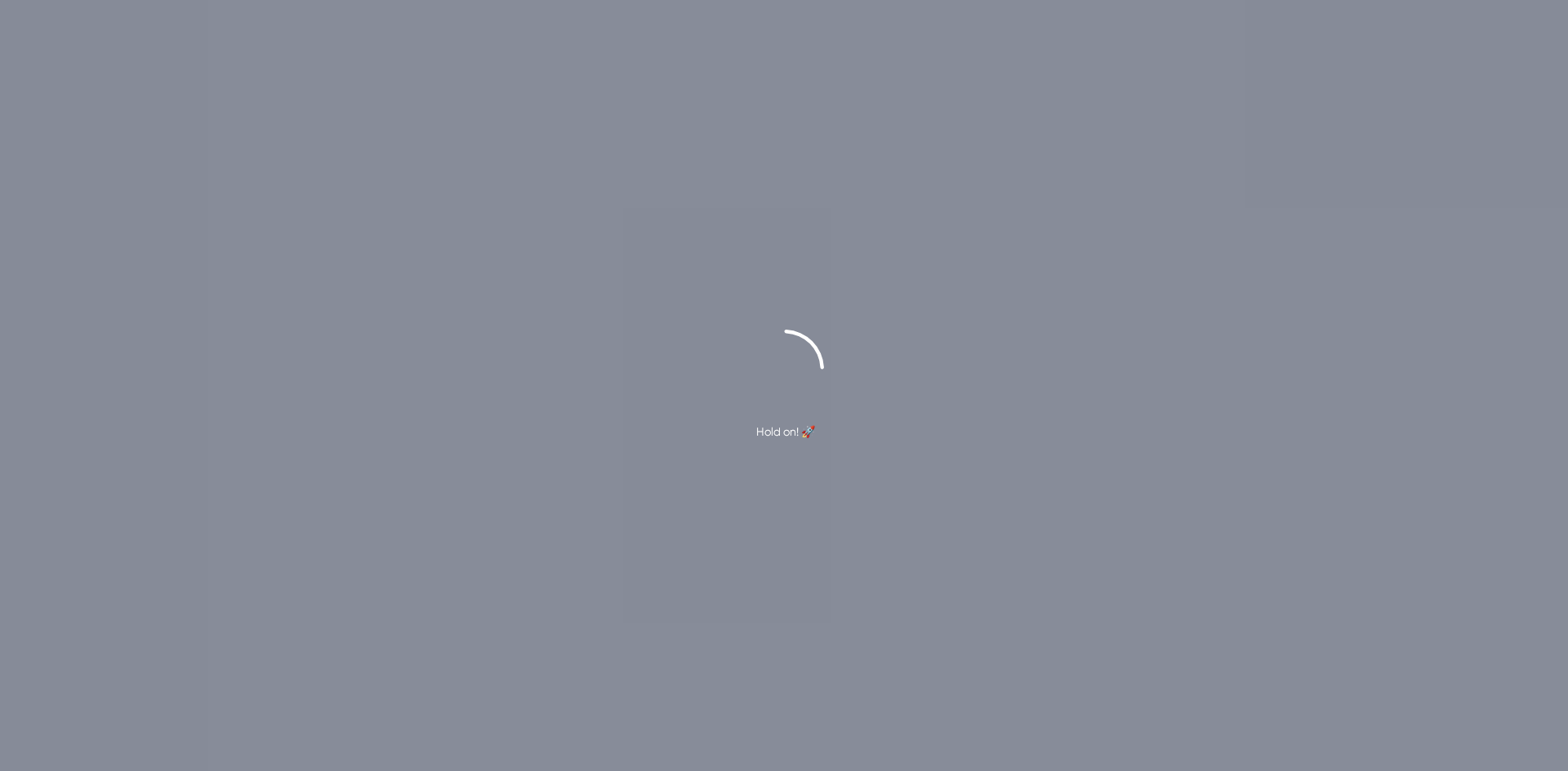
click at [1277, 184] on div "Hold on! 🚀" at bounding box center [784, 386] width 1568 height 771
